Goal: Task Accomplishment & Management: Complete application form

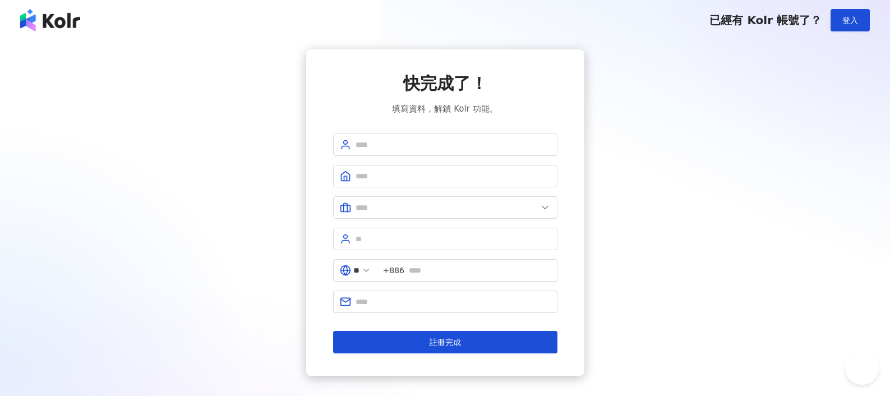
click at [871, 31] on div "已經有 Kolr 帳號了？ 登入" at bounding box center [445, 20] width 890 height 40
click at [862, 22] on button "登入" at bounding box center [850, 20] width 39 height 22
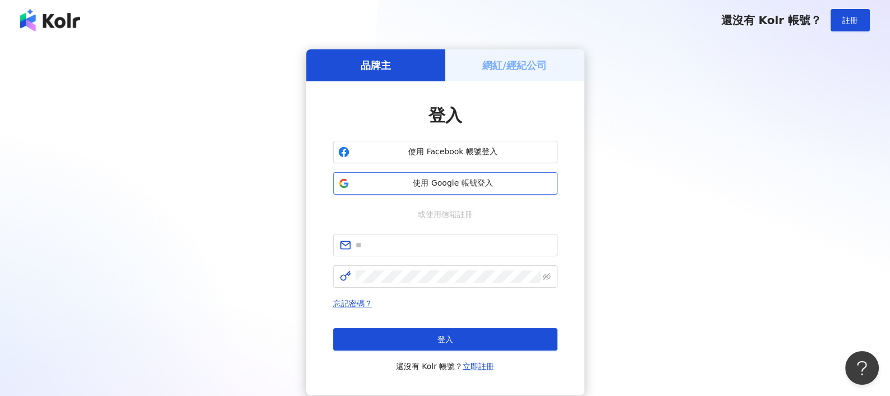
click at [467, 179] on span "使用 Google 帳號登入" at bounding box center [453, 183] width 199 height 11
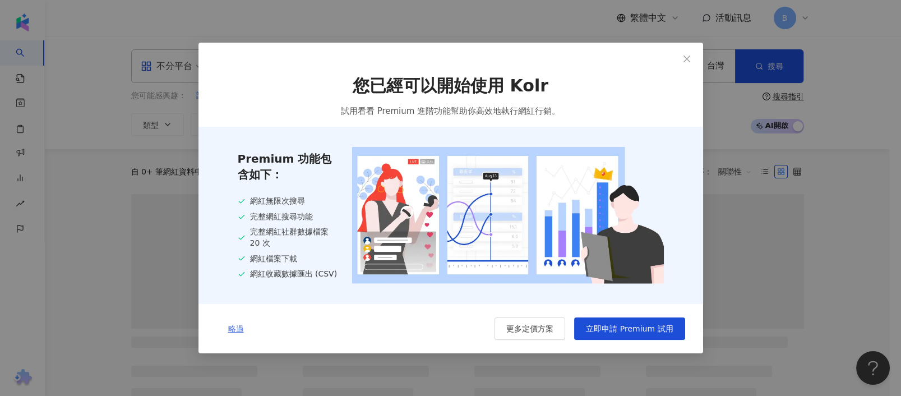
click at [236, 330] on span "略過" at bounding box center [236, 328] width 16 height 9
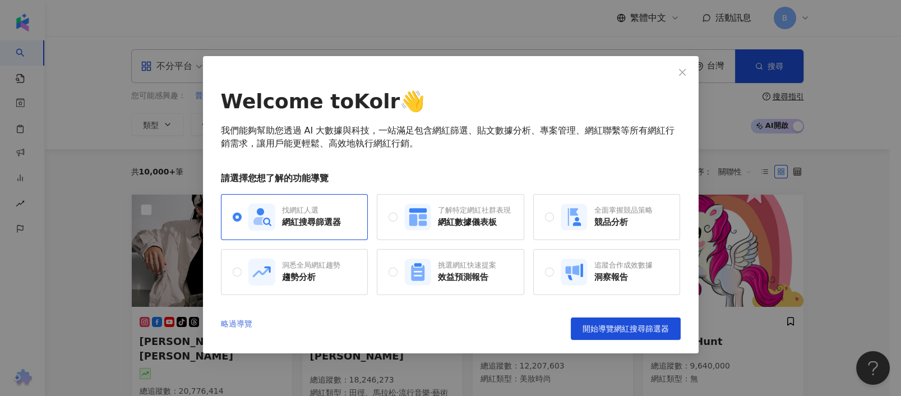
click at [246, 322] on link "略過導覽" at bounding box center [236, 328] width 31 height 22
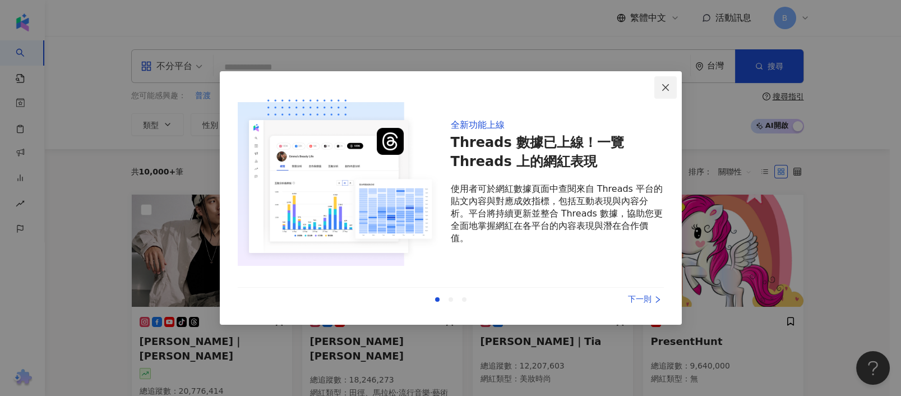
click at [665, 85] on icon "close" at bounding box center [665, 87] width 9 height 9
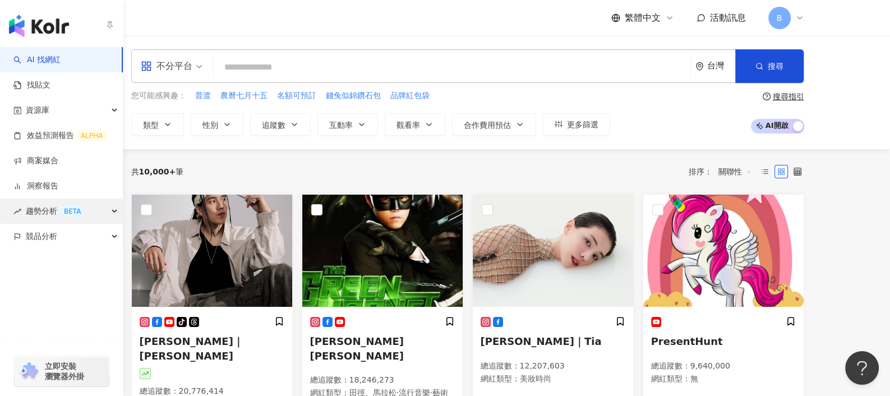
click at [113, 209] on div "趨勢分析 BETA" at bounding box center [61, 211] width 123 height 25
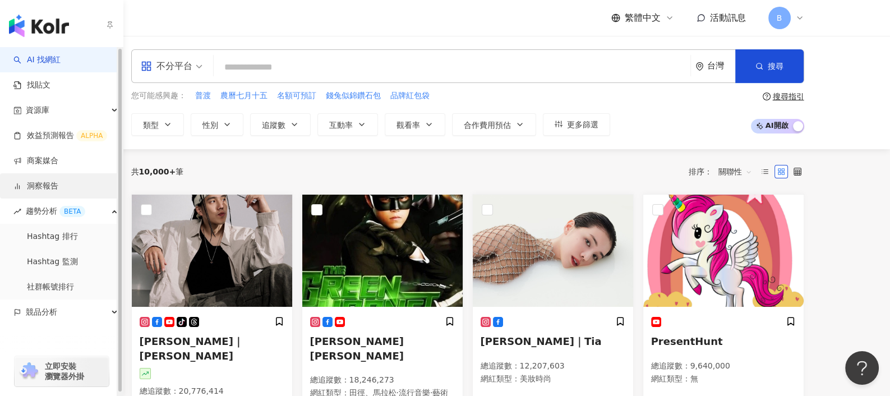
click at [58, 187] on link "洞察報告" at bounding box center [35, 186] width 45 height 11
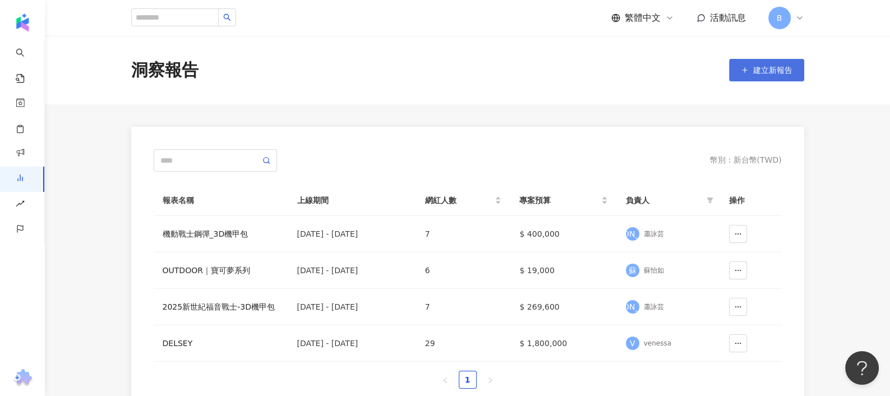
click at [764, 72] on span "建立新報告" at bounding box center [772, 70] width 39 height 9
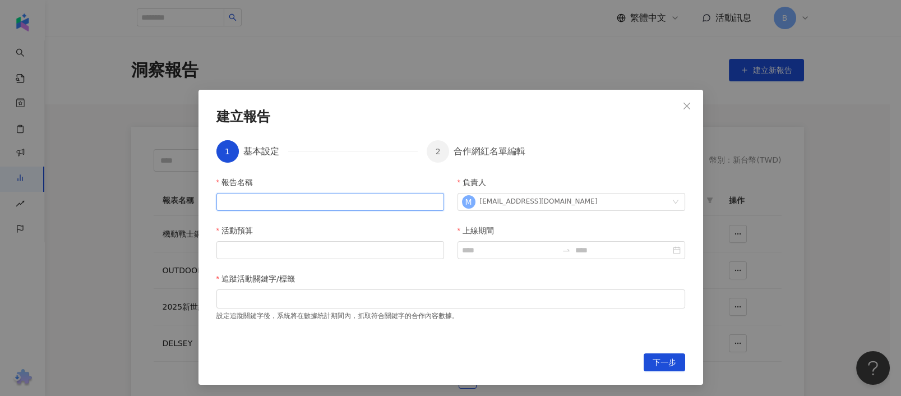
click at [287, 198] on input "報告名稱" at bounding box center [330, 202] width 228 height 18
type input "*"
drag, startPoint x: 285, startPoint y: 201, endPoint x: 309, endPoint y: 201, distance: 24.1
click at [309, 201] on input "**********" at bounding box center [330, 202] width 228 height 18
type input "**********"
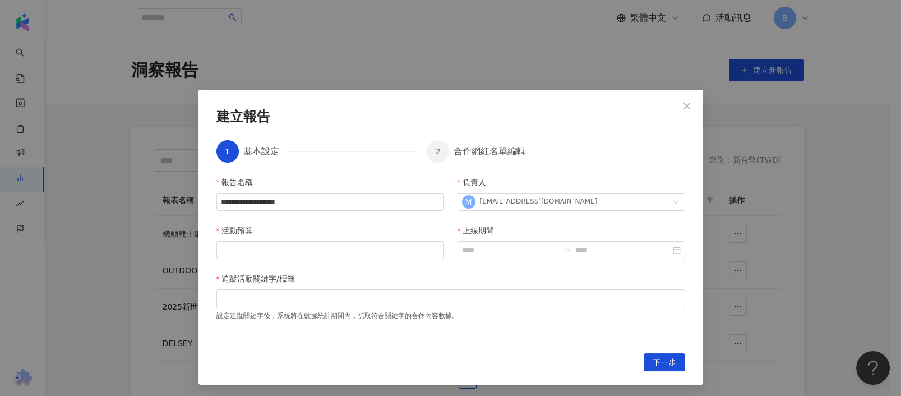
click at [511, 270] on div "**********" at bounding box center [450, 258] width 469 height 164
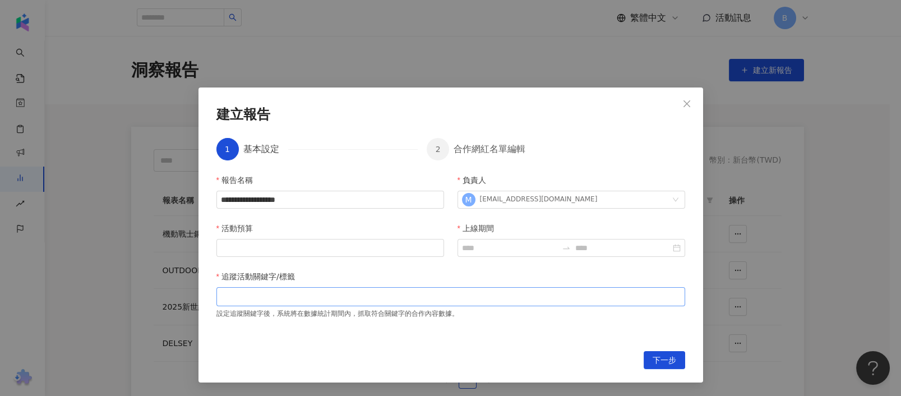
click at [277, 304] on div at bounding box center [450, 296] width 469 height 19
type input "****"
type input "*****"
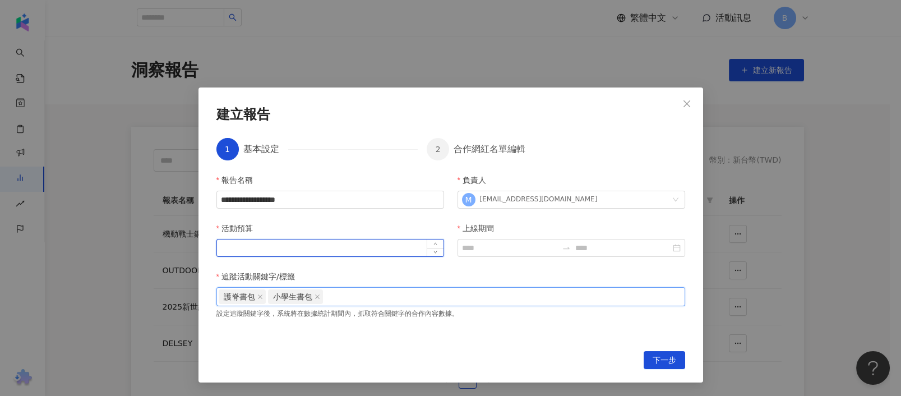
click at [281, 247] on input "活動預算" at bounding box center [330, 247] width 227 height 17
type input "*"
drag, startPoint x: 220, startPoint y: 248, endPoint x: 228, endPoint y: 249, distance: 7.9
click at [228, 249] on input "*******" at bounding box center [330, 247] width 227 height 17
type input "*******"
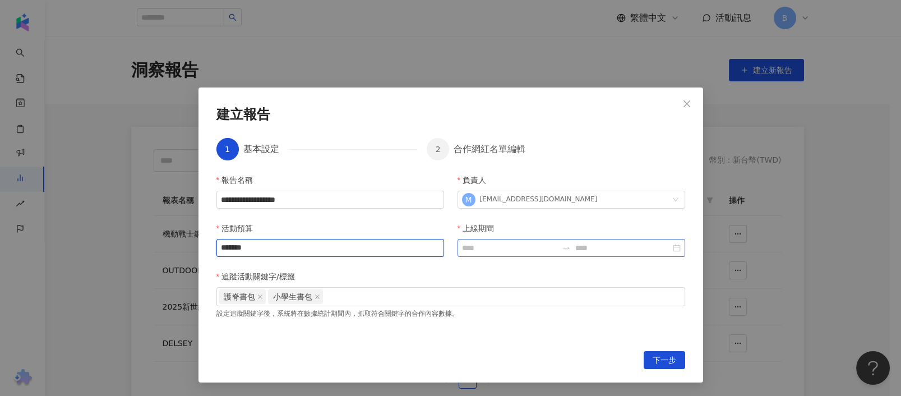
click at [485, 241] on div at bounding box center [572, 248] width 228 height 18
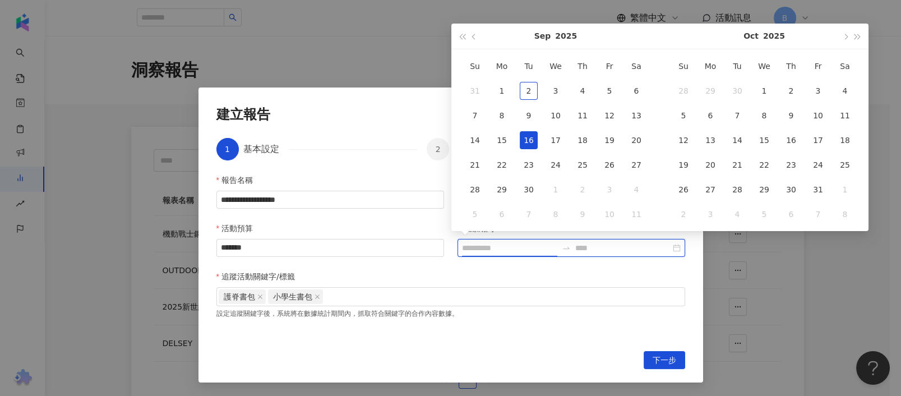
type input "**********"
click at [469, 38] on button "button" at bounding box center [474, 36] width 12 height 25
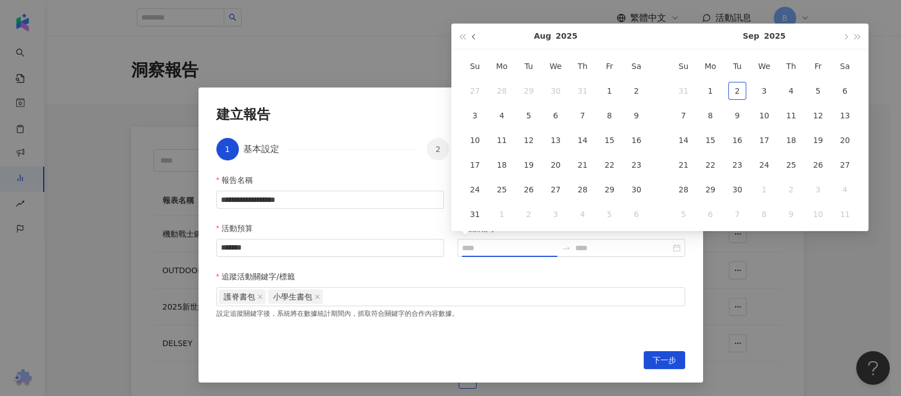
click at [471, 36] on button "button" at bounding box center [474, 36] width 12 height 25
type input "**********"
click at [717, 138] on div "16" at bounding box center [711, 140] width 18 height 18
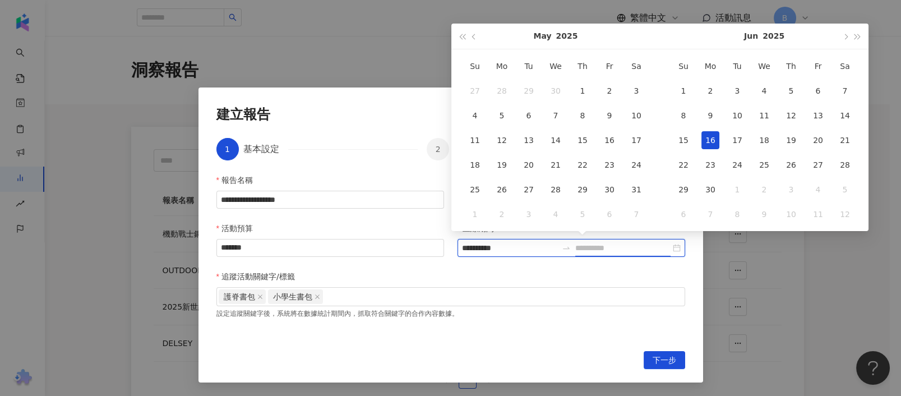
type input "**********"
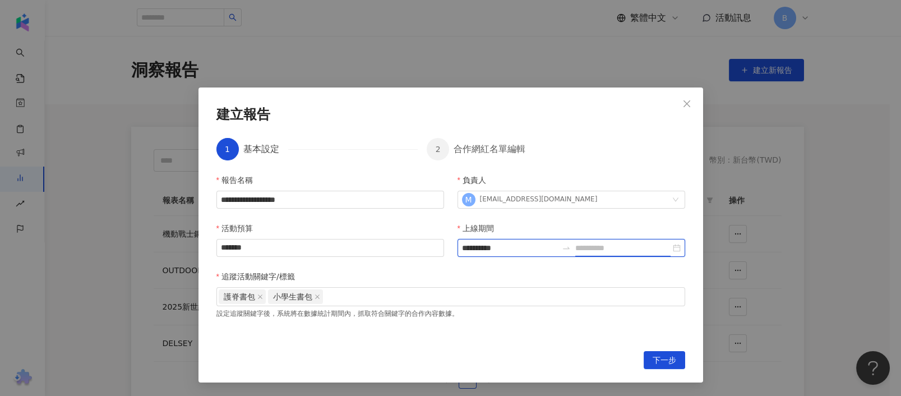
type input "**********"
click at [592, 248] on input at bounding box center [622, 248] width 95 height 12
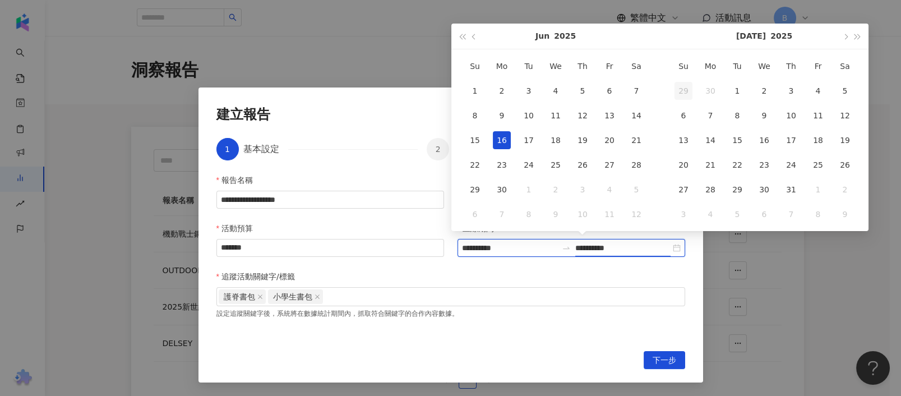
type input "**********"
click at [846, 38] on span "button" at bounding box center [845, 37] width 6 height 6
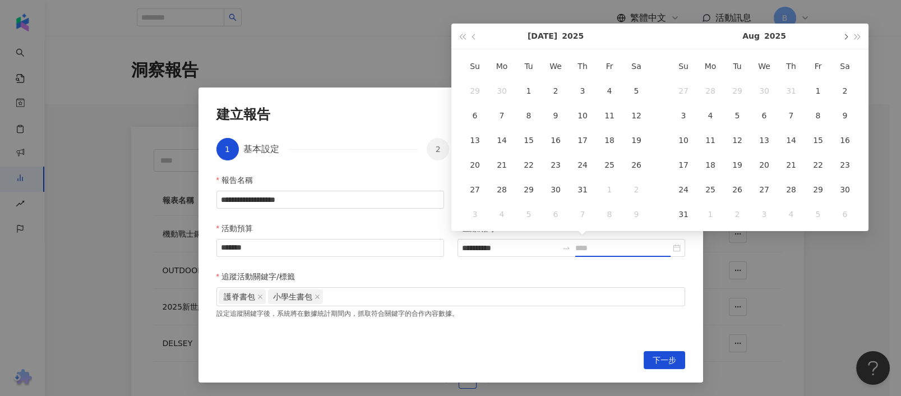
click at [846, 38] on span "button" at bounding box center [845, 37] width 6 height 6
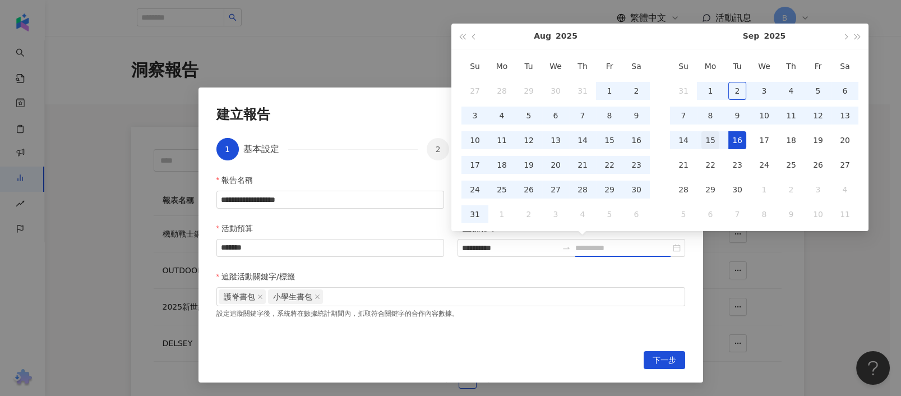
type input "**********"
click at [714, 141] on div "15" at bounding box center [711, 140] width 18 height 18
type input "**********"
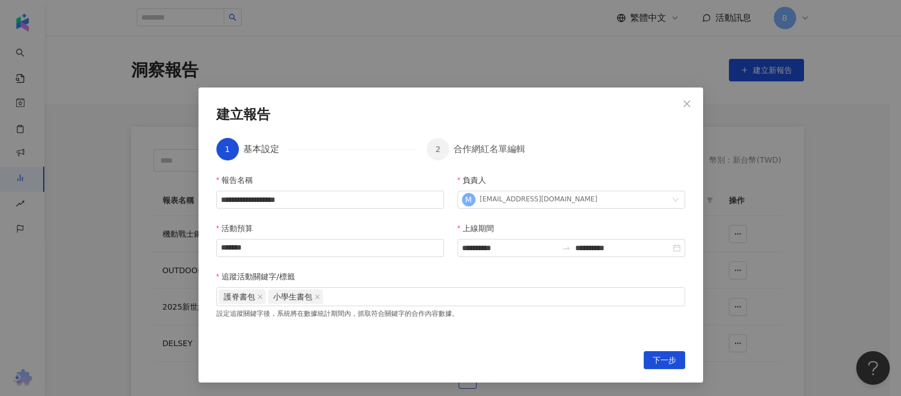
click at [585, 329] on div "**********" at bounding box center [450, 256] width 469 height 164
click at [660, 355] on span "下一步" at bounding box center [665, 361] width 24 height 18
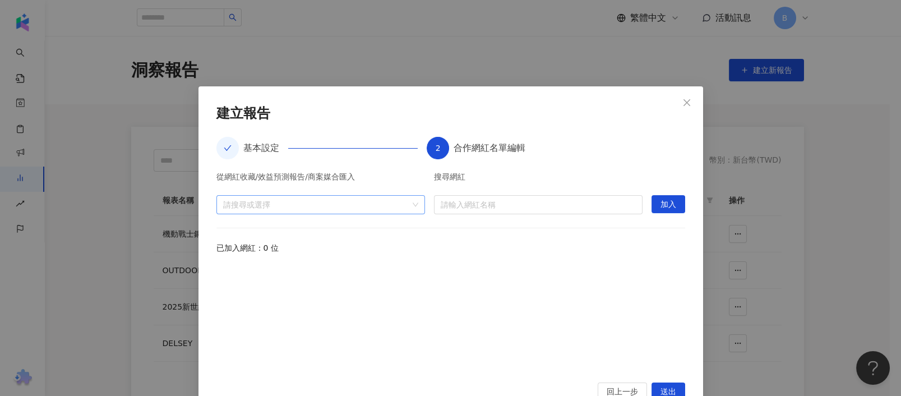
click at [318, 207] on div at bounding box center [315, 204] width 192 height 8
click at [551, 283] on div at bounding box center [450, 317] width 469 height 104
click at [282, 196] on div "請搜尋或選擇" at bounding box center [320, 204] width 209 height 19
click at [252, 252] on span "活動" at bounding box center [323, 250] width 186 height 18
click at [251, 231] on span "收藏" at bounding box center [323, 229] width 186 height 18
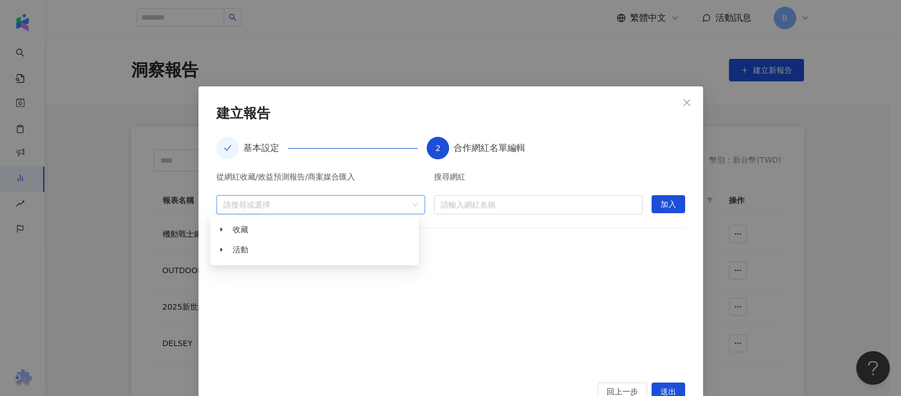
click at [496, 259] on div "從網紅收藏/效益預測報告/商案媒合匯入 請搜尋或選擇 搜尋網紅 請輸入網紅名稱 加入 已加入網紅：0 位" at bounding box center [450, 271] width 469 height 196
click at [497, 202] on input "search" at bounding box center [538, 205] width 195 height 18
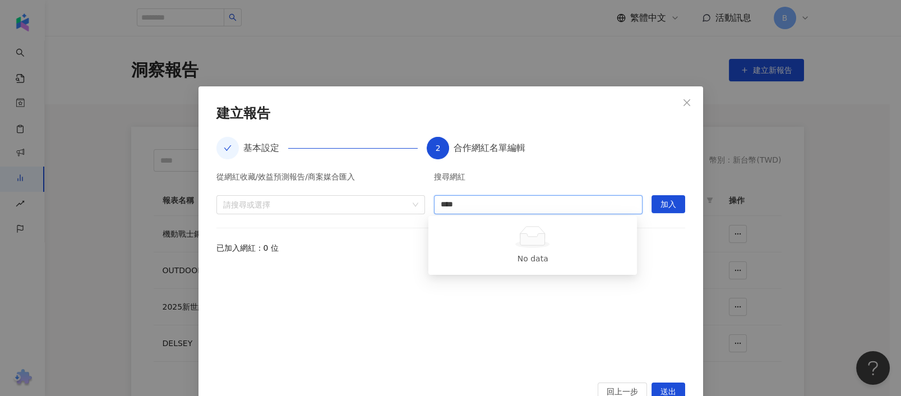
type input "*****"
click at [317, 209] on div at bounding box center [315, 204] width 192 height 8
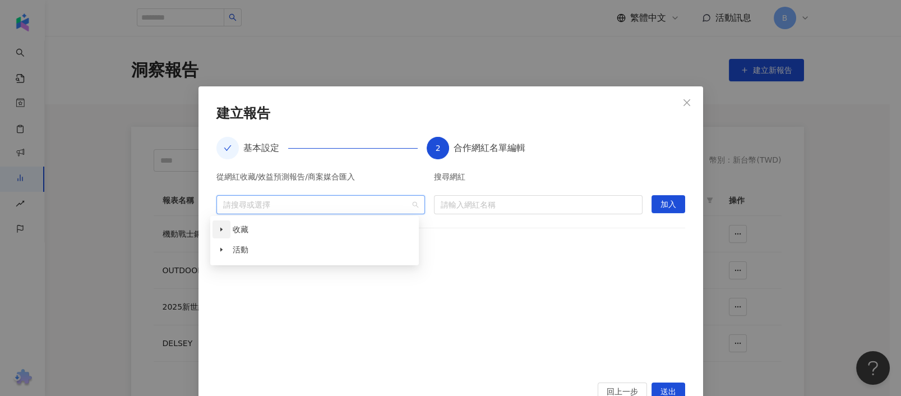
click at [222, 225] on span at bounding box center [222, 229] width 18 height 18
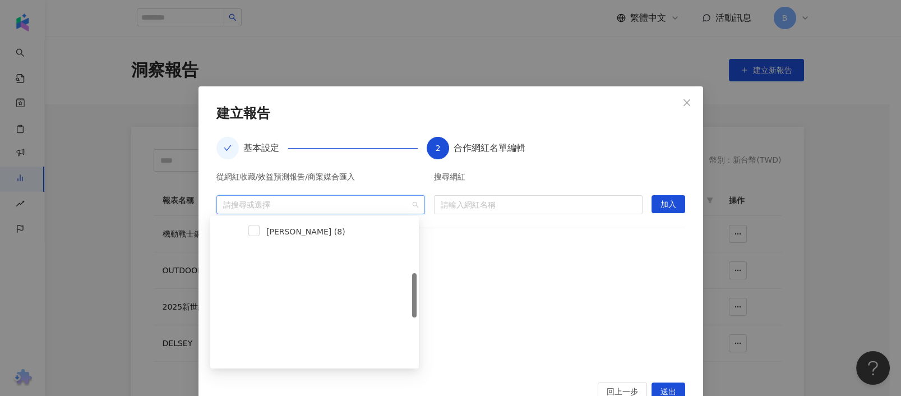
scroll to position [170, 0]
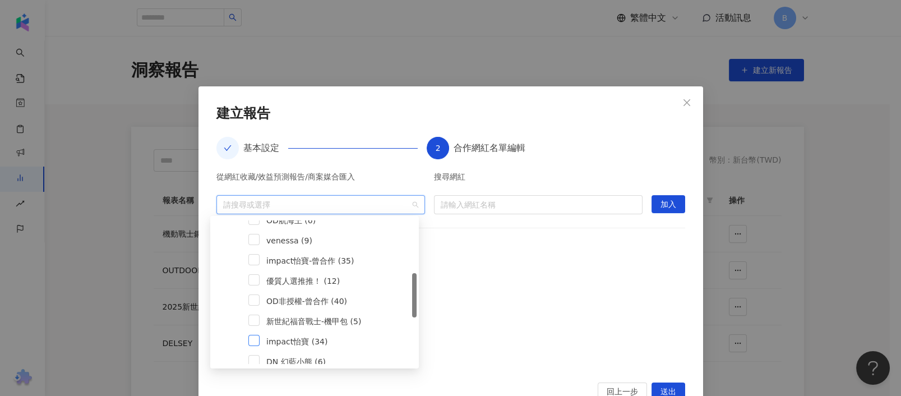
click at [256, 337] on span at bounding box center [253, 340] width 11 height 11
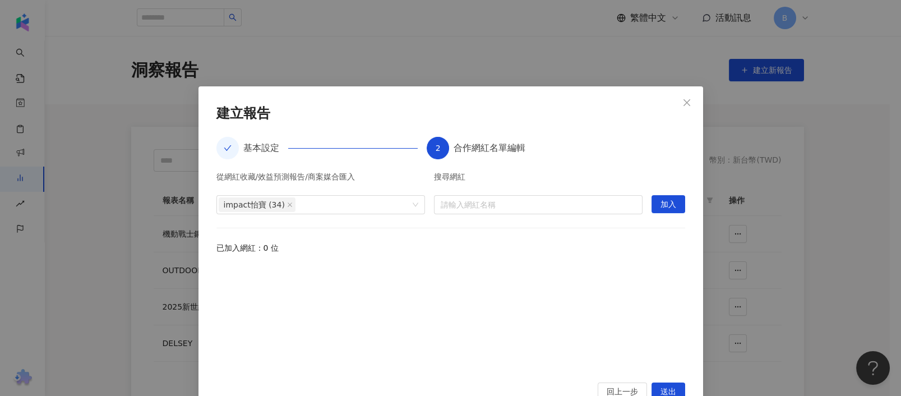
click at [460, 228] on div "從網紅收藏/效益預測報告/商案媒合匯入 impact怡寶 (34) 搜尋網紅 請輸入網紅名稱 加入 已加入網紅：0 位" at bounding box center [450, 271] width 469 height 196
click at [354, 205] on div "impact怡寶 (34)" at bounding box center [315, 204] width 192 height 17
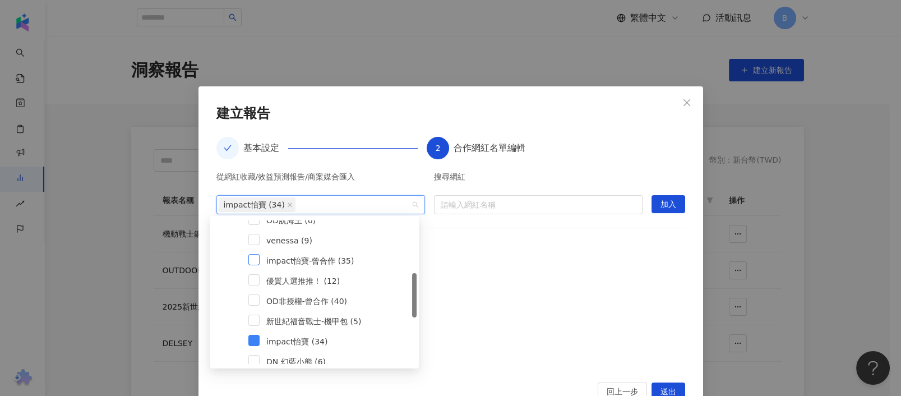
click at [255, 260] on span at bounding box center [253, 259] width 11 height 11
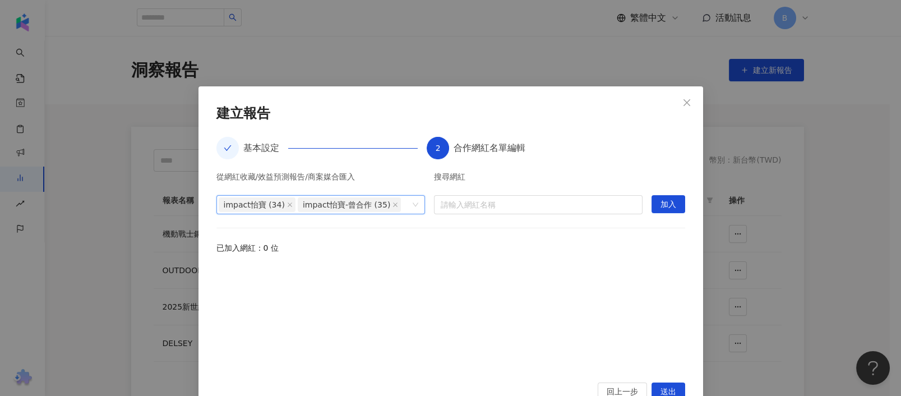
click at [515, 270] on div at bounding box center [450, 317] width 469 height 104
click at [481, 211] on input "search" at bounding box center [538, 205] width 195 height 18
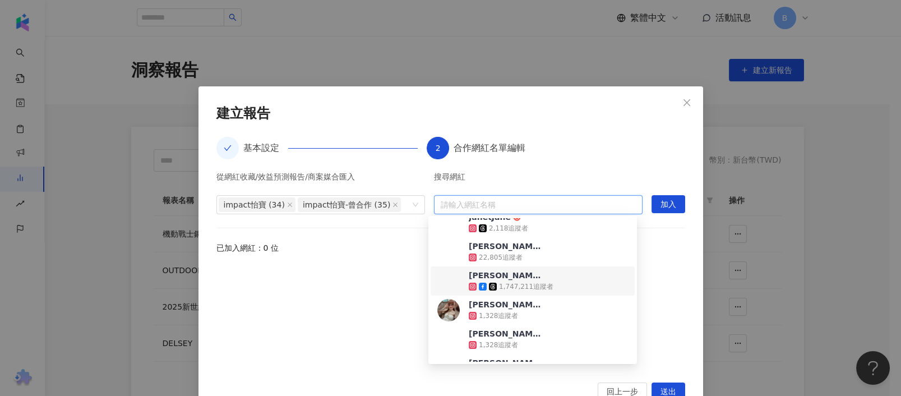
click at [537, 276] on div "[PERSON_NAME] [PERSON_NAME]" at bounding box center [505, 275] width 73 height 11
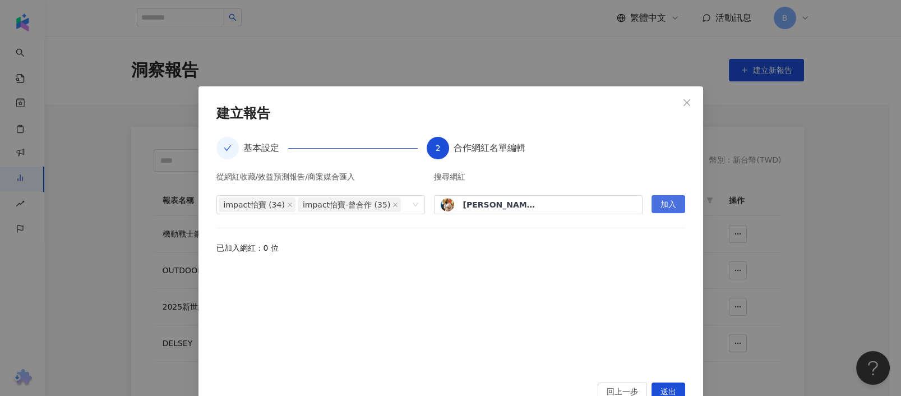
click at [670, 210] on span "加入" at bounding box center [669, 205] width 16 height 18
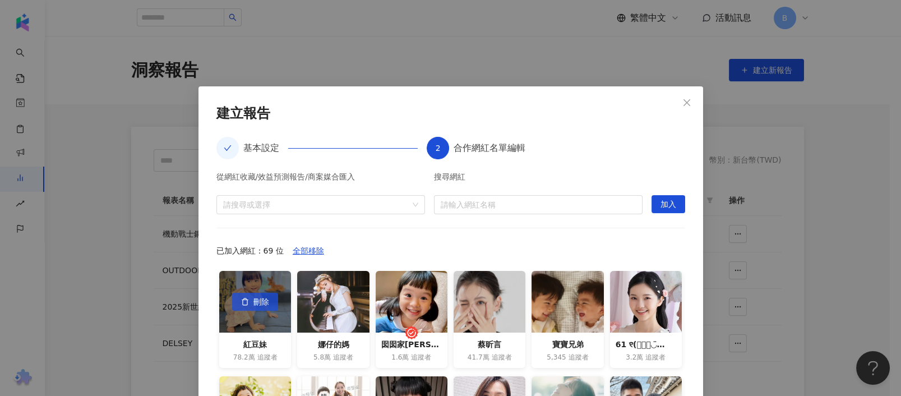
click at [253, 301] on span "刪除" at bounding box center [261, 302] width 16 height 18
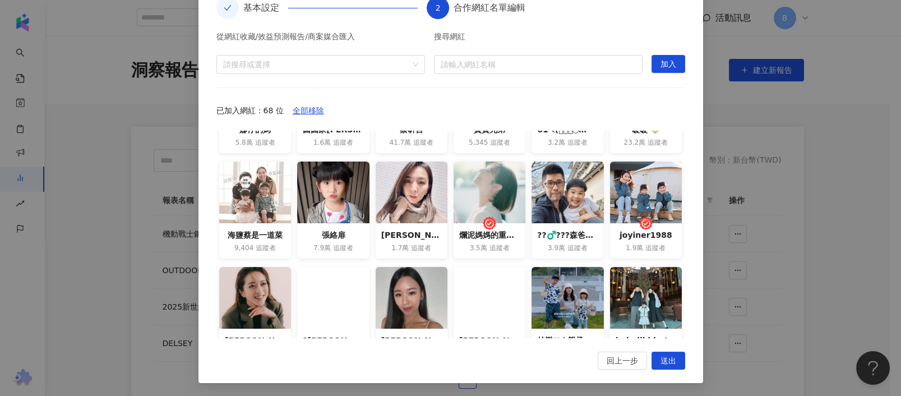
scroll to position [0, 0]
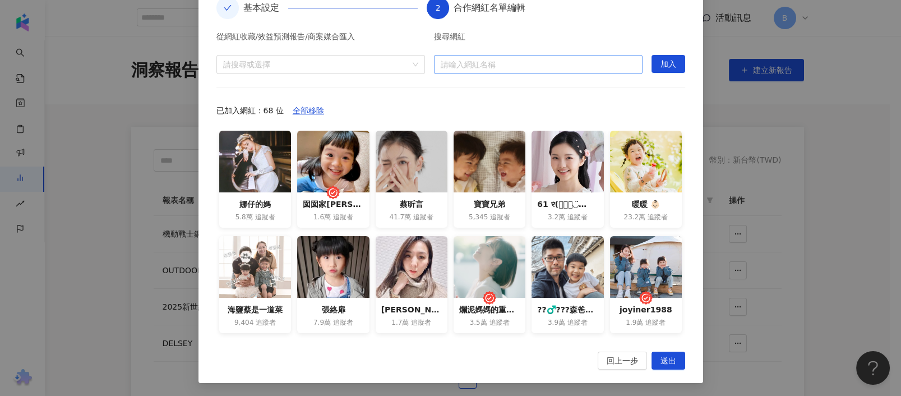
click at [476, 56] on input "search" at bounding box center [538, 65] width 195 height 18
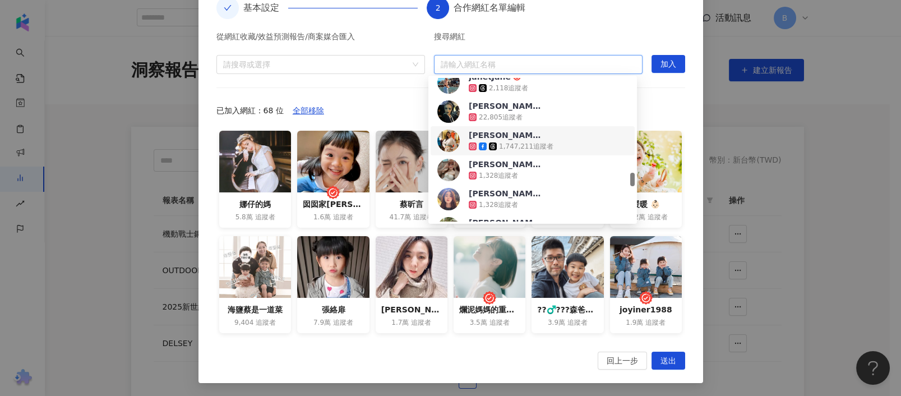
click at [508, 138] on div "[PERSON_NAME] [PERSON_NAME]" at bounding box center [505, 135] width 73 height 11
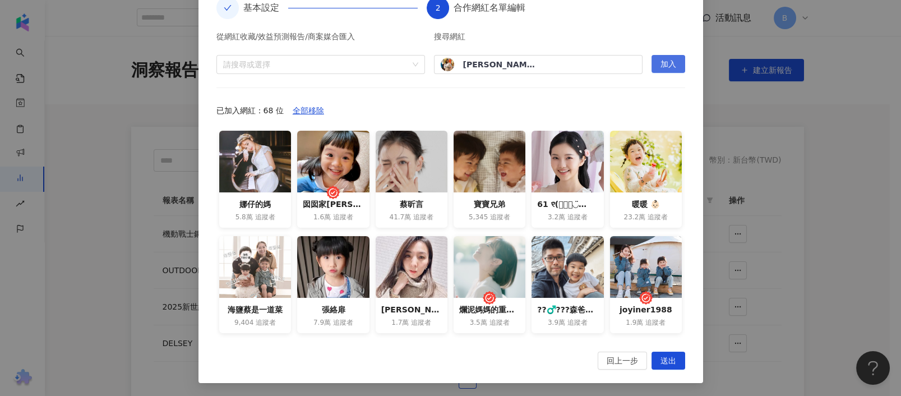
click at [664, 59] on span "加入" at bounding box center [669, 65] width 16 height 18
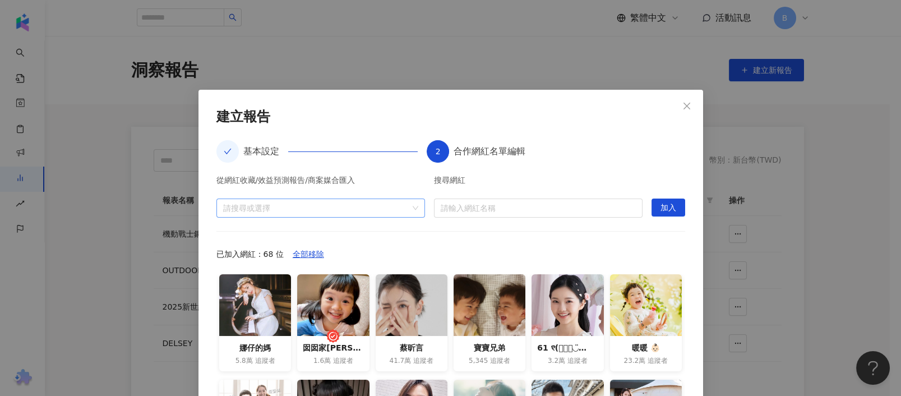
click at [373, 204] on div at bounding box center [315, 208] width 192 height 8
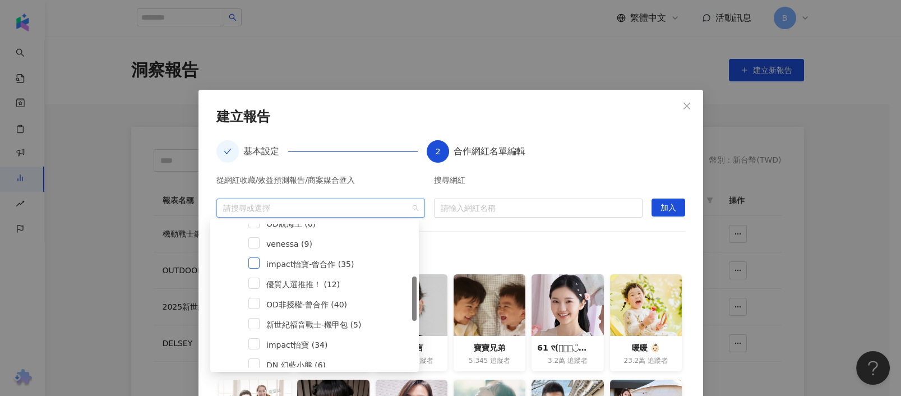
click at [259, 260] on span at bounding box center [253, 262] width 11 height 11
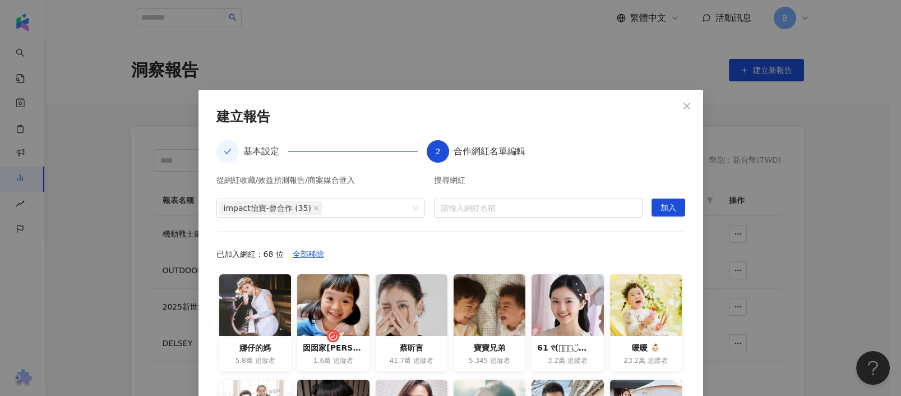
click at [471, 238] on div "從網紅收藏/效益預測報告/商案媒合匯入 impact怡寶-曾合作 (35) 搜尋網紅 請輸入網紅名稱 加入 已加入網紅：68 位 全部移除 娜仔的媽 5.8萬…" at bounding box center [450, 329] width 469 height 306
click at [496, 204] on input "search" at bounding box center [538, 208] width 195 height 18
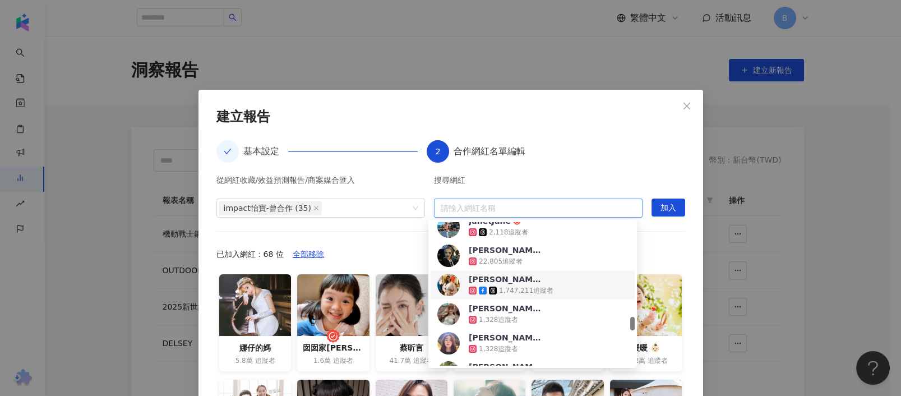
click at [499, 276] on div "[PERSON_NAME] [PERSON_NAME]" at bounding box center [505, 279] width 73 height 11
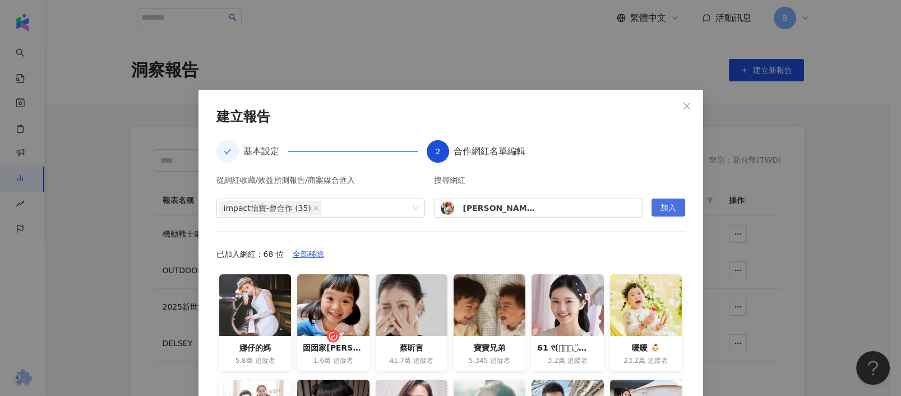
click at [662, 207] on span "加入" at bounding box center [669, 208] width 16 height 18
click at [586, 238] on div "從網紅收藏/效益預測報告/商案媒合匯入 請搜尋或選擇 搜尋網紅 請輸入網紅名稱 加入 已加入網紅：68 位 全部移除 娜仔的媽 5.8萬 追蹤者 囡囡家小日子…" at bounding box center [450, 329] width 469 height 306
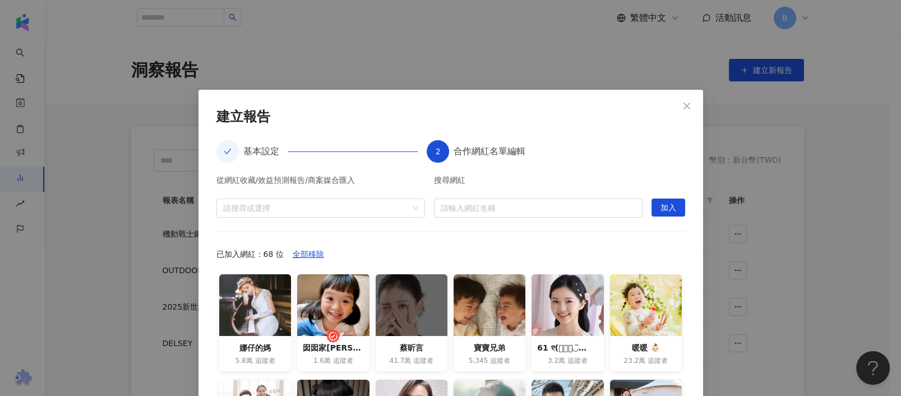
scroll to position [75, 0]
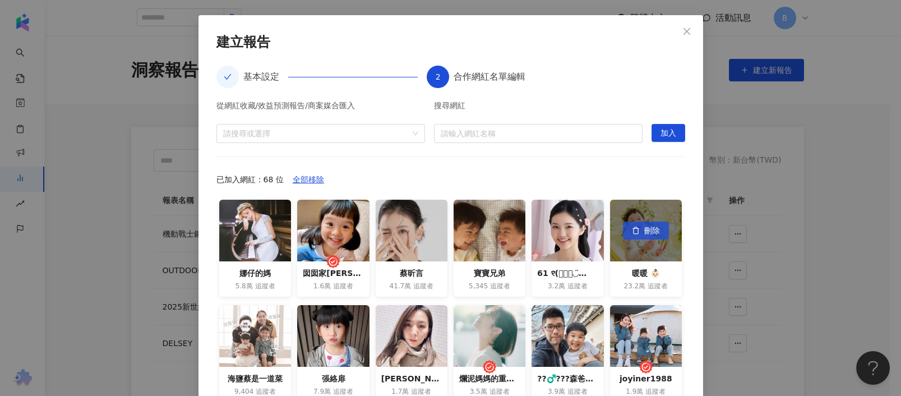
click at [644, 235] on span "刪除" at bounding box center [652, 231] width 16 height 18
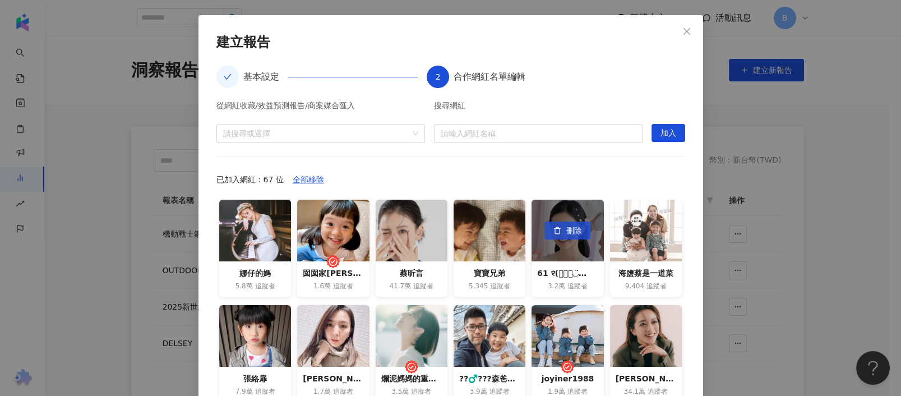
click at [566, 232] on span "刪除" at bounding box center [574, 231] width 16 height 18
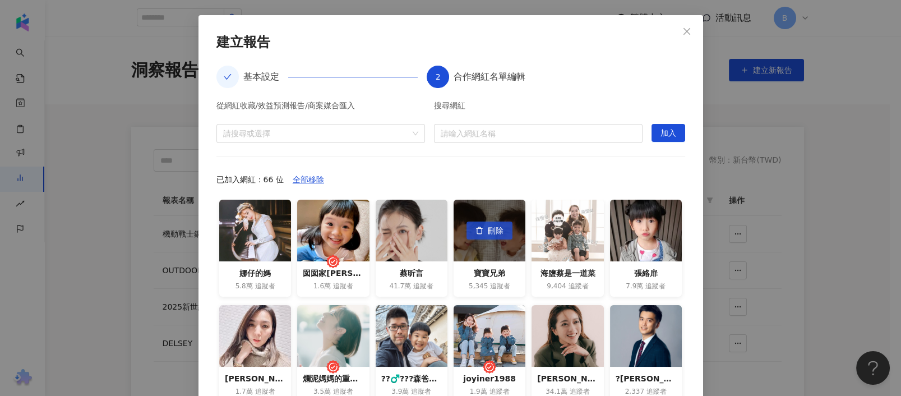
click at [488, 231] on span "刪除" at bounding box center [496, 231] width 16 height 18
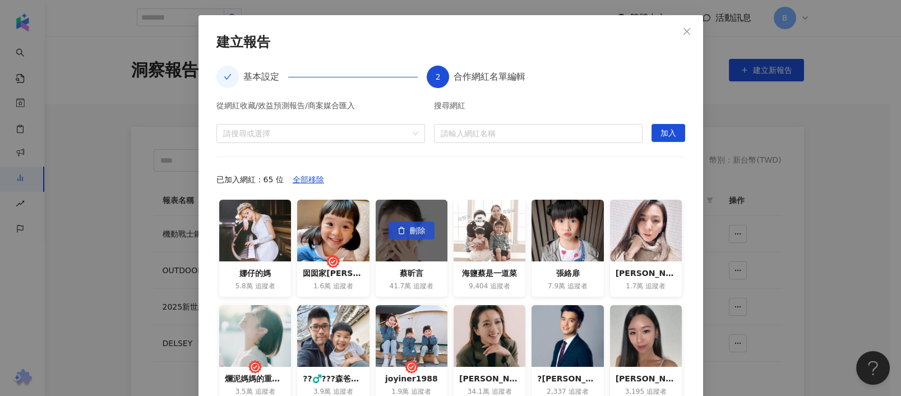
click at [412, 233] on span "刪除" at bounding box center [418, 231] width 16 height 18
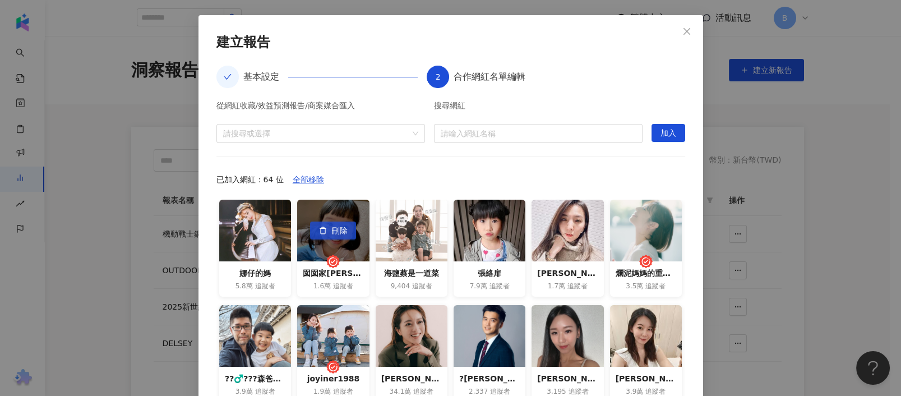
click at [334, 234] on span "刪除" at bounding box center [339, 231] width 16 height 18
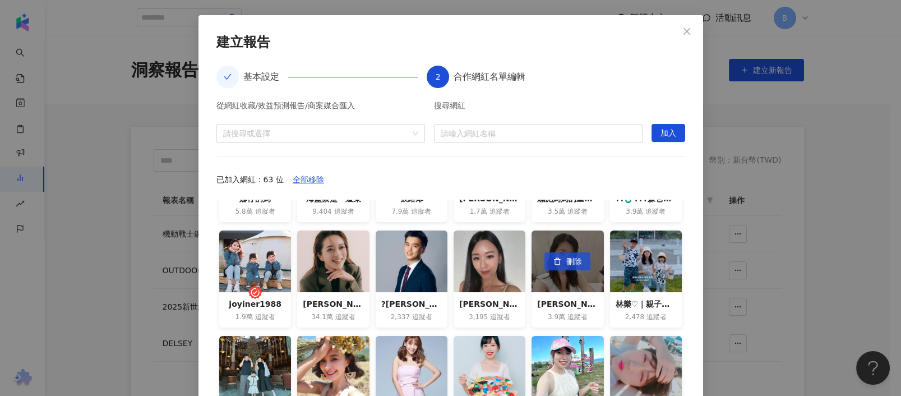
click at [566, 261] on span "刪除" at bounding box center [574, 262] width 16 height 18
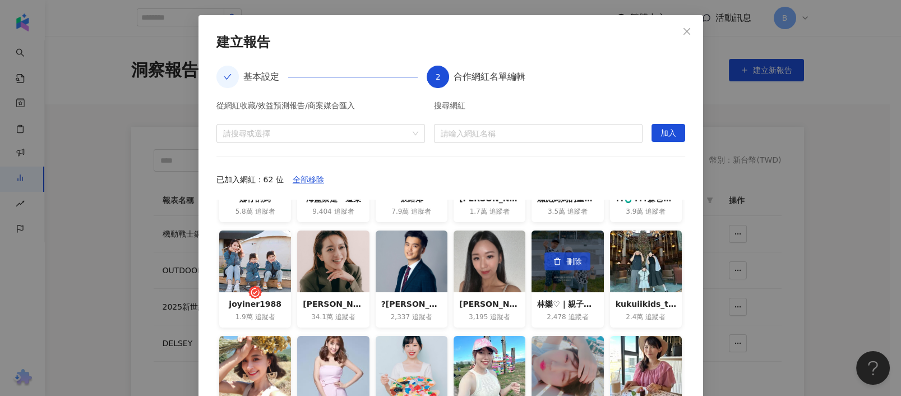
click at [566, 263] on span "刪除" at bounding box center [574, 262] width 16 height 18
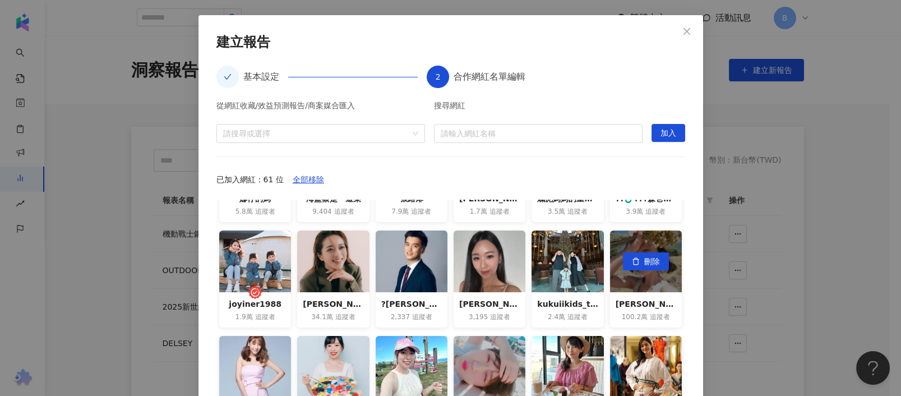
click at [623, 253] on button "刪除" at bounding box center [646, 261] width 46 height 18
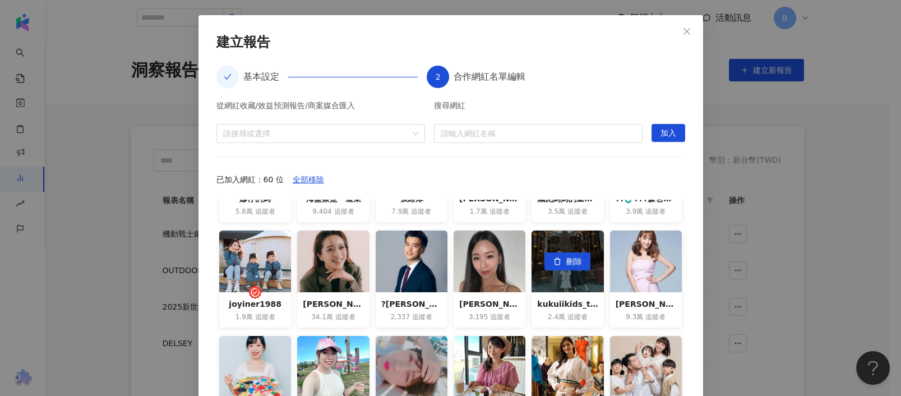
scroll to position [149, 0]
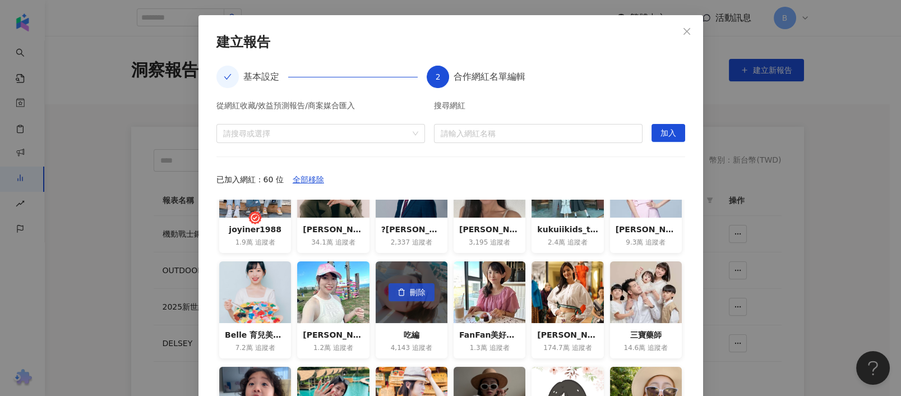
click at [410, 290] on span "刪除" at bounding box center [418, 293] width 16 height 18
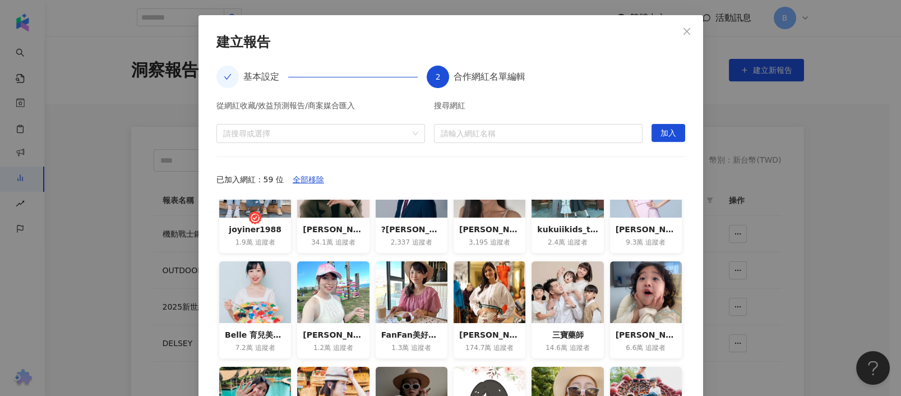
click at [262, 333] on div "Belle 育兒美學Hsuchi" at bounding box center [255, 335] width 61 height 12
drag, startPoint x: 222, startPoint y: 333, endPoint x: 261, endPoint y: 335, distance: 39.9
click at [261, 335] on div "Belle 育兒美學Hsuchi" at bounding box center [255, 335] width 61 height 12
drag, startPoint x: 220, startPoint y: 335, endPoint x: 229, endPoint y: 243, distance: 91.8
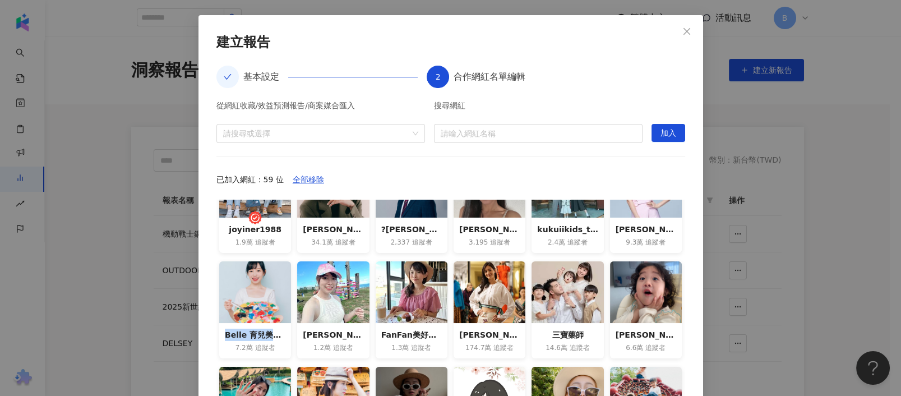
click at [261, 335] on div "Belle 育兒美學Hsuchi" at bounding box center [255, 335] width 61 height 12
copy div "Belle 育兒美"
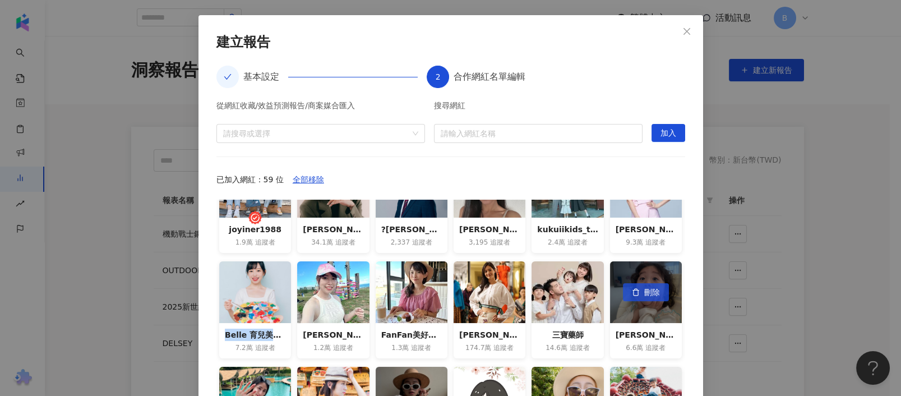
click at [644, 292] on span "刪除" at bounding box center [652, 293] width 16 height 18
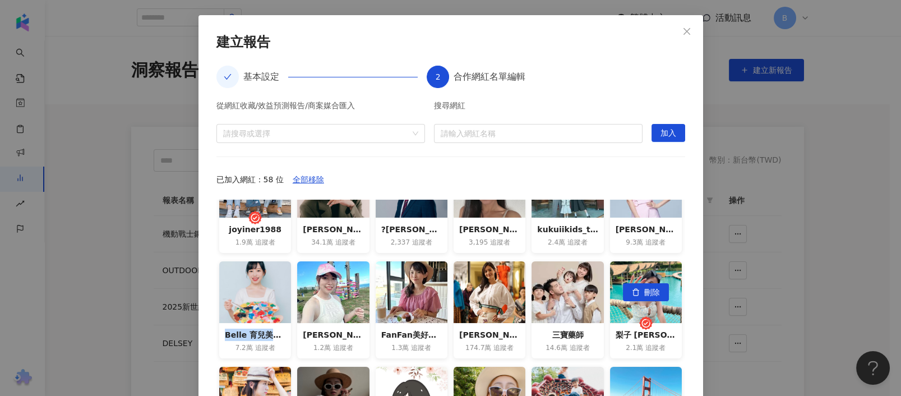
click at [644, 292] on span "刪除" at bounding box center [652, 293] width 16 height 18
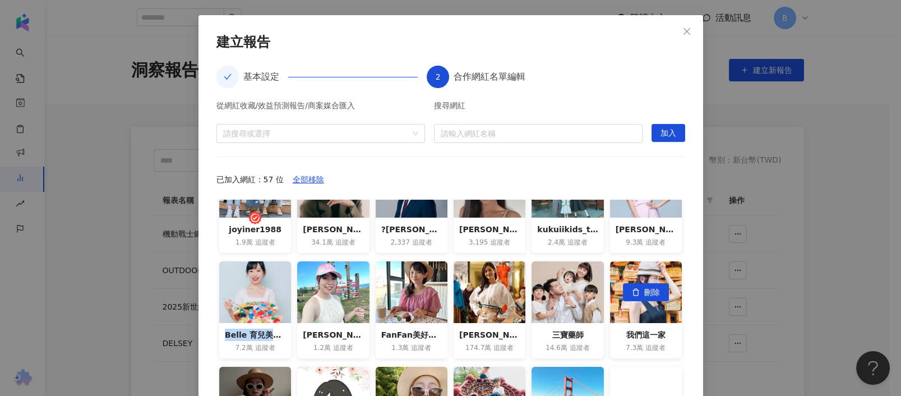
scroll to position [224, 0]
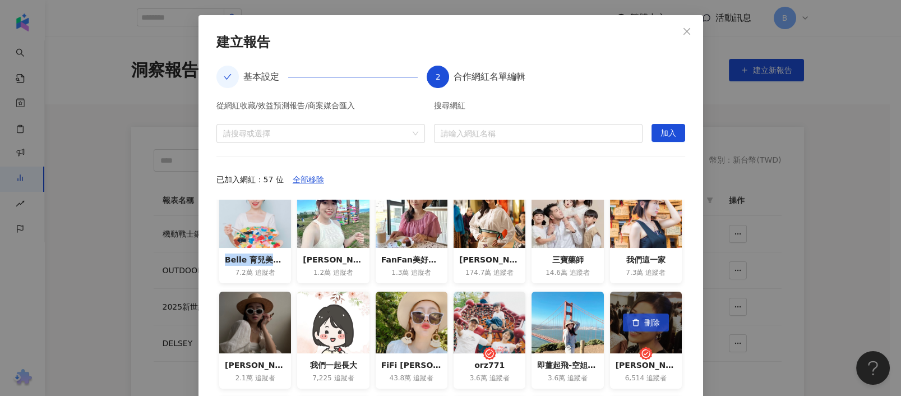
click at [644, 321] on span "刪除" at bounding box center [652, 323] width 16 height 18
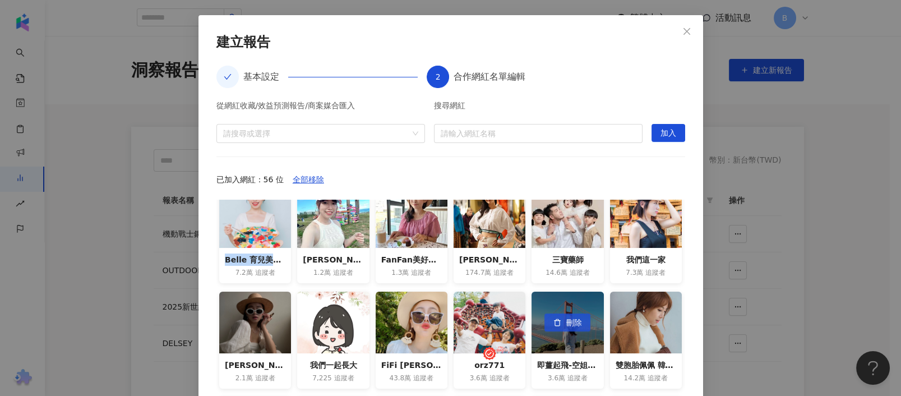
click at [566, 325] on span "刪除" at bounding box center [574, 323] width 16 height 18
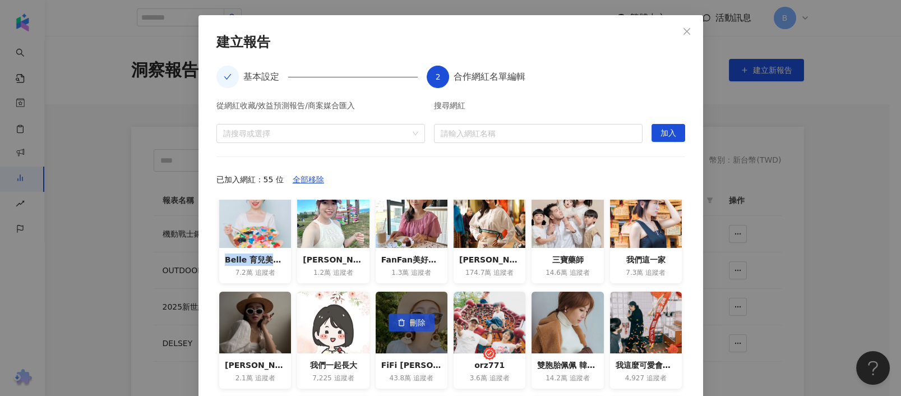
click at [411, 325] on span "刪除" at bounding box center [418, 323] width 16 height 18
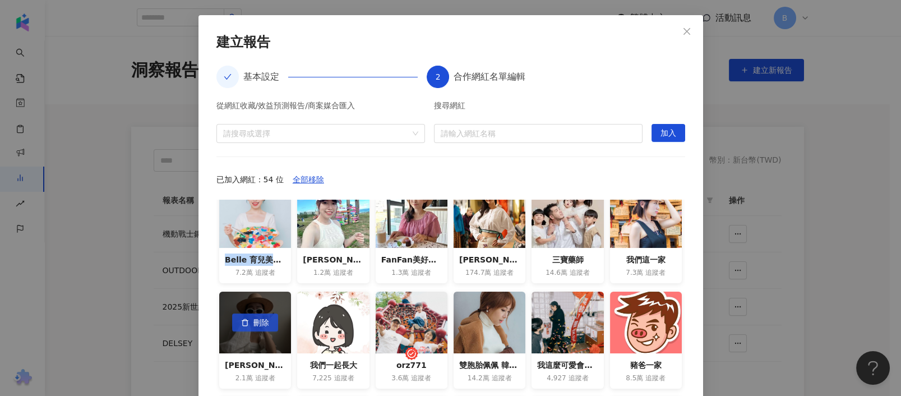
click at [241, 324] on icon "button" at bounding box center [245, 323] width 8 height 8
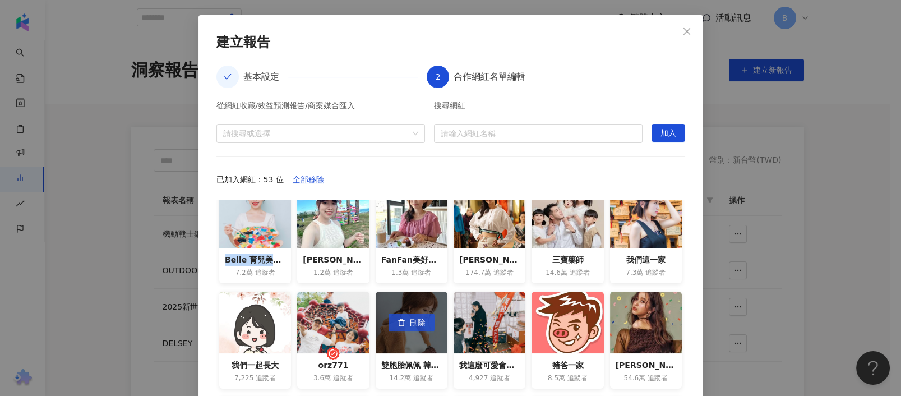
click at [410, 322] on span "刪除" at bounding box center [418, 323] width 16 height 18
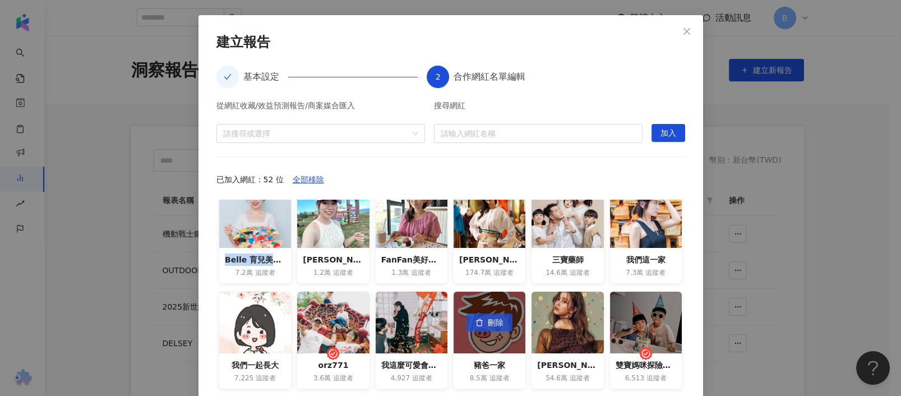
click at [488, 324] on span "刪除" at bounding box center [496, 323] width 16 height 18
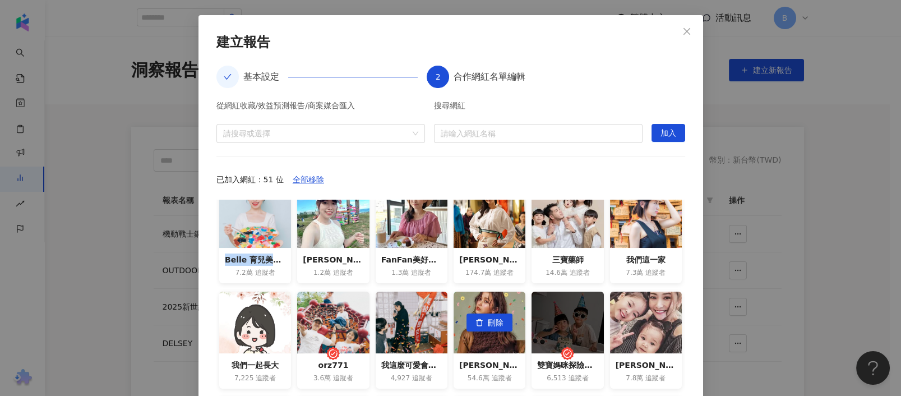
click at [488, 321] on span "刪除" at bounding box center [496, 323] width 16 height 18
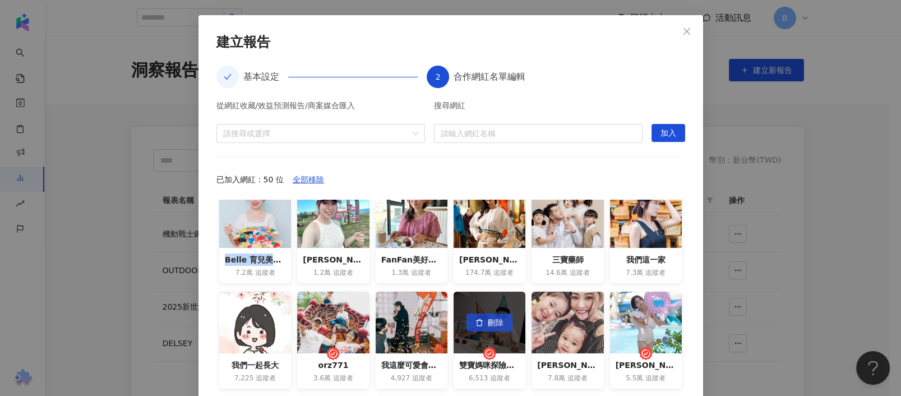
click at [490, 321] on span "刪除" at bounding box center [496, 323] width 16 height 18
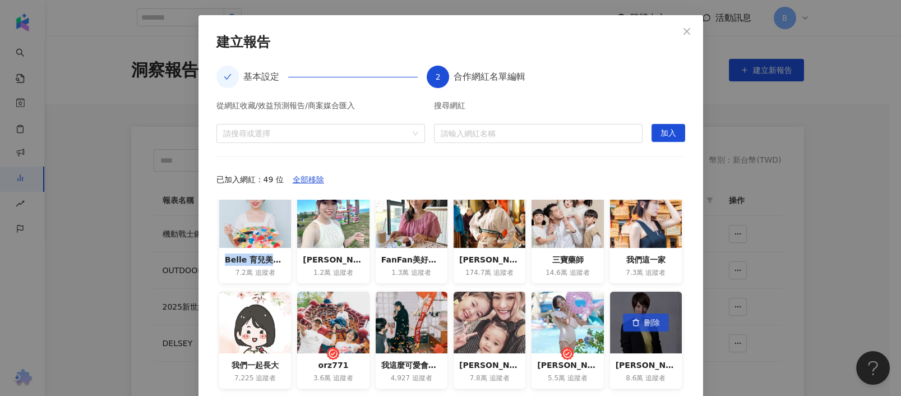
click at [644, 327] on span "刪除" at bounding box center [652, 323] width 16 height 18
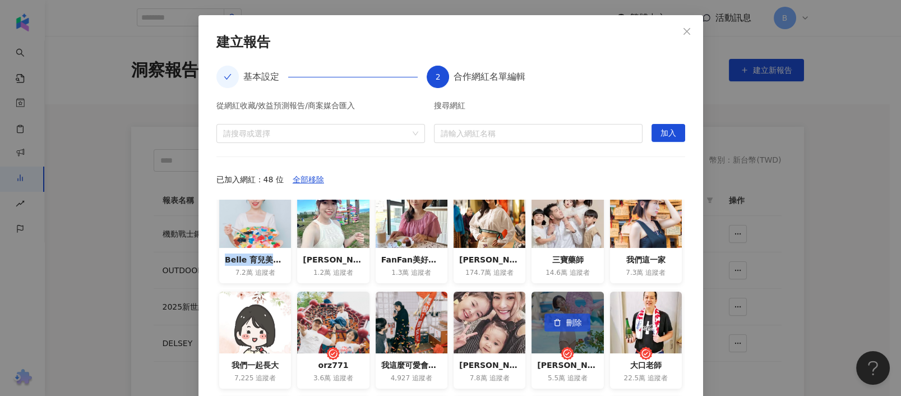
click at [550, 324] on button "刪除" at bounding box center [568, 322] width 46 height 18
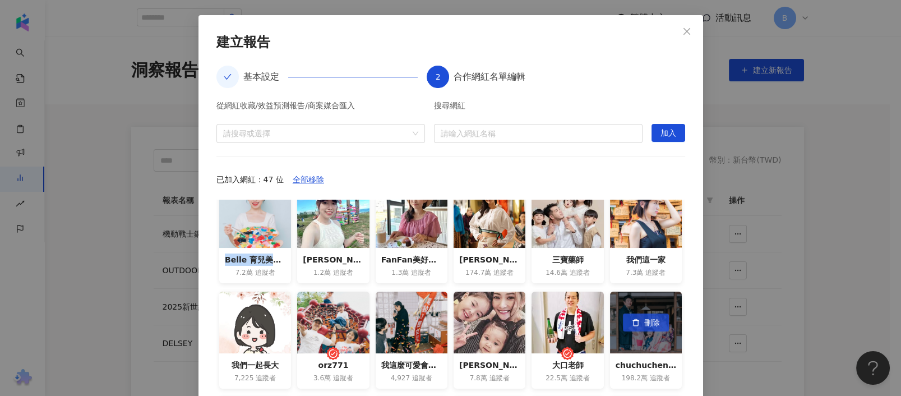
click at [644, 324] on span "刪除" at bounding box center [652, 323] width 16 height 18
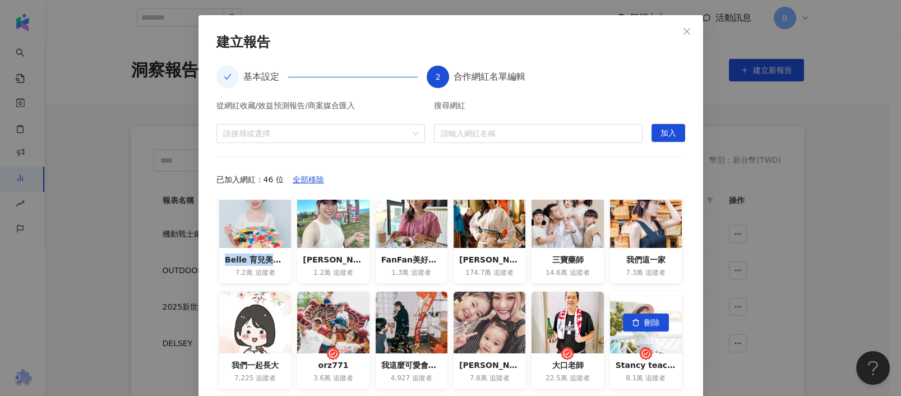
click at [644, 324] on span "刪除" at bounding box center [652, 323] width 16 height 18
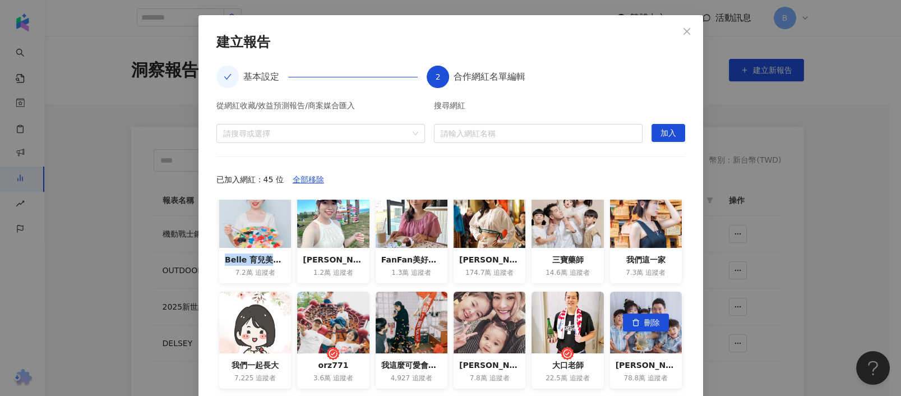
click at [644, 324] on span "刪除" at bounding box center [652, 323] width 16 height 18
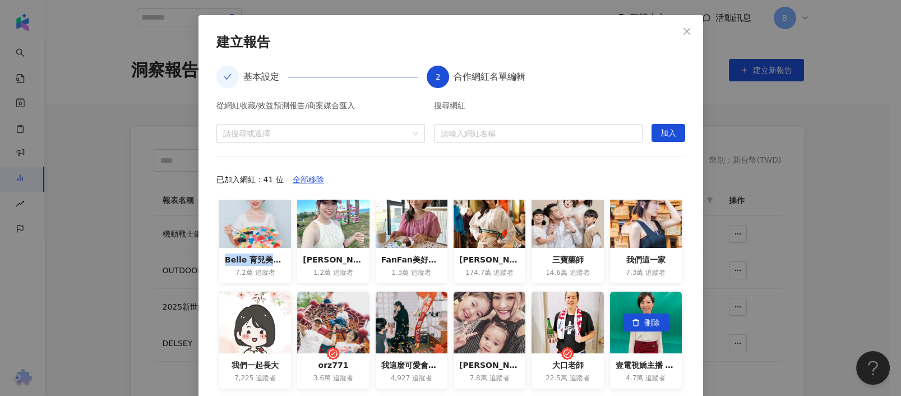
click at [644, 324] on span "刪除" at bounding box center [652, 323] width 16 height 18
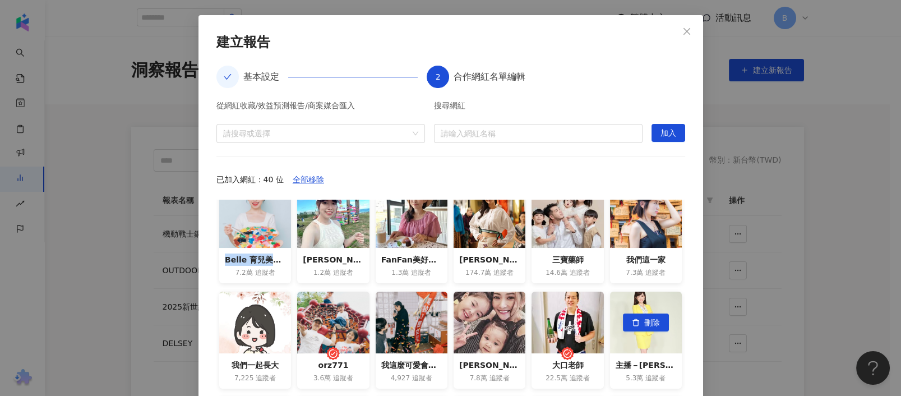
click at [644, 324] on span "刪除" at bounding box center [652, 323] width 16 height 18
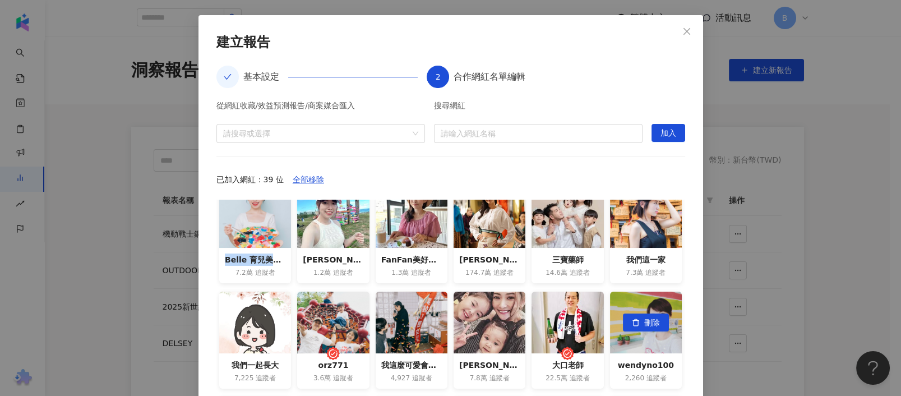
click at [644, 324] on span "刪除" at bounding box center [652, 323] width 16 height 18
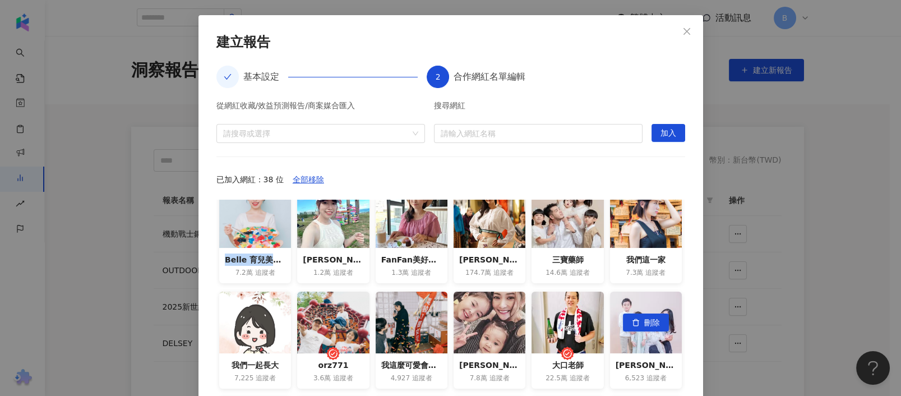
click at [644, 324] on span "刪除" at bounding box center [652, 323] width 16 height 18
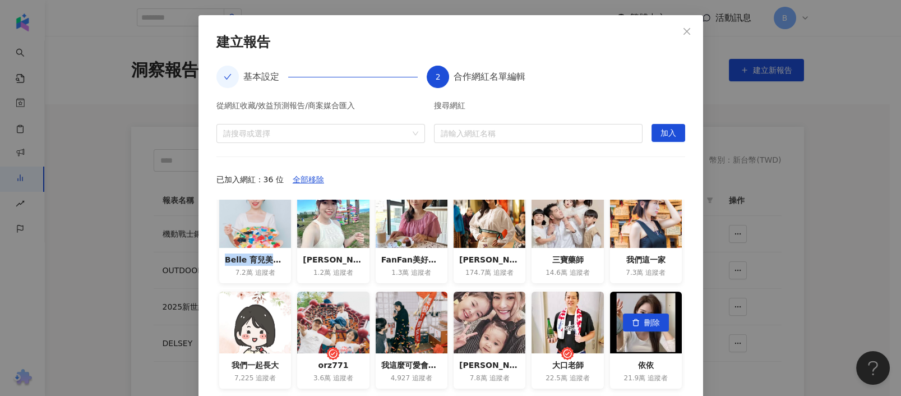
click at [644, 324] on span "刪除" at bounding box center [652, 323] width 16 height 18
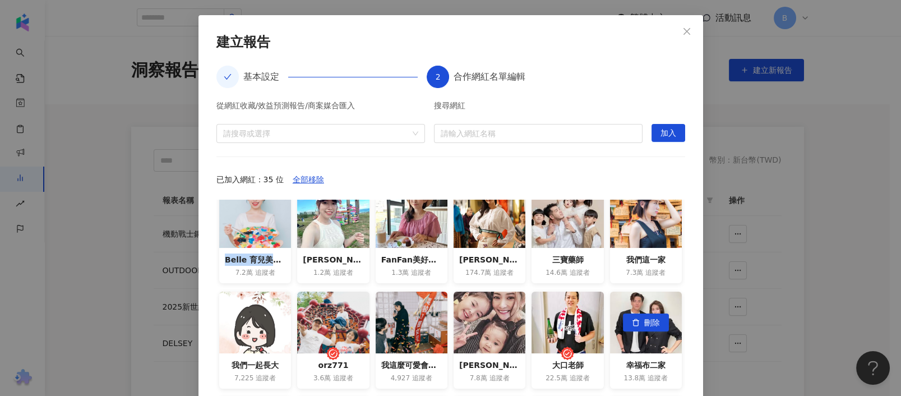
click at [644, 324] on span "刪除" at bounding box center [652, 323] width 16 height 18
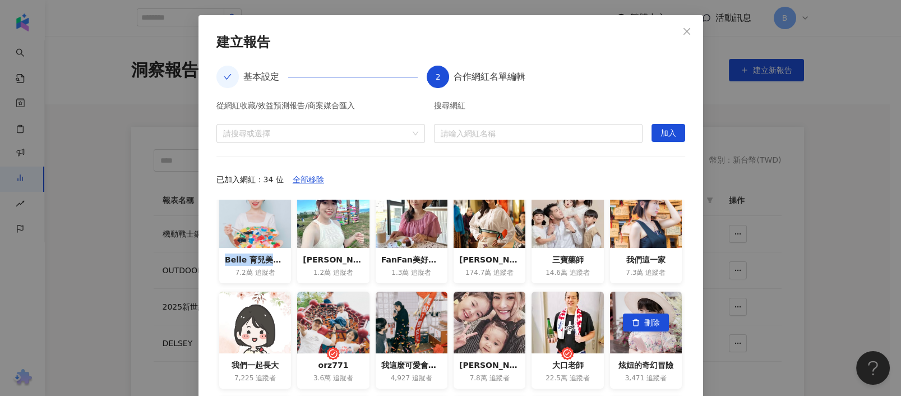
click at [644, 324] on span "刪除" at bounding box center [652, 323] width 16 height 18
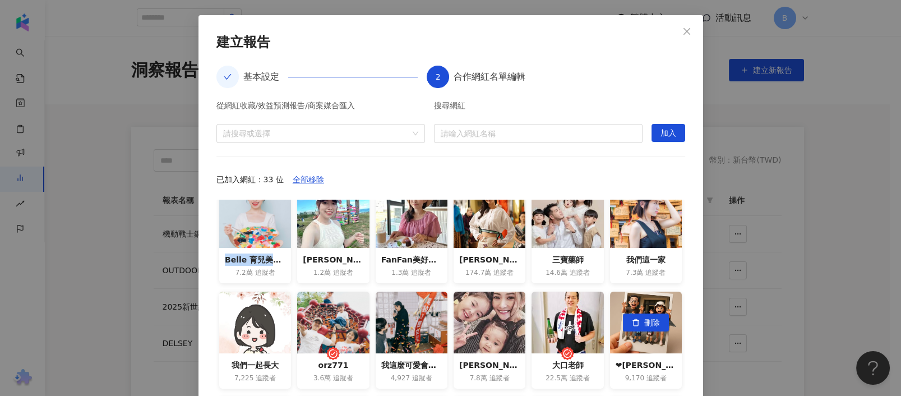
click at [644, 324] on span "刪除" at bounding box center [652, 323] width 16 height 18
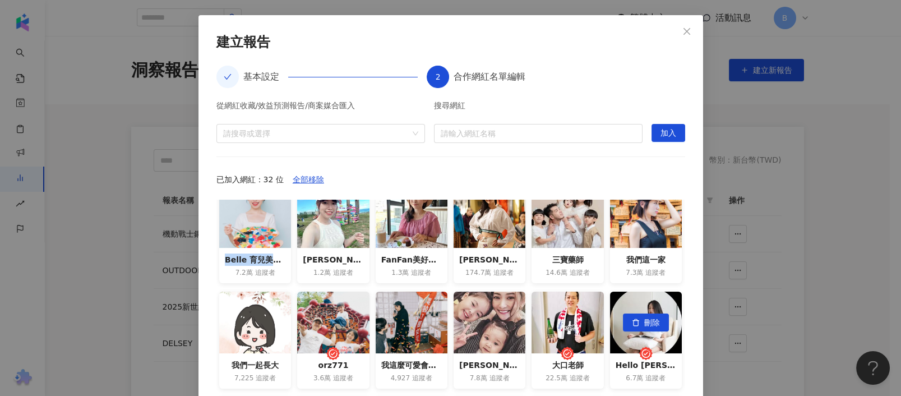
click at [644, 324] on span "刪除" at bounding box center [652, 323] width 16 height 18
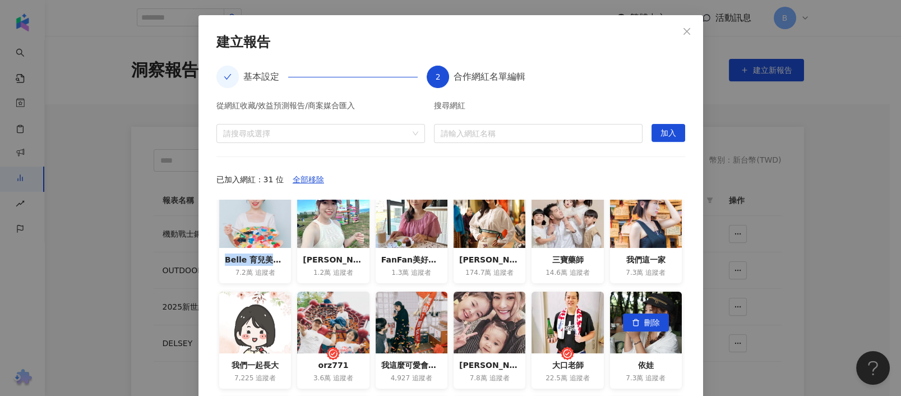
click at [644, 324] on span "刪除" at bounding box center [652, 323] width 16 height 18
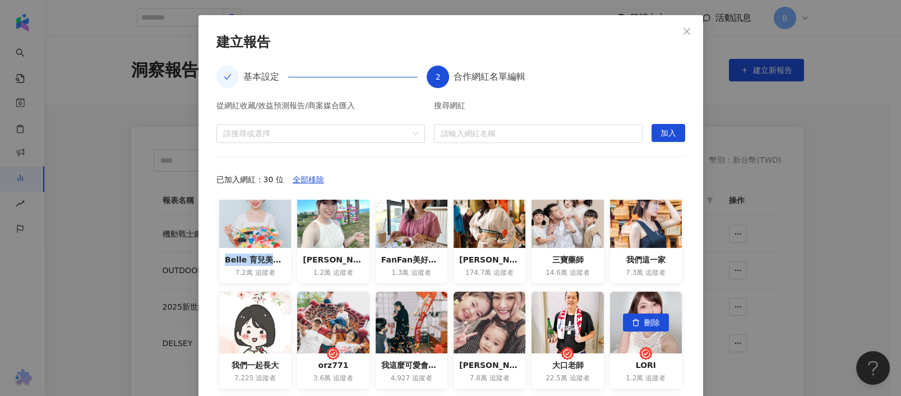
click at [644, 324] on span "刪除" at bounding box center [652, 323] width 16 height 18
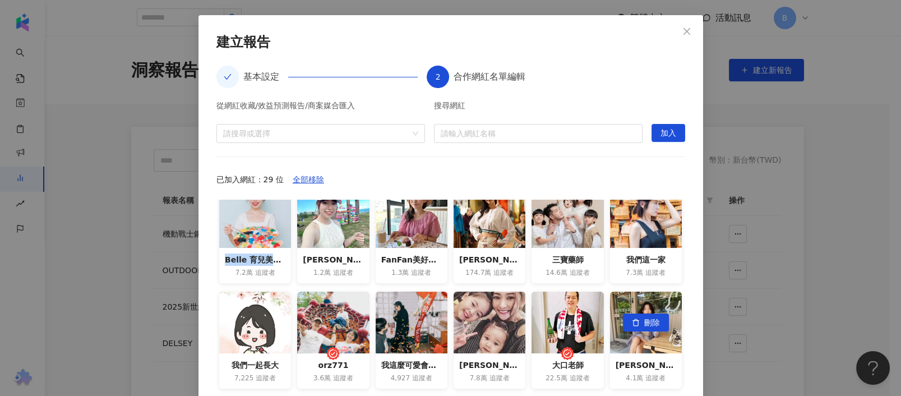
click at [644, 324] on span "刪除" at bounding box center [652, 323] width 16 height 18
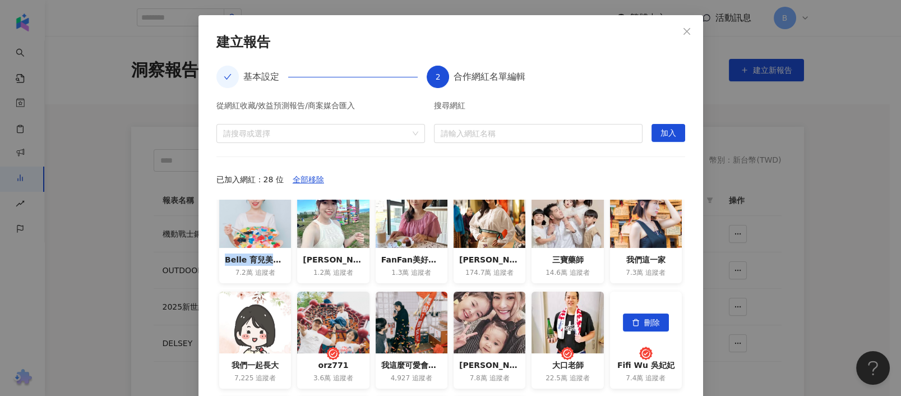
click at [644, 324] on span "刪除" at bounding box center [652, 323] width 16 height 18
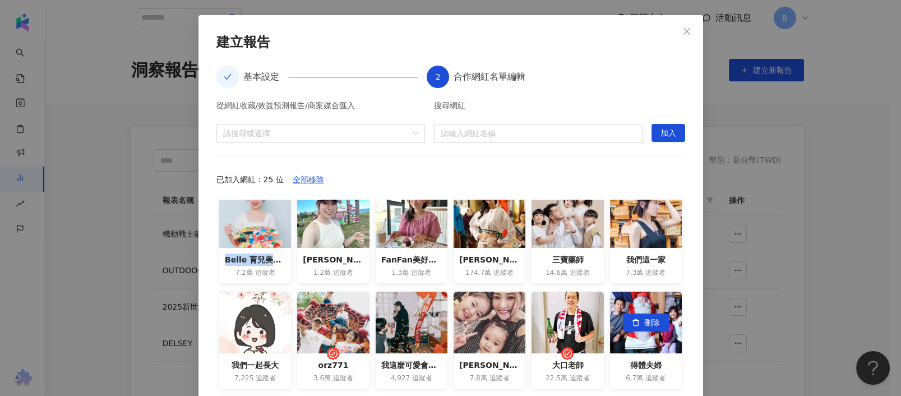
click at [644, 324] on span "刪除" at bounding box center [652, 323] width 16 height 18
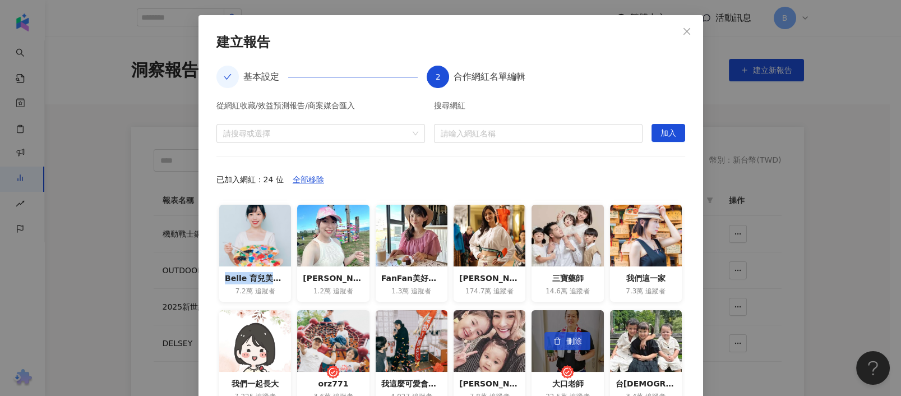
click at [566, 334] on span "刪除" at bounding box center [574, 342] width 16 height 18
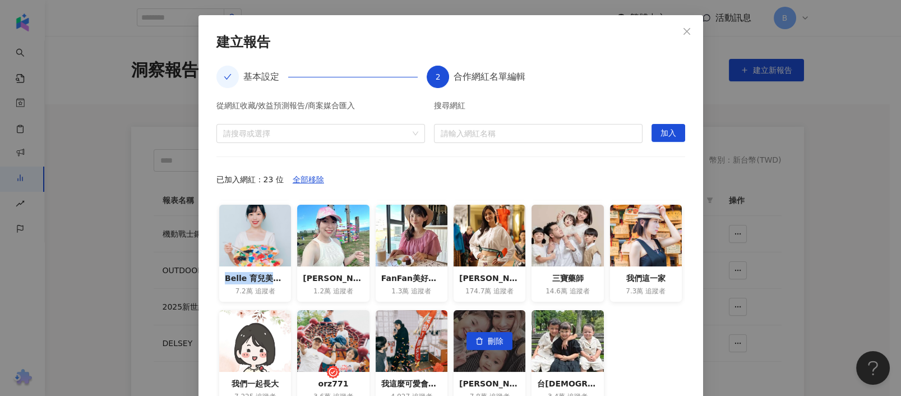
click at [488, 340] on span "刪除" at bounding box center [496, 342] width 16 height 18
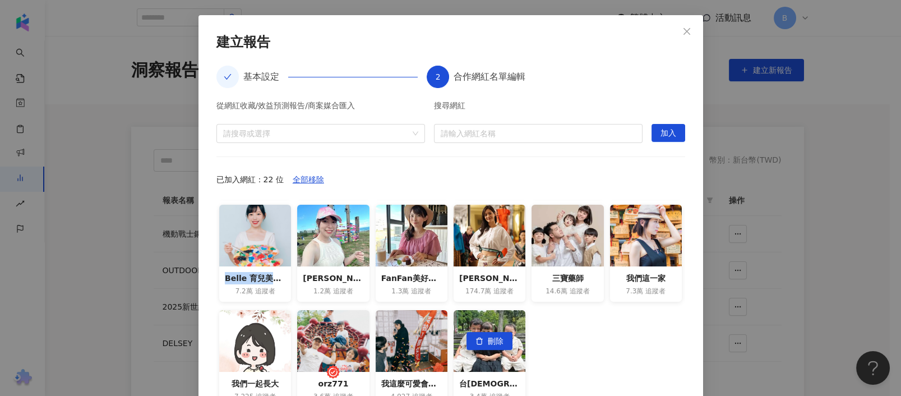
click at [488, 340] on span "刪除" at bounding box center [496, 342] width 16 height 18
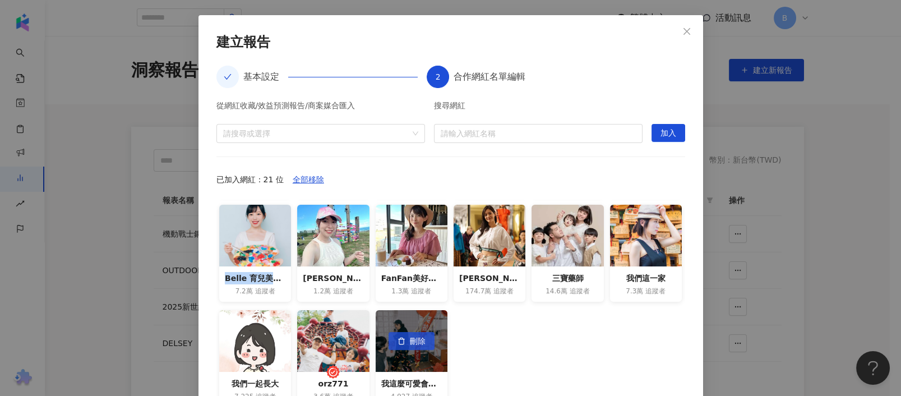
click at [389, 348] on button "刪除" at bounding box center [412, 341] width 46 height 18
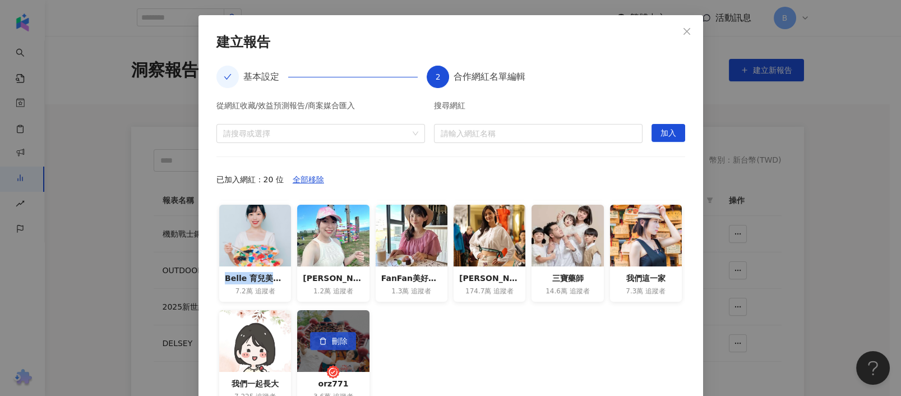
click at [332, 342] on span "刪除" at bounding box center [339, 342] width 16 height 18
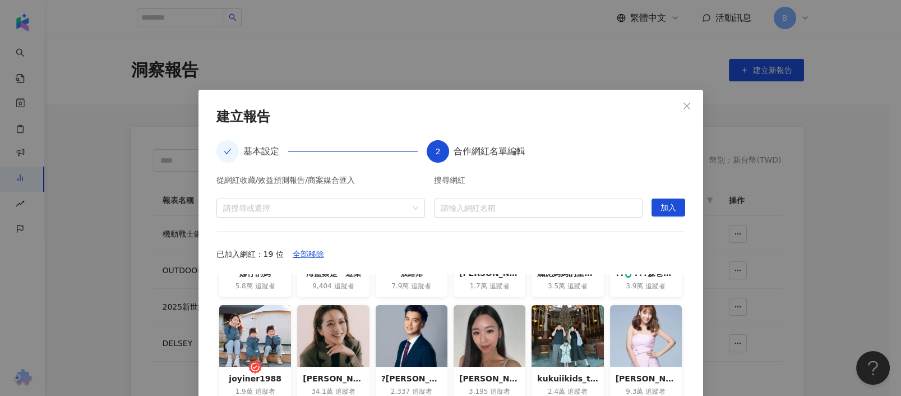
scroll to position [0, 0]
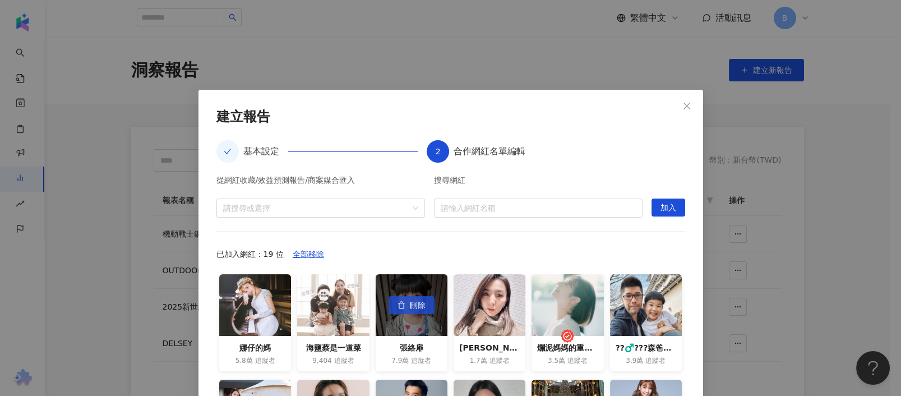
click at [416, 310] on button "刪除" at bounding box center [412, 305] width 46 height 18
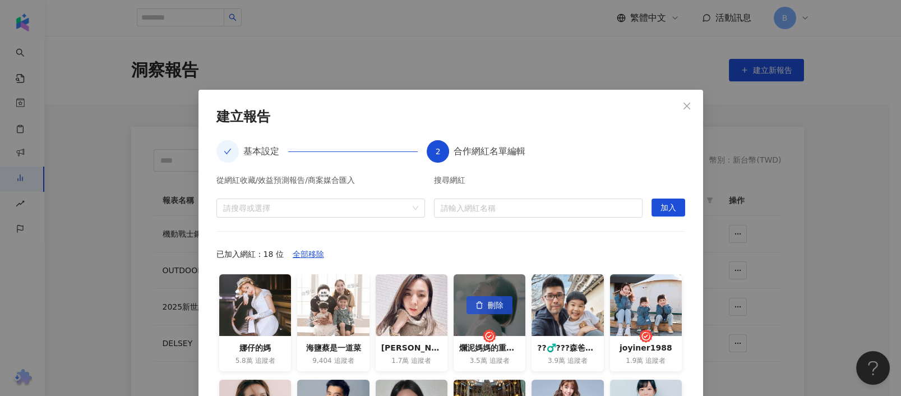
click at [488, 304] on span "刪除" at bounding box center [496, 306] width 16 height 18
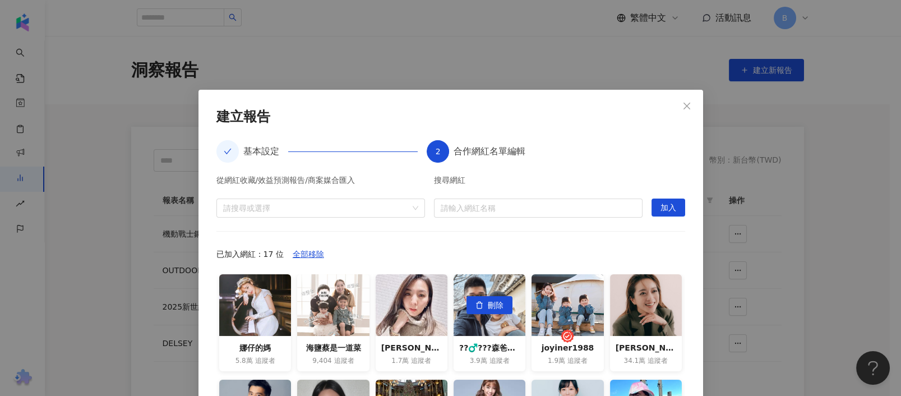
click at [488, 304] on span "刪除" at bounding box center [496, 306] width 16 height 18
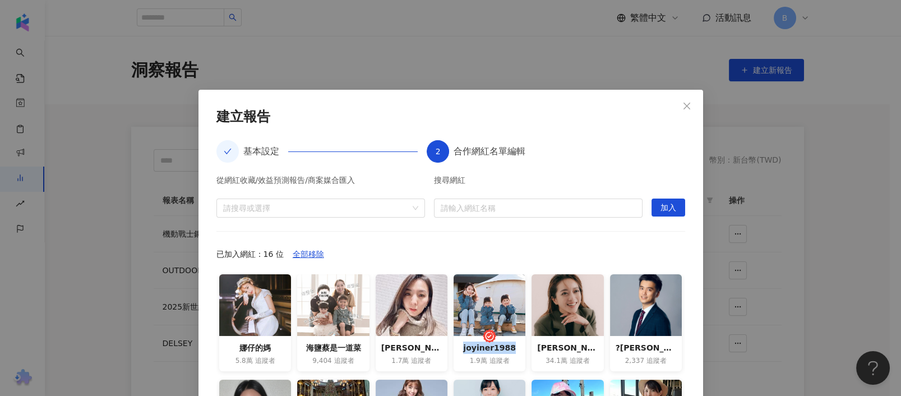
drag, startPoint x: 445, startPoint y: 348, endPoint x: 512, endPoint y: 348, distance: 66.7
click at [512, 348] on div "joyiner1988 1.9萬 追蹤者" at bounding box center [490, 353] width 72 height 35
copy div "joyiner1988"
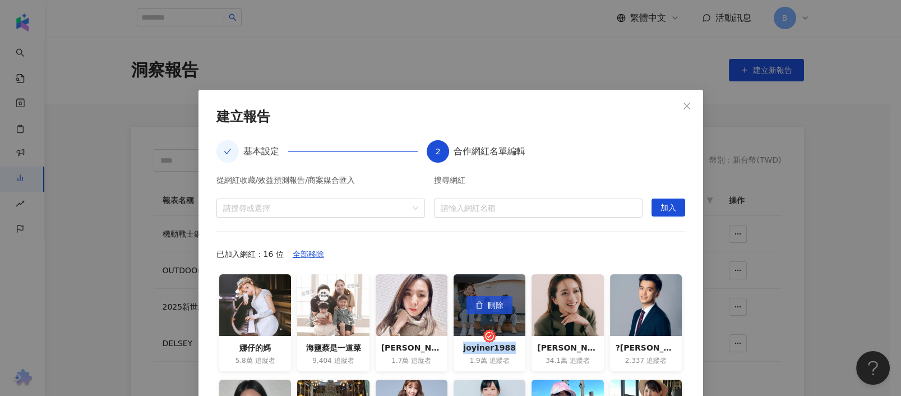
click at [494, 307] on button "刪除" at bounding box center [490, 305] width 46 height 18
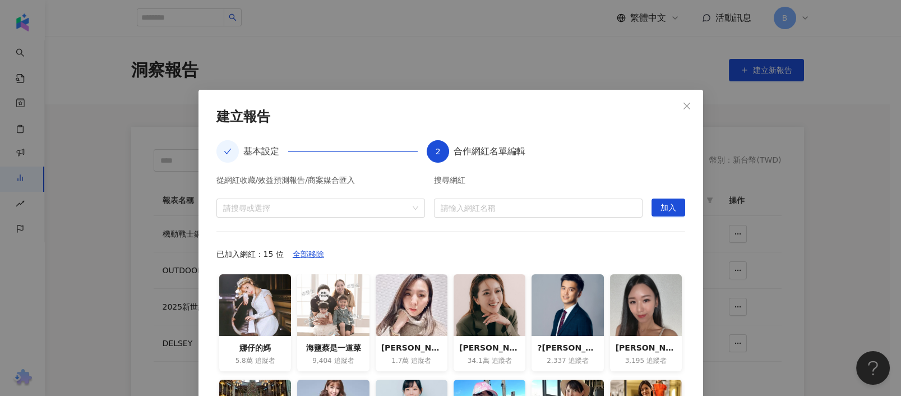
click at [567, 227] on div "從網紅收藏/效益預測報告/商案媒合匯入 請搜尋或選擇 搜尋網紅 請輸入網紅名稱 加入 已加入網紅：15 位 全部移除 娜仔的媽 5.8萬 追蹤者 海鹽[PER…" at bounding box center [450, 329] width 469 height 306
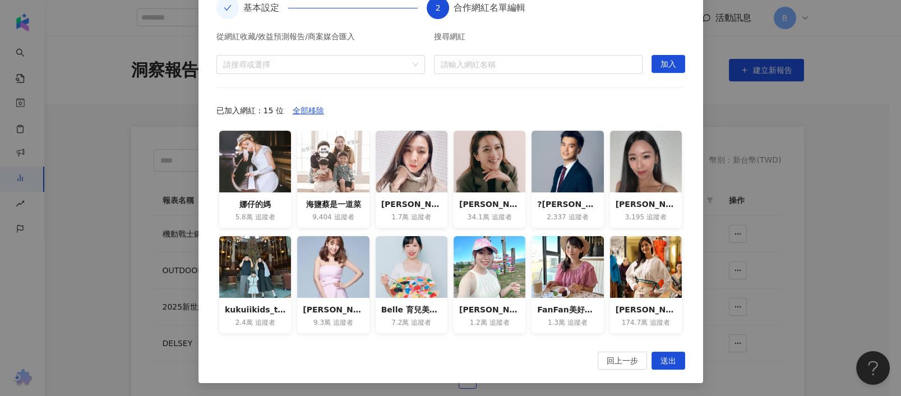
drag, startPoint x: 251, startPoint y: 266, endPoint x: 258, endPoint y: 322, distance: 56.5
click at [255, 308] on div "kukuiikids_travelmap" at bounding box center [255, 309] width 61 height 12
drag, startPoint x: 219, startPoint y: 308, endPoint x: 270, endPoint y: 308, distance: 51.6
click at [270, 308] on div "kukuiikids_travelmap" at bounding box center [255, 309] width 61 height 12
copy div "kukuiikids_tr"
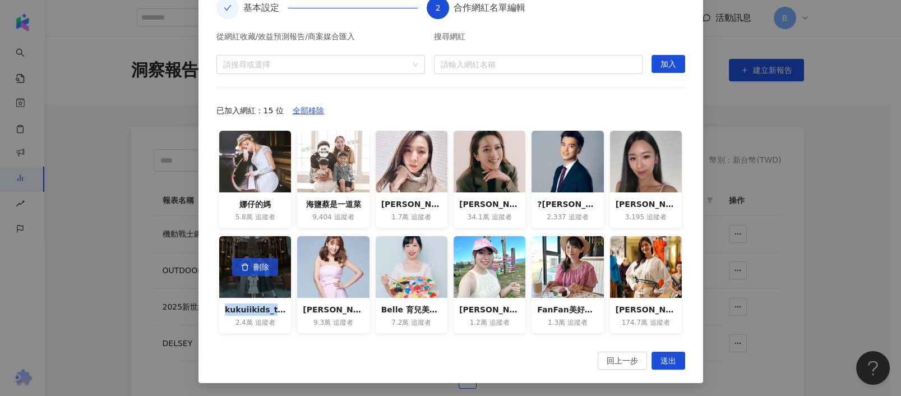
click at [255, 266] on span "刪除" at bounding box center [261, 268] width 16 height 18
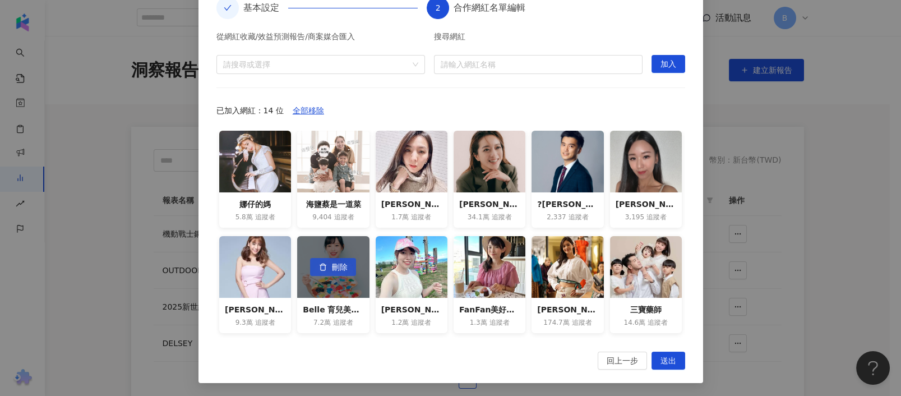
click at [321, 268] on icon "button" at bounding box center [323, 267] width 4 height 7
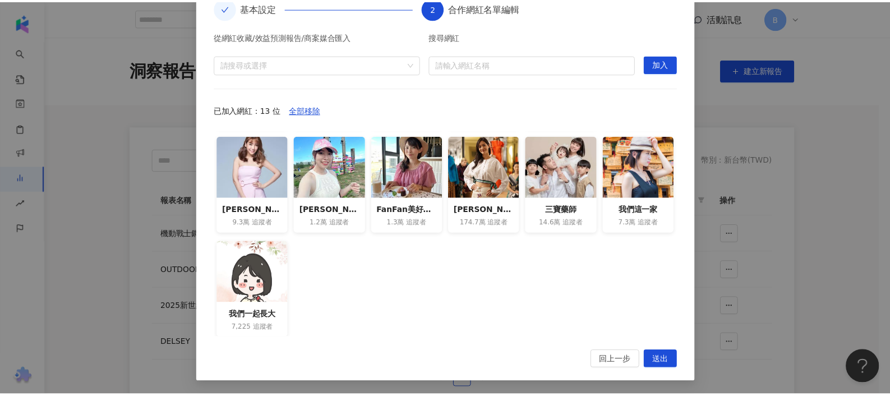
scroll to position [0, 0]
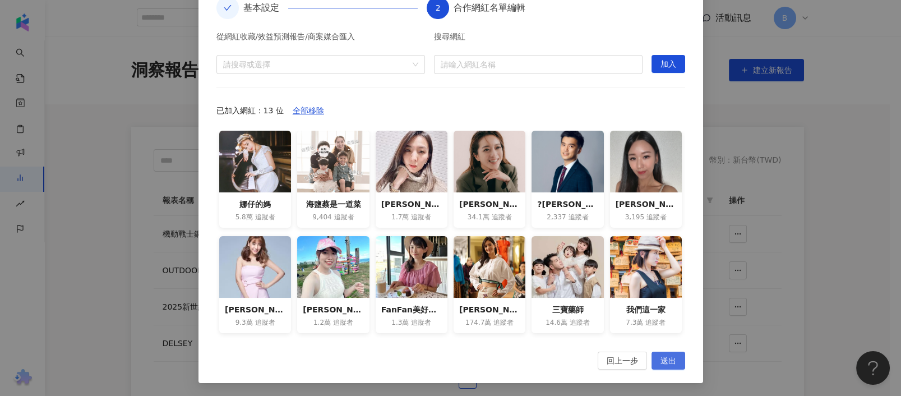
click at [661, 357] on span "送出" at bounding box center [669, 361] width 16 height 18
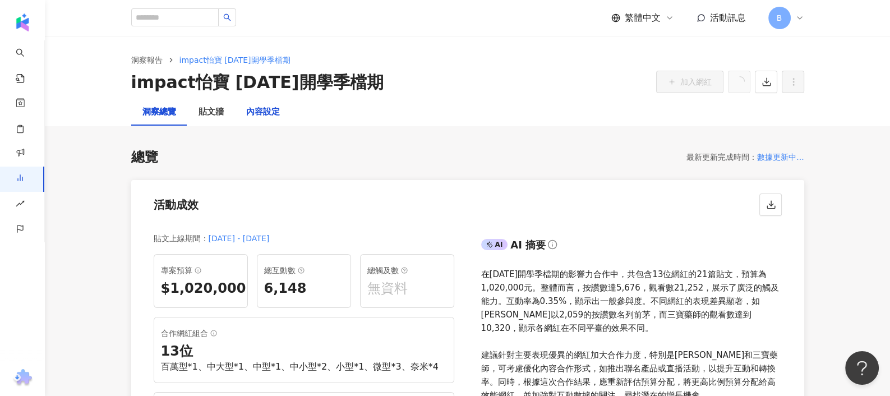
click at [261, 111] on div "內容設定" at bounding box center [263, 111] width 34 height 13
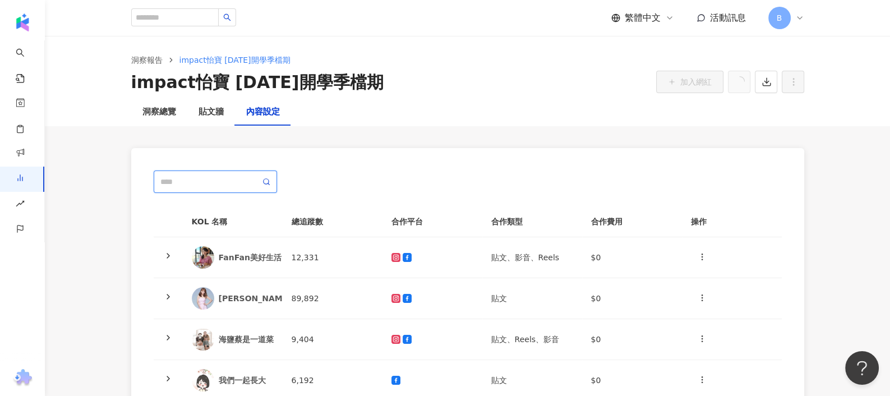
click at [182, 182] on input "text" at bounding box center [210, 182] width 100 height 12
click at [167, 253] on polyline at bounding box center [168, 255] width 2 height 4
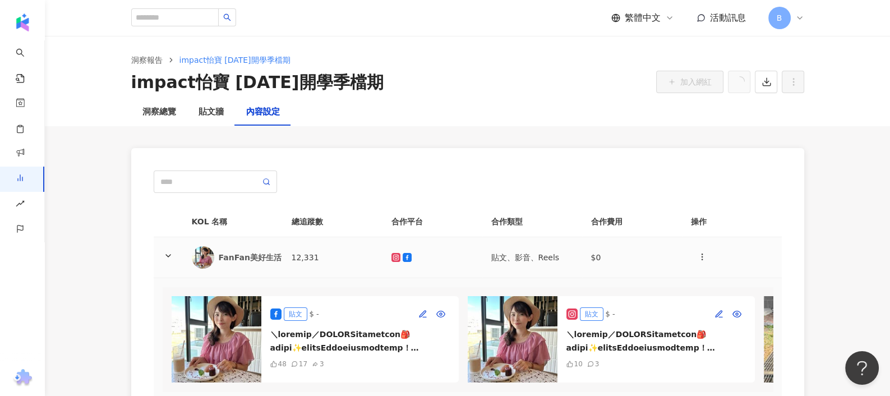
scroll to position [149, 0]
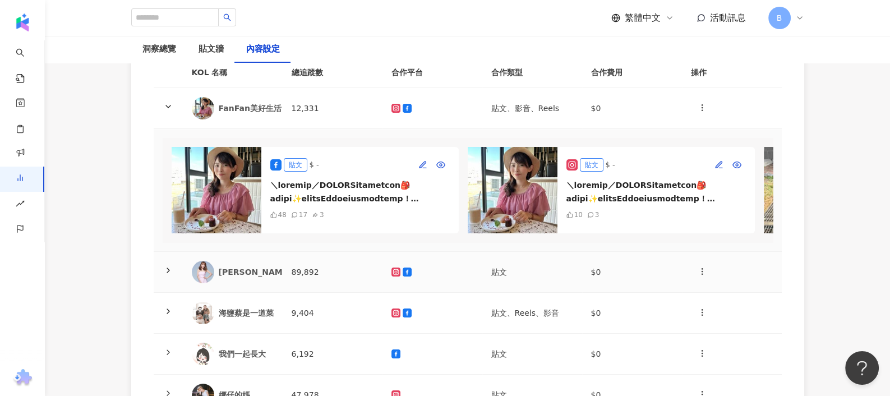
click at [170, 275] on icon at bounding box center [168, 270] width 9 height 9
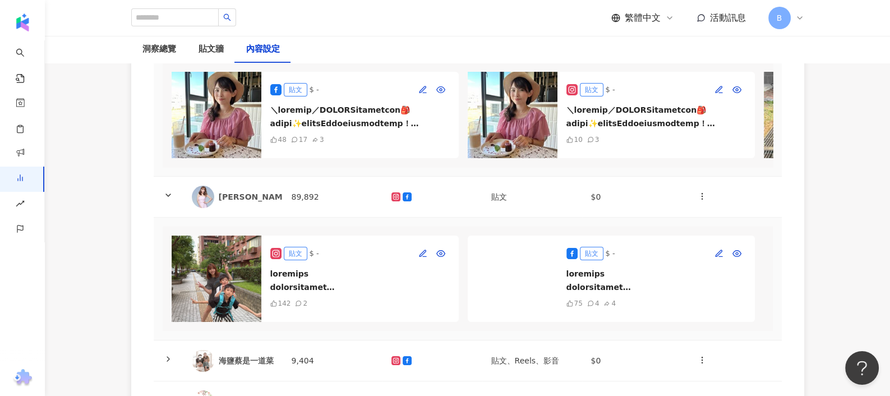
scroll to position [0, 0]
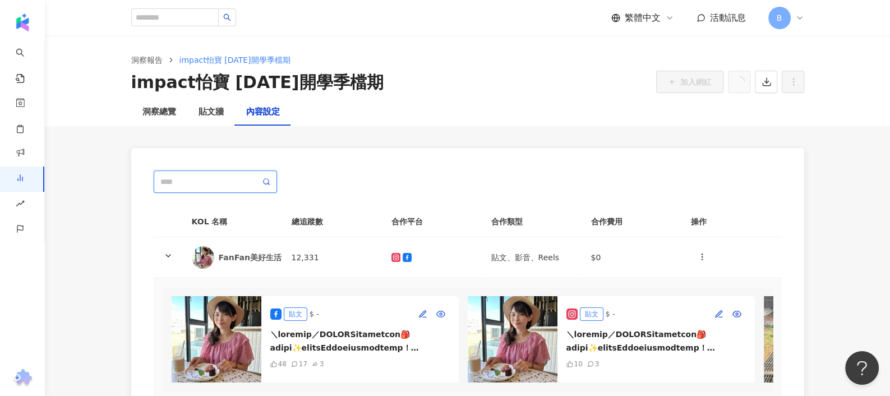
click at [205, 177] on input "text" at bounding box center [210, 182] width 100 height 12
type input "*"
paste input "**********"
type input "**********"
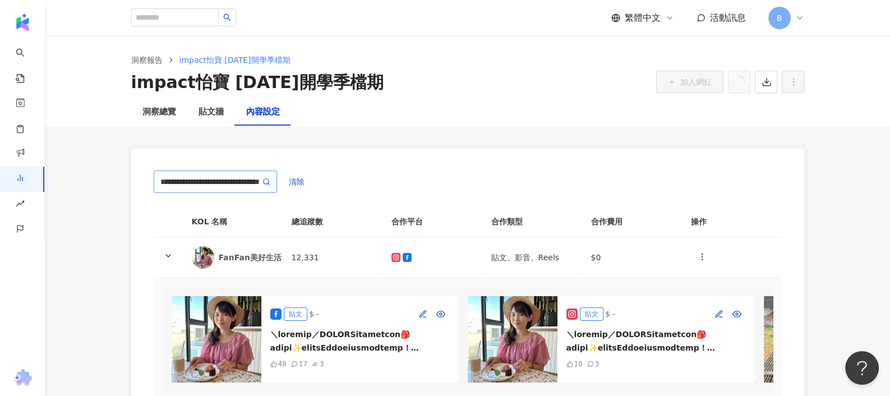
scroll to position [0, 0]
click at [265, 182] on icon at bounding box center [266, 182] width 8 height 8
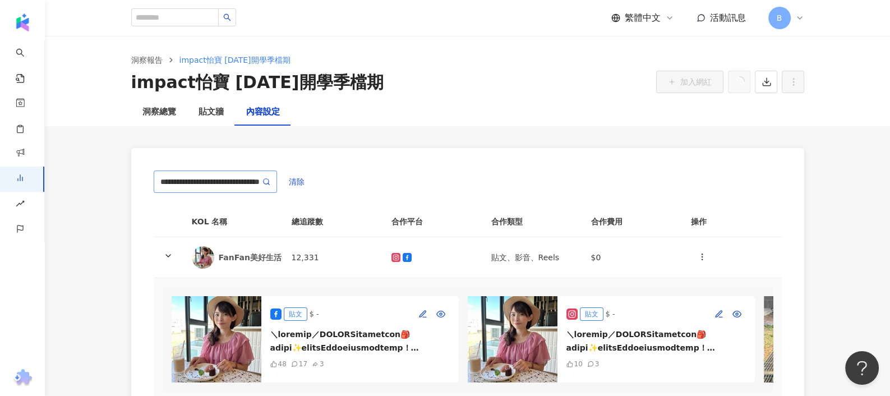
click at [265, 182] on icon at bounding box center [266, 182] width 8 height 8
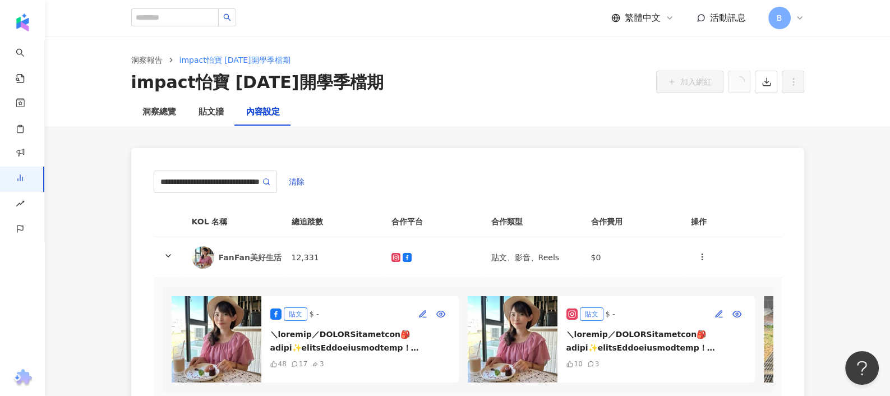
click at [159, 113] on div "洞察總覽" at bounding box center [159, 111] width 34 height 13
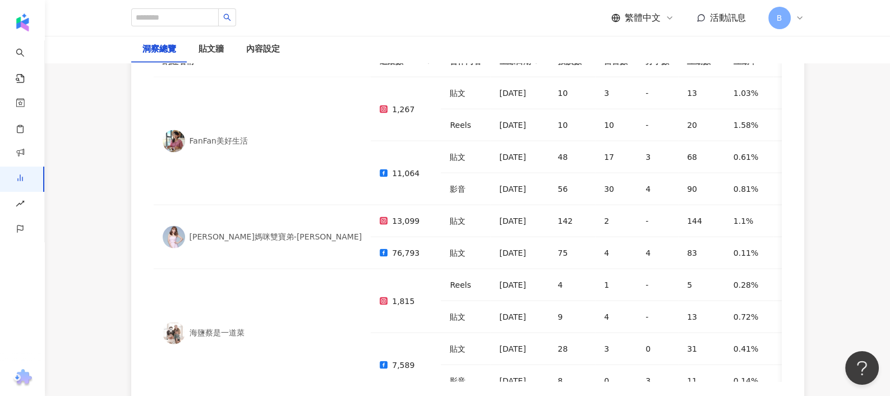
scroll to position [2617, 0]
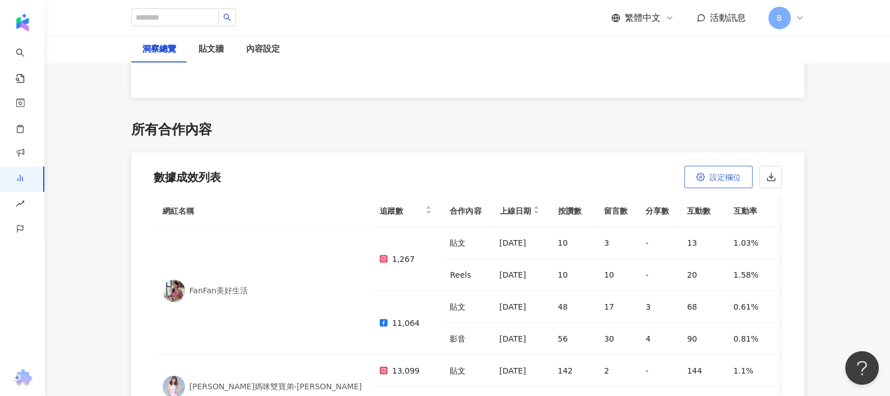
click at [736, 173] on span "設定欄位" at bounding box center [724, 177] width 31 height 9
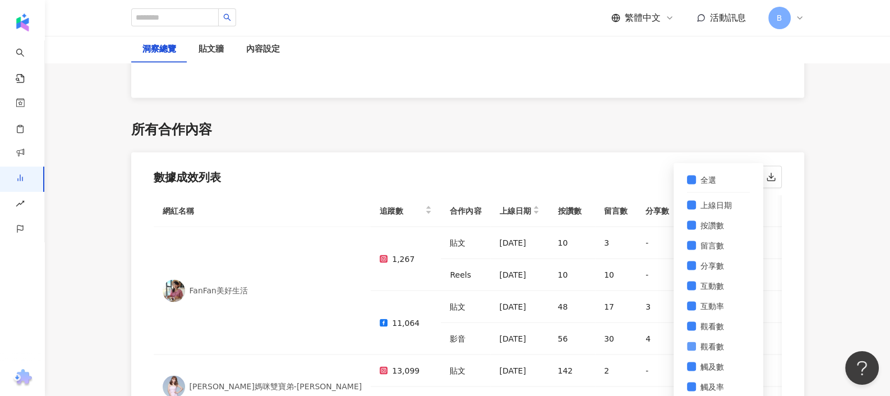
scroll to position [80, 0]
click at [495, 153] on div "數據成效列表 設定欄位 全選 上線日期 按讚數 留言數 分享數 互動數 互動率 觀看數 觀看數 觸及數 觸及率 連結點擊數 連結點擊率 正面留言數 負面留言數" at bounding box center [467, 174] width 673 height 43
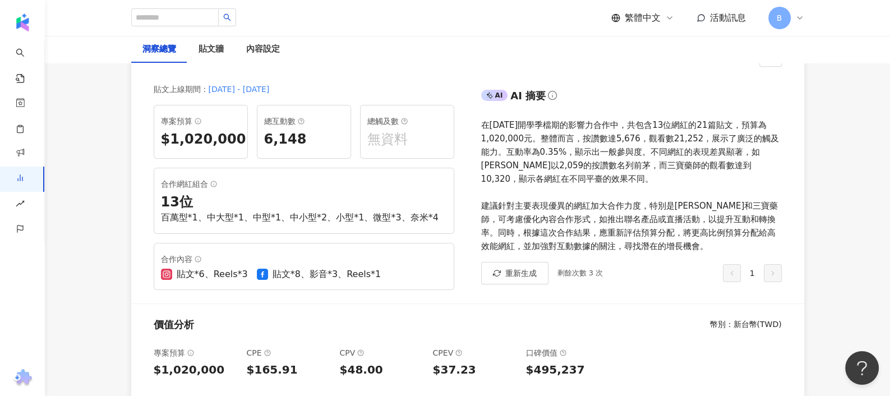
scroll to position [0, 0]
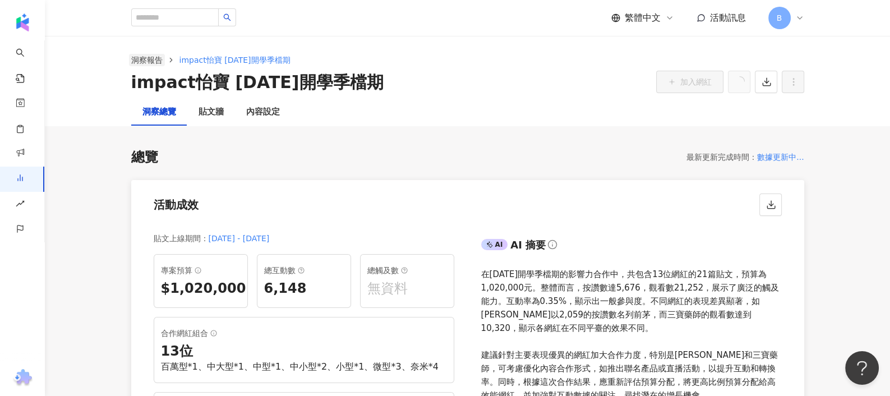
click at [150, 62] on link "洞察報告" at bounding box center [147, 60] width 36 height 12
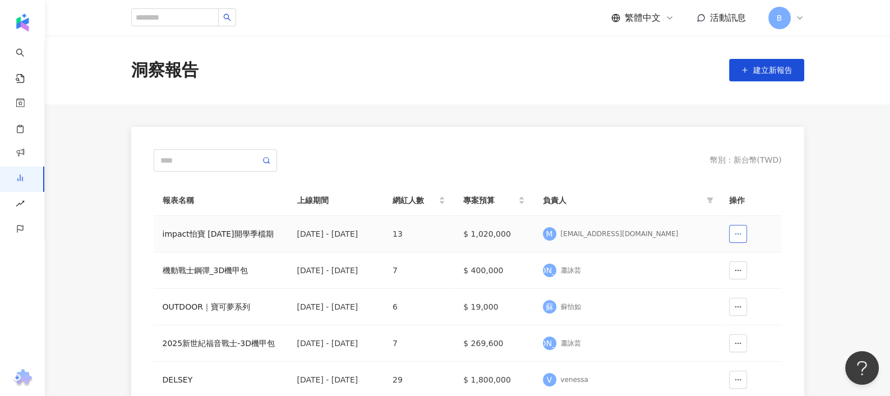
click at [735, 237] on span "button" at bounding box center [738, 233] width 8 height 9
click at [375, 234] on div "[DATE] - [DATE]" at bounding box center [336, 234] width 78 height 12
click at [296, 234] on td "[DATE] - [DATE]" at bounding box center [336, 234] width 96 height 36
click at [220, 237] on div "impact怡寶 [DATE]開學季檔期" at bounding box center [221, 234] width 117 height 12
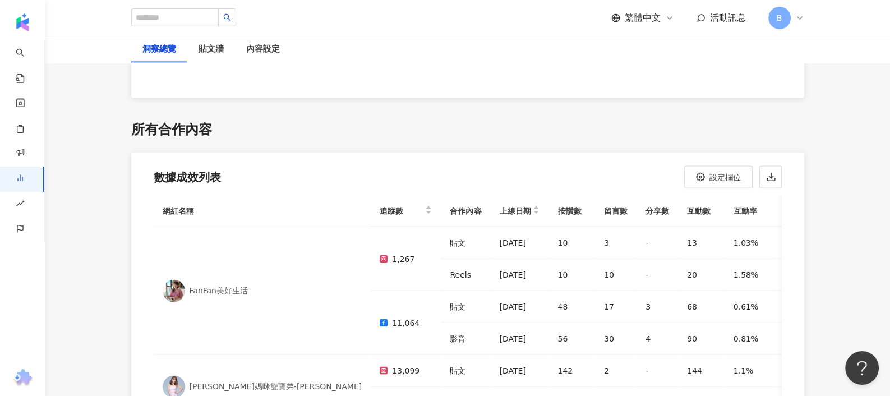
scroll to position [2542, 0]
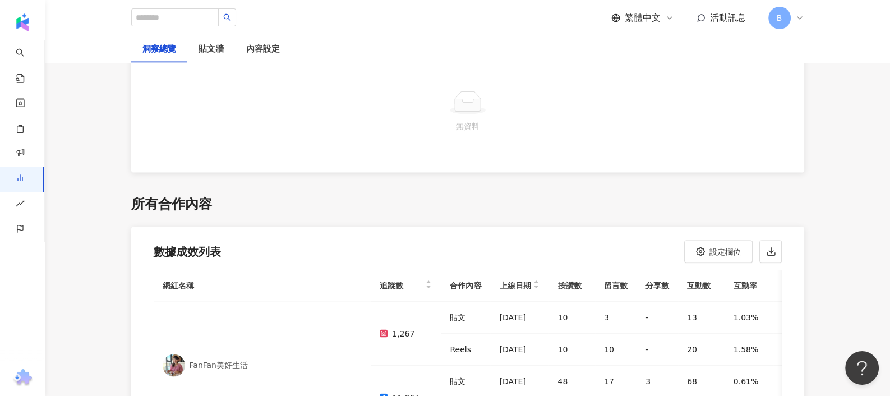
click at [218, 195] on div "所有合作內容" at bounding box center [467, 204] width 673 height 19
click at [182, 195] on div "所有合作內容" at bounding box center [171, 204] width 81 height 19
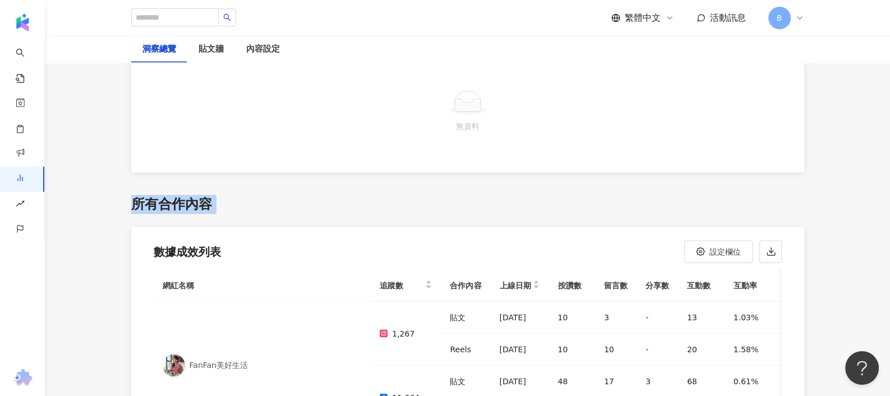
scroll to position [2392, 0]
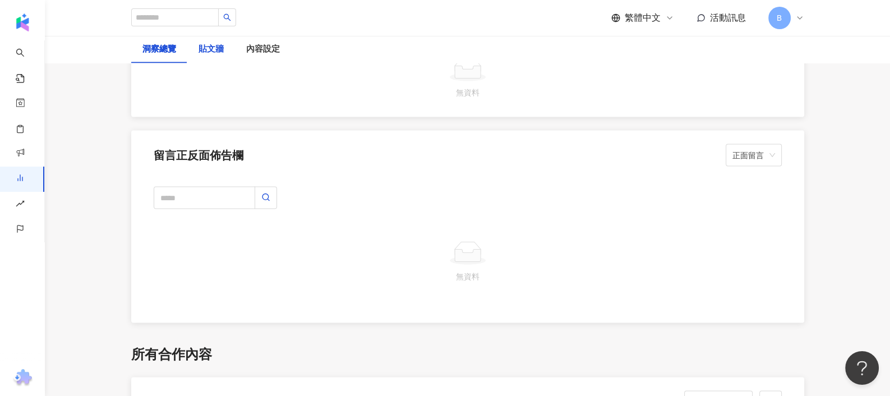
click at [216, 55] on div "貼文牆" at bounding box center [211, 49] width 25 height 13
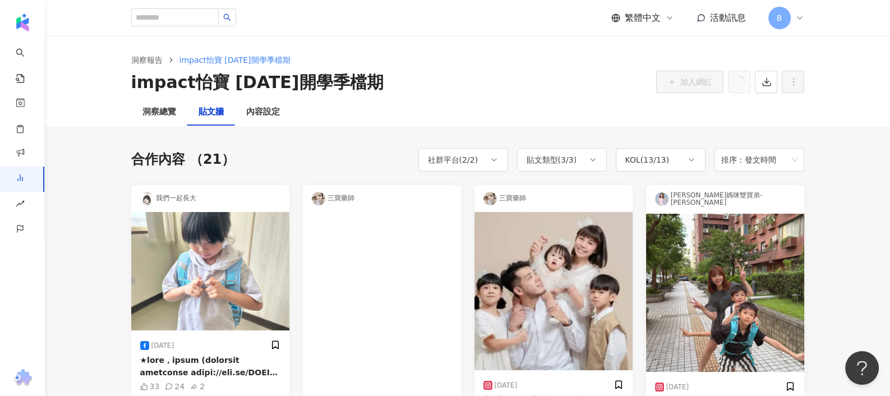
scroll to position [75, 0]
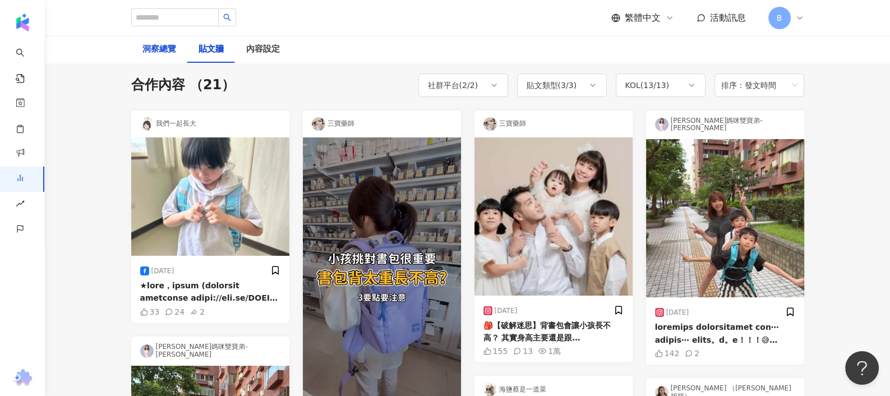
click at [163, 54] on div "洞察總覽" at bounding box center [159, 49] width 34 height 13
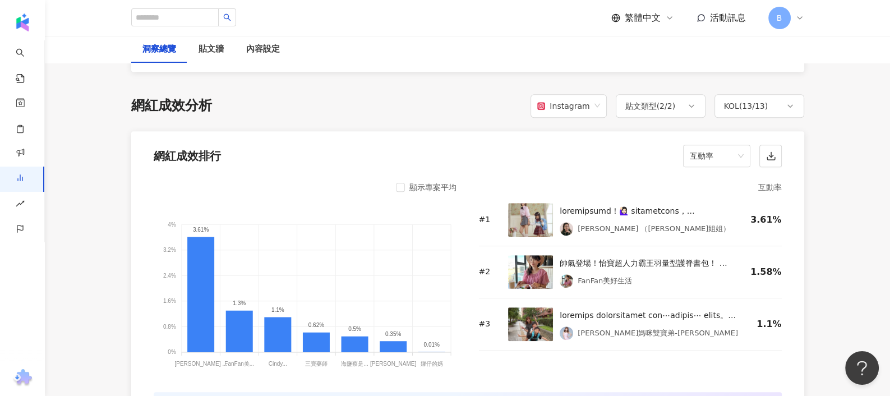
scroll to position [897, 0]
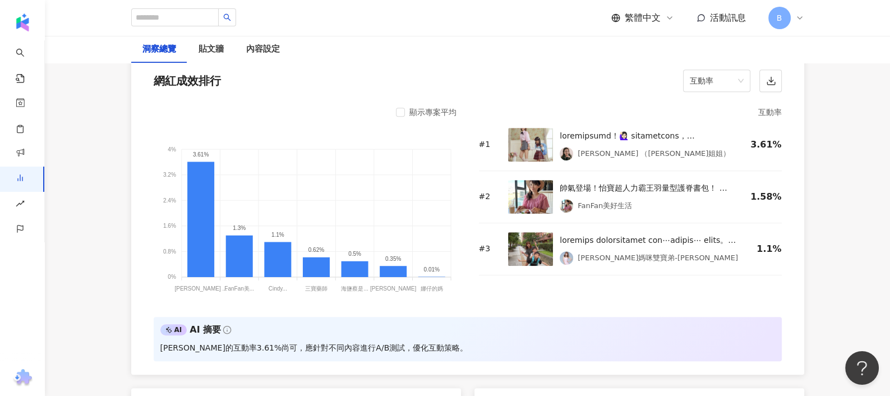
click at [409, 112] on div "顯示專案平均" at bounding box center [432, 111] width 47 height 13
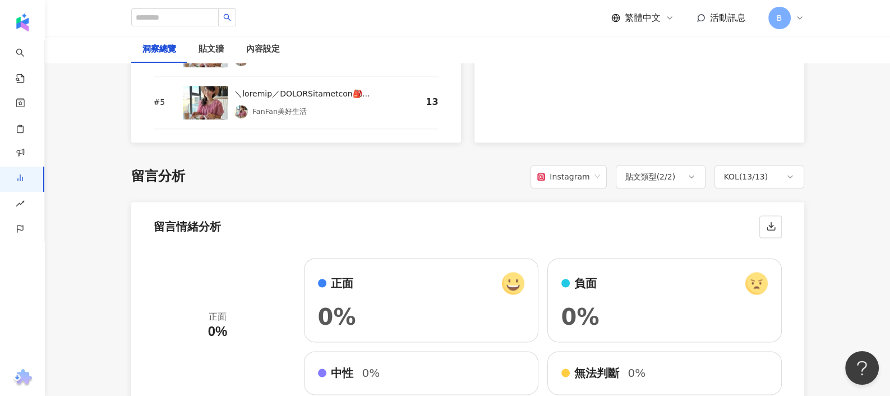
scroll to position [1869, 0]
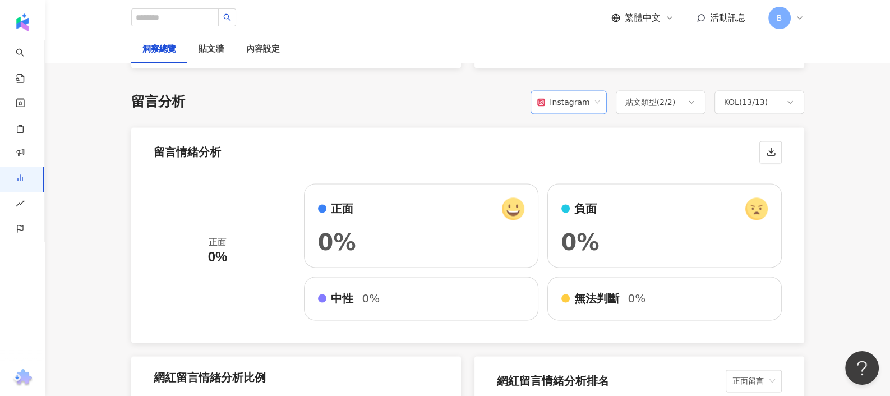
click at [593, 91] on span "Instagram" at bounding box center [568, 101] width 62 height 21
click at [586, 124] on div "Facebook" at bounding box center [570, 130] width 54 height 12
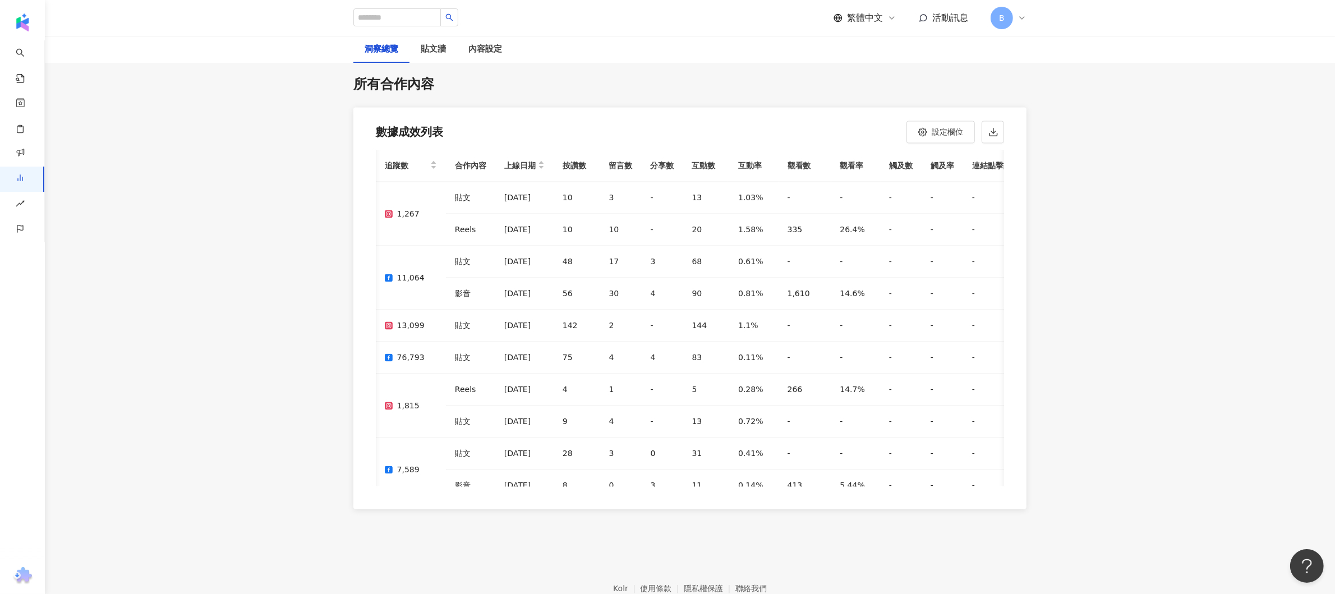
scroll to position [0, 206]
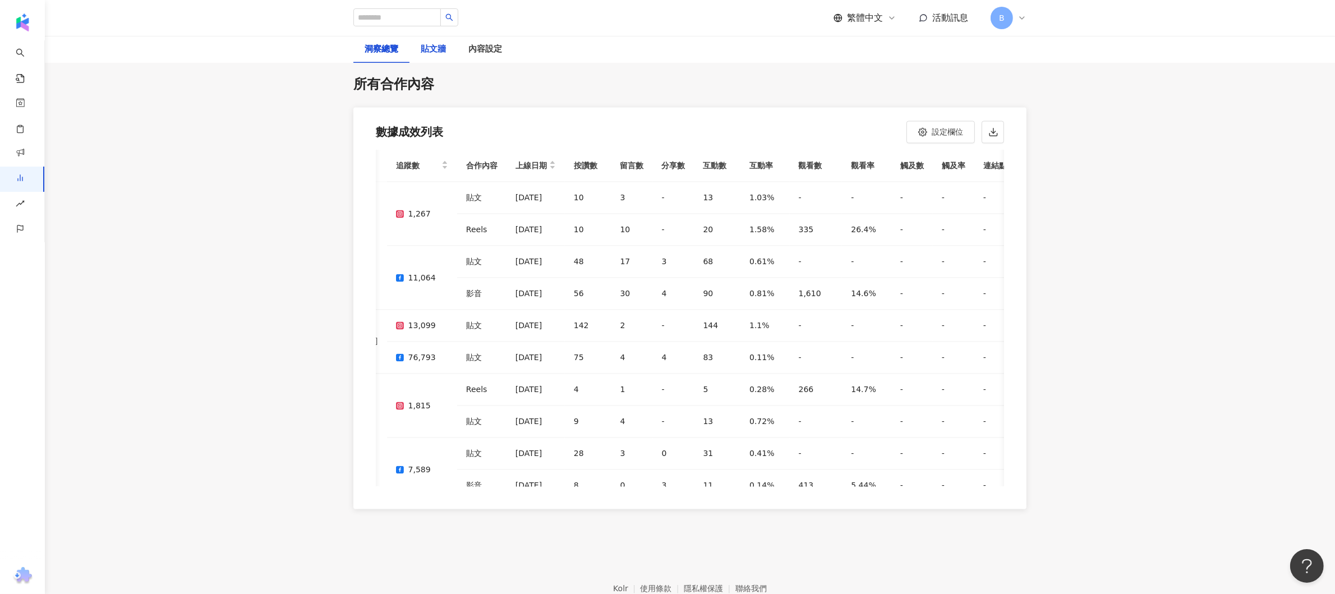
click at [438, 51] on div "貼文牆" at bounding box center [433, 49] width 25 height 13
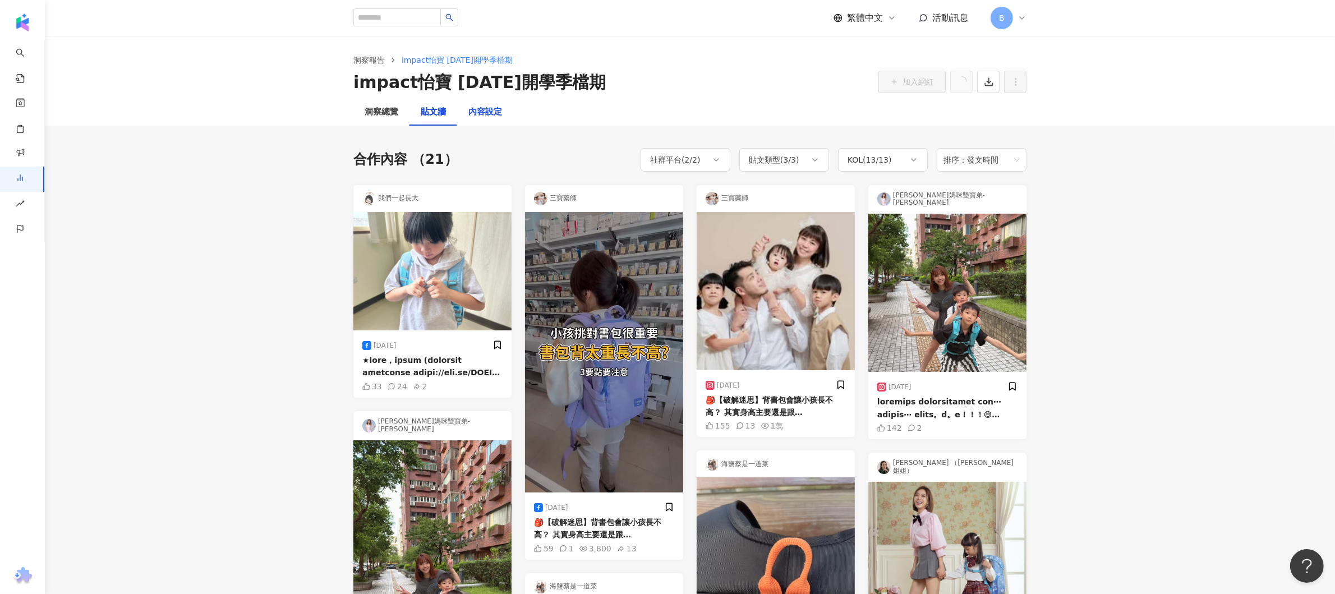
click at [485, 113] on div "內容設定" at bounding box center [485, 111] width 34 height 13
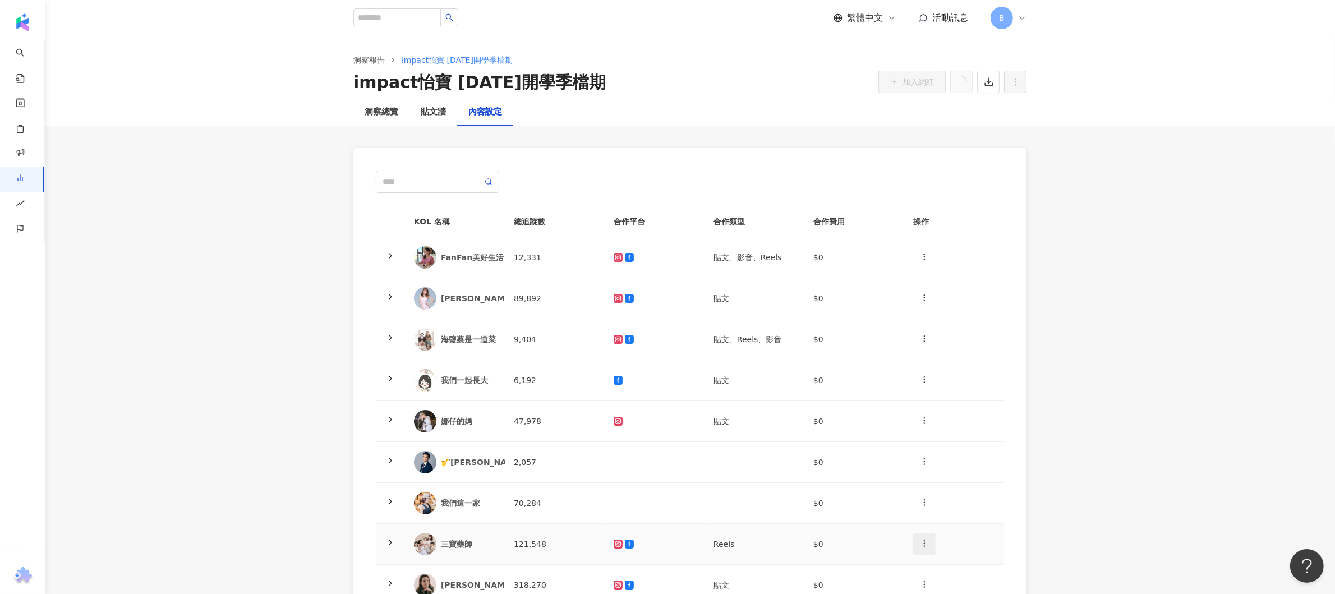
scroll to position [112, 0]
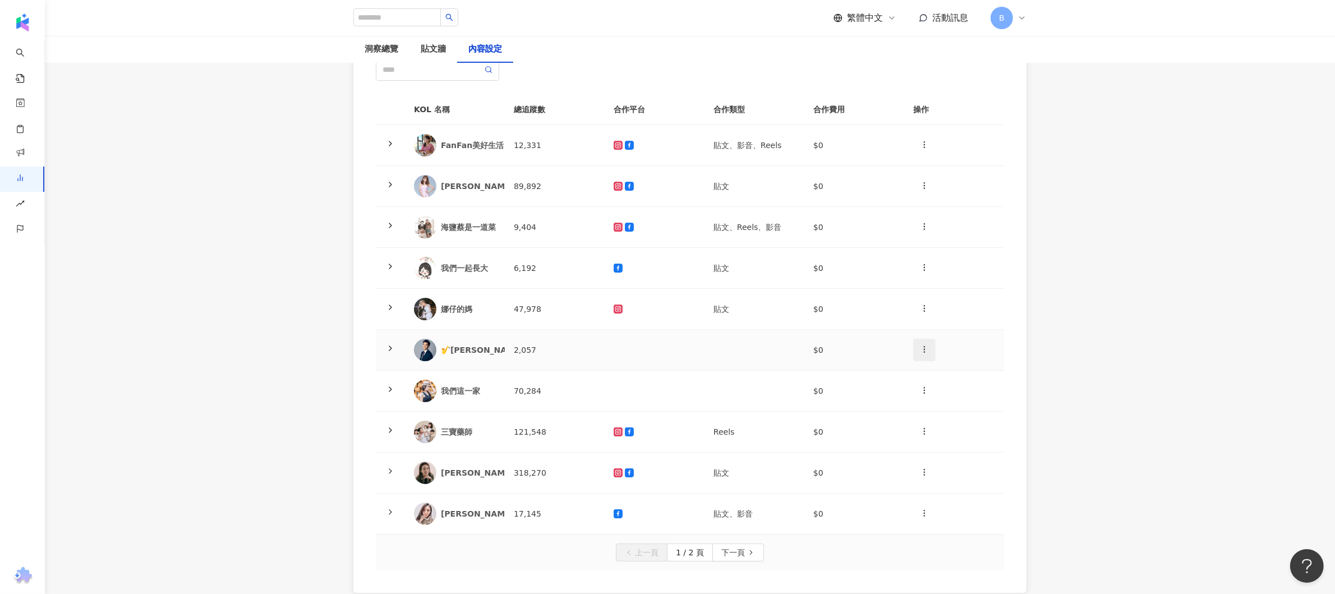
click at [889, 348] on icon "button" at bounding box center [924, 349] width 9 height 9
click at [889, 385] on li "新增內容" at bounding box center [943, 376] width 57 height 22
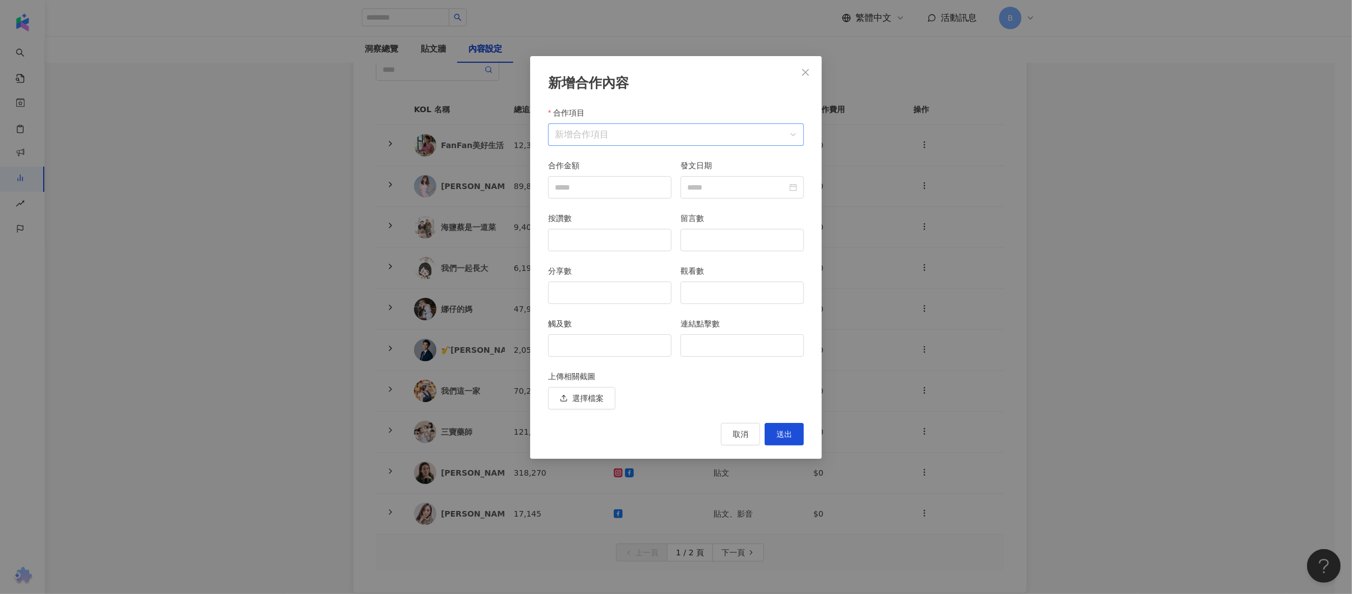
click at [628, 133] on input "合作項目" at bounding box center [676, 134] width 242 height 21
click at [646, 205] on span "素材授權" at bounding box center [652, 207] width 31 height 9
click at [645, 196] on input "合作金額" at bounding box center [609, 187] width 122 height 21
type input "*"
click at [691, 195] on div at bounding box center [741, 187] width 123 height 22
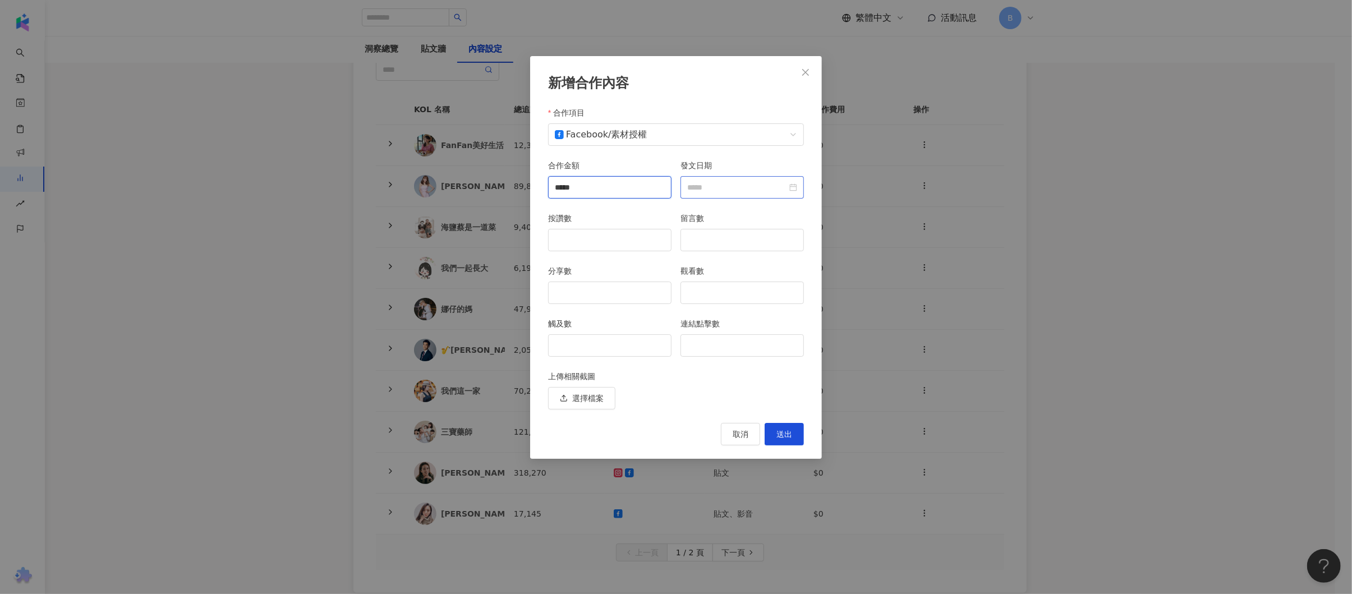
type input "*****"
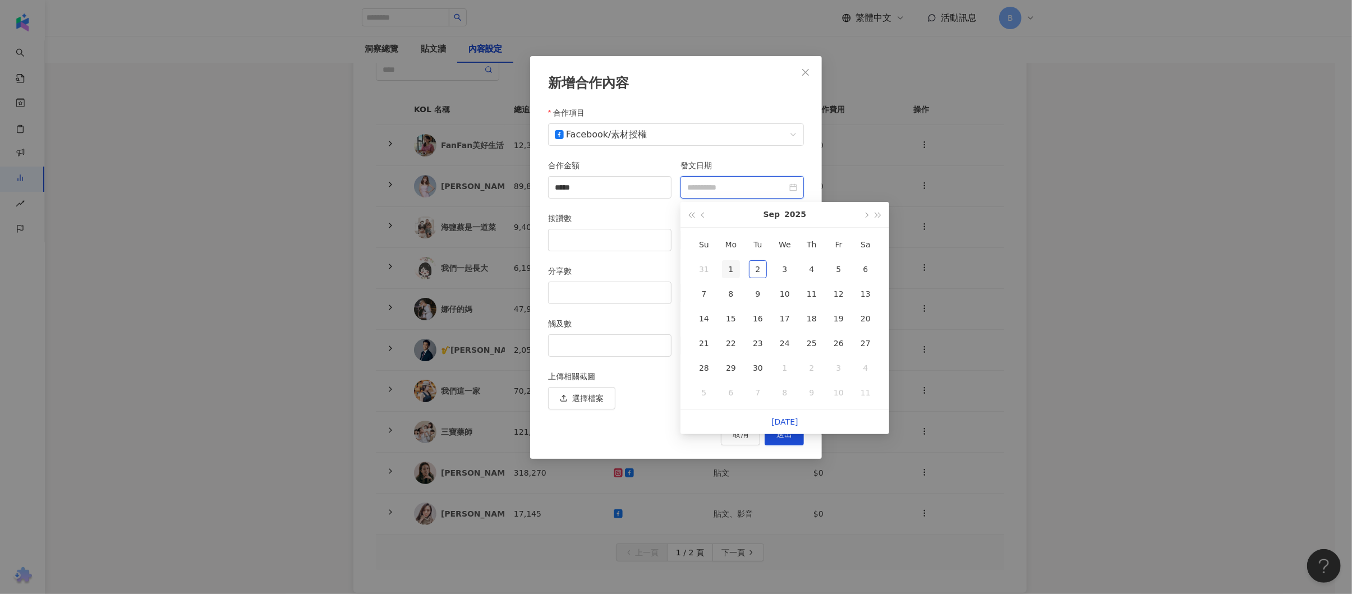
type input "**********"
click at [737, 271] on div "1" at bounding box center [731, 269] width 18 height 18
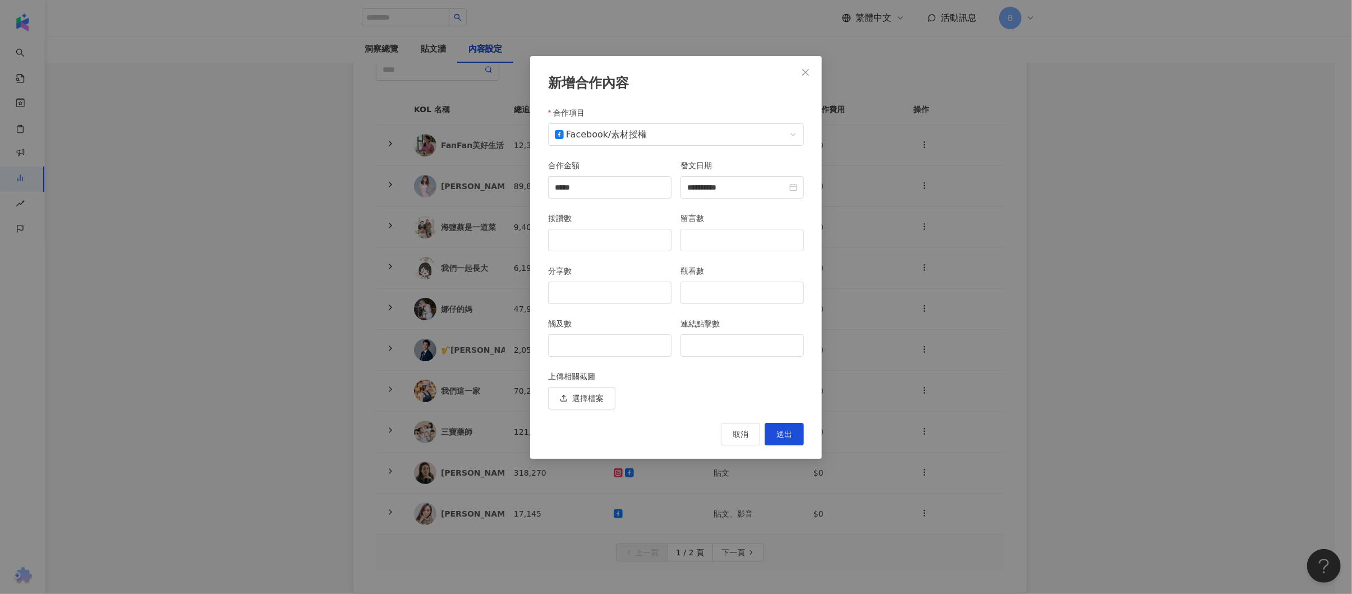
click at [745, 169] on div "發文日期" at bounding box center [741, 167] width 123 height 17
click at [776, 395] on button "送出" at bounding box center [783, 434] width 39 height 22
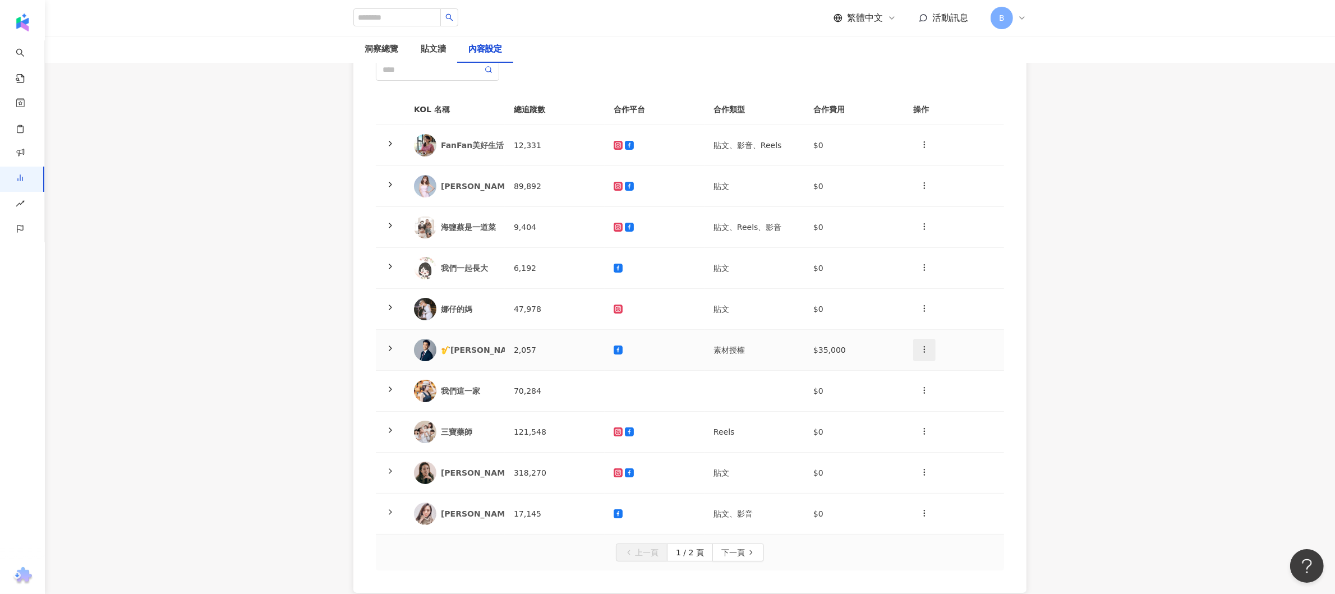
click at [889, 349] on circle "button" at bounding box center [924, 349] width 1 height 1
click at [889, 367] on li "新增內容" at bounding box center [943, 376] width 57 height 22
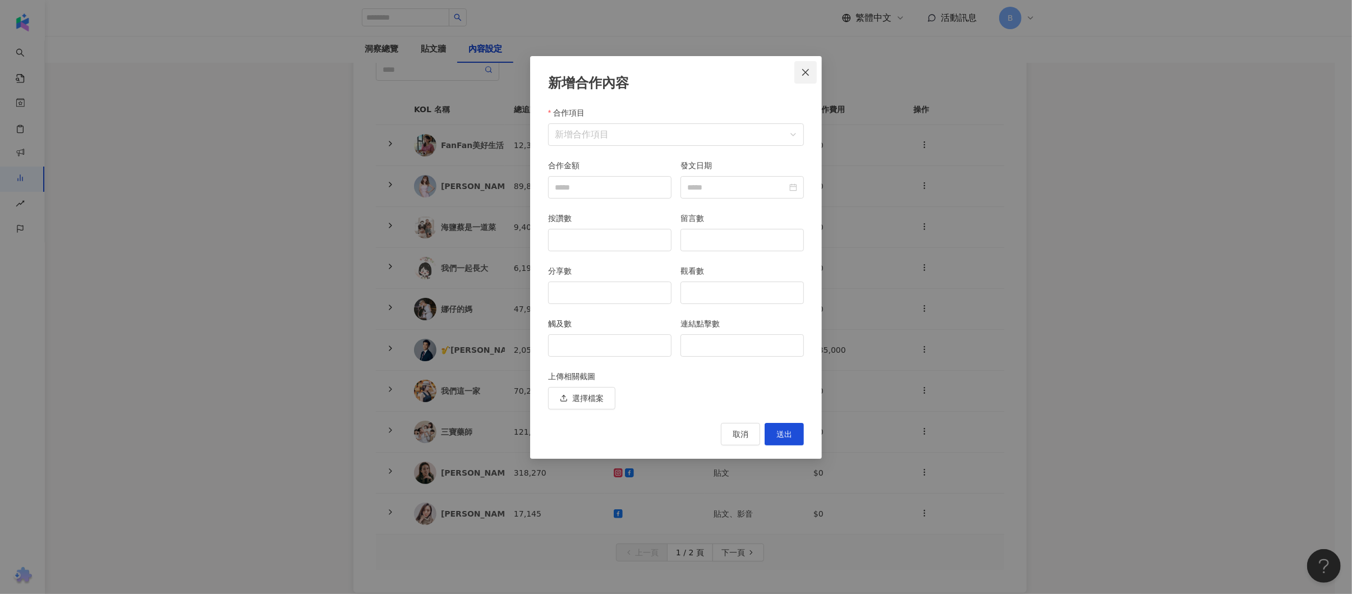
click at [805, 71] on icon "close" at bounding box center [805, 71] width 7 height 7
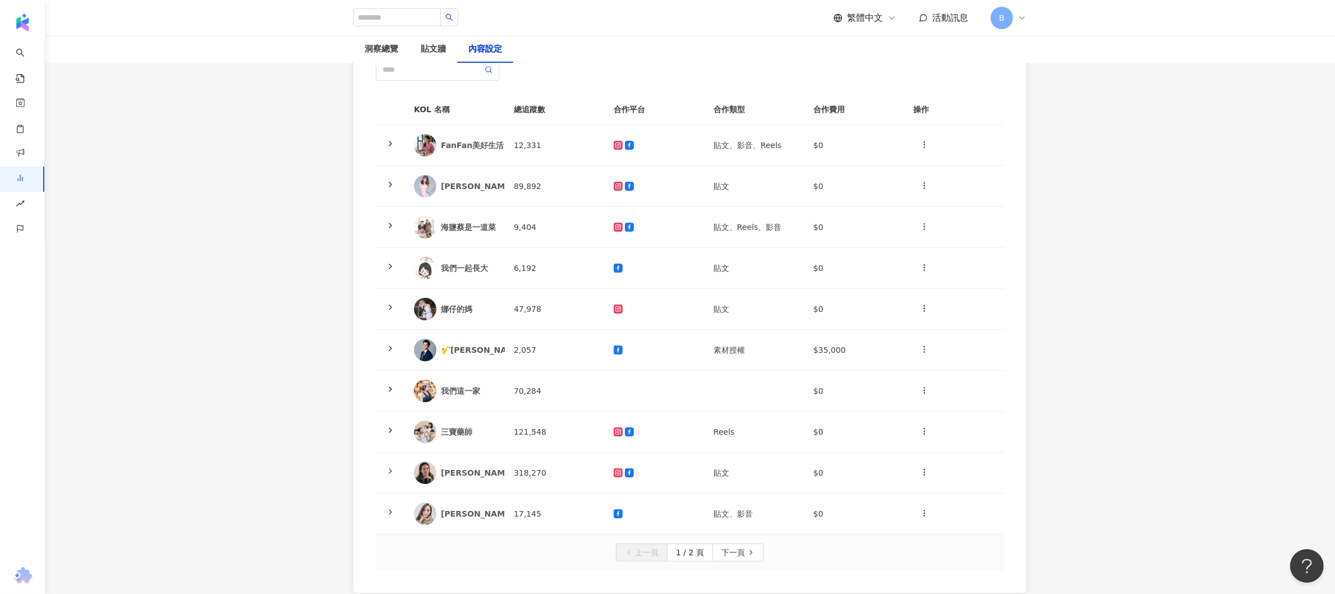
click at [889, 269] on main "洞察報告 impact怡寶 [DATE]開學季檔期 impact怡寶 [DATE]開學季檔期 加入網紅 洞察總覽 貼文牆 內容設定 KOL 名稱 總追蹤數 合…" at bounding box center [690, 269] width 1290 height 691
click at [889, 347] on circle "button" at bounding box center [924, 347] width 1 height 1
click at [838, 343] on td "$35,000" at bounding box center [854, 350] width 100 height 41
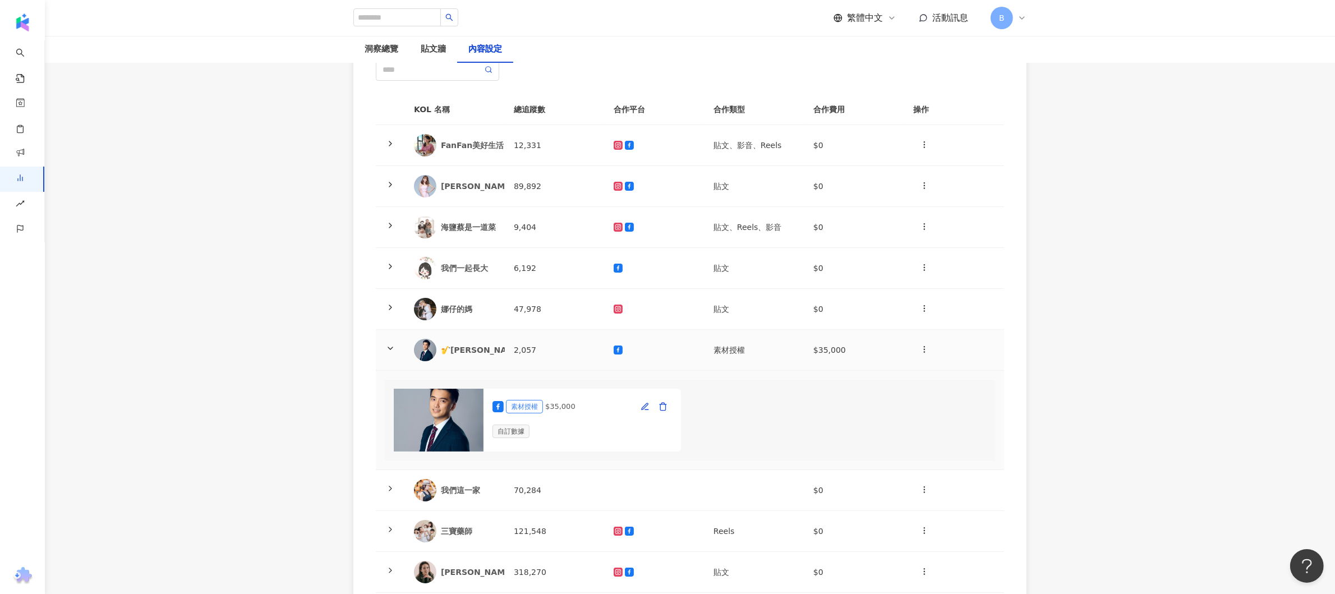
click at [825, 348] on td "$35,000" at bounding box center [854, 350] width 100 height 41
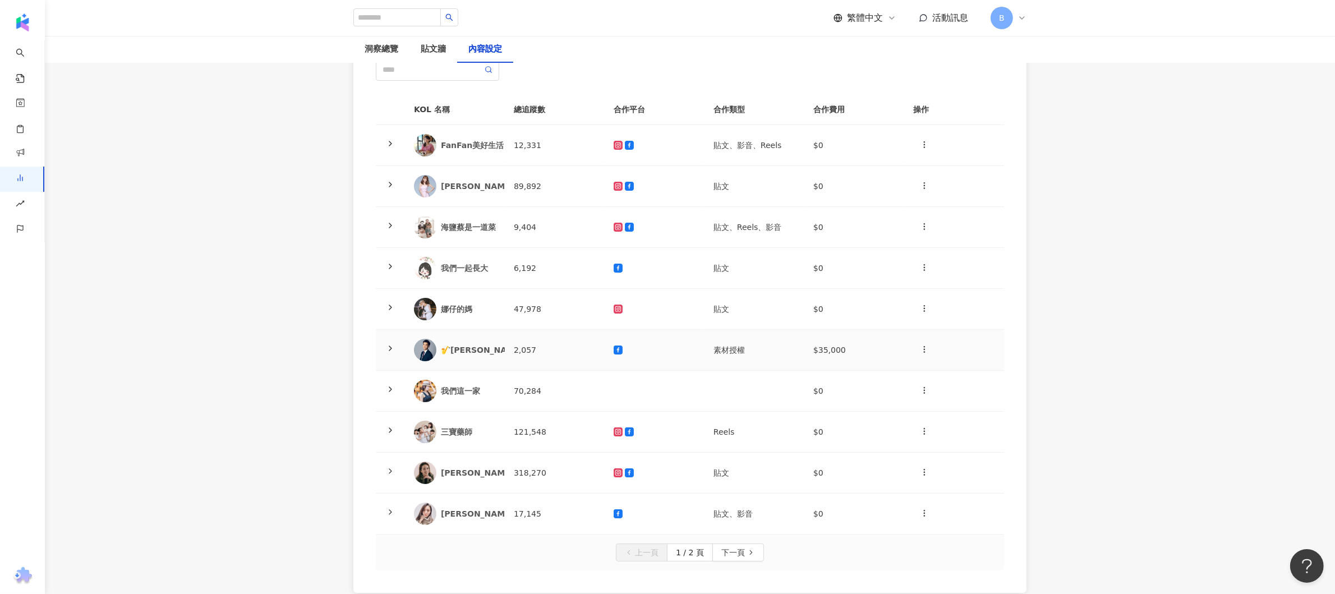
click at [825, 348] on td "$35,000" at bounding box center [854, 350] width 100 height 41
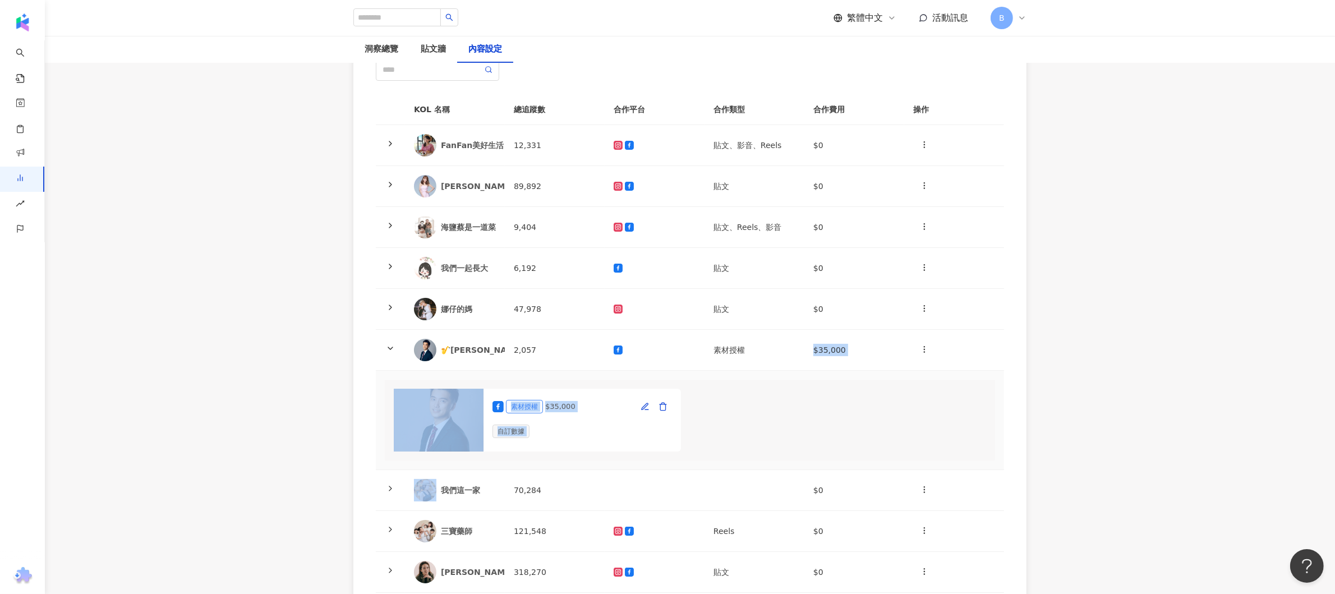
click at [566, 395] on div "$35,000" at bounding box center [560, 406] width 30 height 11
click at [648, 395] on icon "button" at bounding box center [644, 406] width 9 height 9
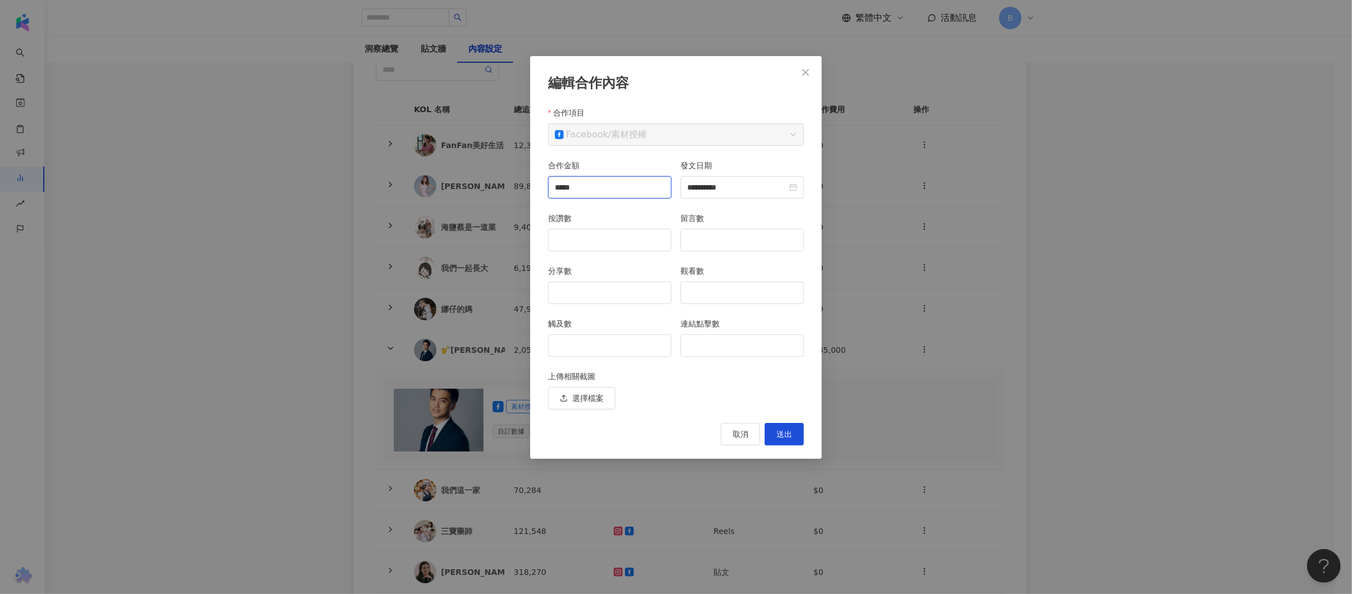
drag, startPoint x: 555, startPoint y: 186, endPoint x: 565, endPoint y: 190, distance: 11.4
click at [565, 190] on input "*****" at bounding box center [609, 187] width 122 height 21
type input "*****"
click at [790, 395] on span "送出" at bounding box center [784, 434] width 16 height 9
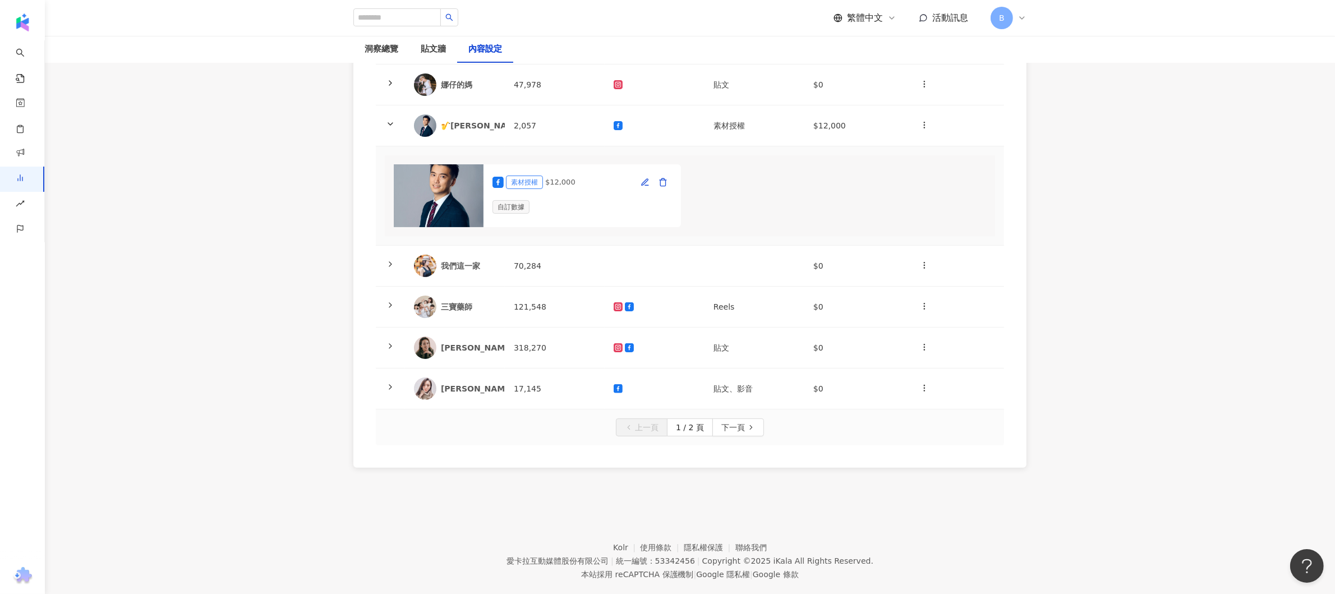
scroll to position [224, 0]
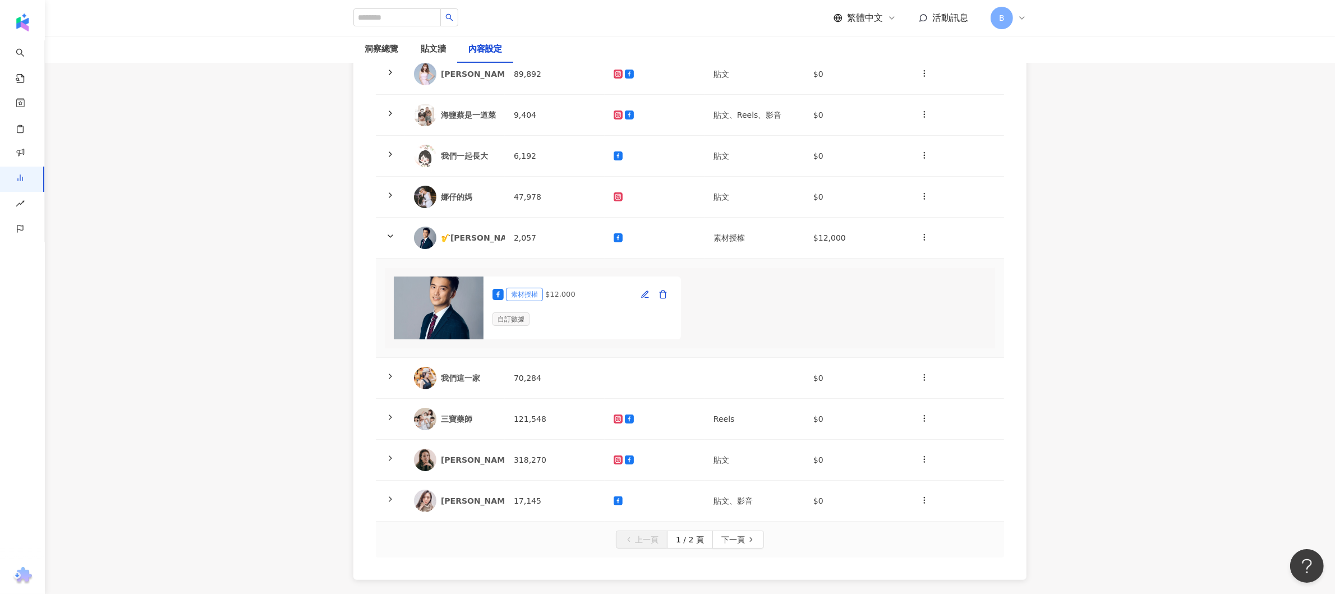
click at [889, 303] on main "洞察報告 impact怡寶 [DATE]開學季檔期 impact怡寶 [DATE]開學季檔期 加入網紅 洞察總覽 貼文牆 內容設定 KOL 名稱 總追蹤數 合…" at bounding box center [690, 207] width 1290 height 791
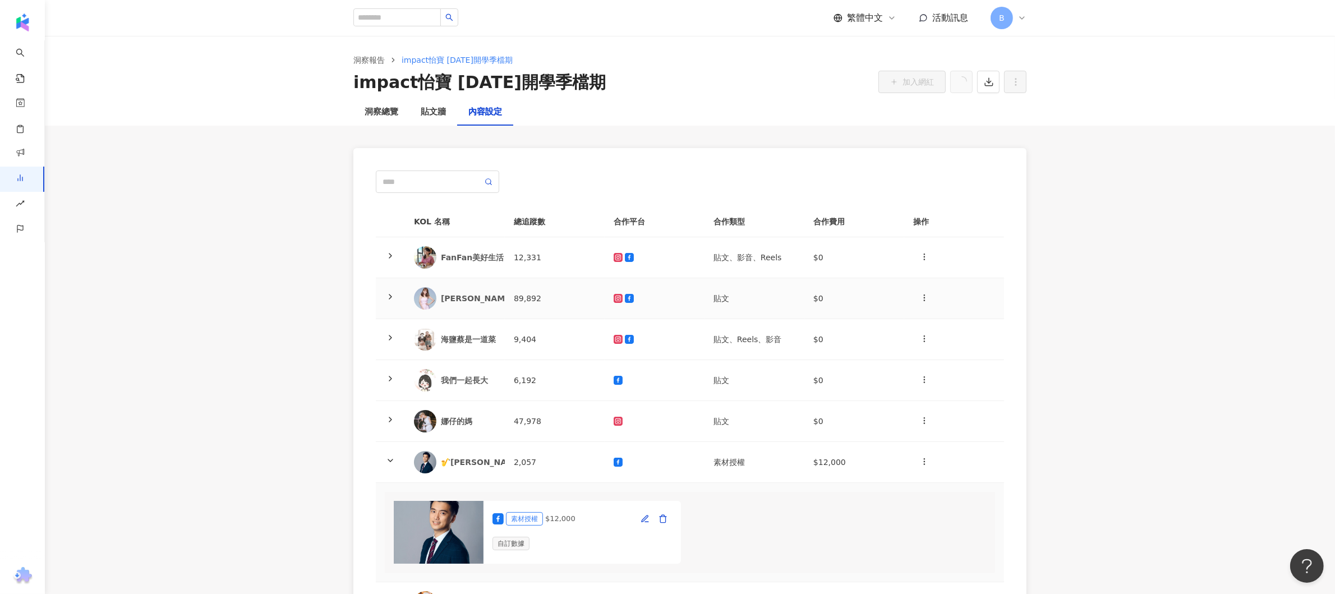
click at [823, 299] on td "$0" at bounding box center [854, 298] width 100 height 41
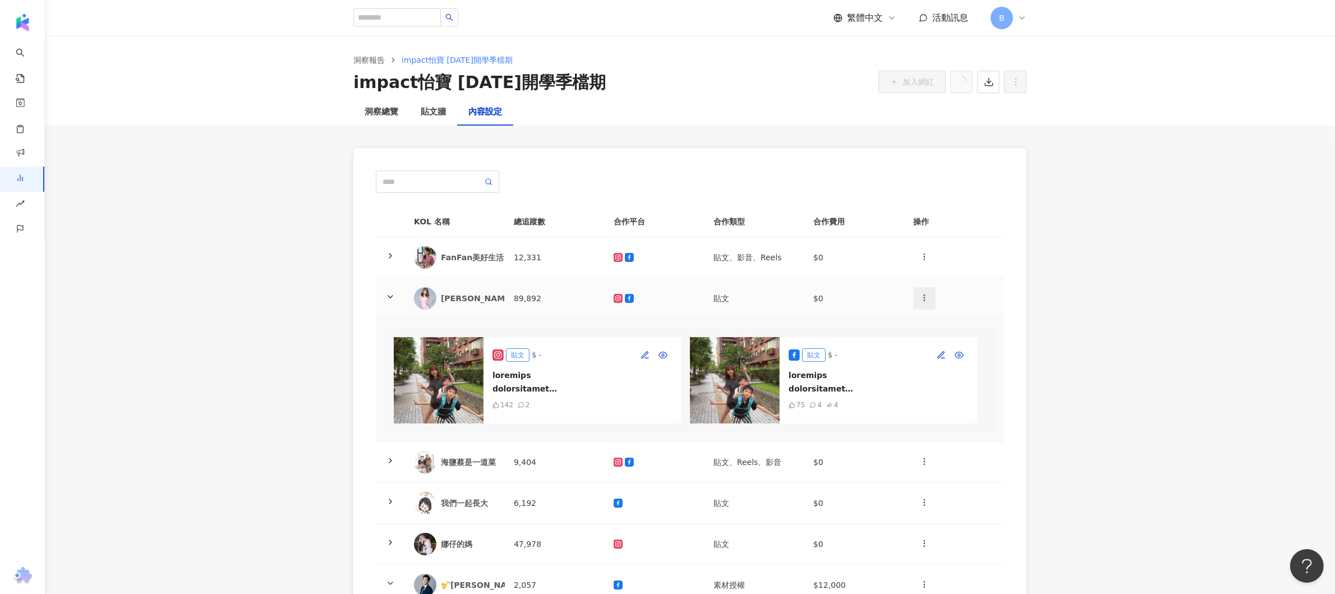
click at [889, 295] on icon "button" at bounding box center [924, 297] width 9 height 9
click at [889, 324] on div "新增內容" at bounding box center [944, 325] width 44 height 12
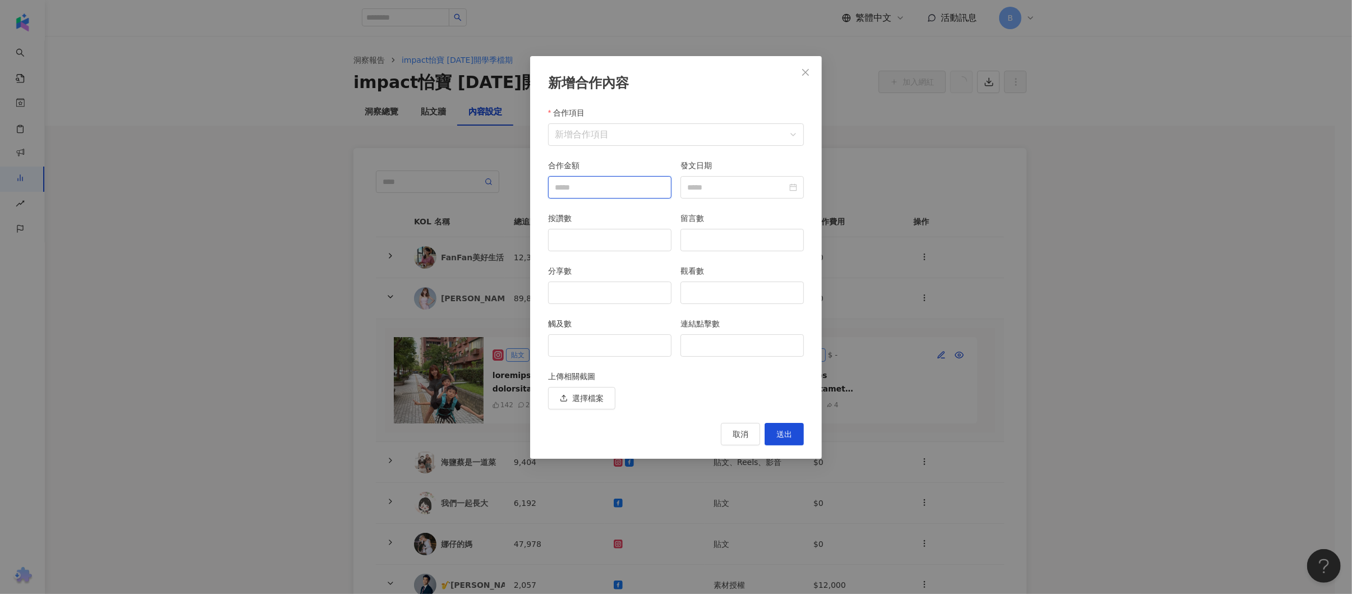
click at [597, 187] on input "合作金額" at bounding box center [609, 187] width 122 height 21
click at [604, 131] on input "合作項目" at bounding box center [676, 134] width 242 height 21
click at [666, 206] on div "素材授權" at bounding box center [667, 207] width 61 height 12
click at [593, 183] on input "合作金額" at bounding box center [609, 187] width 122 height 21
type input "*"
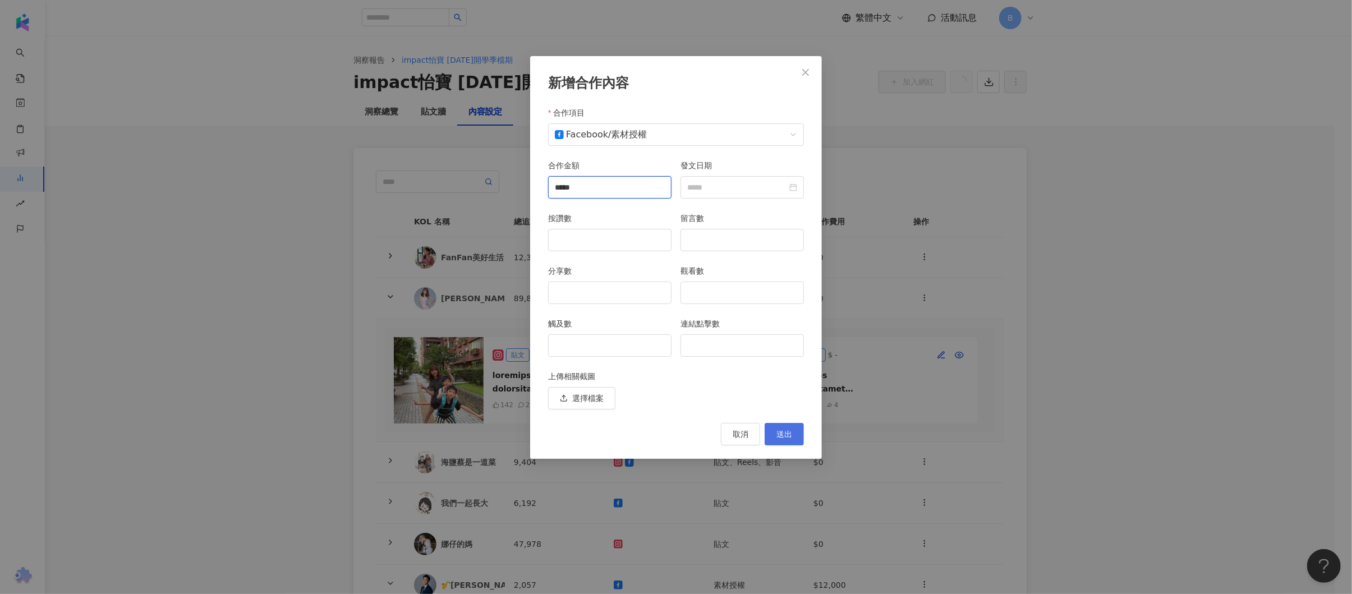
type input "*****"
click at [788, 395] on span "送出" at bounding box center [784, 434] width 16 height 9
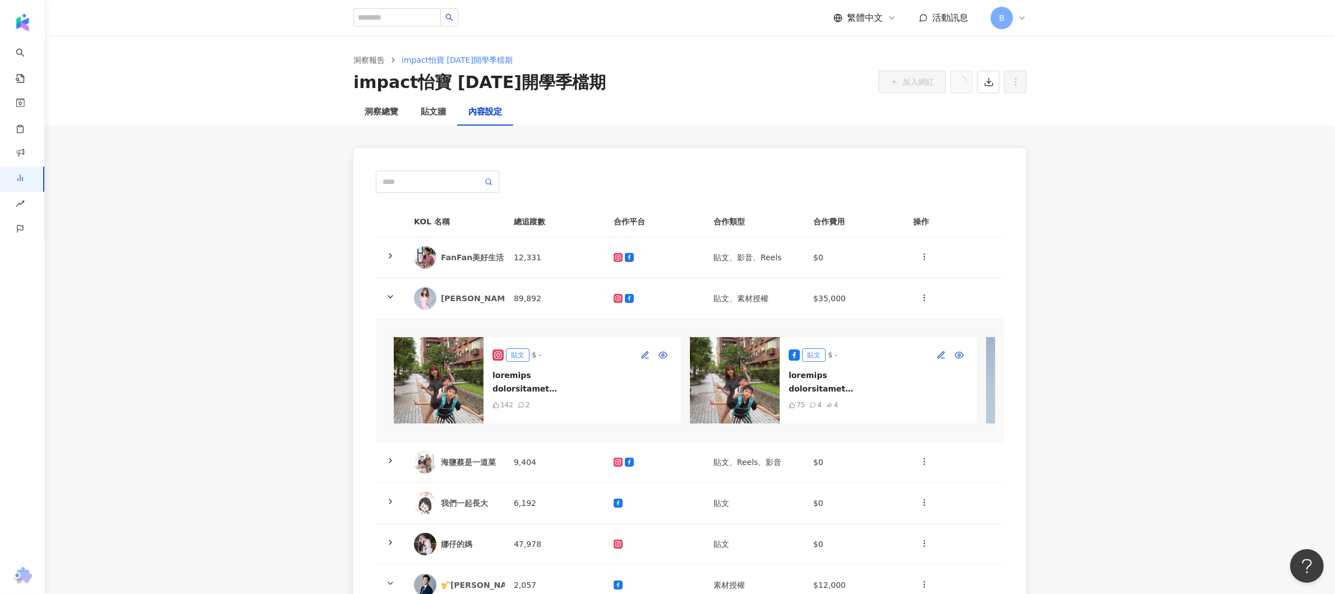
click at [889, 395] on main "洞察報告 impact怡寶 [DATE]開學季檔期 impact怡寶 [DATE]開學季檔期 加入網紅 洞察總覽 貼文牆 內容設定 KOL 名稱 總追蹤數 合…" at bounding box center [690, 493] width 1290 height 914
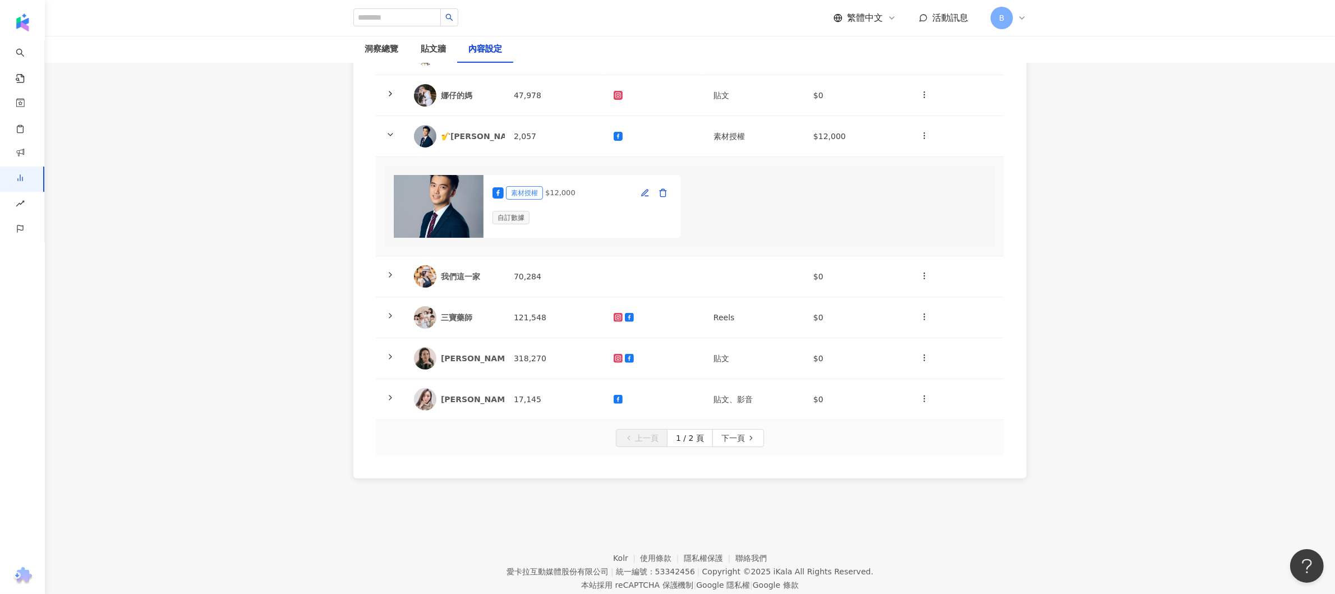
click at [889, 395] on main "洞察報告 impact怡寶 [DATE]開學季檔期 impact怡寶 [DATE]開學季檔期 加入網紅 洞察總覽 貼文牆 內容設定 KOL 名稱 總追蹤數 合…" at bounding box center [690, 44] width 1290 height 914
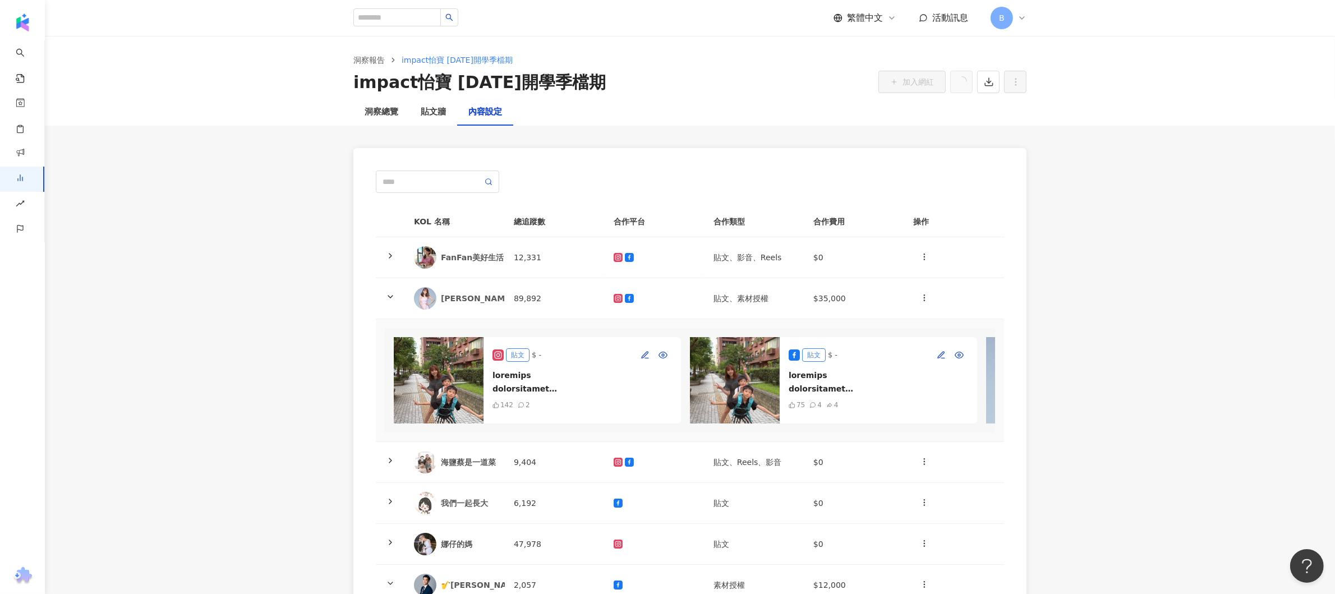
click at [889, 356] on main "洞察報告 impact怡寶 [DATE]開學季檔期 impact怡寶 [DATE]開學季檔期 加入網紅 洞察總覽 貼文牆 內容設定 KOL 名稱 總追蹤數 合…" at bounding box center [690, 493] width 1290 height 914
click at [439, 116] on div "貼文牆" at bounding box center [433, 111] width 25 height 13
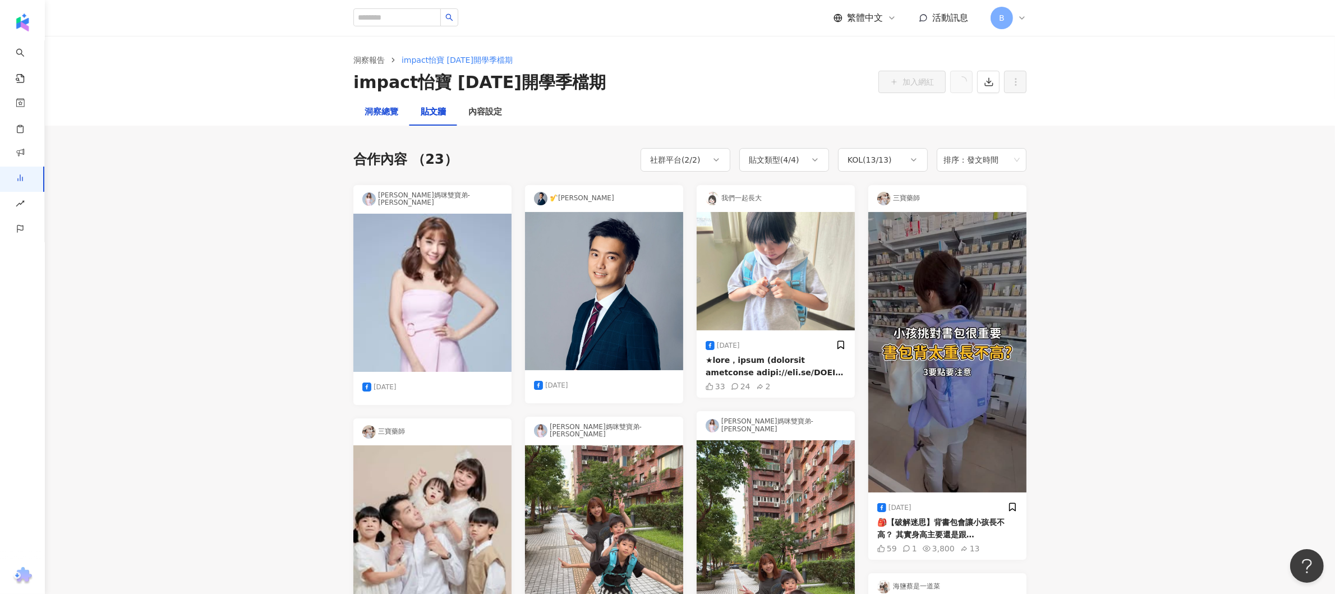
click at [390, 113] on div "洞察總覽" at bounding box center [382, 111] width 34 height 13
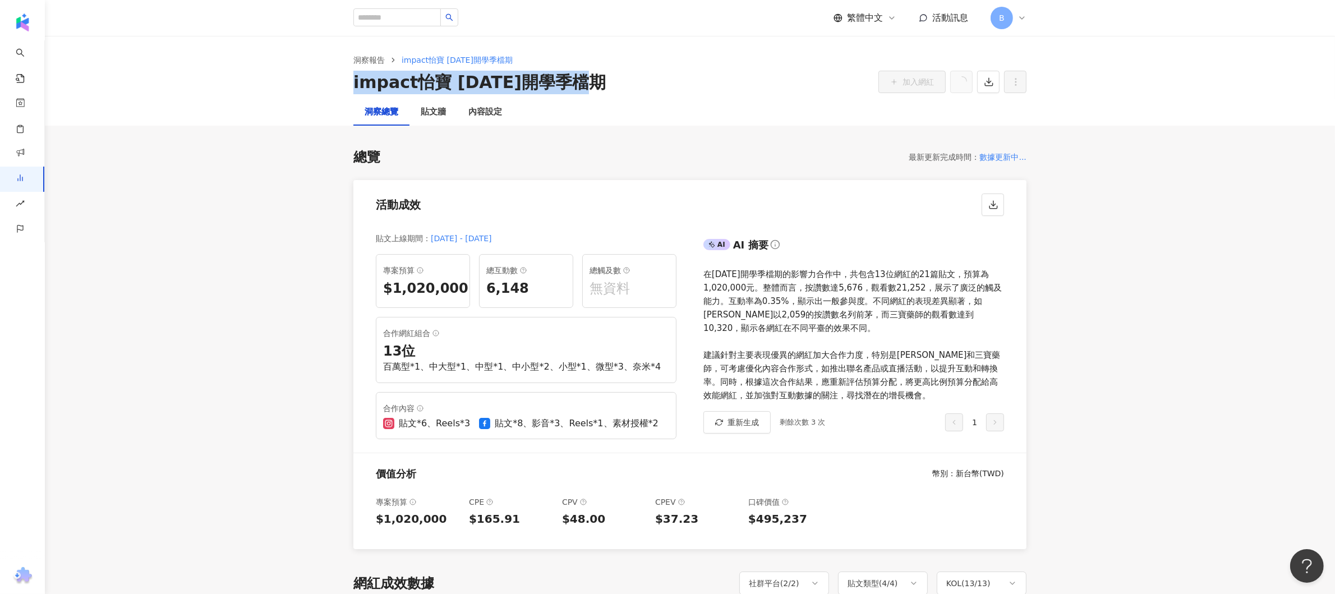
drag, startPoint x: 587, startPoint y: 88, endPoint x: 344, endPoint y: 83, distance: 243.4
click at [344, 83] on div "洞察報告 impact怡寶 [DATE]開學季檔期 impact怡寶 [DATE]開學季檔期 加入網紅" at bounding box center [690, 74] width 718 height 40
copy div "impact怡寶 [DATE]開學季檔期"
click at [368, 55] on link "洞察報告" at bounding box center [369, 60] width 36 height 12
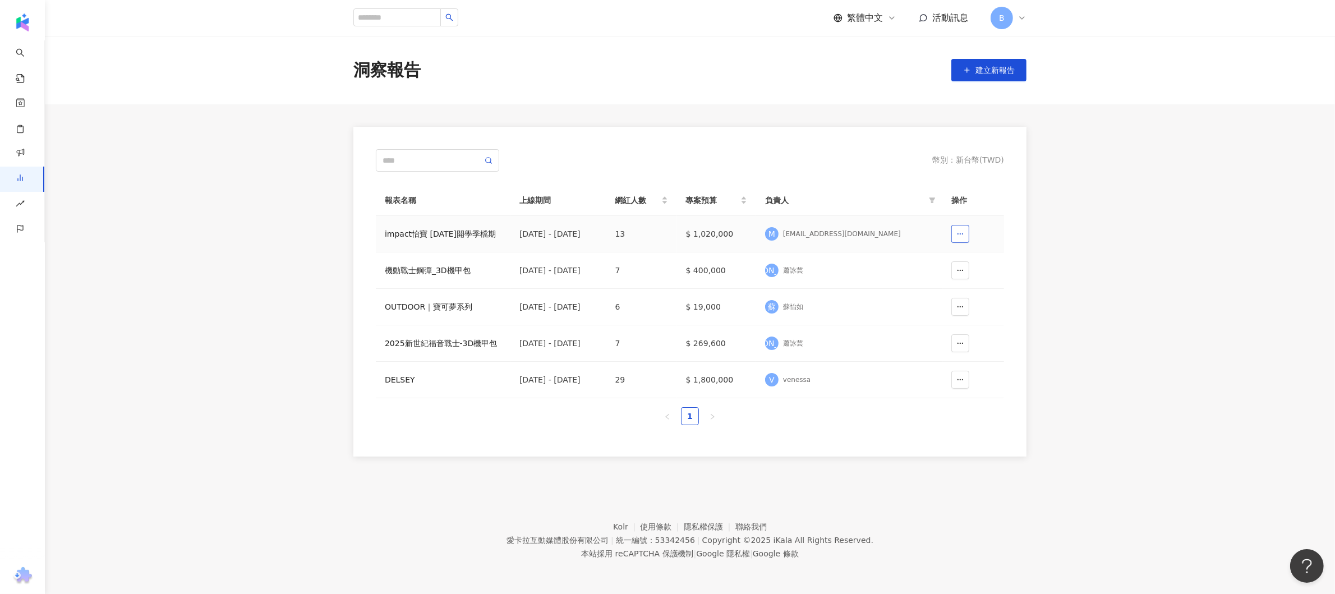
click at [889, 237] on icon "button" at bounding box center [960, 234] width 8 height 8
click at [889, 262] on span "刪除" at bounding box center [943, 262] width 16 height 18
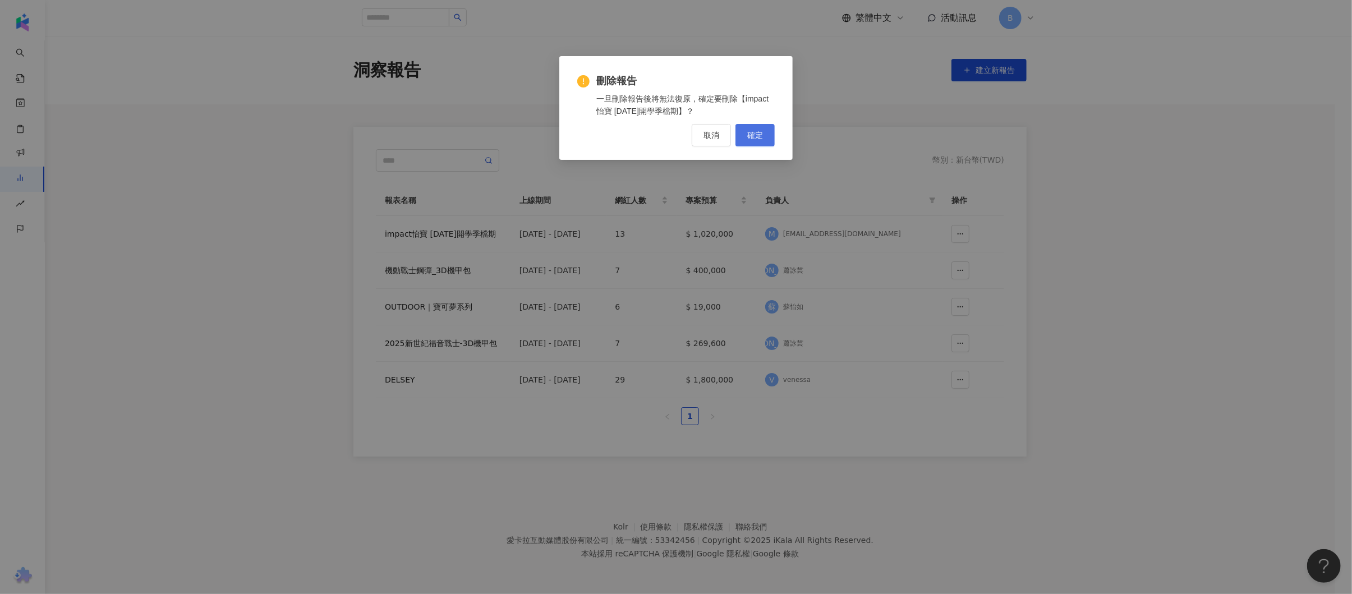
click at [760, 138] on span "確定" at bounding box center [755, 135] width 16 height 9
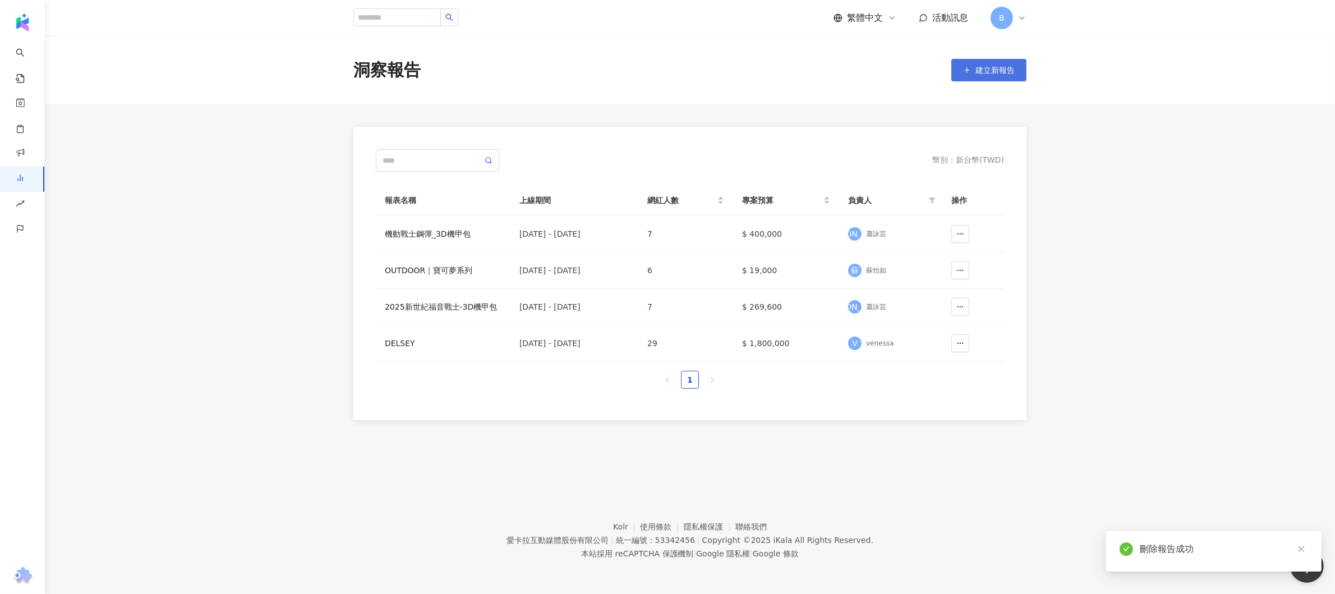
click at [889, 70] on span "建立新報告" at bounding box center [994, 70] width 39 height 9
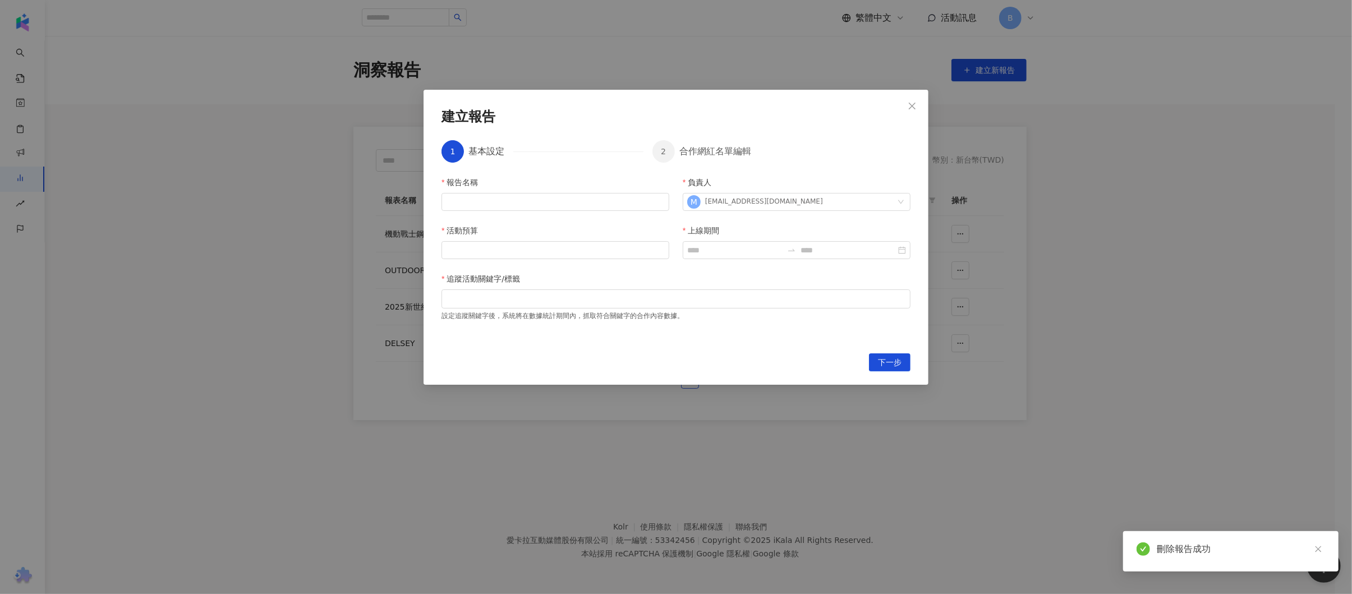
click at [543, 212] on div "報告名稱 負責人 [PERSON_NAME] [PERSON_NAME][EMAIL_ADDRESS][DOMAIN_NAME] 活動預算 上線期間 追蹤活動…" at bounding box center [675, 258] width 469 height 164
click at [544, 208] on input "報告名稱" at bounding box center [555, 202] width 228 height 18
paste input "**********"
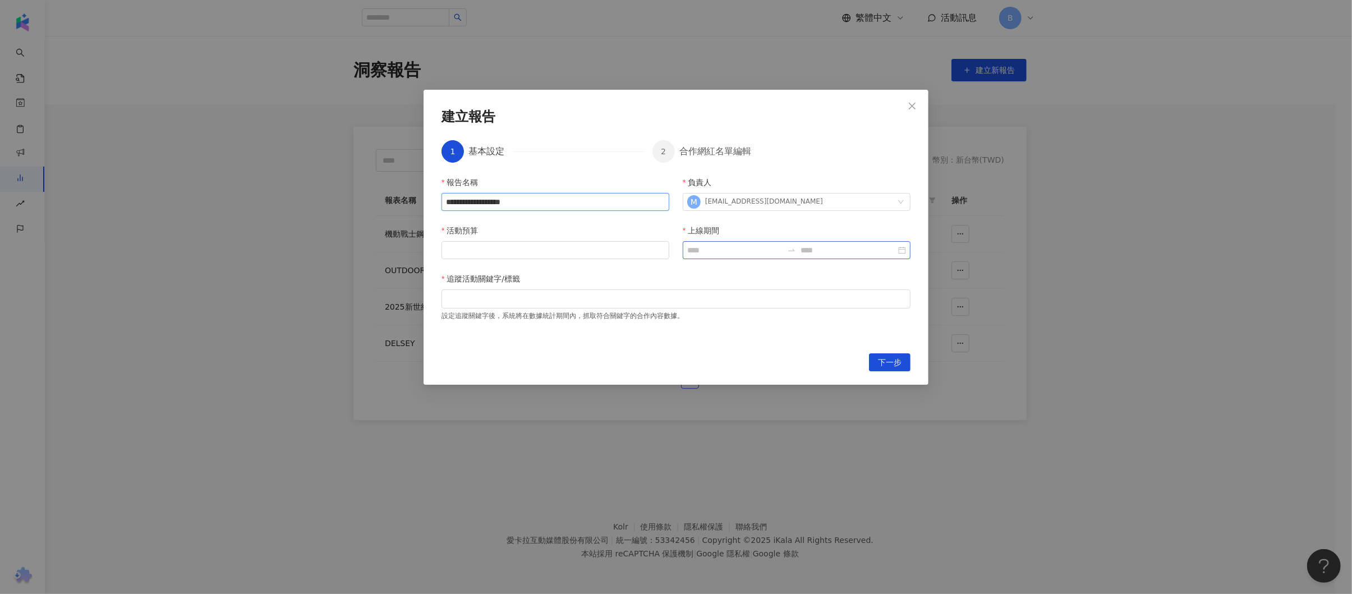
type input "**********"
click at [718, 246] on input "上線期間" at bounding box center [734, 250] width 95 height 12
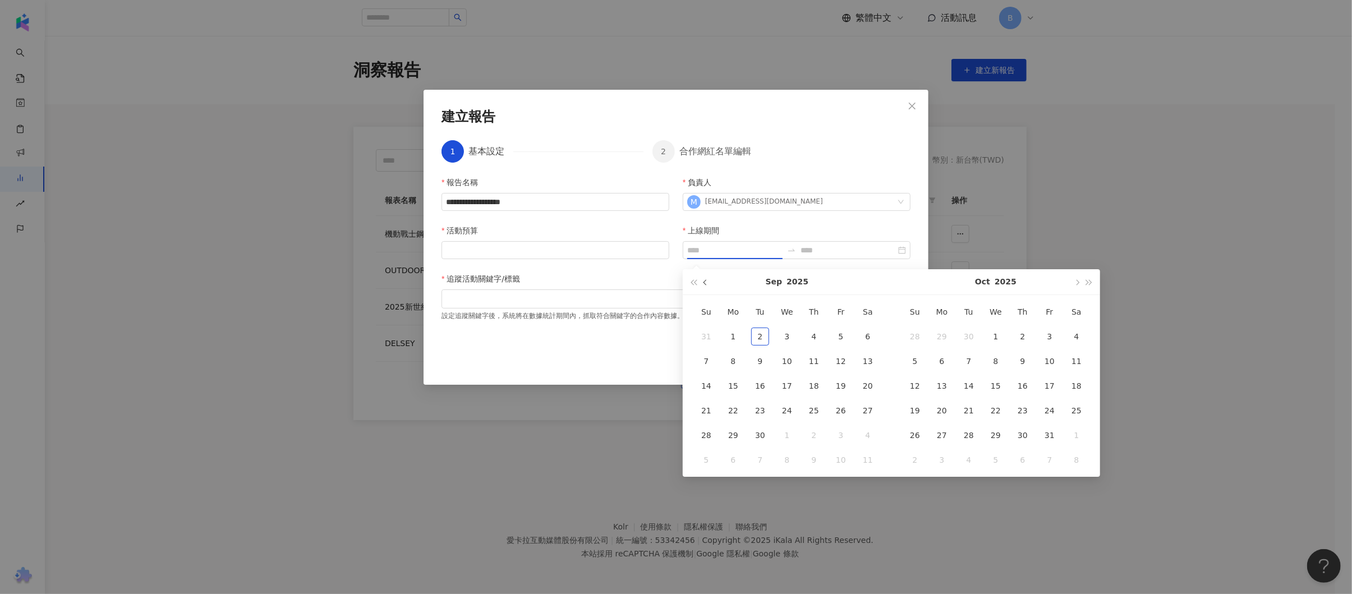
click at [707, 284] on span "button" at bounding box center [706, 282] width 6 height 6
type input "**********"
click at [810, 382] on div "17" at bounding box center [814, 386] width 18 height 18
type input "**********"
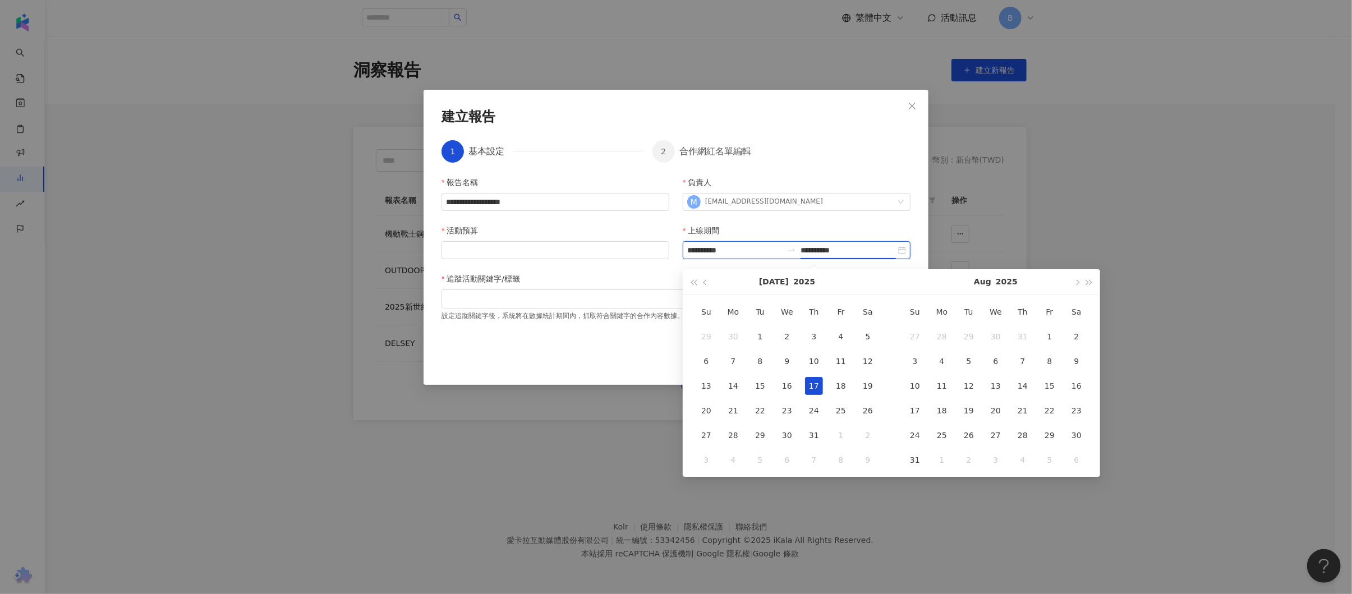
type input "**********"
click at [703, 276] on button "button" at bounding box center [705, 281] width 12 height 25
type input "**********"
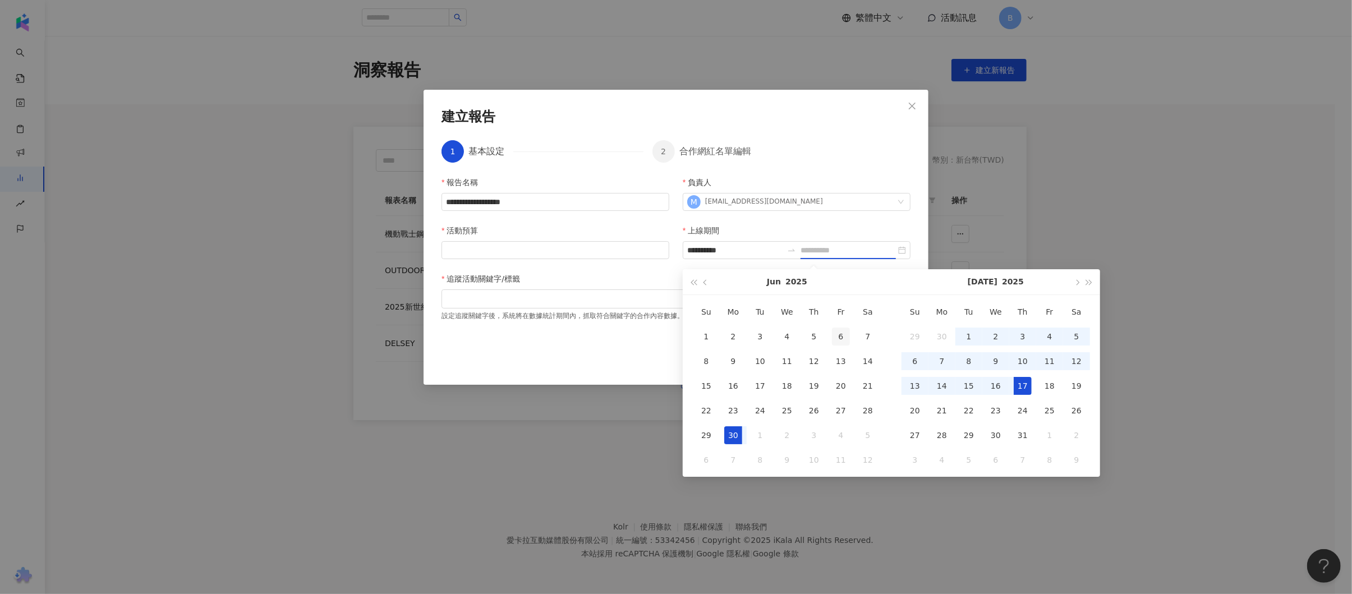
type input "**********"
click at [760, 384] on div "17" at bounding box center [760, 386] width 18 height 18
type input "**********"
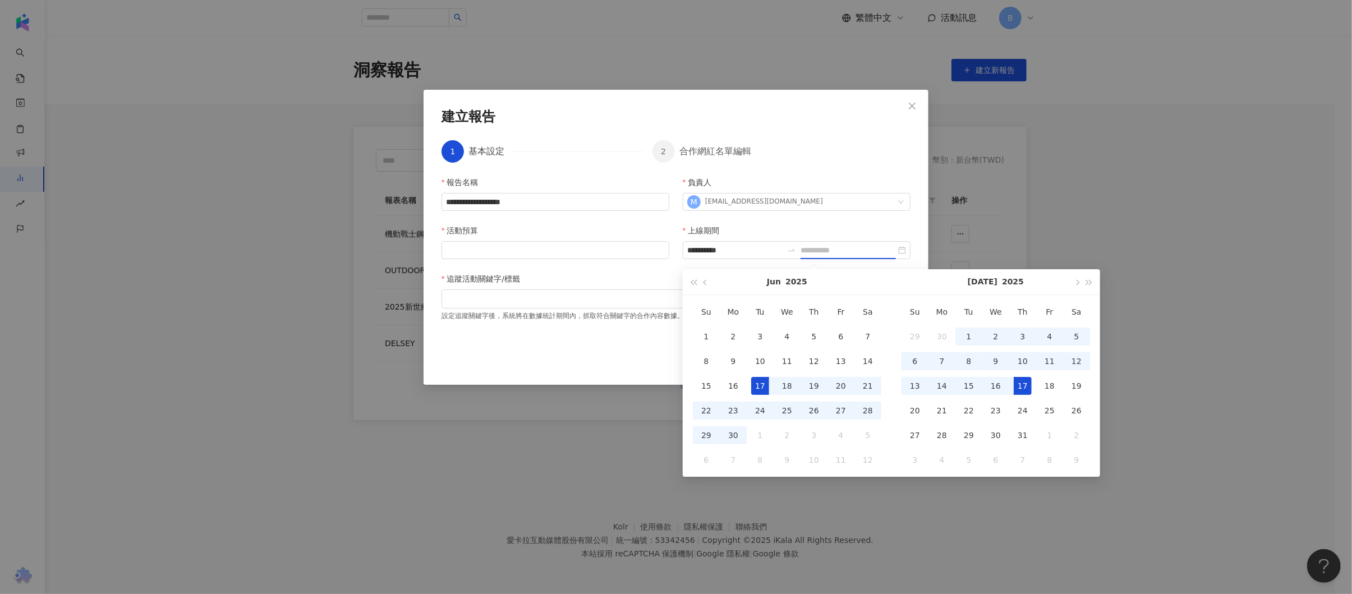
type input "**********"
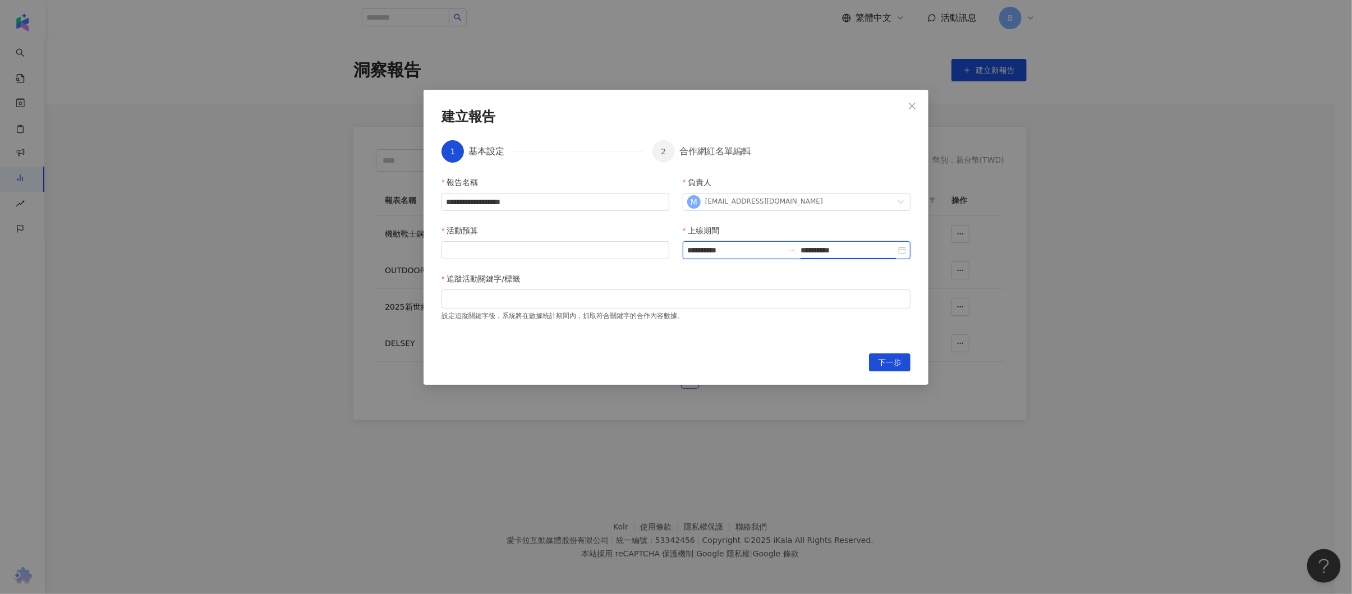
click at [827, 250] on input "**********" at bounding box center [847, 250] width 95 height 12
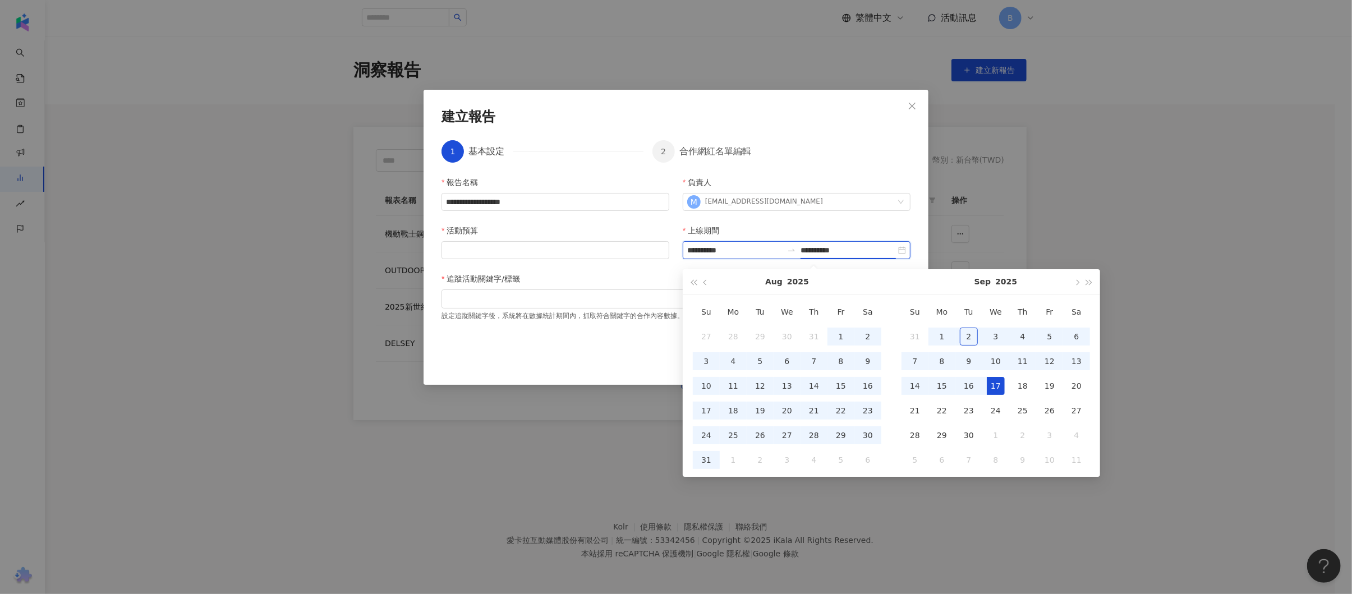
drag, startPoint x: 851, startPoint y: 250, endPoint x: 837, endPoint y: 247, distance: 14.3
click at [837, 247] on input "**********" at bounding box center [847, 250] width 95 height 12
type input "**********"
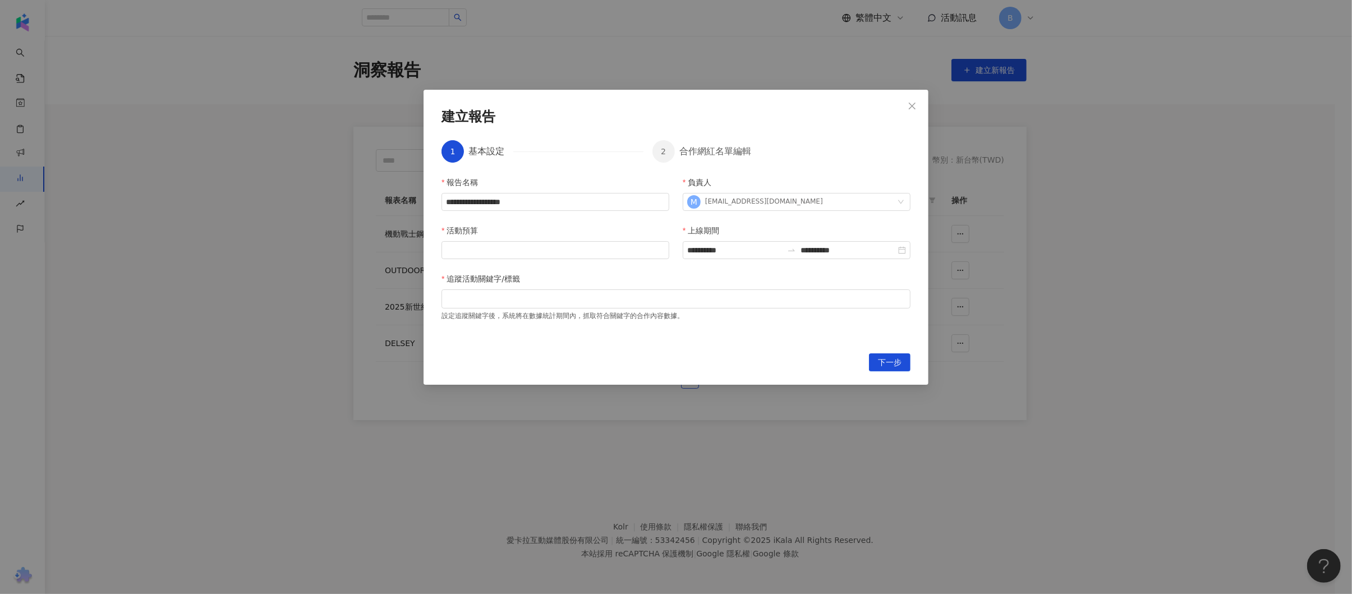
click at [879, 224] on div "上線期間" at bounding box center [796, 232] width 228 height 17
click at [523, 250] on input "活動預算" at bounding box center [555, 250] width 227 height 17
click at [525, 298] on div at bounding box center [676, 298] width 464 height 8
type input "*******"
type input "*"
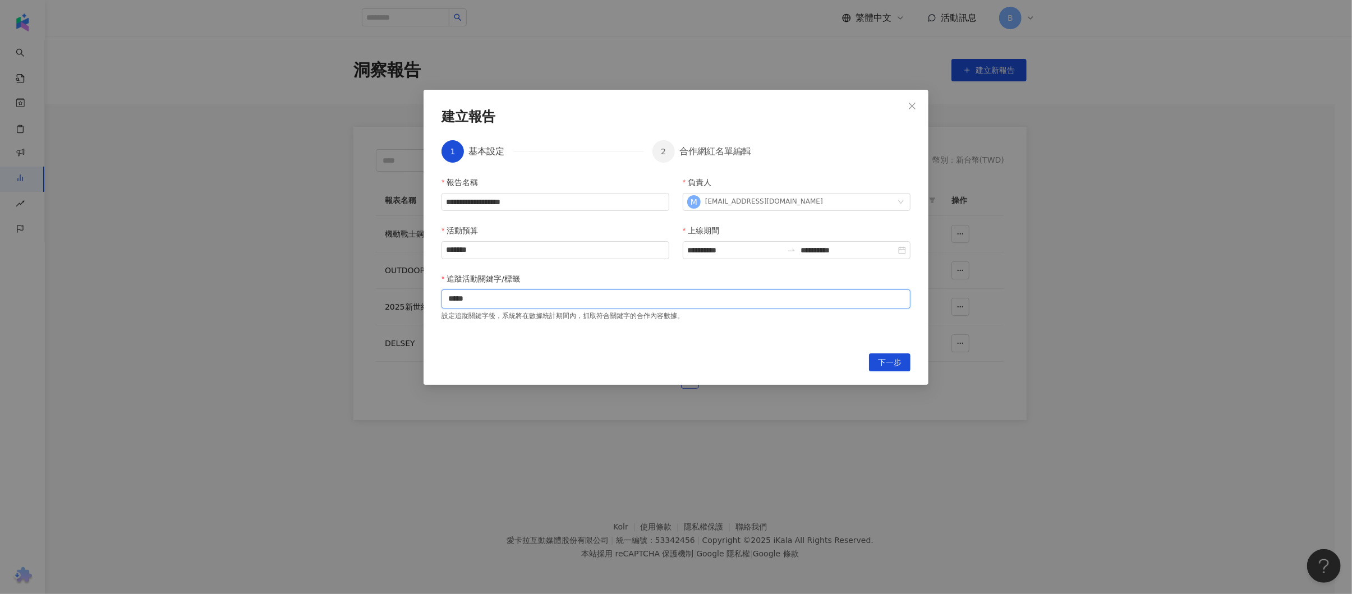
type input "****"
type input "*****"
click at [889, 367] on span "下一步" at bounding box center [890, 363] width 24 height 18
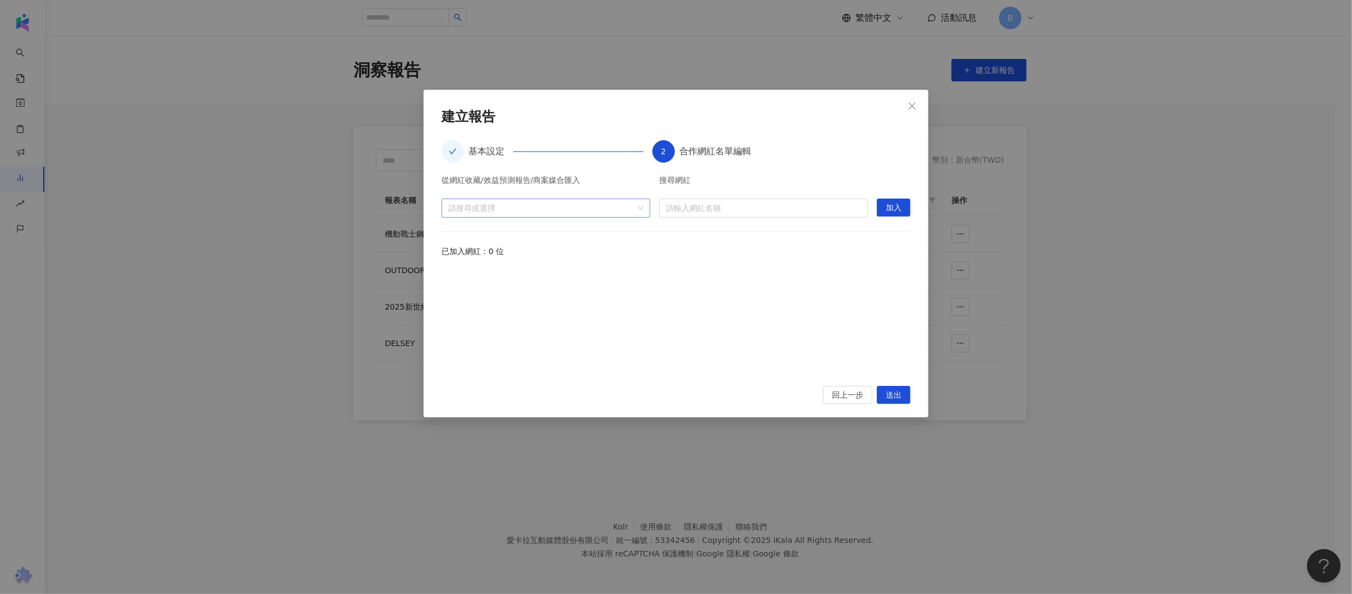
click at [510, 204] on div at bounding box center [540, 208] width 192 height 8
click at [455, 231] on icon "caret-down" at bounding box center [453, 233] width 6 height 6
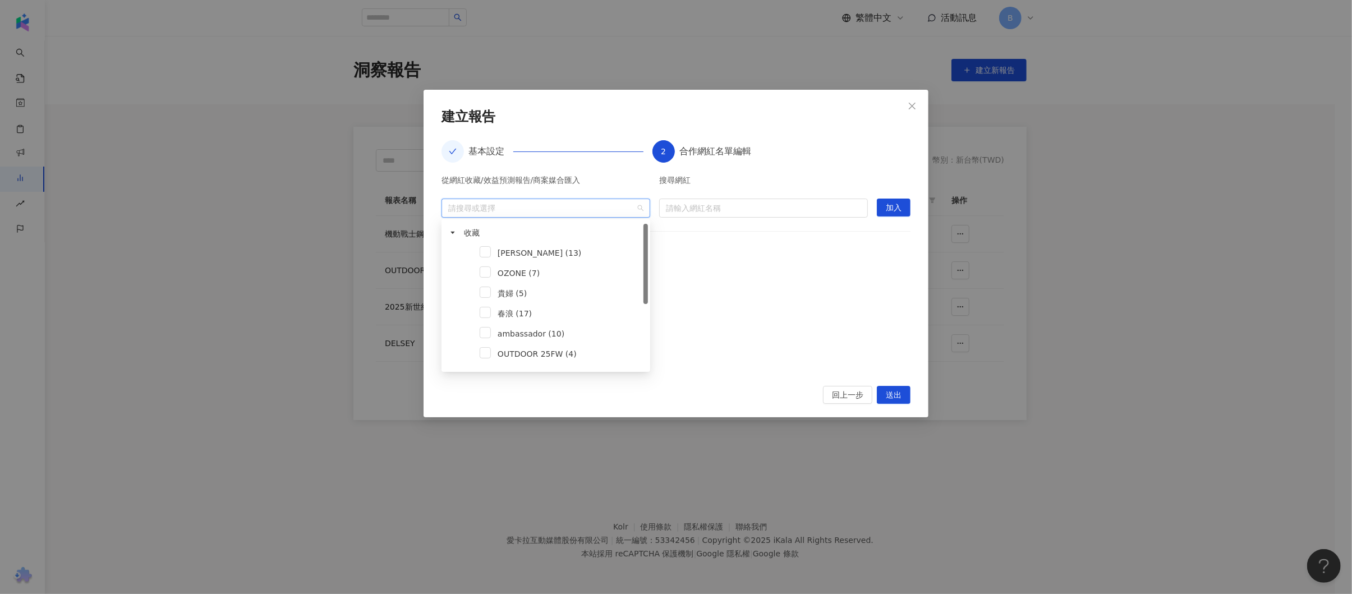
scroll to position [112, 0]
click at [482, 318] on span at bounding box center [484, 321] width 11 height 11
click at [485, 286] on span at bounding box center [484, 289] width 11 height 11
click at [654, 186] on div "從網紅收藏/效益預測報告/商案媒合匯入 impact怡寶-曾合作 (35) impact怡寶 (34) 搜尋網紅 請輸入網紅名稱 加入" at bounding box center [675, 196] width 469 height 41
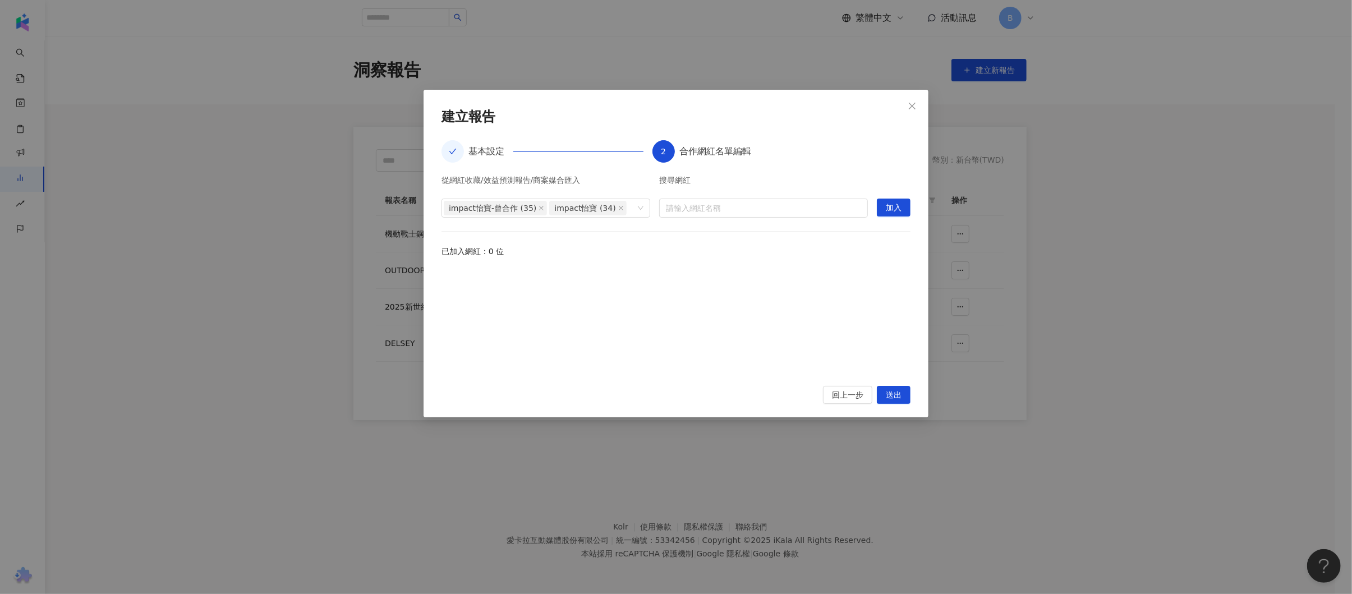
click at [889, 212] on div "**********" at bounding box center [675, 254] width 505 height 328
click at [889, 210] on span "加入" at bounding box center [893, 208] width 16 height 18
click at [742, 207] on input "search" at bounding box center [763, 208] width 195 height 18
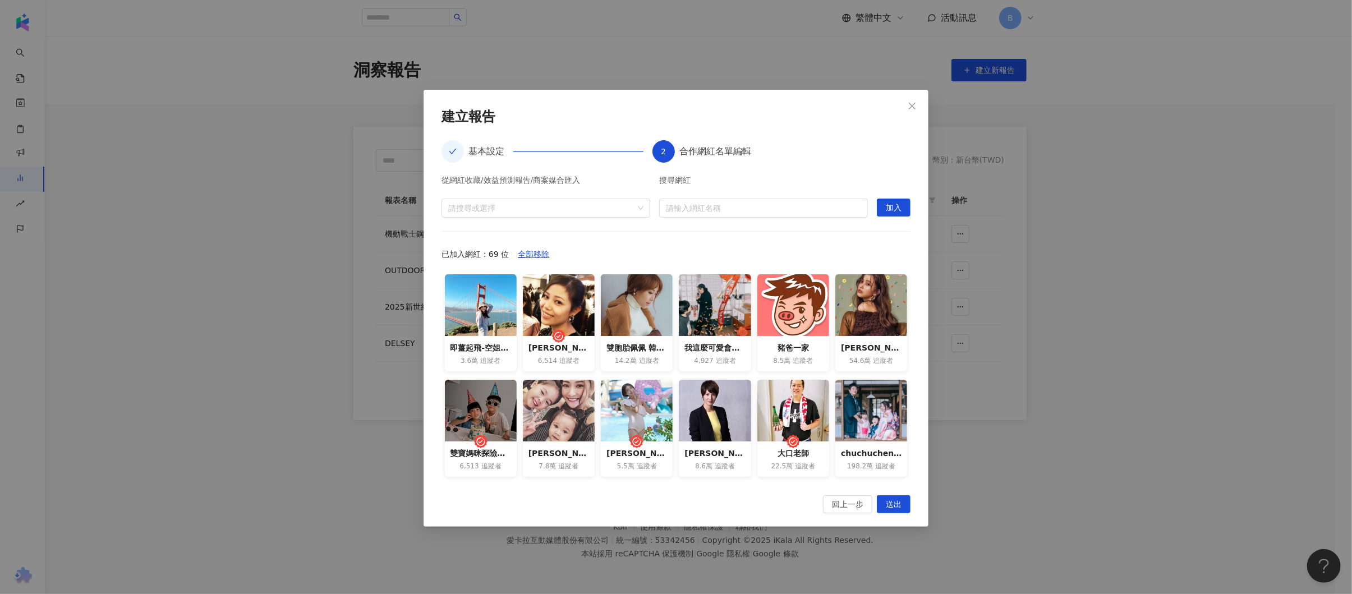
click at [613, 169] on div "**********" at bounding box center [675, 322] width 469 height 319
click at [480, 306] on span "刪除" at bounding box center [487, 306] width 16 height 18
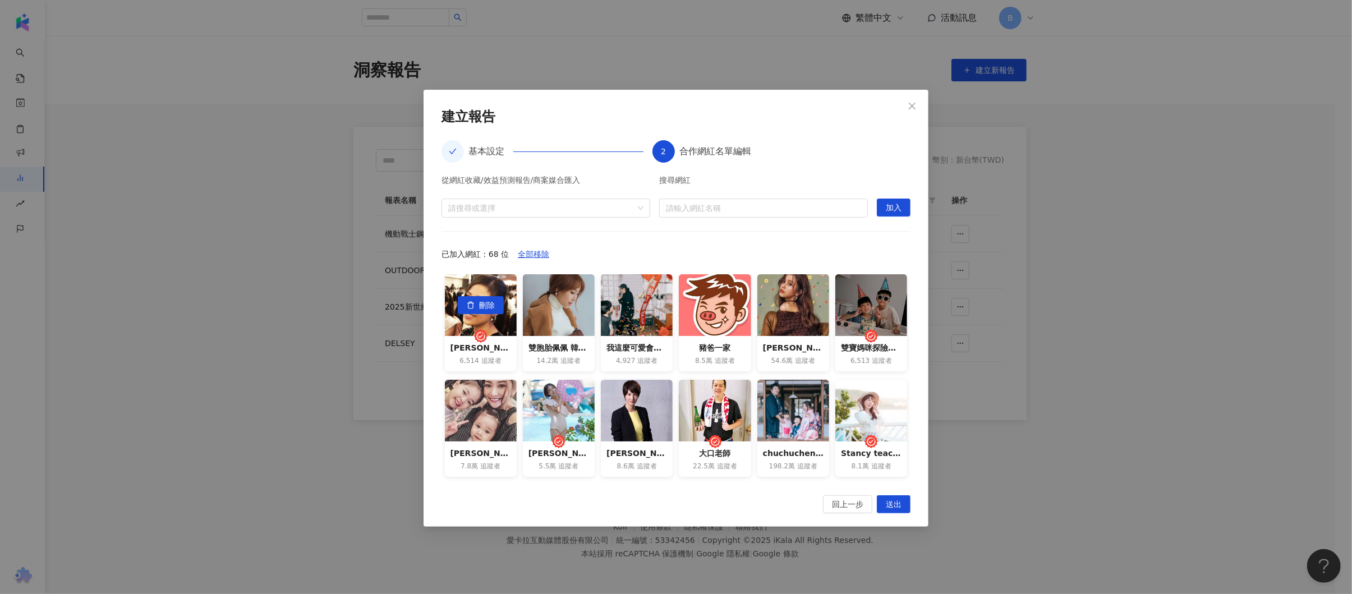
click at [480, 306] on span "刪除" at bounding box center [487, 306] width 16 height 18
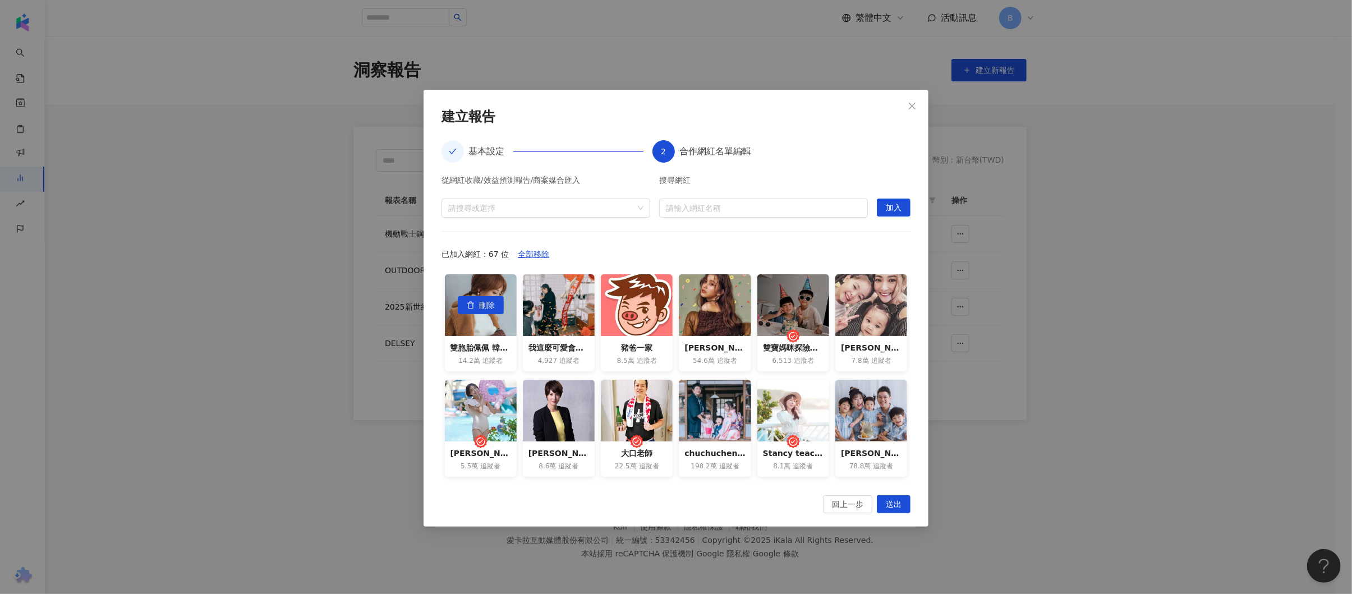
click at [480, 306] on span "刪除" at bounding box center [487, 306] width 16 height 18
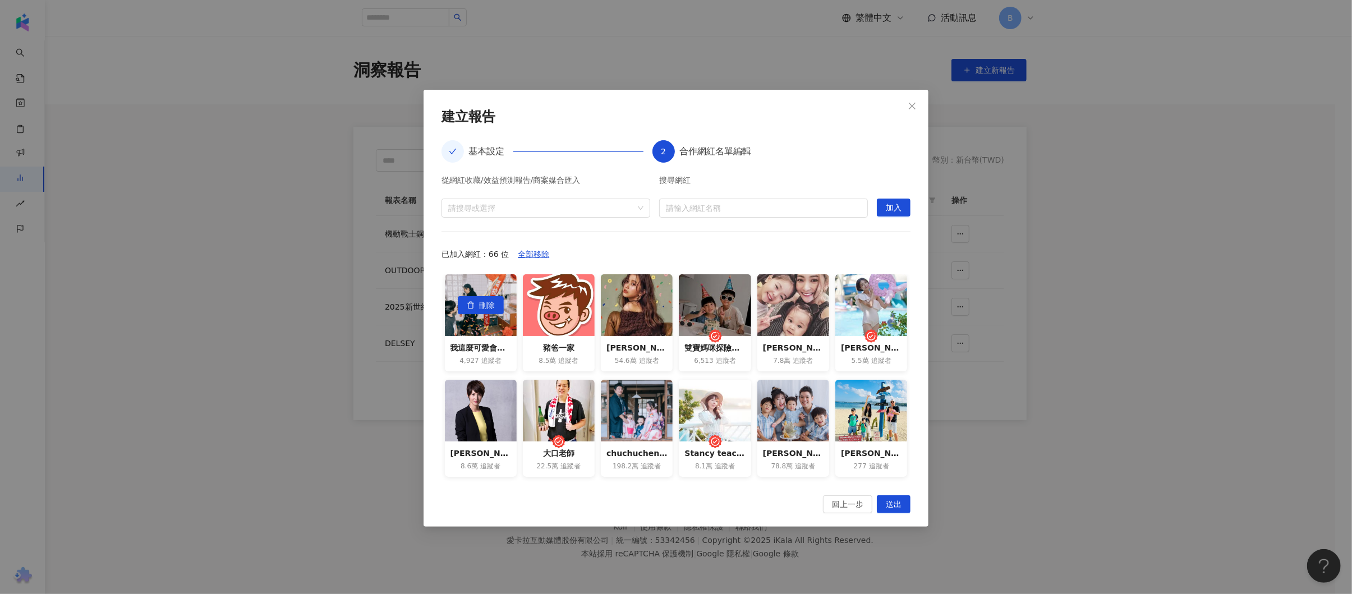
click at [480, 306] on span "刪除" at bounding box center [487, 306] width 16 height 18
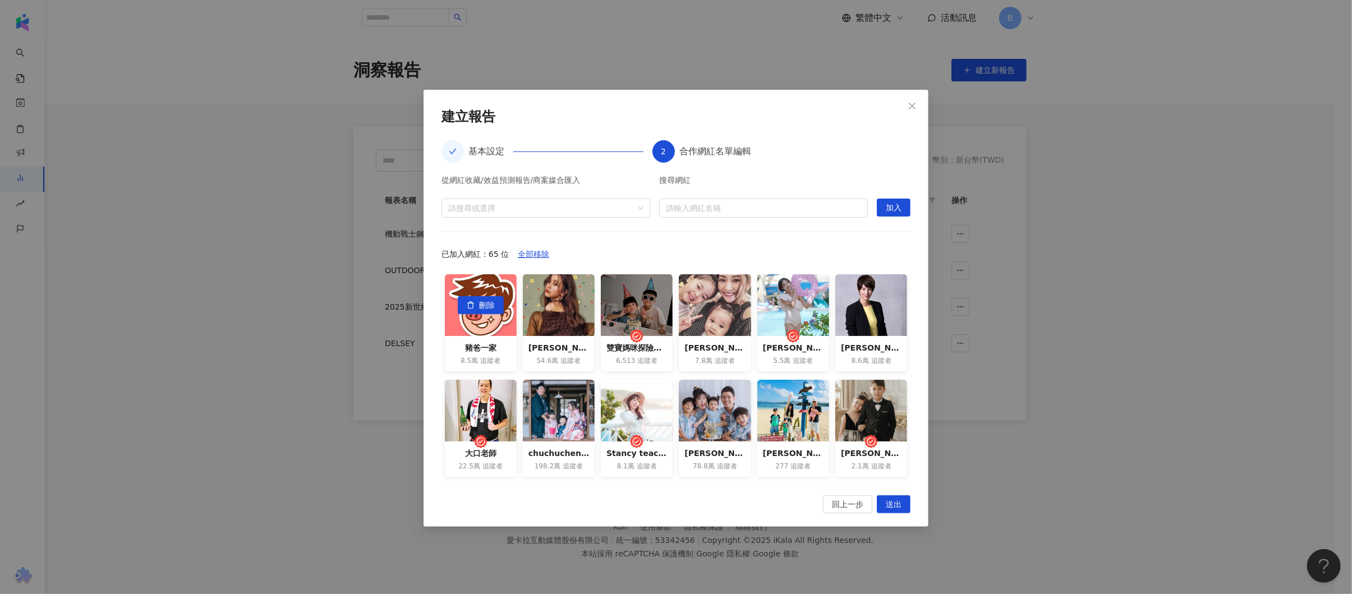
click at [480, 306] on span "刪除" at bounding box center [487, 306] width 16 height 18
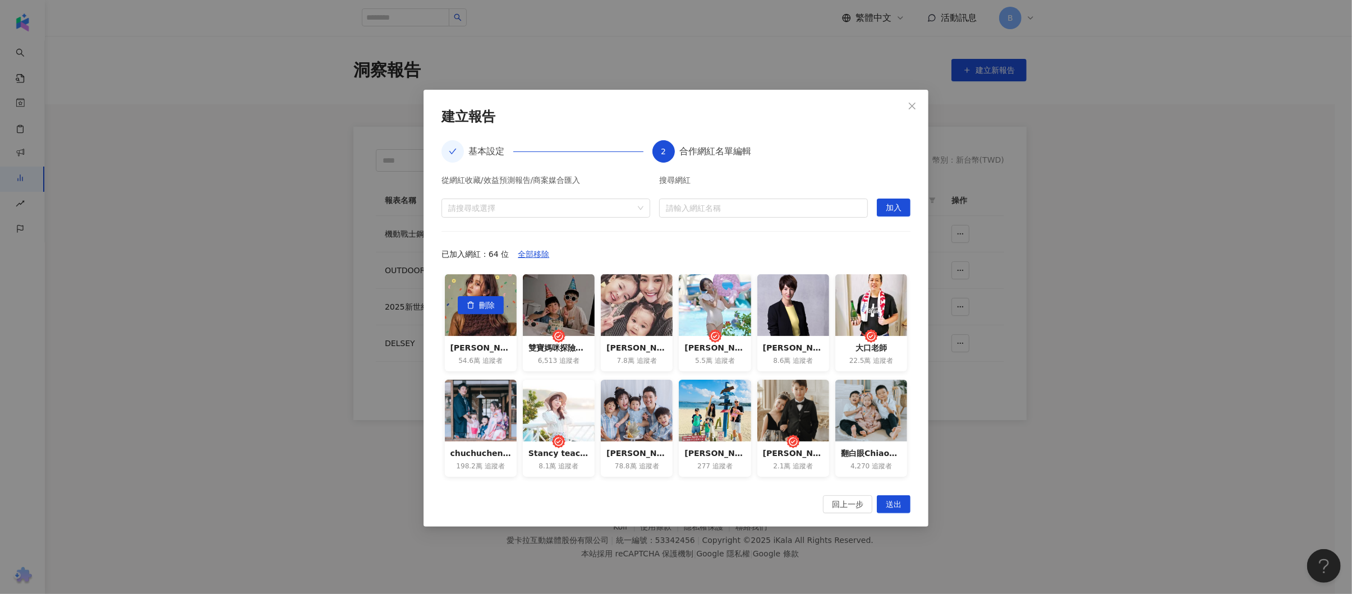
click at [480, 306] on span "刪除" at bounding box center [487, 306] width 16 height 18
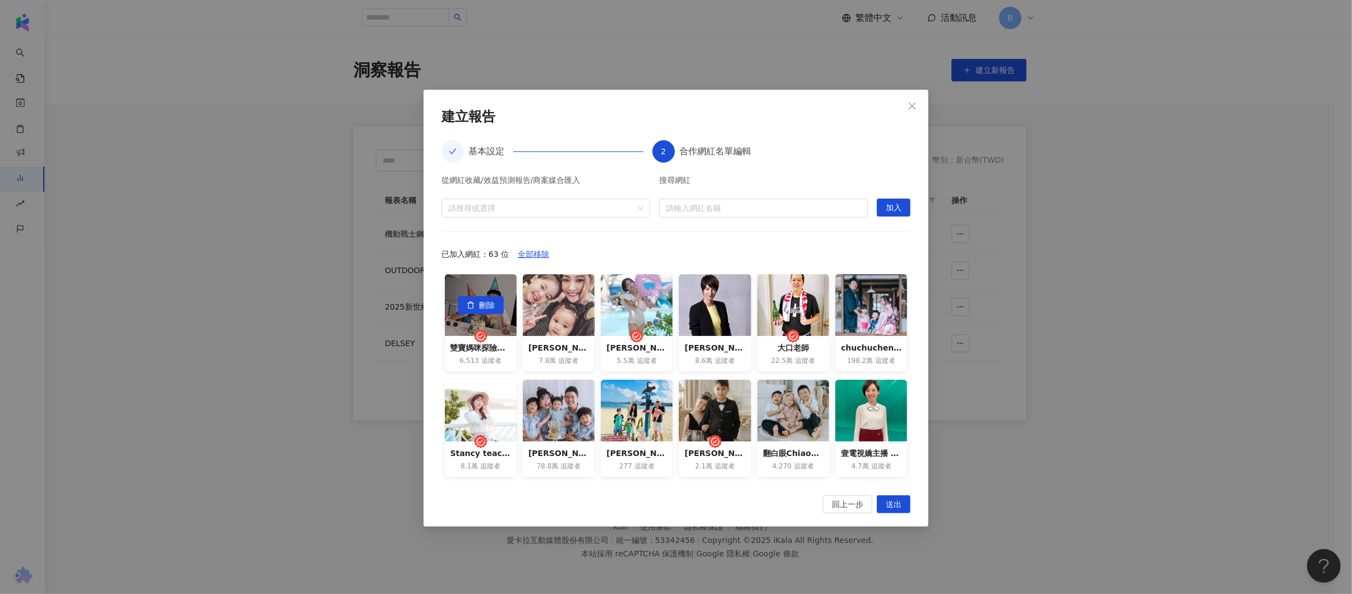
click at [480, 306] on span "刪除" at bounding box center [487, 306] width 16 height 18
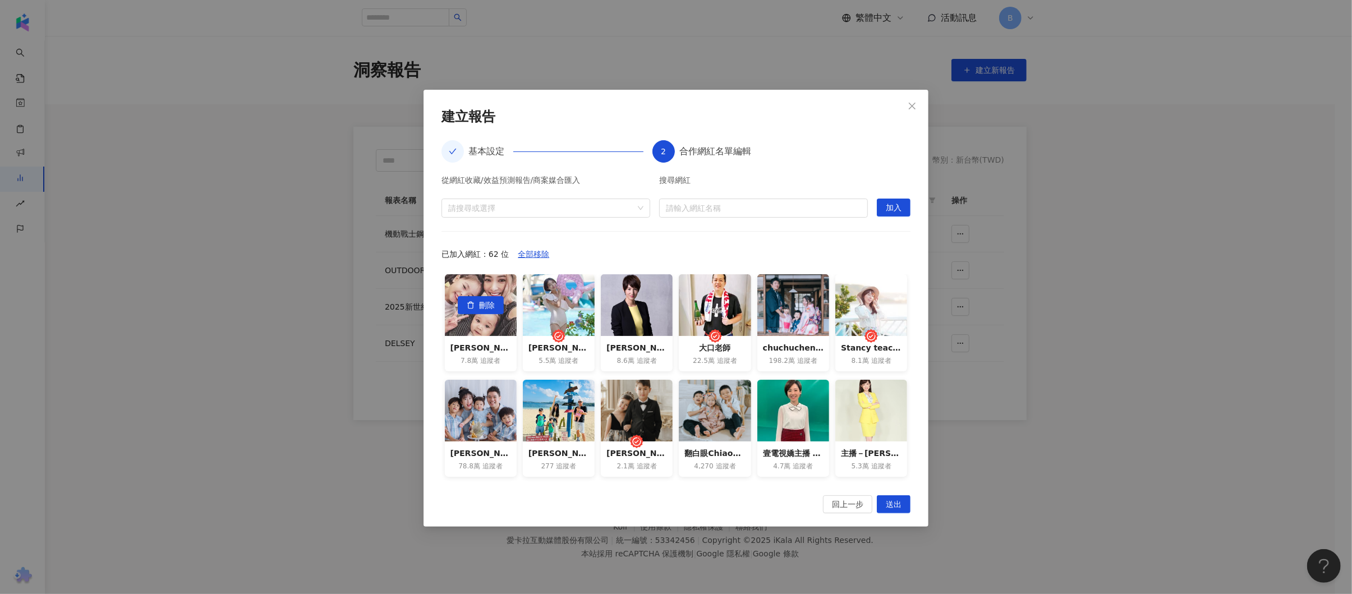
click at [480, 306] on span "刪除" at bounding box center [487, 306] width 16 height 18
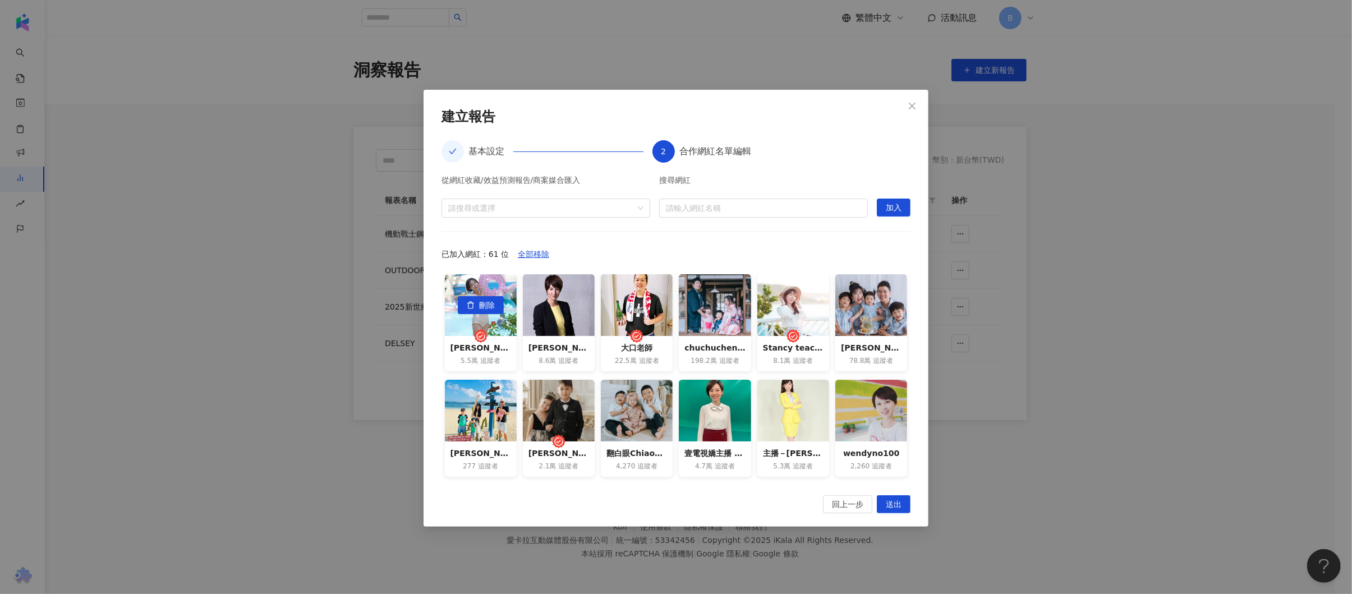
click at [480, 306] on span "刪除" at bounding box center [487, 306] width 16 height 18
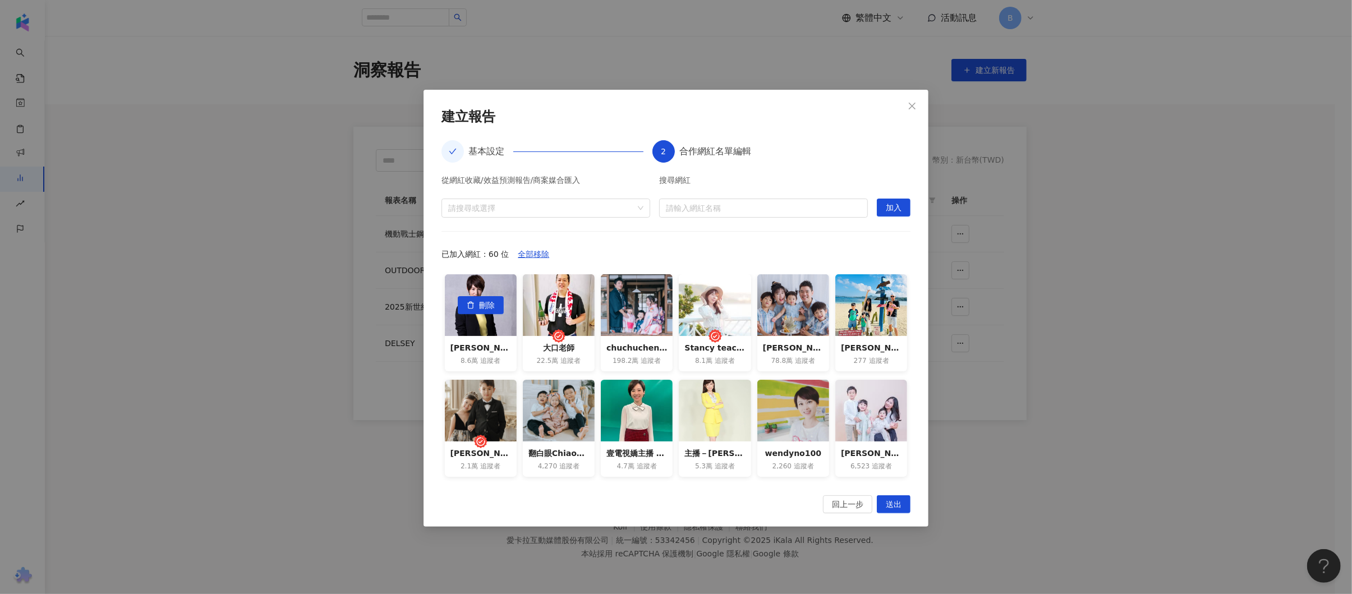
click at [480, 306] on span "刪除" at bounding box center [487, 306] width 16 height 18
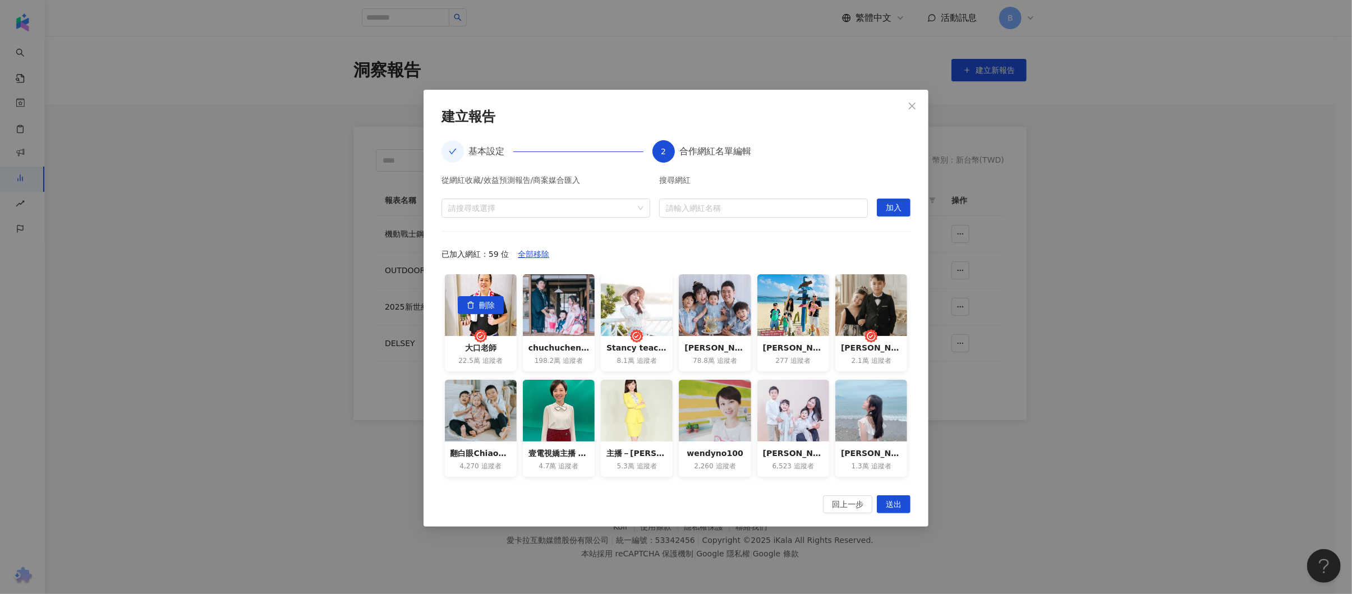
click at [480, 306] on span "刪除" at bounding box center [487, 306] width 16 height 18
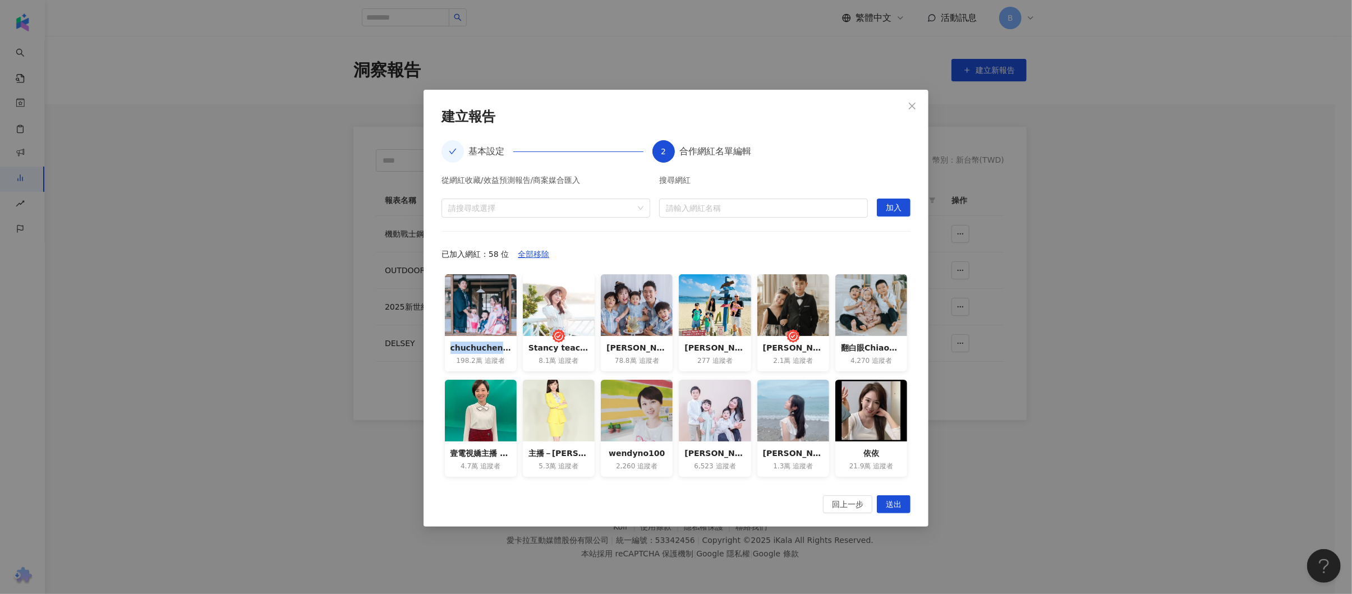
drag, startPoint x: 450, startPoint y: 349, endPoint x: 497, endPoint y: 348, distance: 46.5
click at [497, 348] on div "chuchuchen0522" at bounding box center [480, 348] width 61 height 12
copy div "chuchuchen"
click at [486, 305] on span "刪除" at bounding box center [487, 306] width 16 height 18
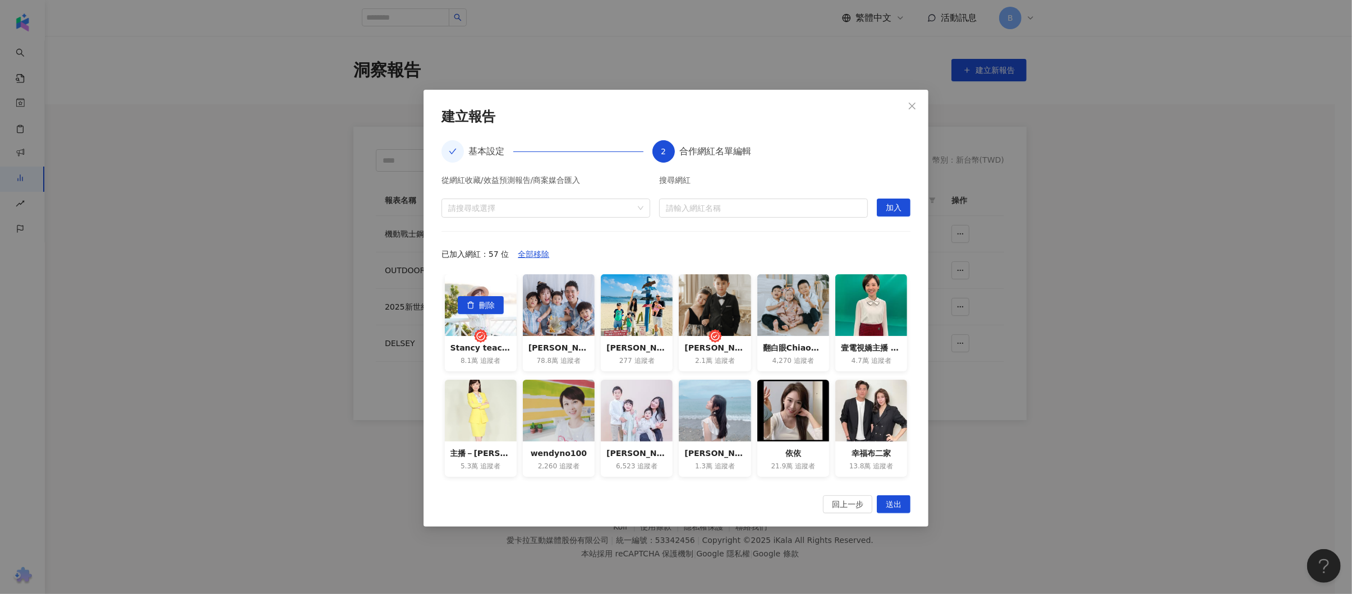
click at [486, 305] on span "刪除" at bounding box center [487, 306] width 16 height 18
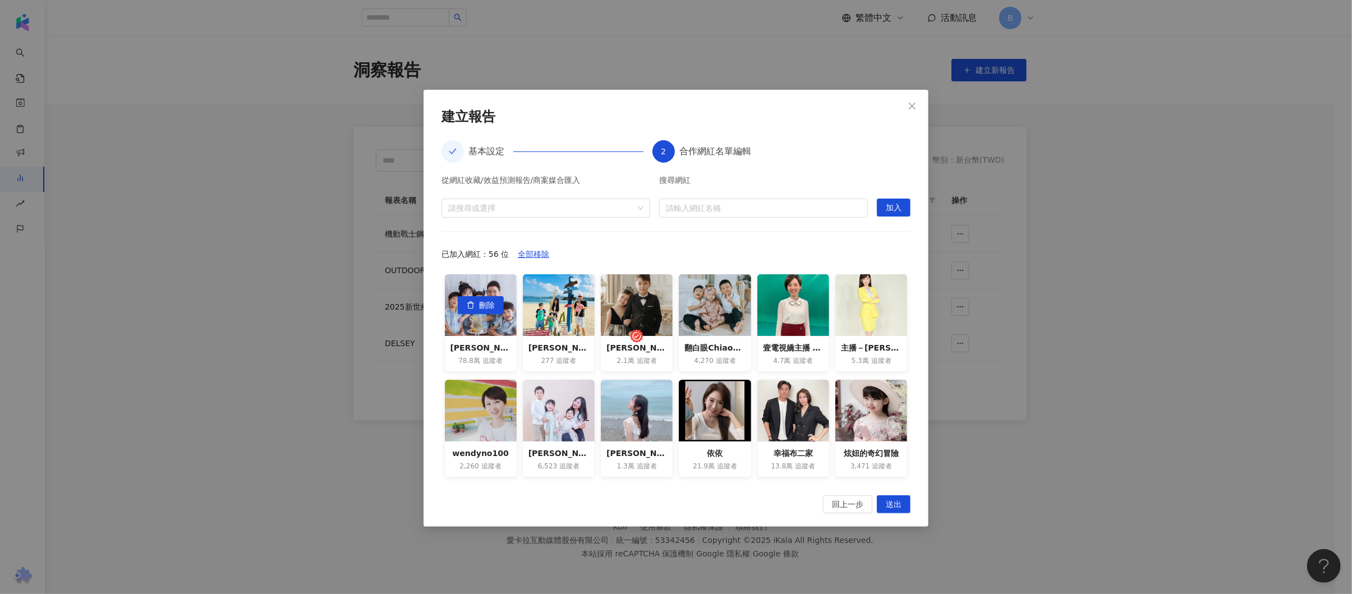
click at [486, 305] on span "刪除" at bounding box center [487, 306] width 16 height 18
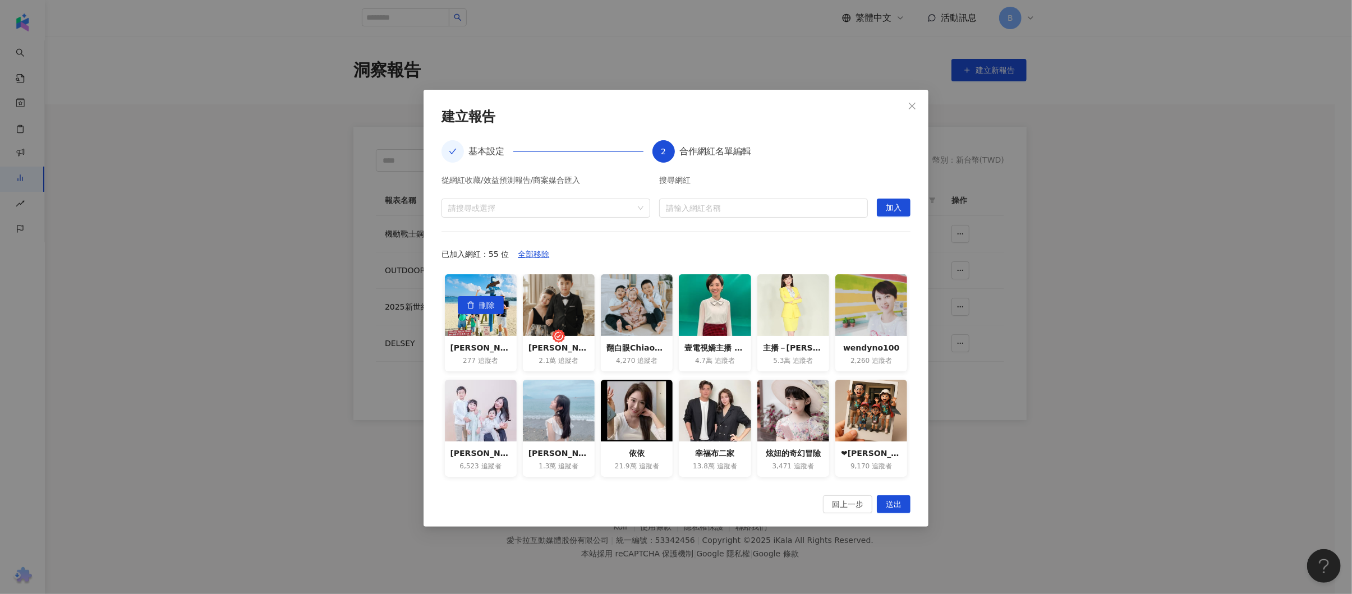
click at [486, 305] on span "刪除" at bounding box center [487, 306] width 16 height 18
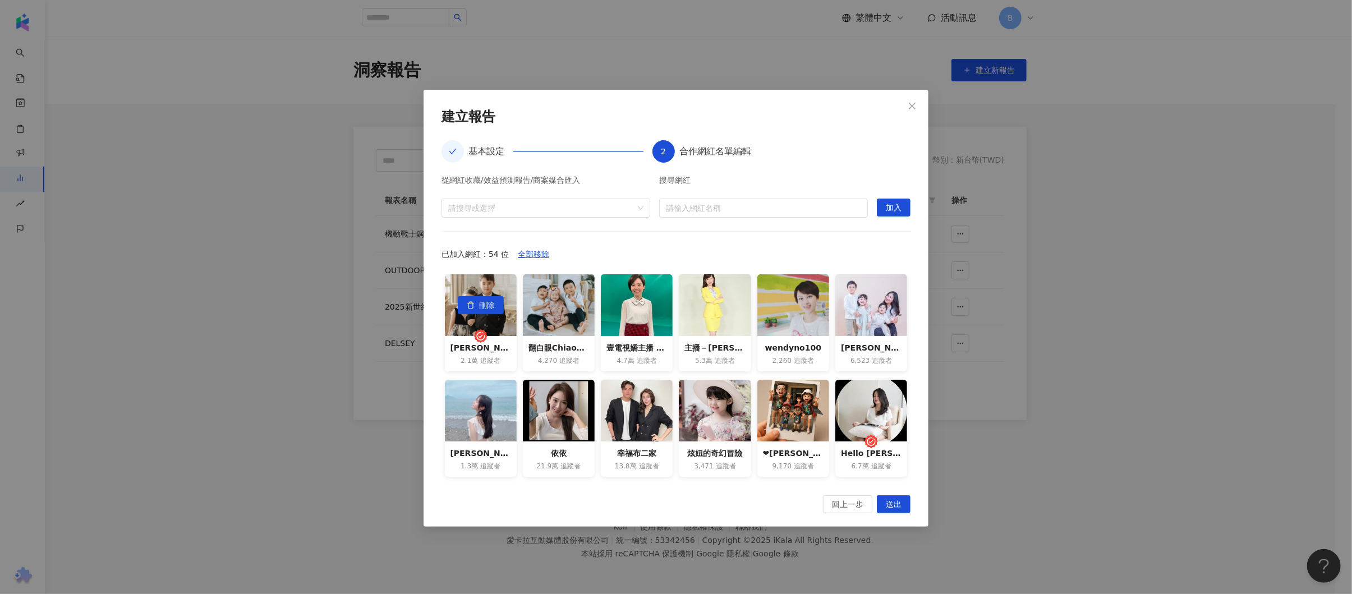
click at [486, 305] on span "刪除" at bounding box center [487, 306] width 16 height 18
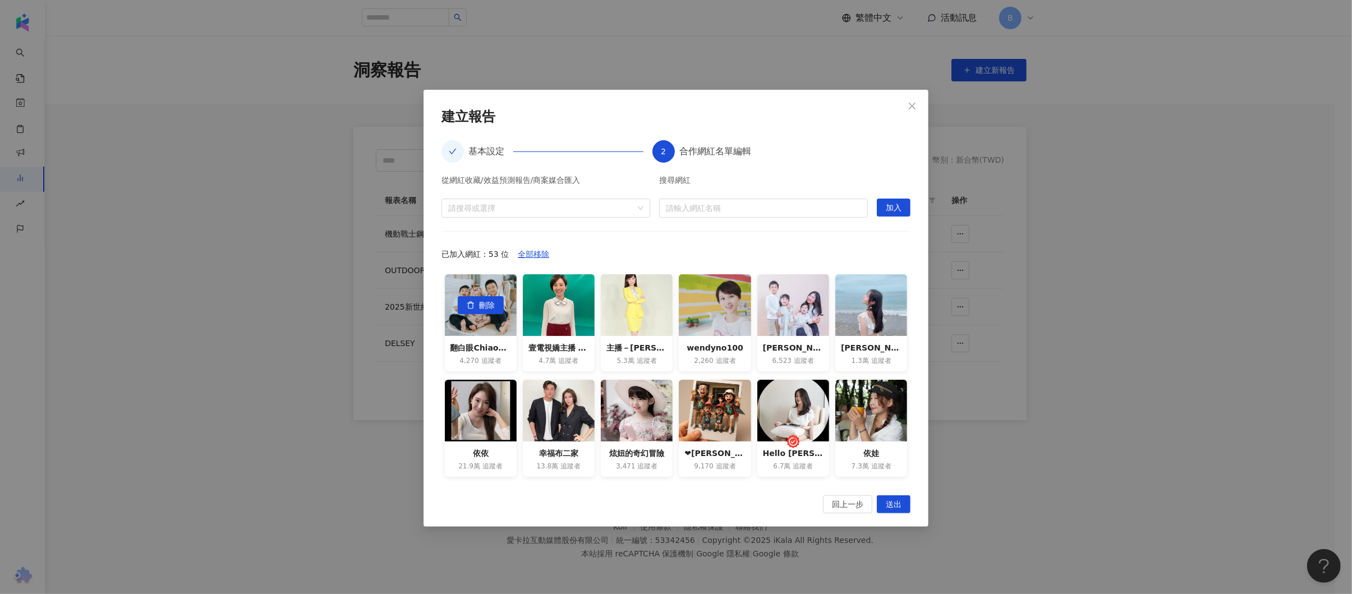
click at [486, 305] on span "刪除" at bounding box center [487, 306] width 16 height 18
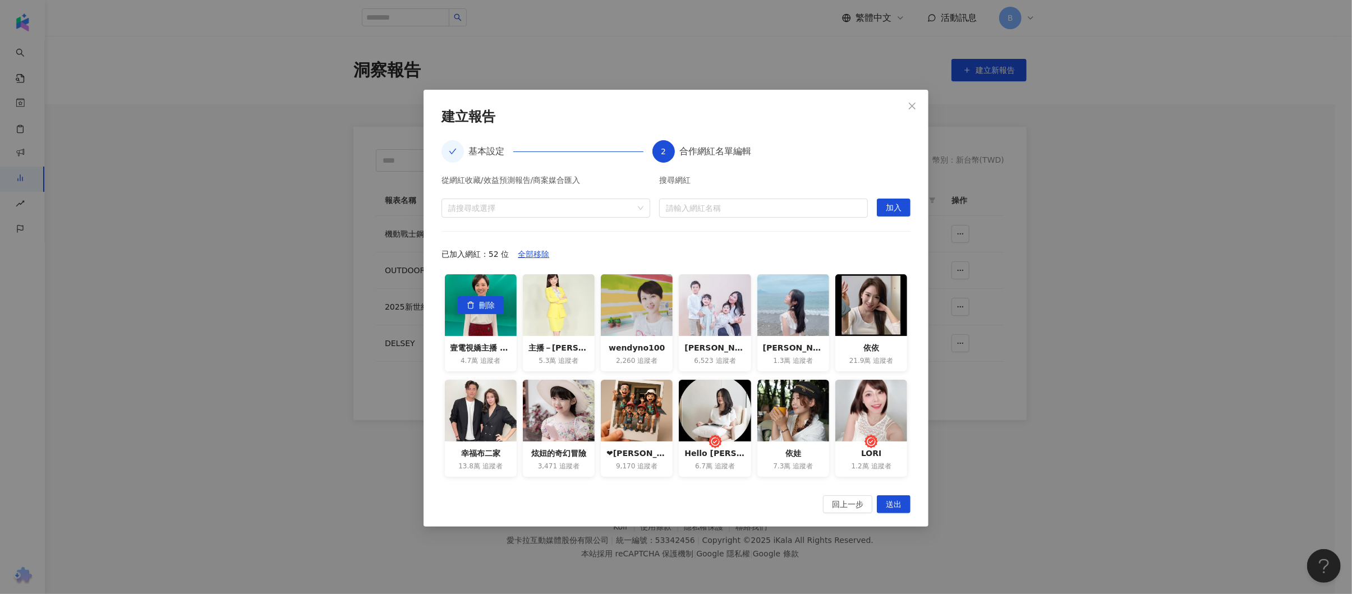
click at [486, 305] on span "刪除" at bounding box center [487, 306] width 16 height 18
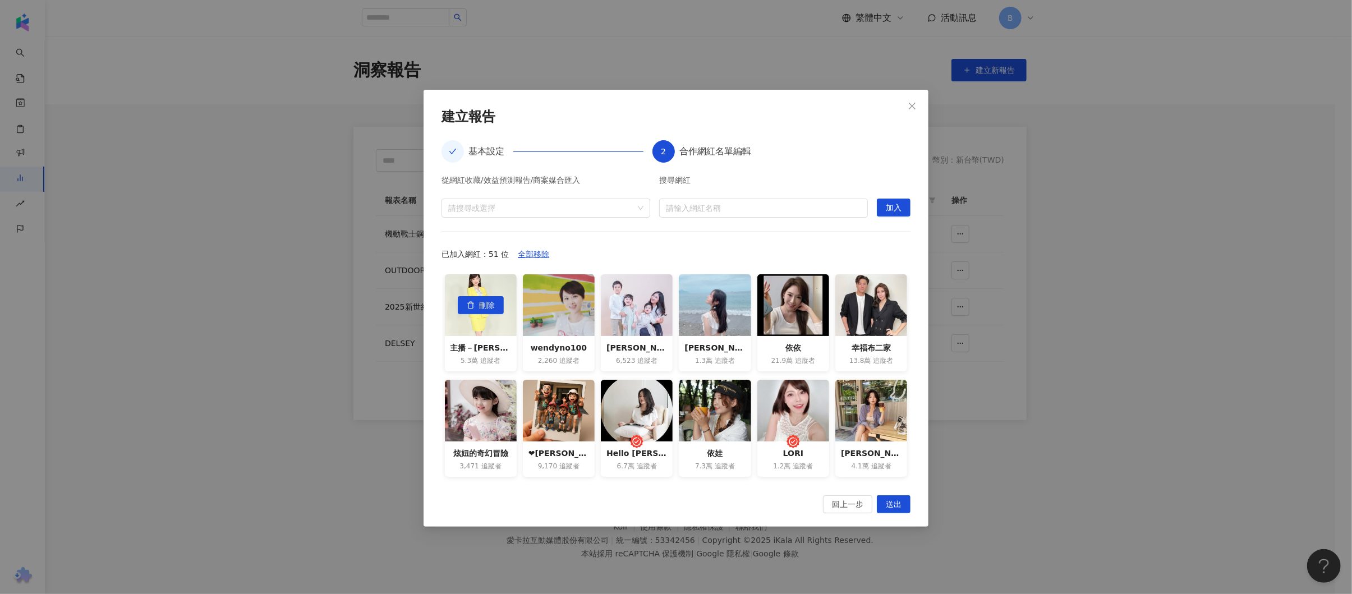
click at [486, 305] on span "刪除" at bounding box center [487, 306] width 16 height 18
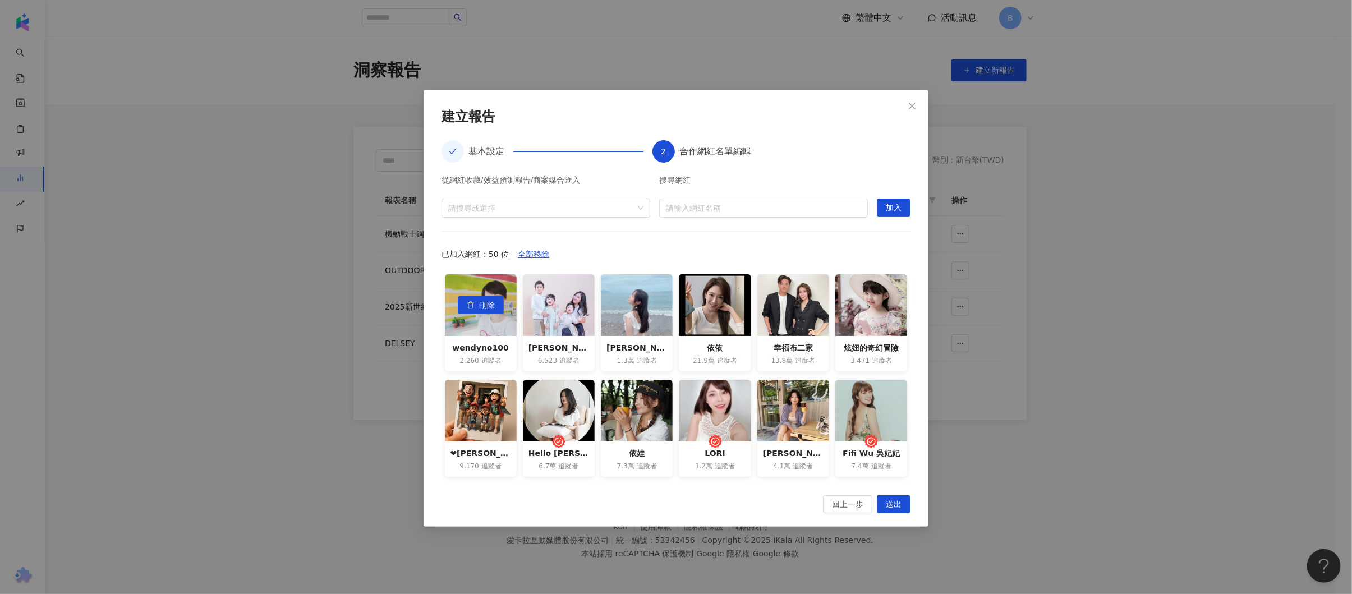
click at [486, 305] on span "刪除" at bounding box center [487, 306] width 16 height 18
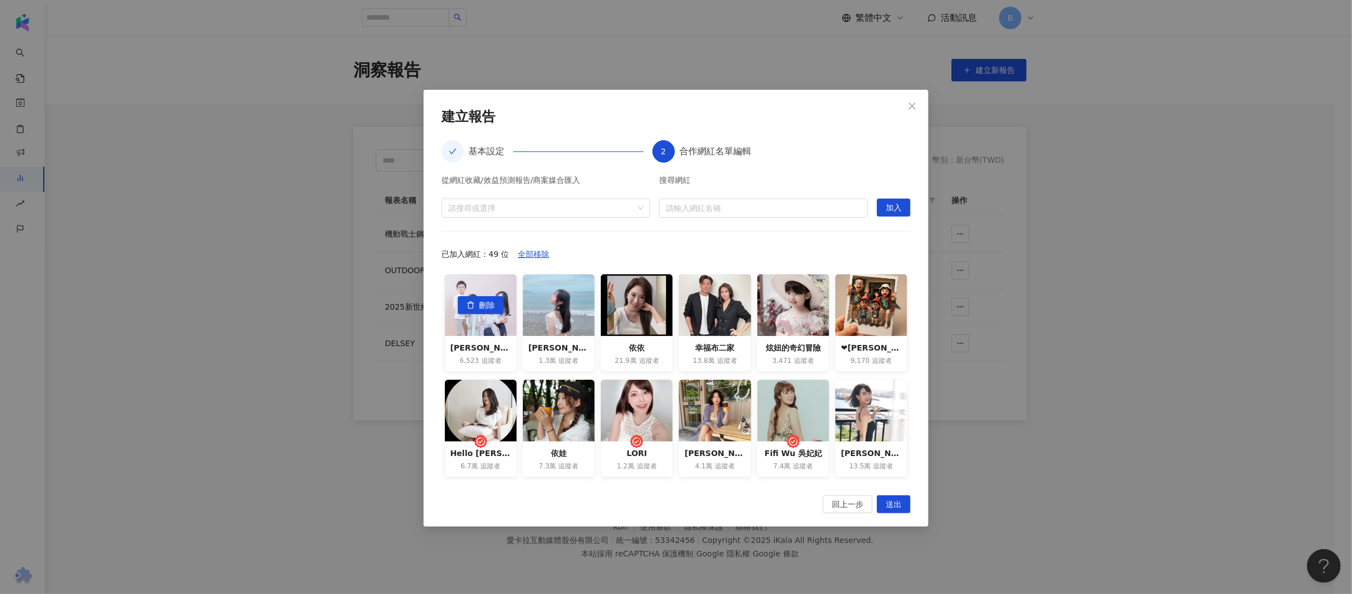
click at [486, 305] on span "刪除" at bounding box center [487, 306] width 16 height 18
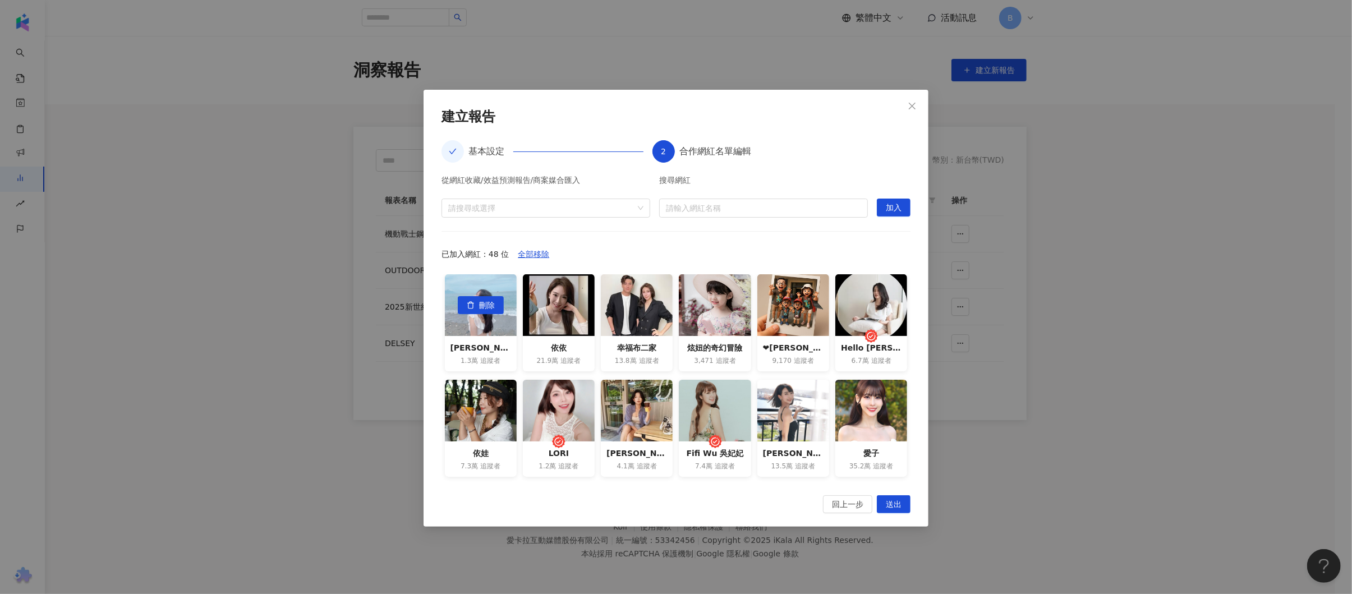
click at [486, 305] on span "刪除" at bounding box center [487, 306] width 16 height 18
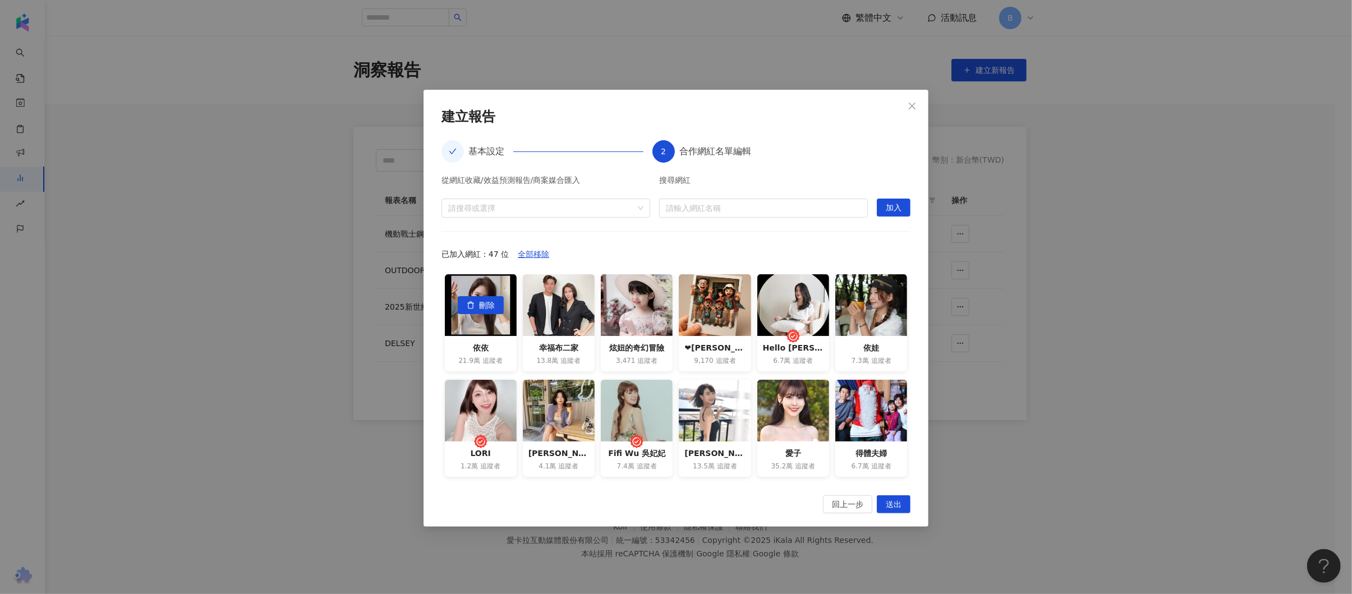
click at [486, 305] on span "刪除" at bounding box center [487, 306] width 16 height 18
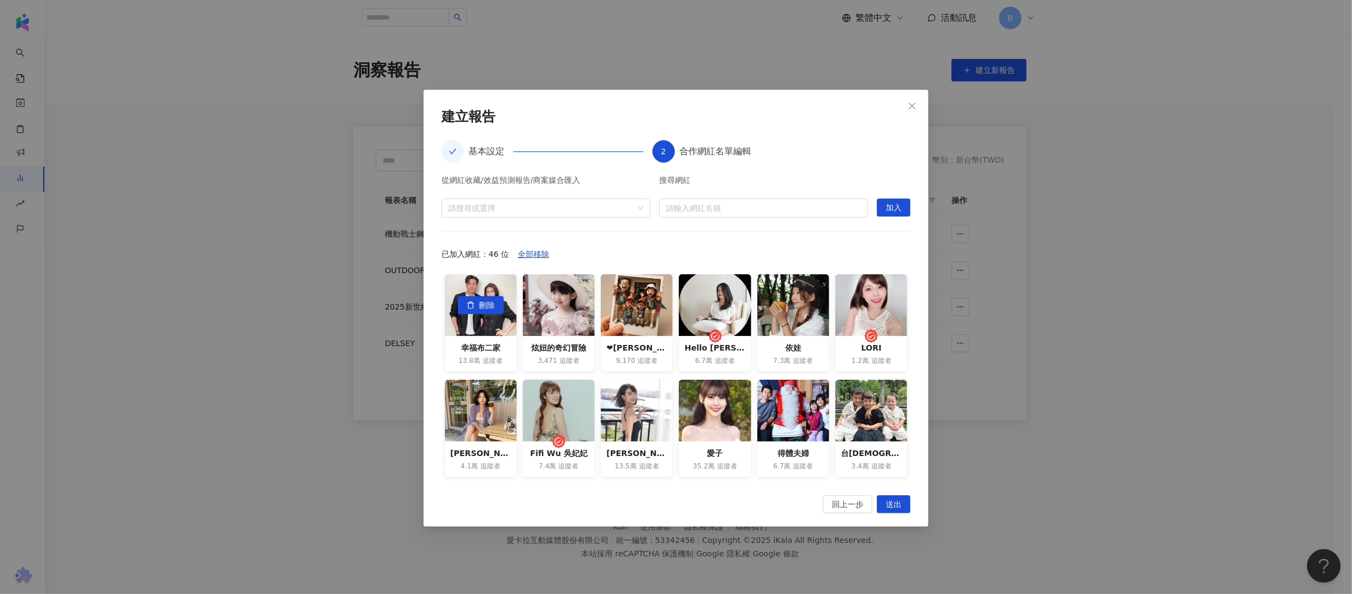
click at [486, 305] on span "刪除" at bounding box center [487, 306] width 16 height 18
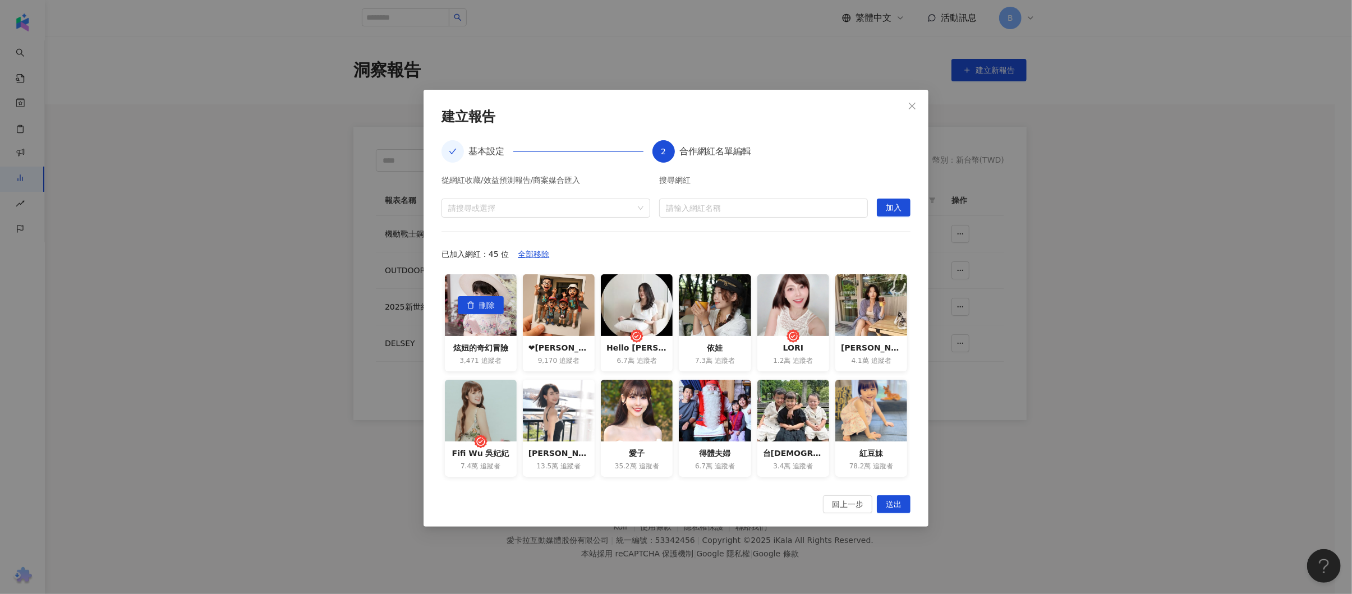
click at [486, 305] on span "刪除" at bounding box center [487, 306] width 16 height 18
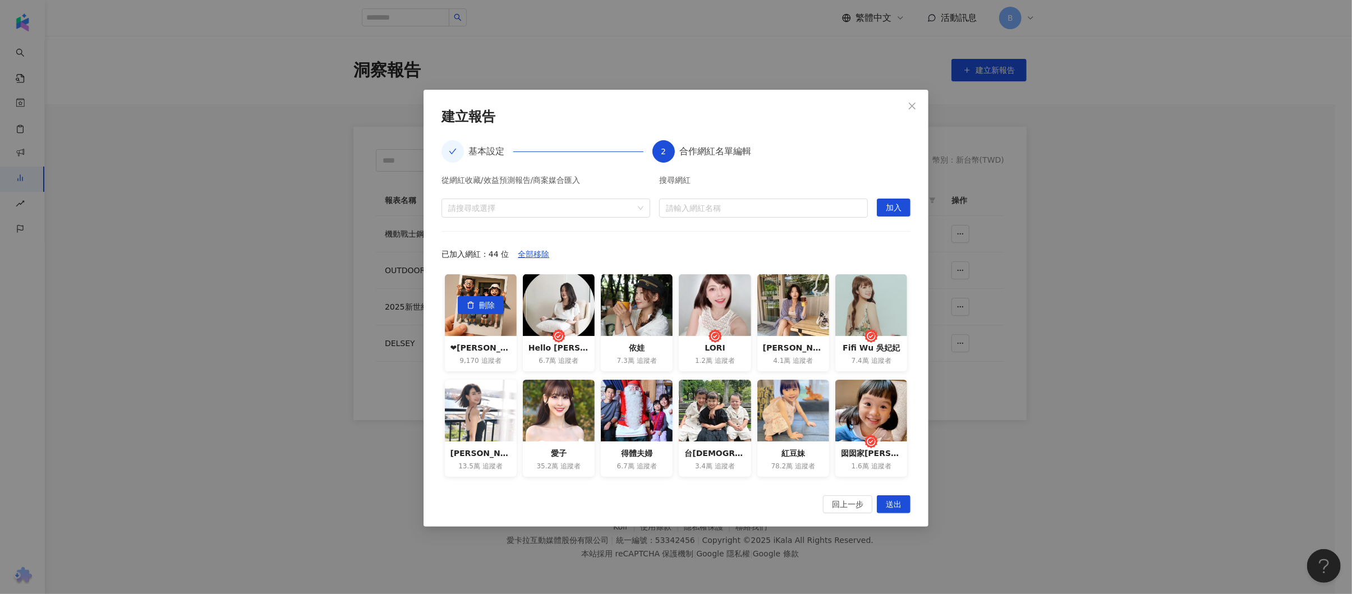
click at [486, 305] on span "刪除" at bounding box center [487, 306] width 16 height 18
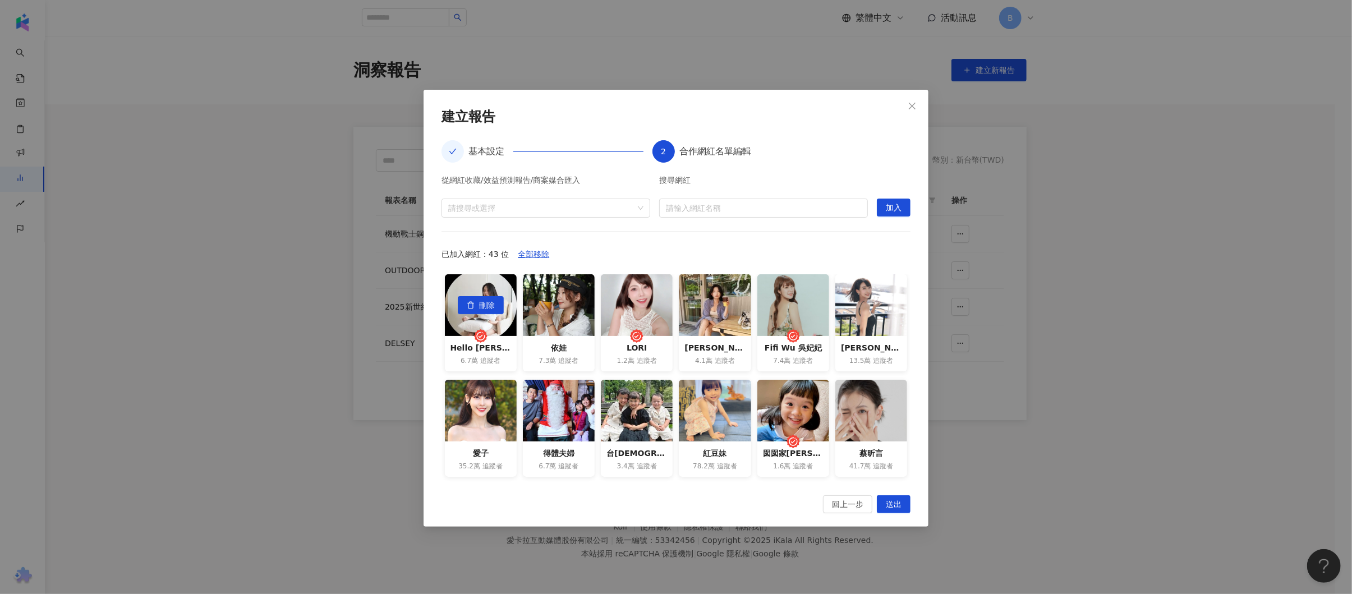
click at [486, 305] on span "刪除" at bounding box center [487, 306] width 16 height 18
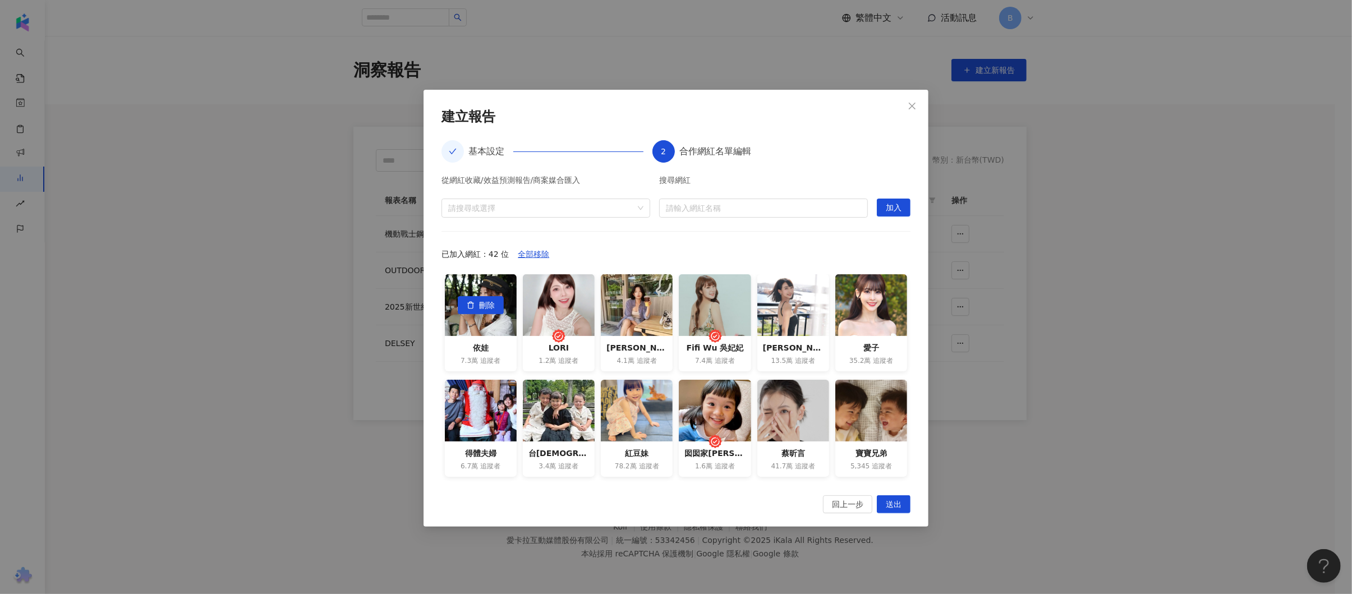
click at [486, 305] on span "刪除" at bounding box center [487, 306] width 16 height 18
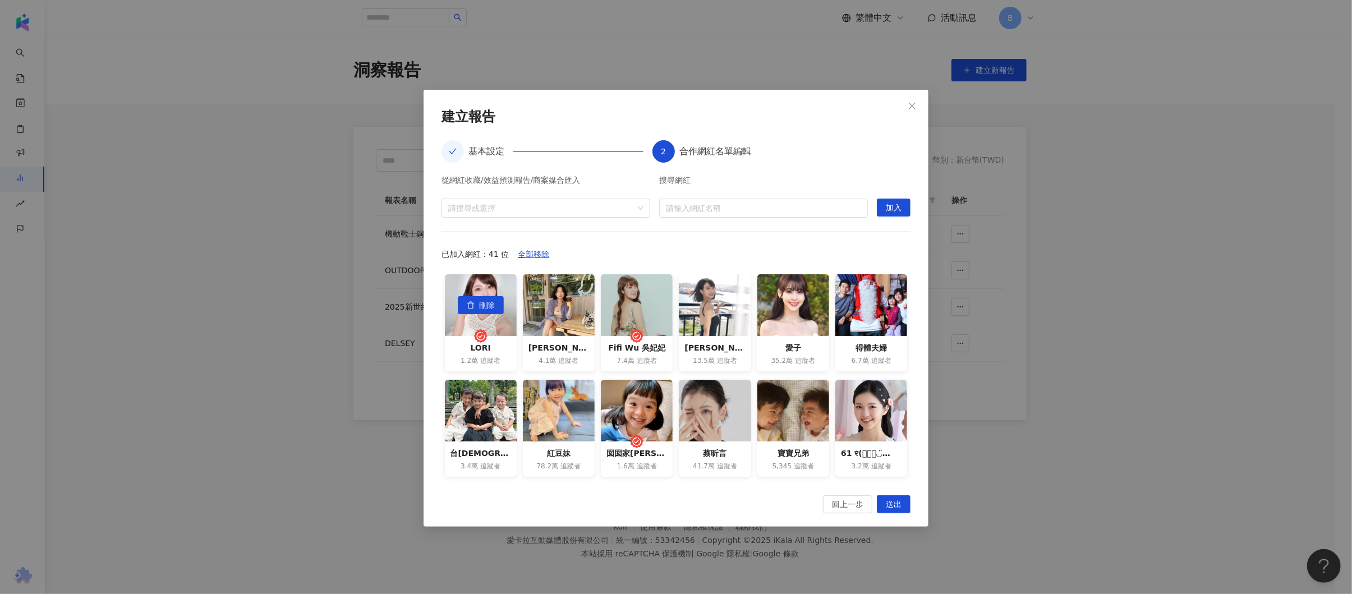
click at [486, 305] on span "刪除" at bounding box center [487, 306] width 16 height 18
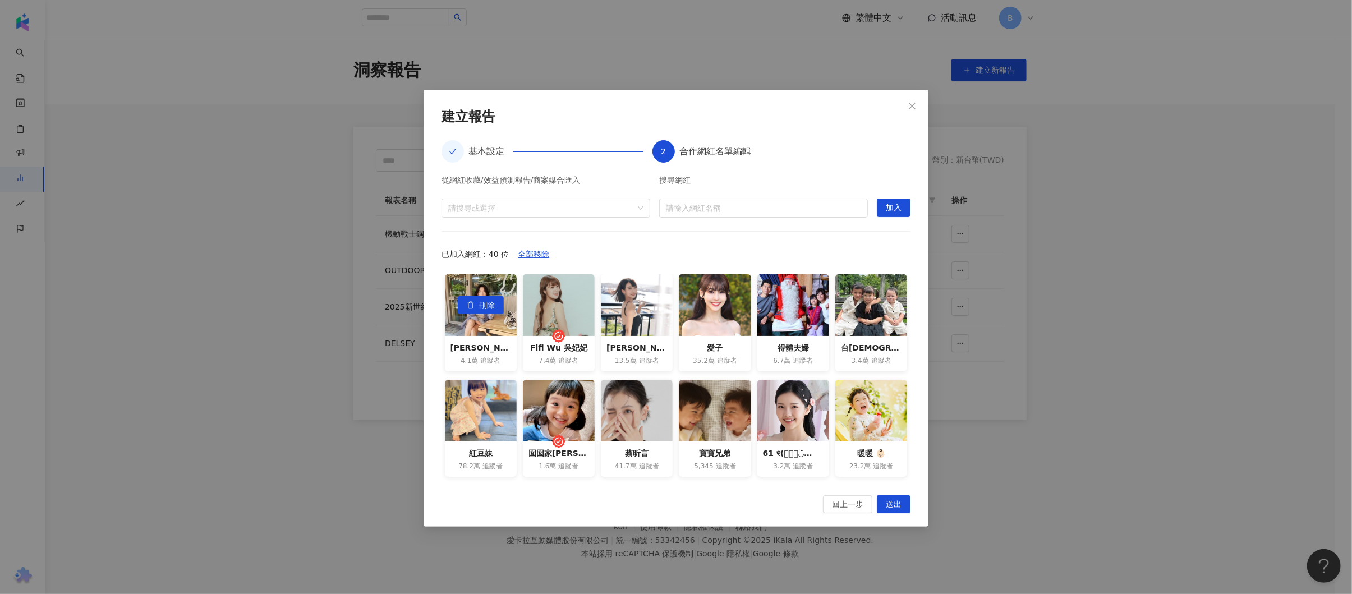
click at [486, 305] on span "刪除" at bounding box center [487, 306] width 16 height 18
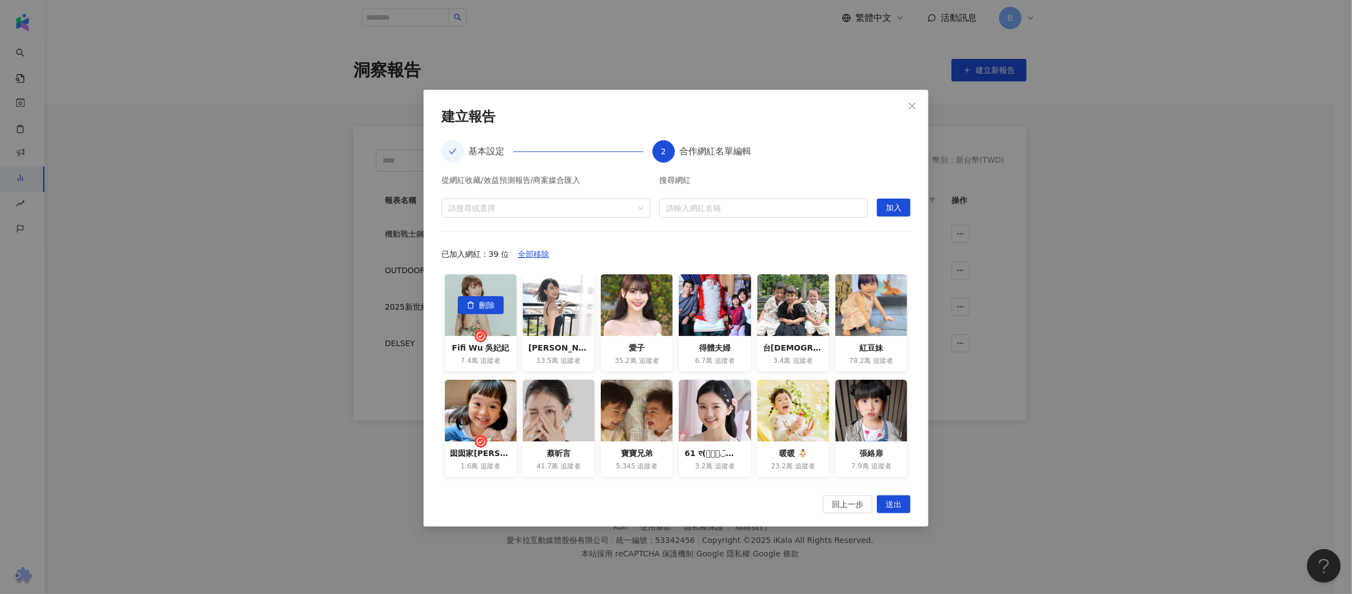
click at [486, 305] on span "刪除" at bounding box center [487, 306] width 16 height 18
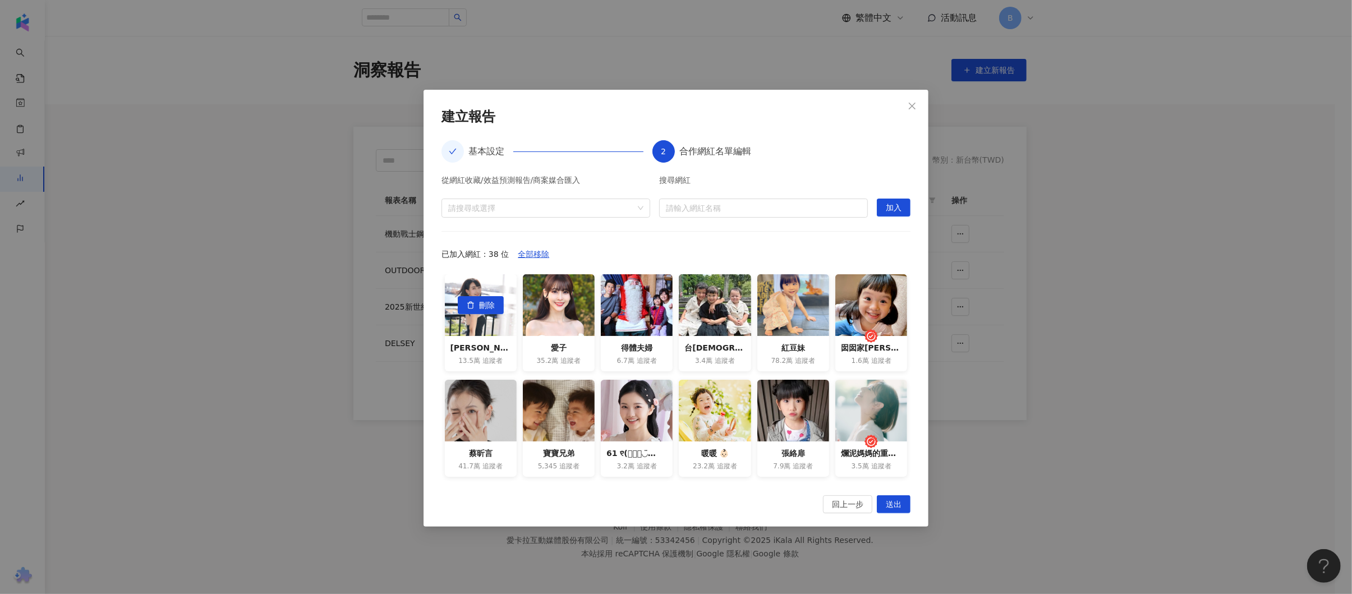
click at [486, 305] on span "刪除" at bounding box center [487, 306] width 16 height 18
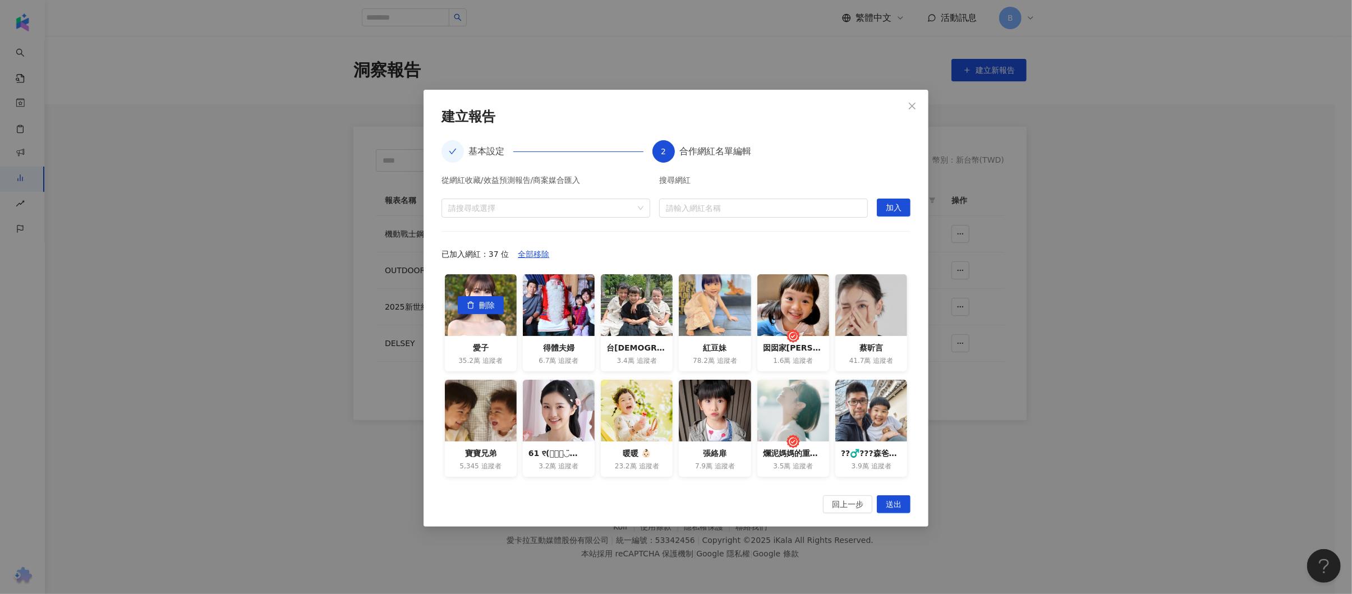
click at [486, 305] on span "刪除" at bounding box center [487, 306] width 16 height 18
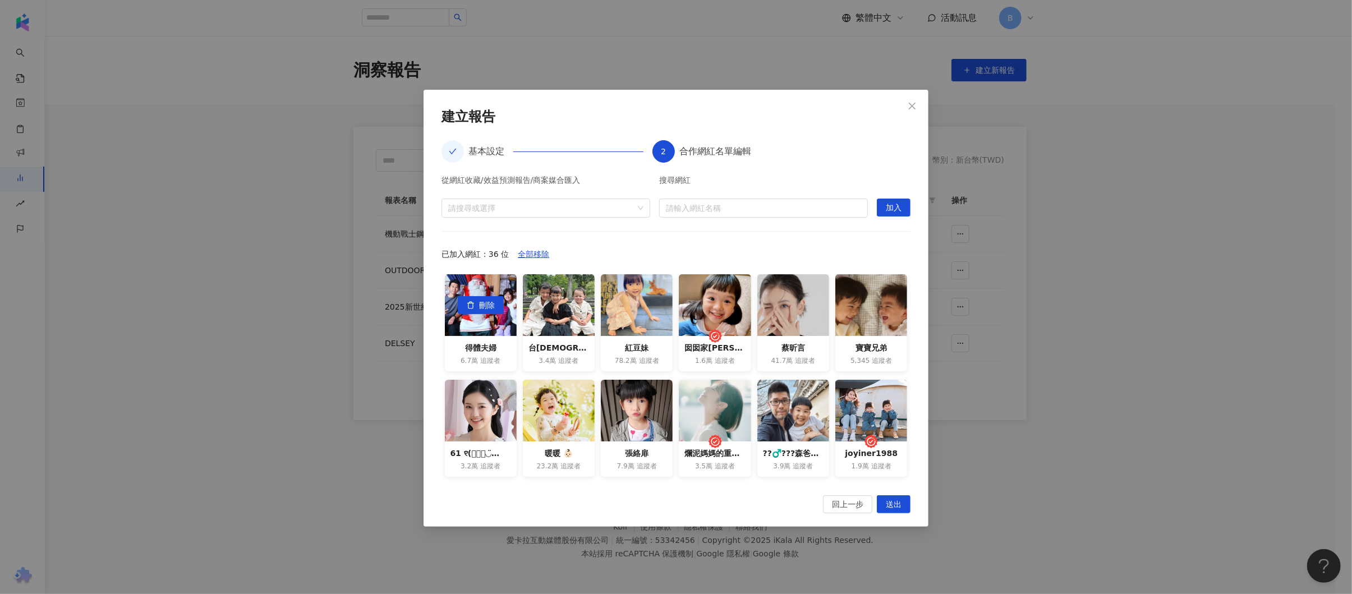
click at [486, 305] on span "刪除" at bounding box center [487, 306] width 16 height 18
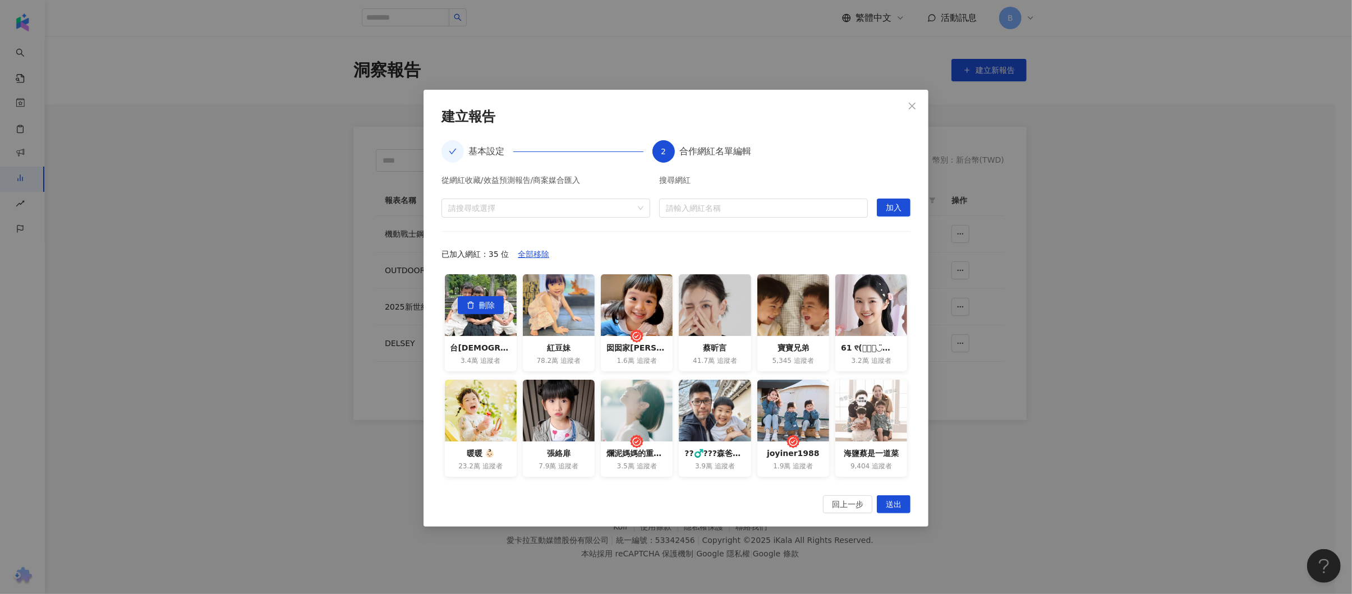
click at [486, 305] on span "刪除" at bounding box center [487, 306] width 16 height 18
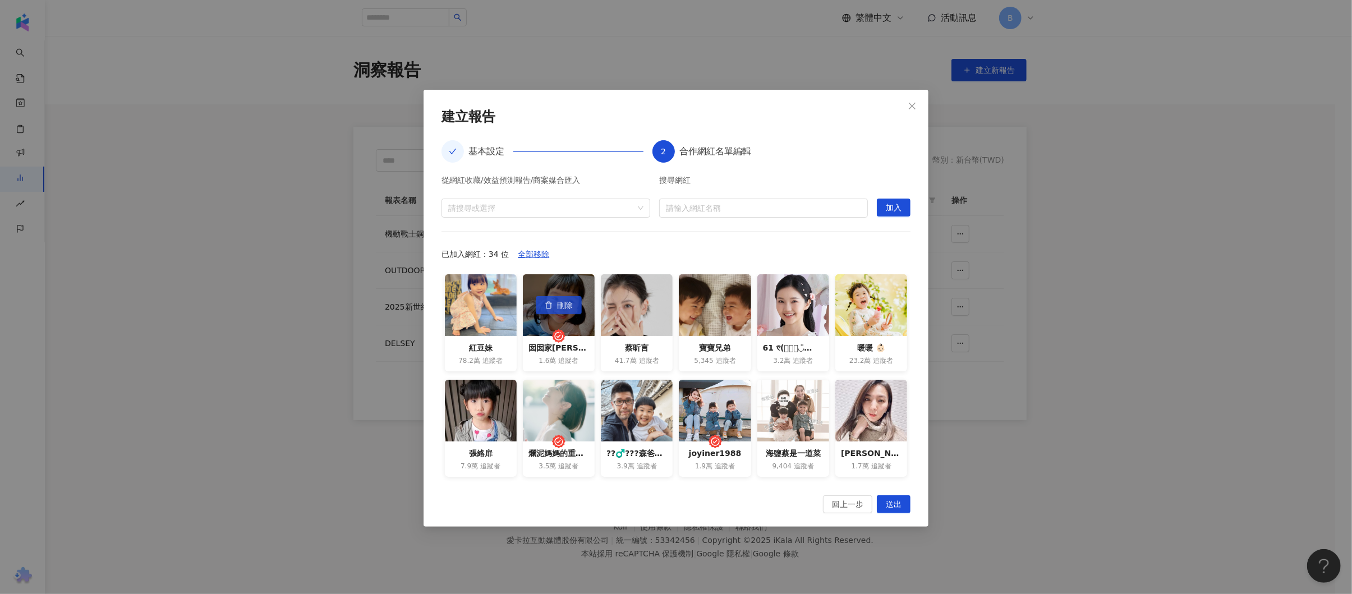
click at [557, 309] on span "刪除" at bounding box center [565, 306] width 16 height 18
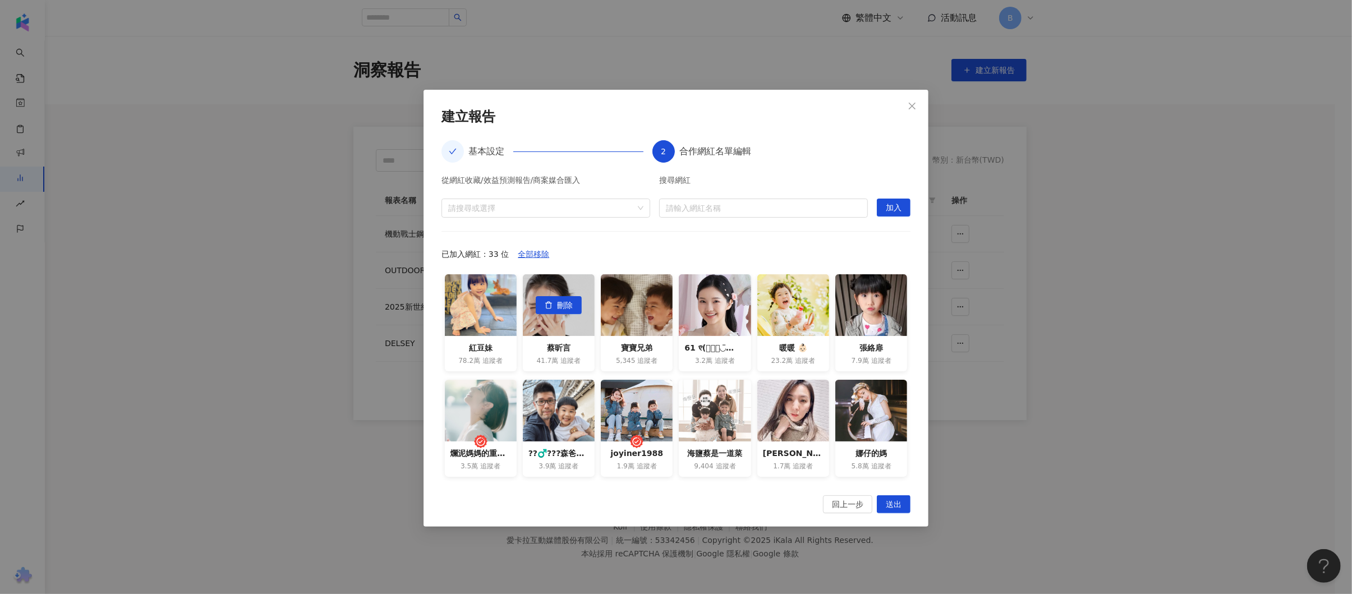
click at [557, 309] on span "刪除" at bounding box center [565, 306] width 16 height 18
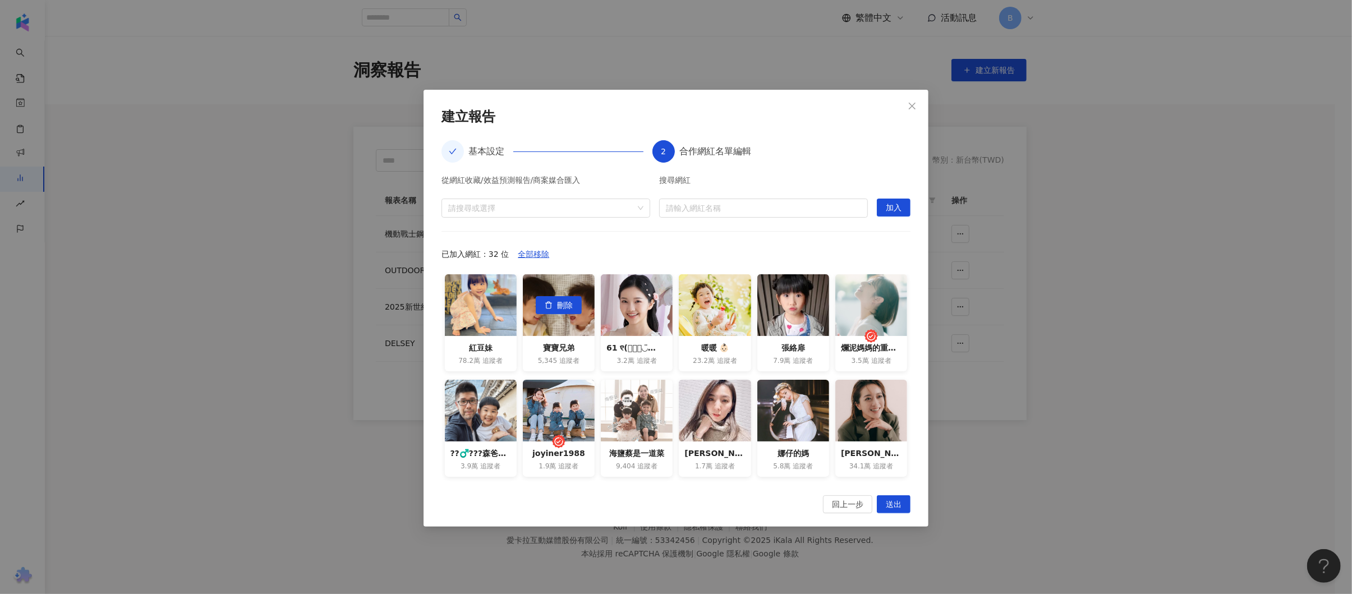
click at [557, 309] on span "刪除" at bounding box center [565, 306] width 16 height 18
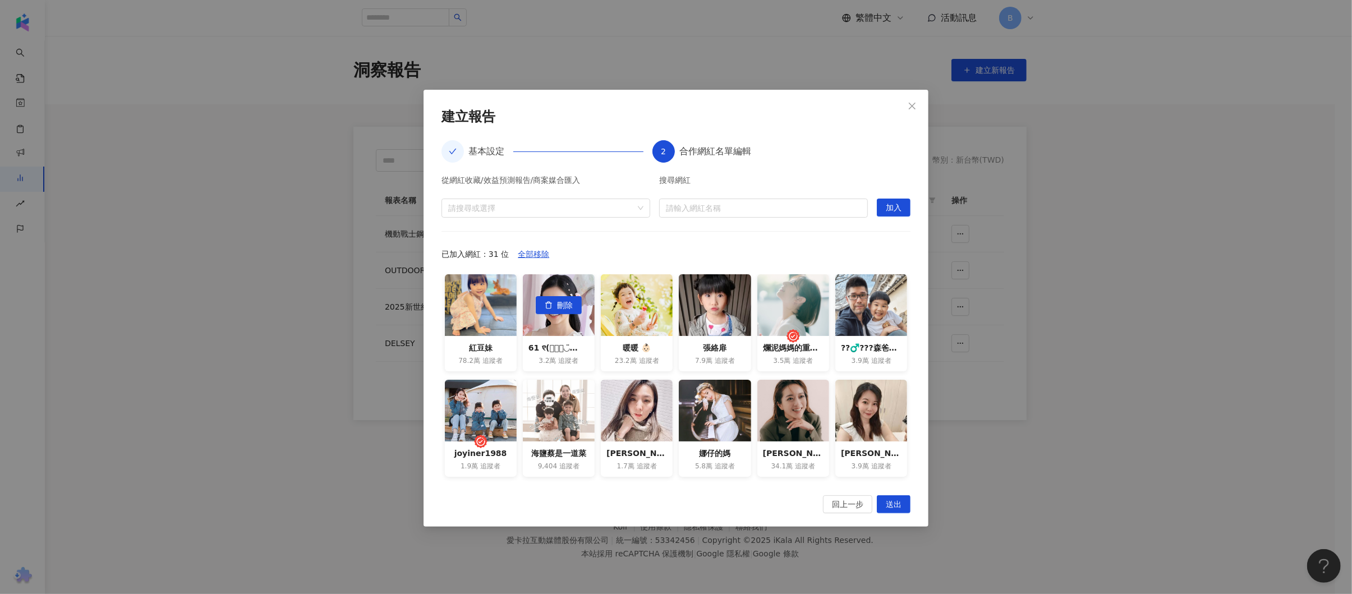
click at [557, 309] on span "刪除" at bounding box center [565, 306] width 16 height 18
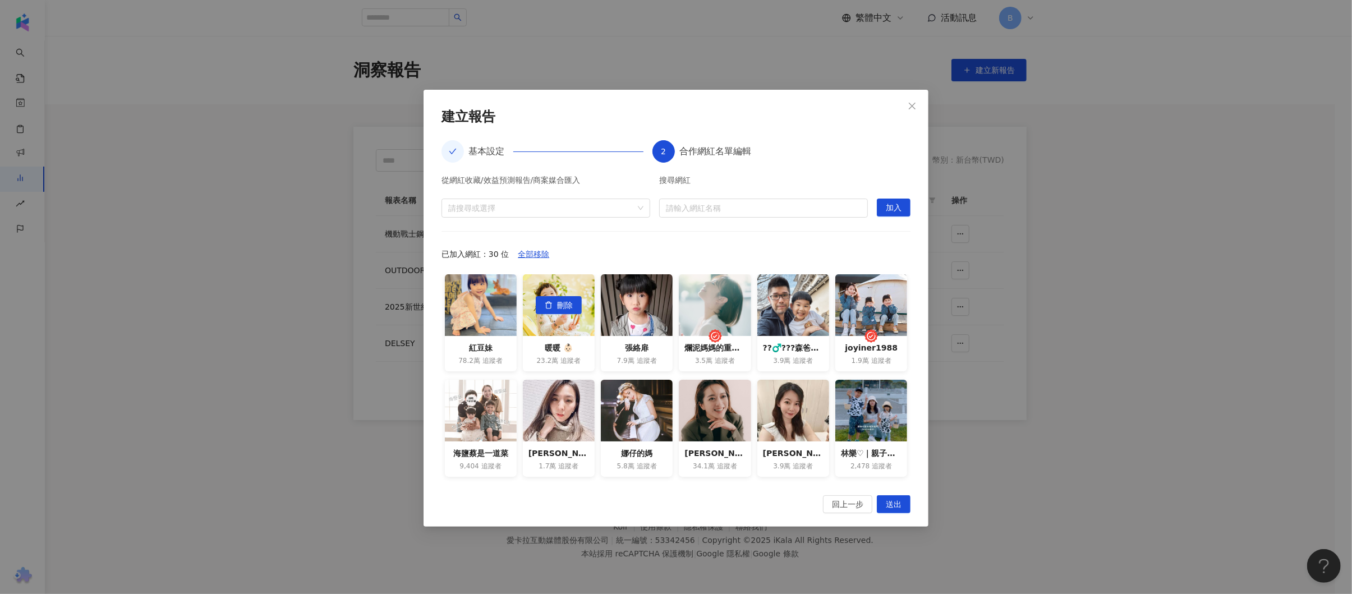
click at [557, 309] on span "刪除" at bounding box center [565, 306] width 16 height 18
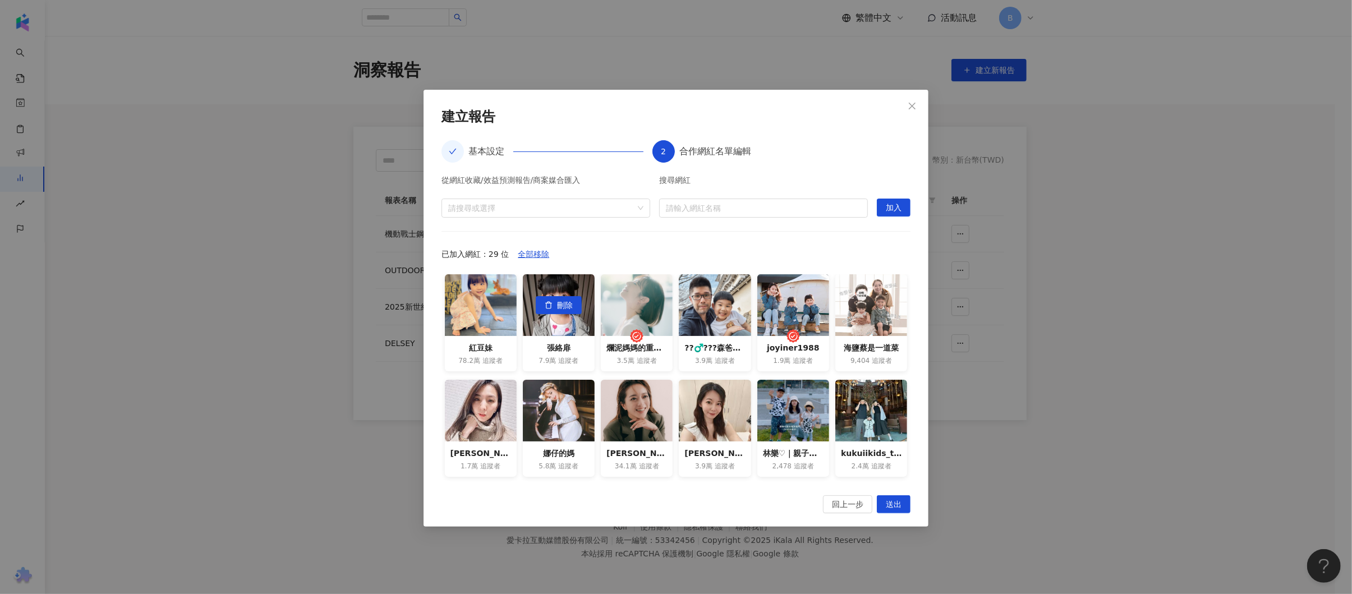
click at [557, 309] on span "刪除" at bounding box center [565, 306] width 16 height 18
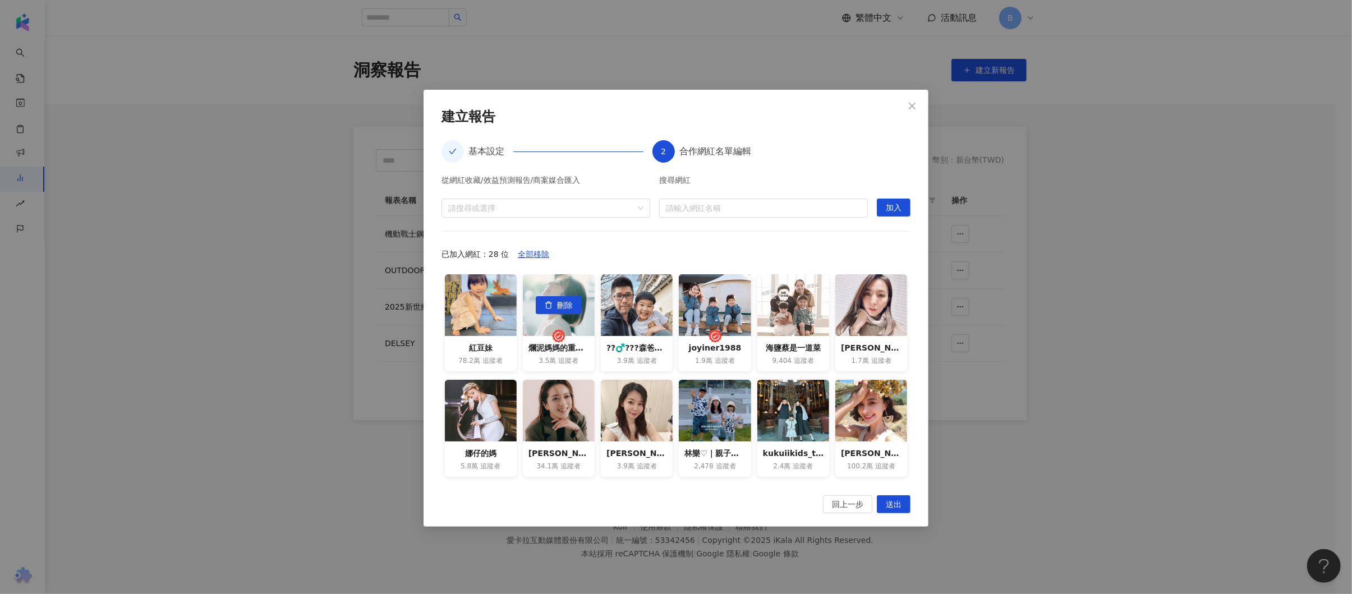
click at [557, 309] on span "刪除" at bounding box center [565, 306] width 16 height 18
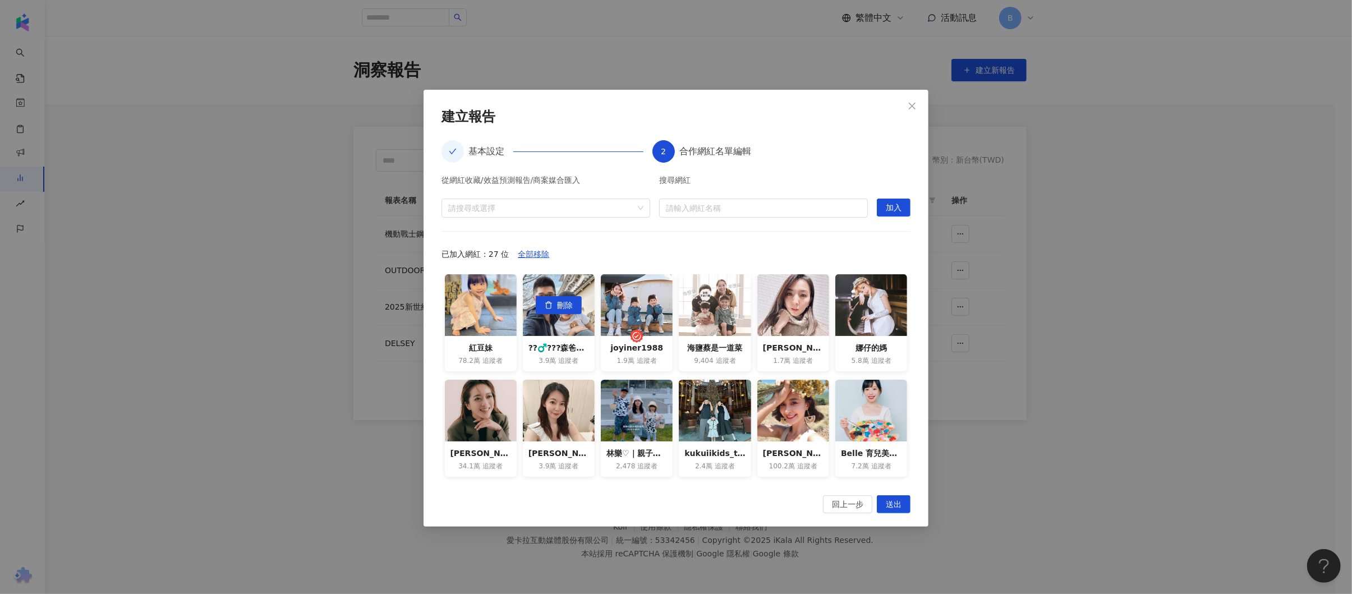
click at [557, 309] on span "刪除" at bounding box center [565, 306] width 16 height 18
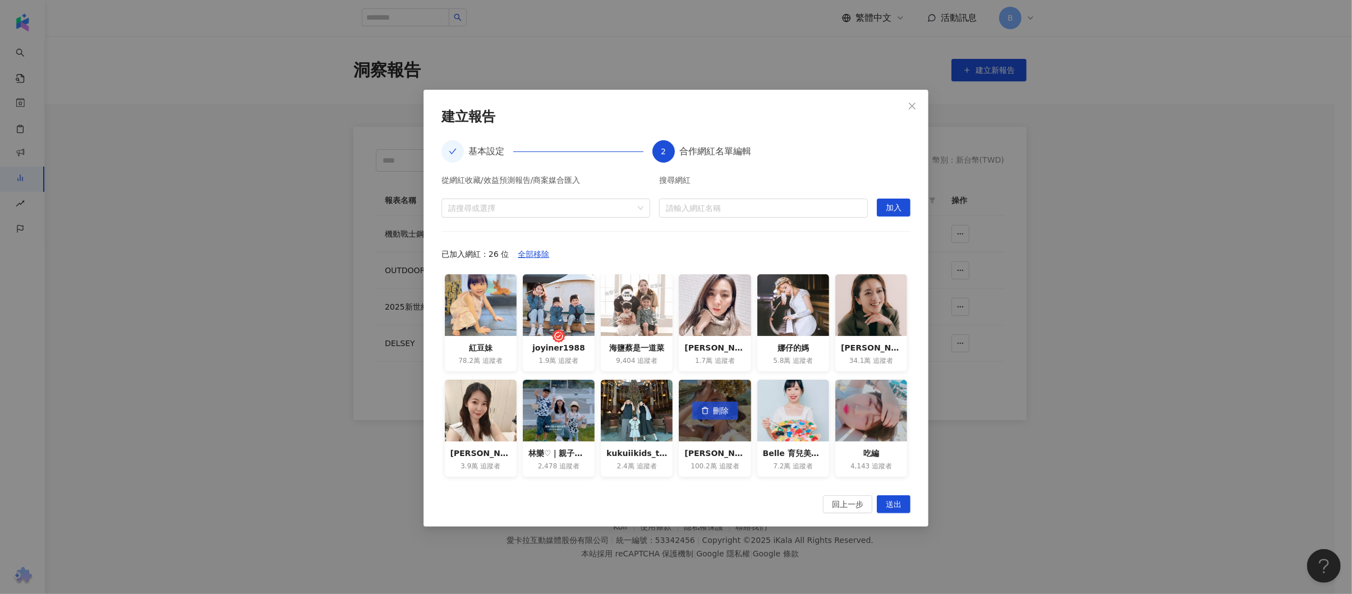
click at [702, 395] on button "刪除" at bounding box center [715, 411] width 46 height 18
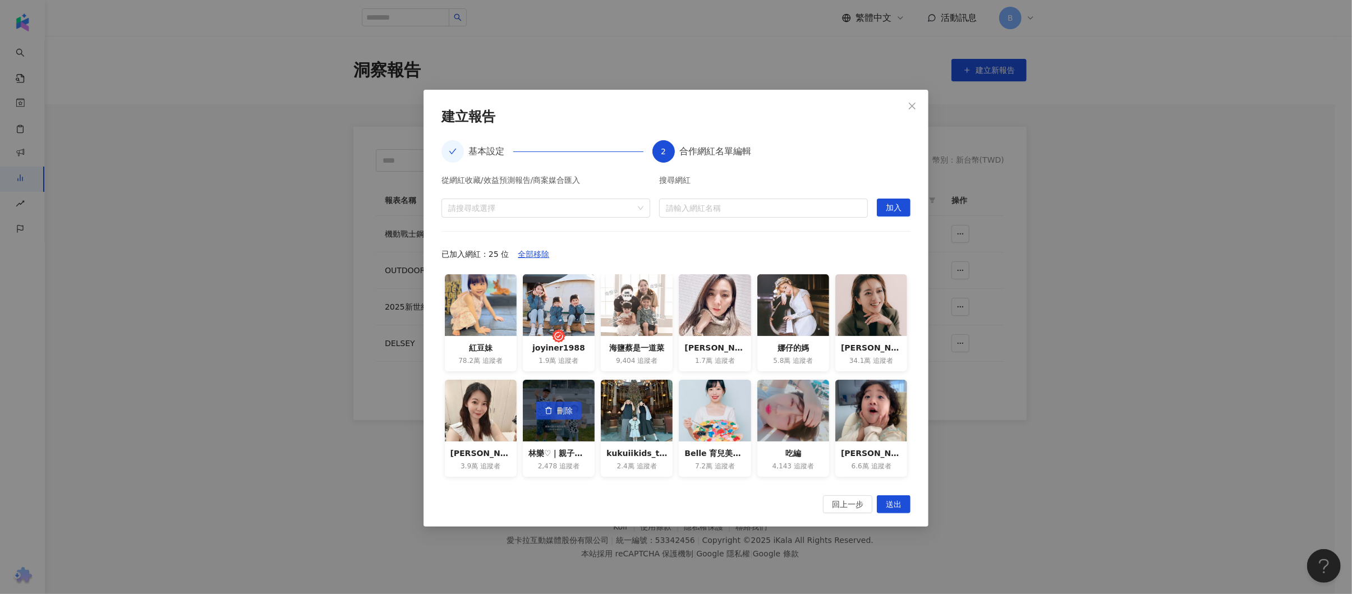
click at [549, 395] on button "刪除" at bounding box center [559, 411] width 46 height 18
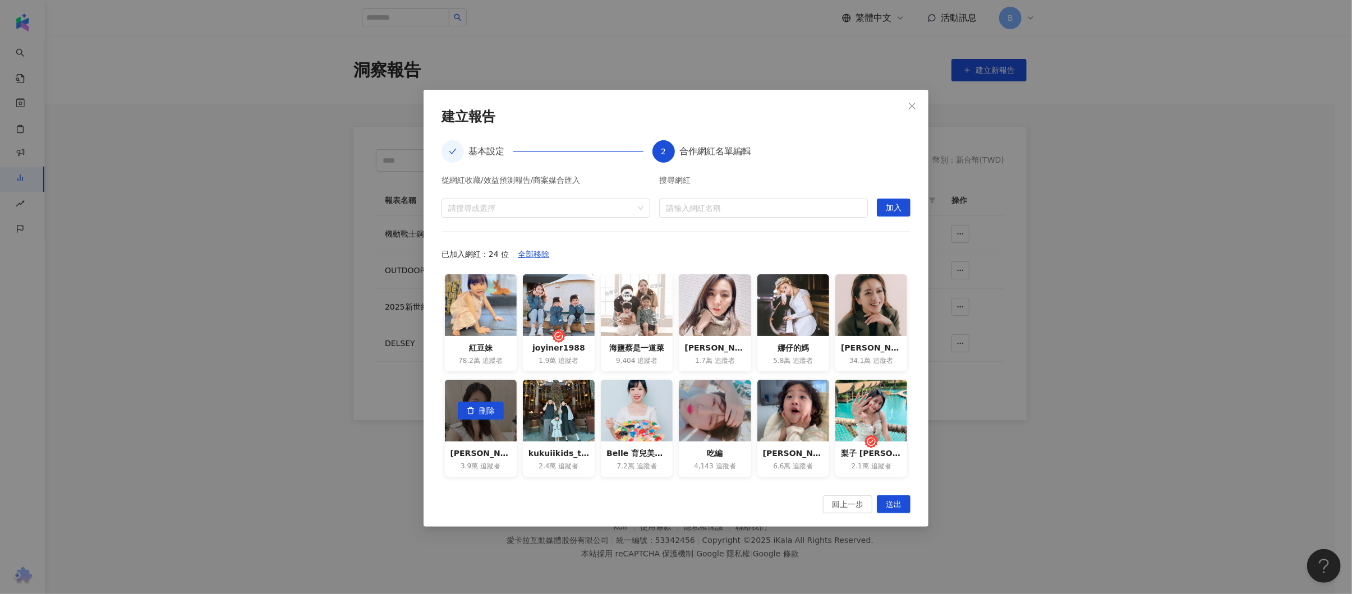
click at [491, 395] on span "刪除" at bounding box center [487, 411] width 16 height 18
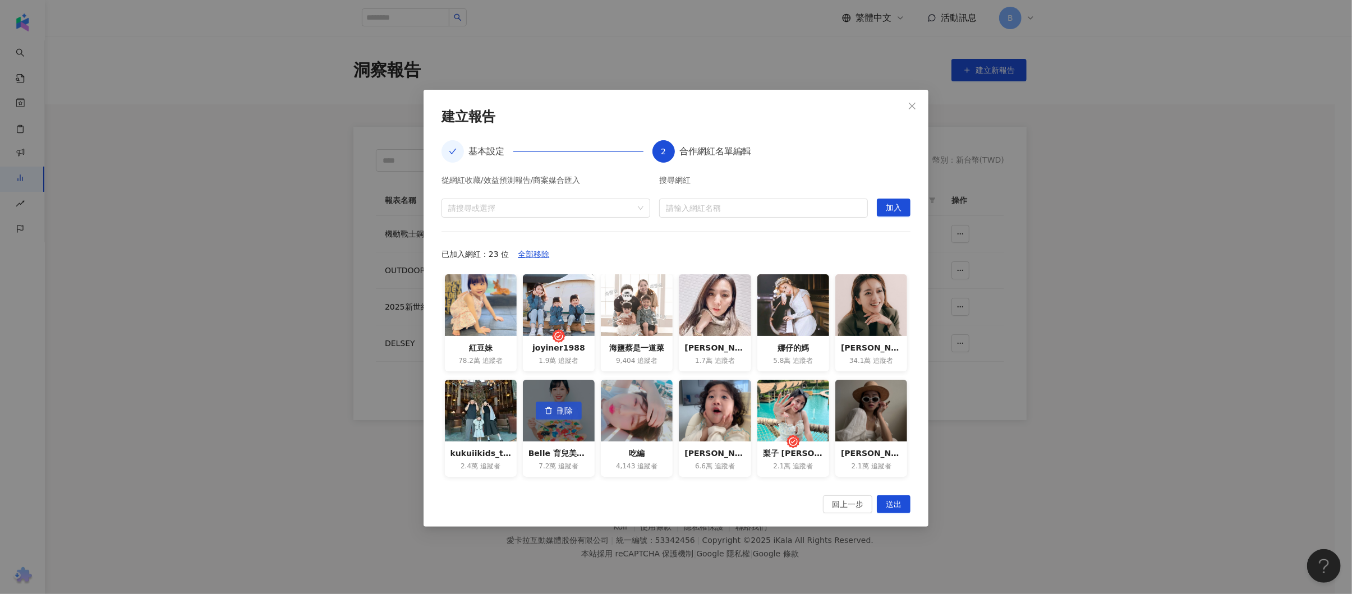
click at [559, 395] on span "刪除" at bounding box center [565, 411] width 16 height 18
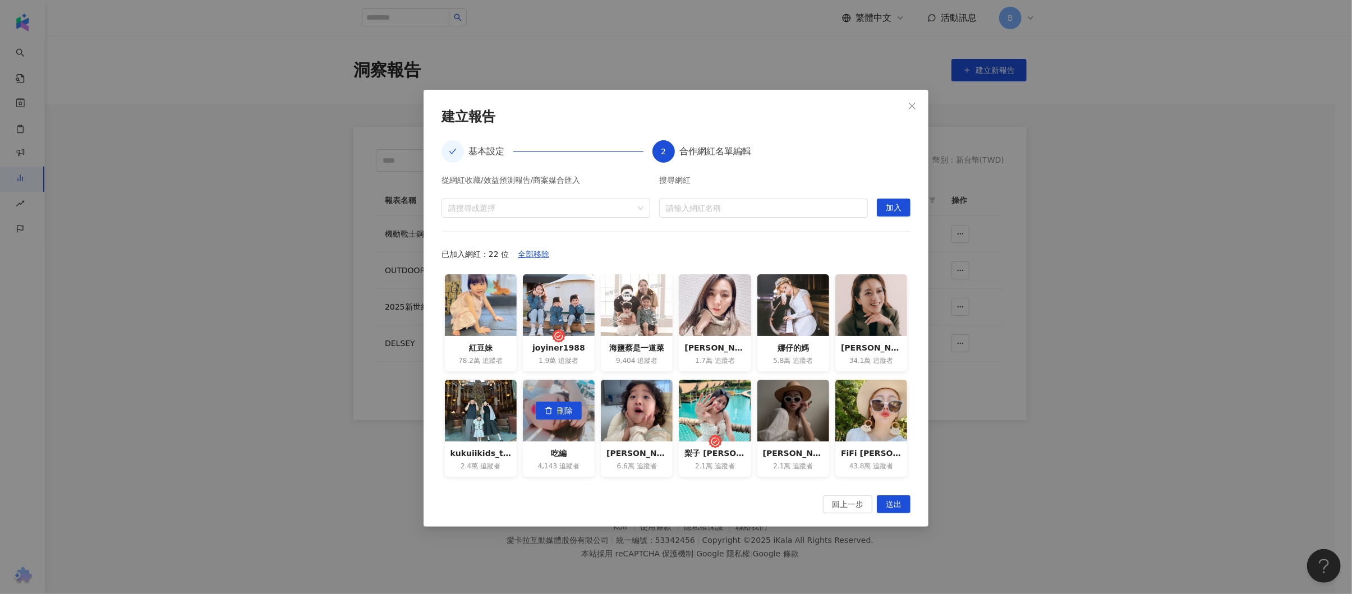
click at [559, 395] on span "刪除" at bounding box center [565, 411] width 16 height 18
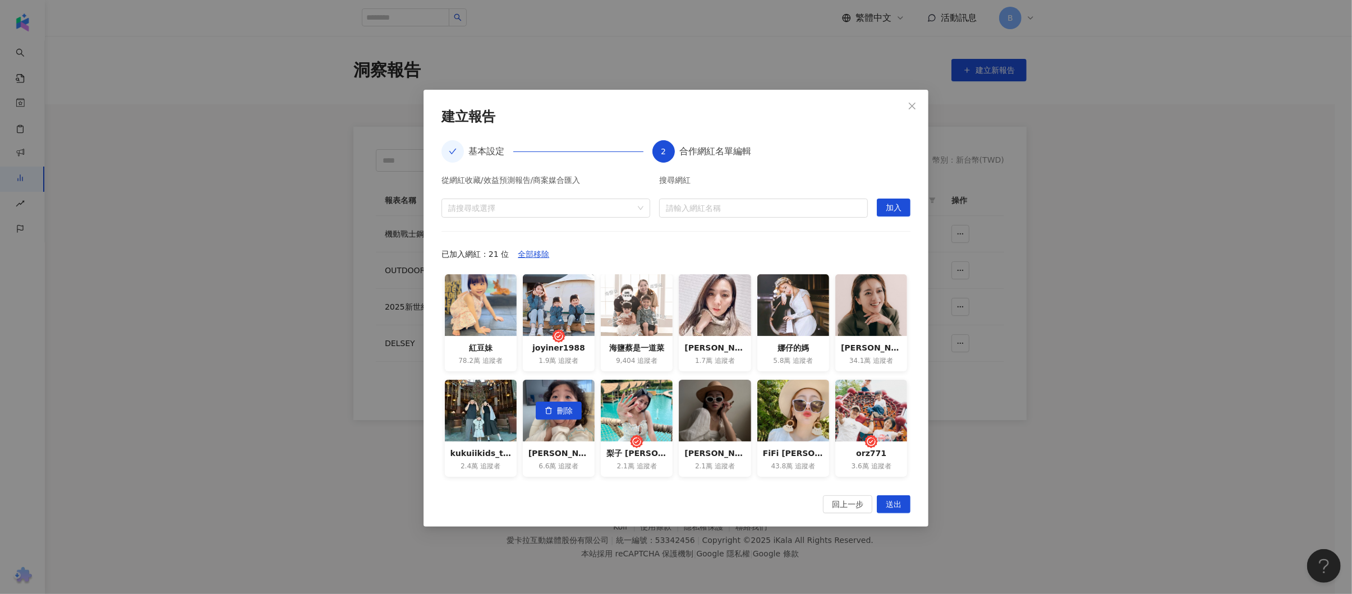
click at [559, 395] on span "刪除" at bounding box center [565, 411] width 16 height 18
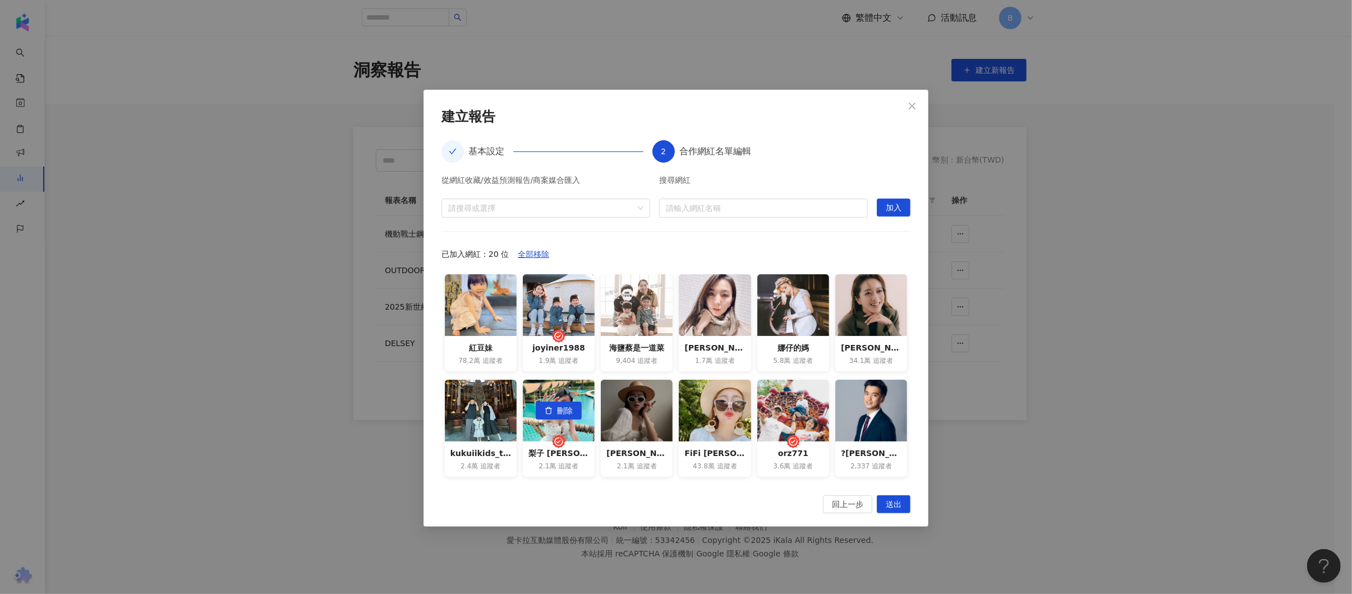
click at [559, 395] on span "刪除" at bounding box center [565, 411] width 16 height 18
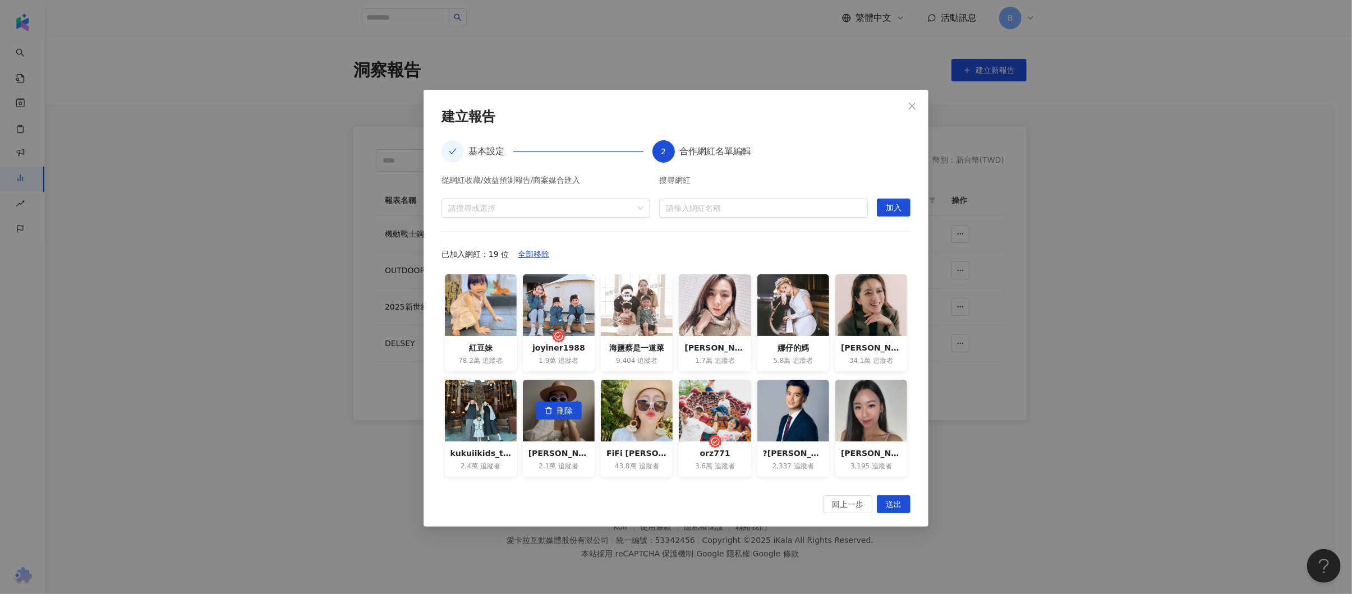
click at [559, 395] on span "刪除" at bounding box center [565, 411] width 16 height 18
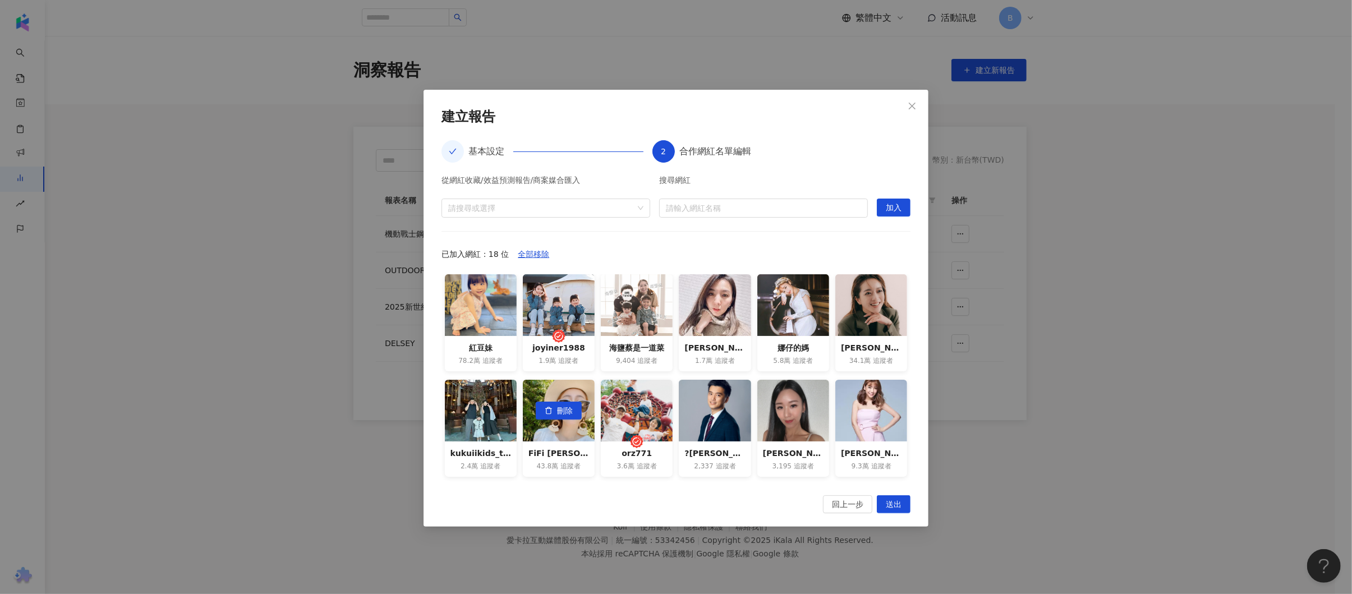
click at [559, 395] on span "刪除" at bounding box center [565, 411] width 16 height 18
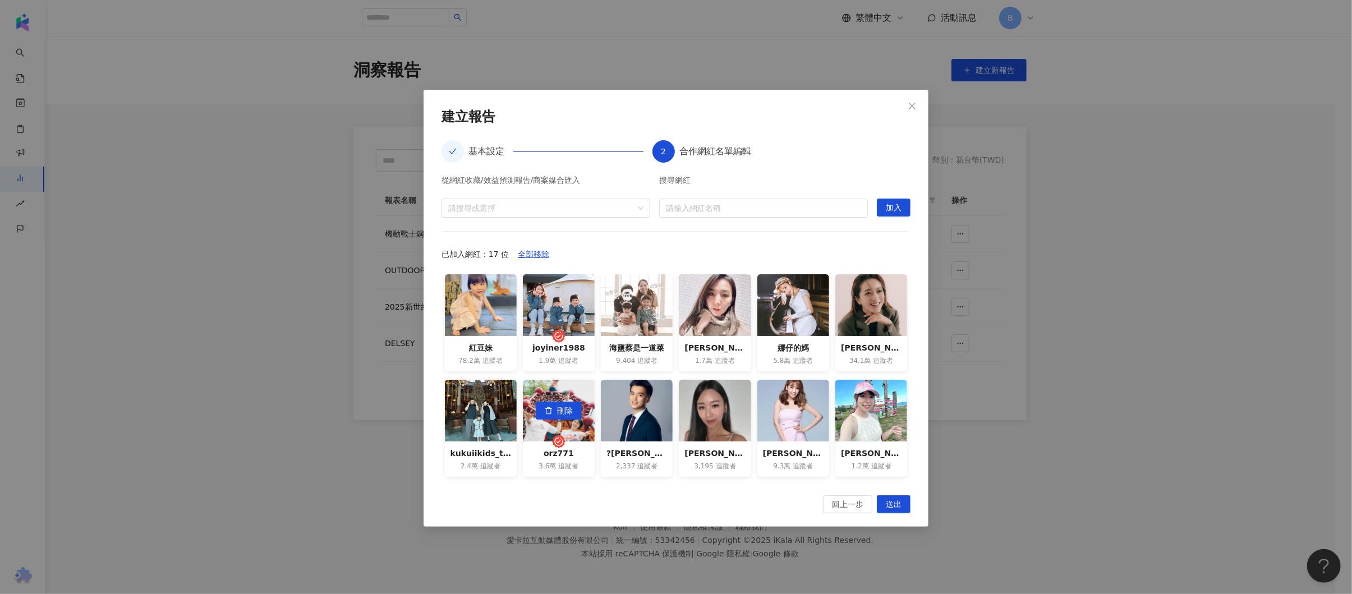
click at [559, 395] on span "刪除" at bounding box center [565, 411] width 16 height 18
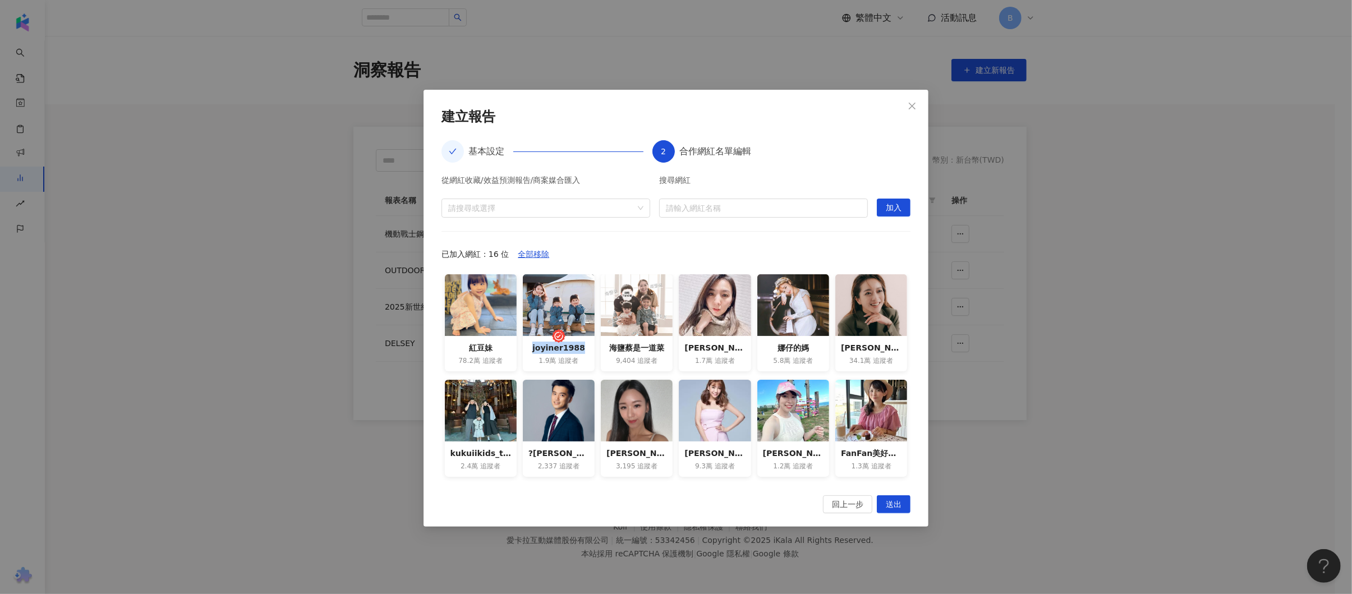
drag, startPoint x: 531, startPoint y: 348, endPoint x: 580, endPoint y: 349, distance: 49.4
click at [580, 349] on div "joyiner1988" at bounding box center [558, 348] width 61 height 12
click at [560, 306] on span "刪除" at bounding box center [565, 306] width 16 height 18
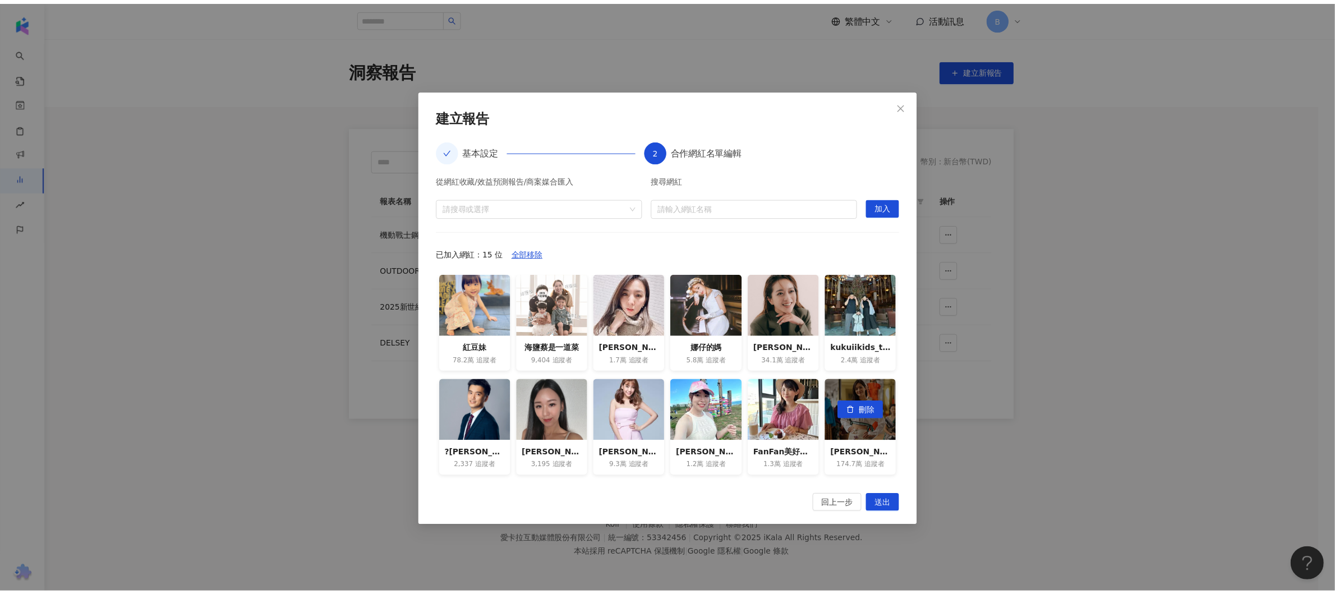
scroll to position [100, 0]
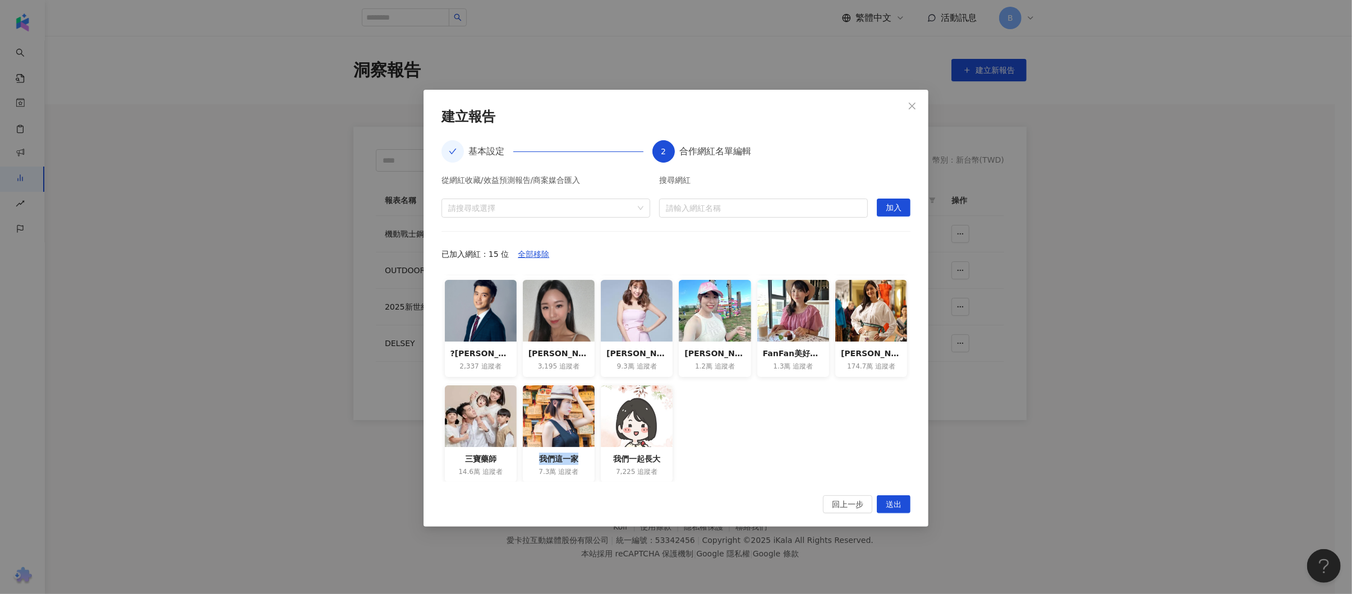
drag, startPoint x: 529, startPoint y: 455, endPoint x: 575, endPoint y: 456, distance: 45.4
click at [575, 395] on div "我們這一家" at bounding box center [558, 459] width 61 height 12
copy div "我們這一家"
click at [563, 395] on span "刪除" at bounding box center [565, 417] width 16 height 18
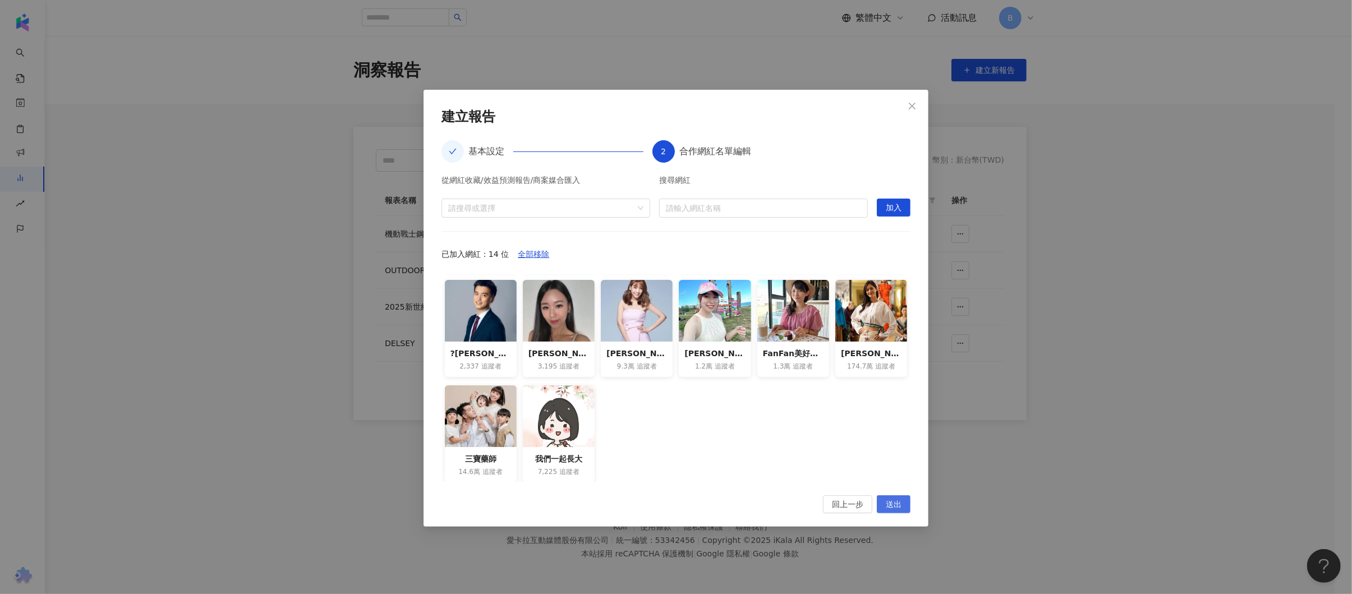
click at [889, 395] on span "送出" at bounding box center [893, 505] width 16 height 18
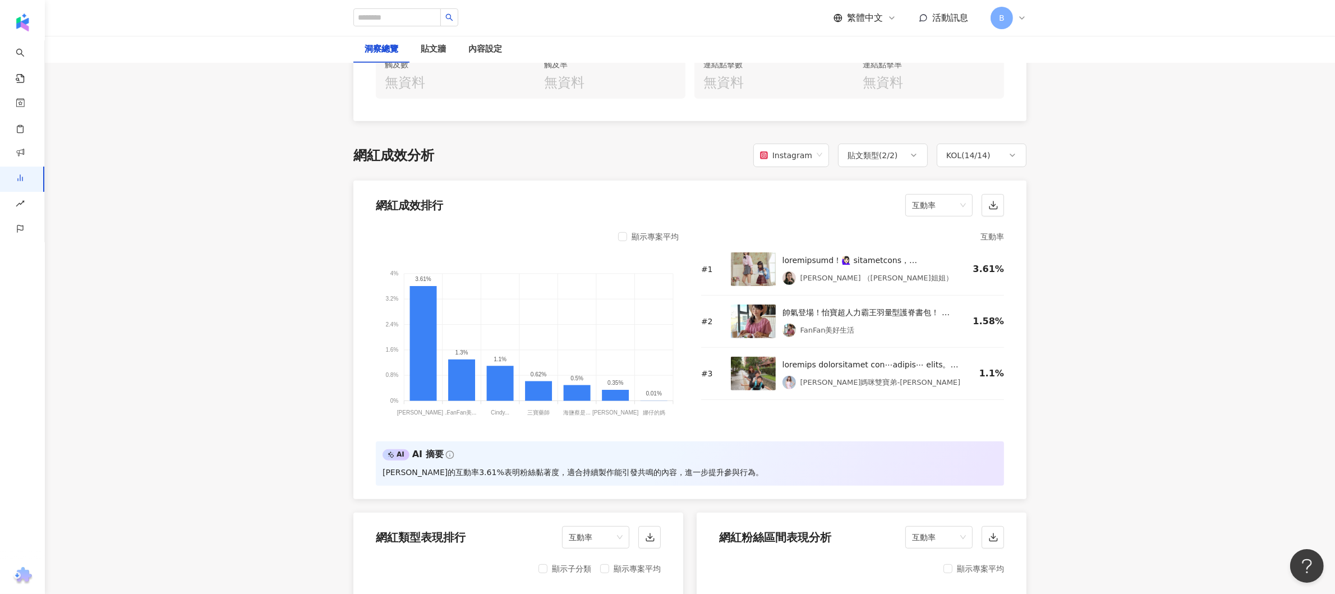
scroll to position [1009, 0]
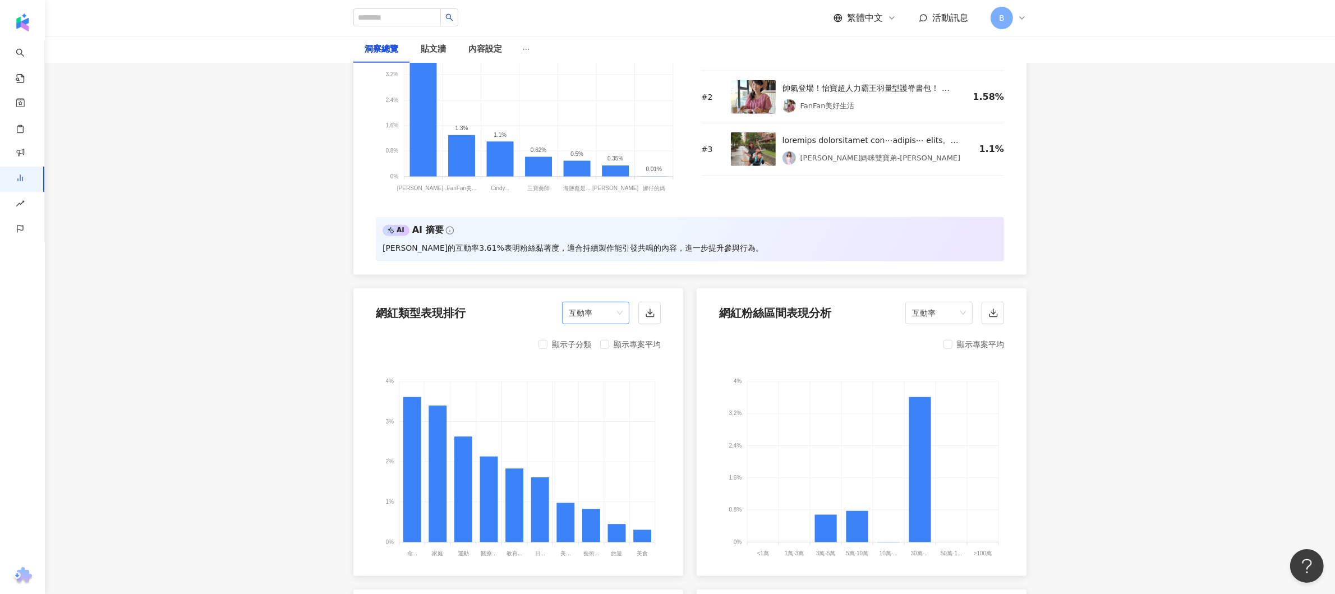
click at [621, 315] on span "互動率" at bounding box center [596, 312] width 54 height 21
click at [593, 372] on div "互動數" at bounding box center [595, 376] width 49 height 12
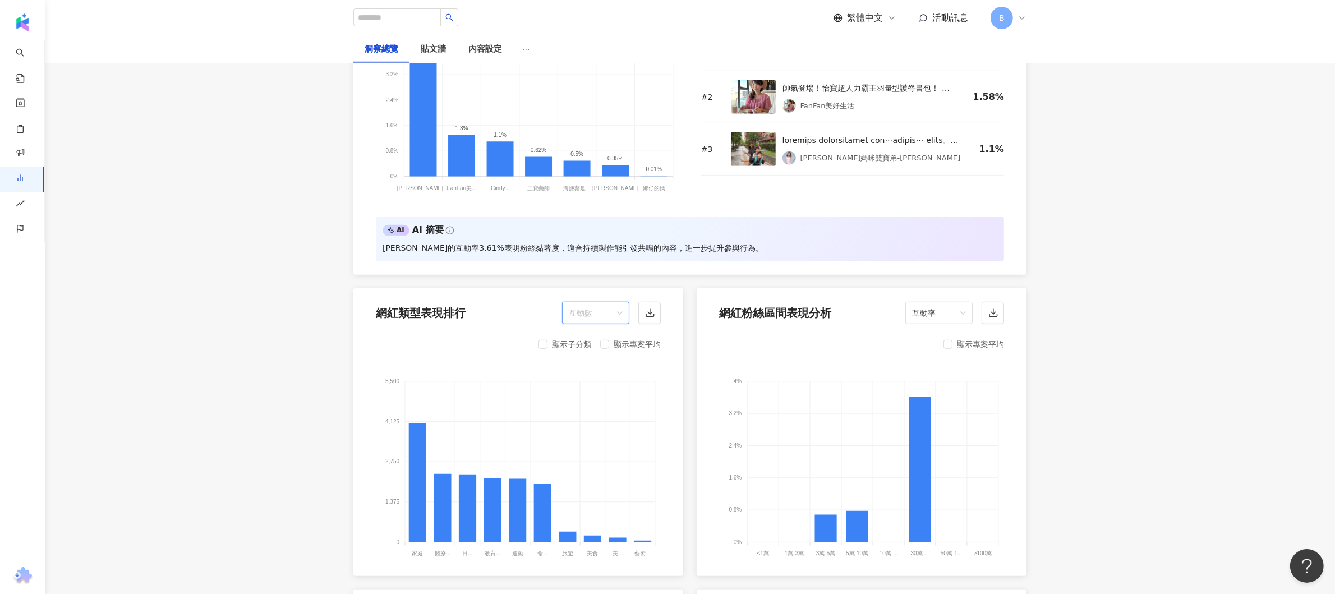
click at [613, 311] on span "互動數" at bounding box center [596, 312] width 54 height 21
click at [593, 358] on div "留言數" at bounding box center [595, 356] width 49 height 12
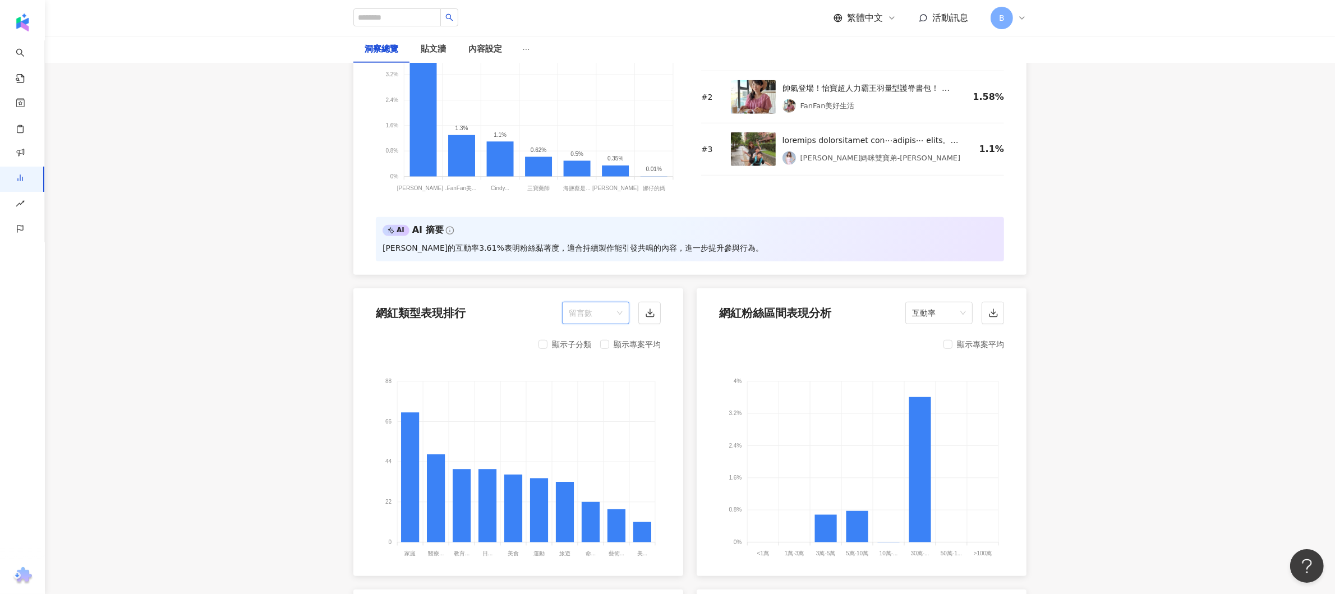
click at [610, 308] on span "留言數" at bounding box center [596, 312] width 54 height 21
click at [587, 395] on div "觸及數" at bounding box center [595, 452] width 49 height 12
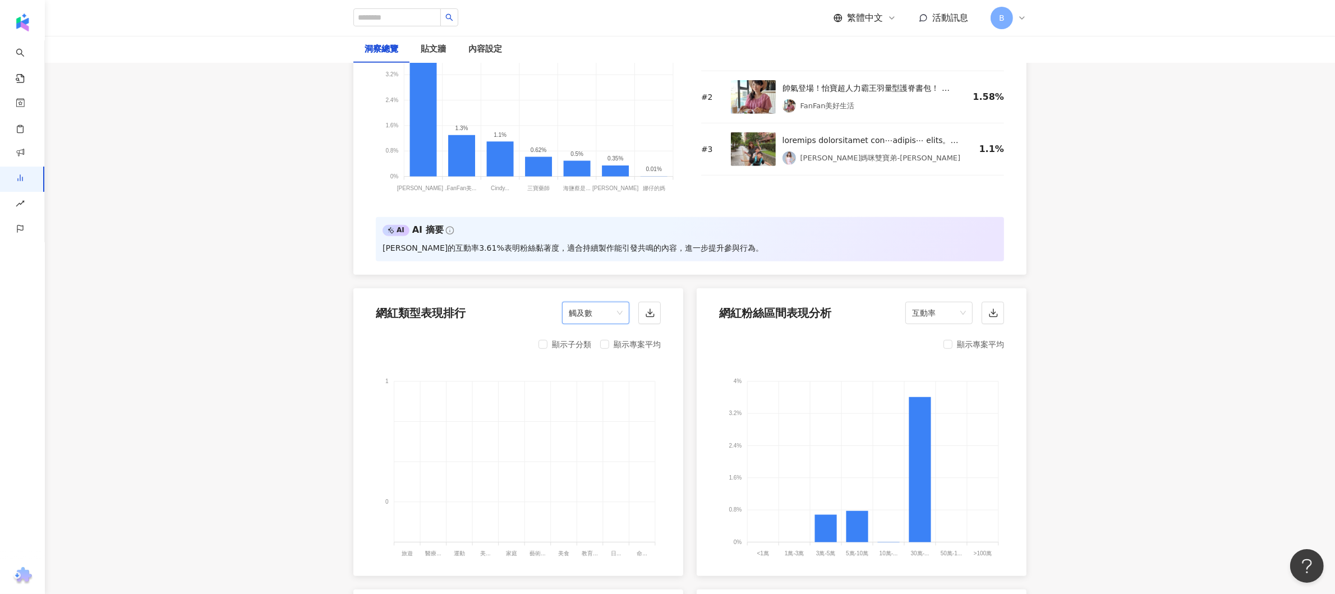
click at [623, 318] on div "觸及數" at bounding box center [595, 313] width 67 height 22
click at [594, 395] on div "觸及率" at bounding box center [595, 471] width 49 height 12
click at [616, 314] on span "觸及率" at bounding box center [596, 312] width 54 height 21
click at [603, 354] on div "留言數" at bounding box center [595, 347] width 63 height 19
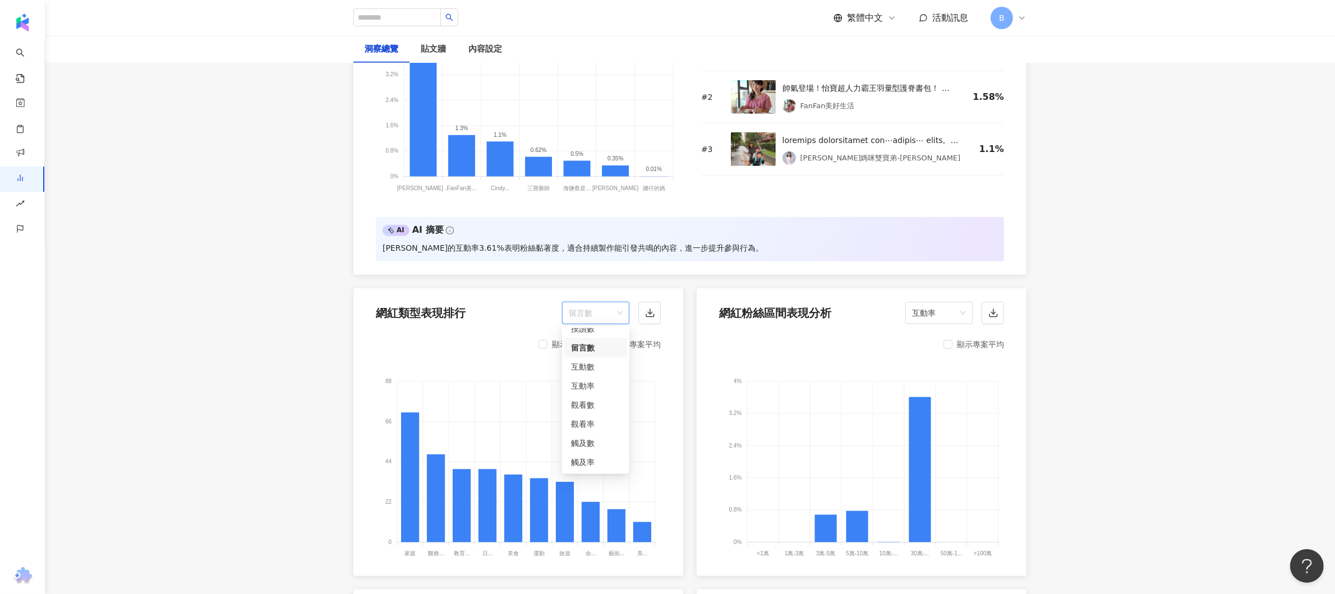
click at [611, 313] on span "留言數" at bounding box center [596, 312] width 54 height 21
click at [601, 395] on div "連結點擊數" at bounding box center [595, 443] width 49 height 12
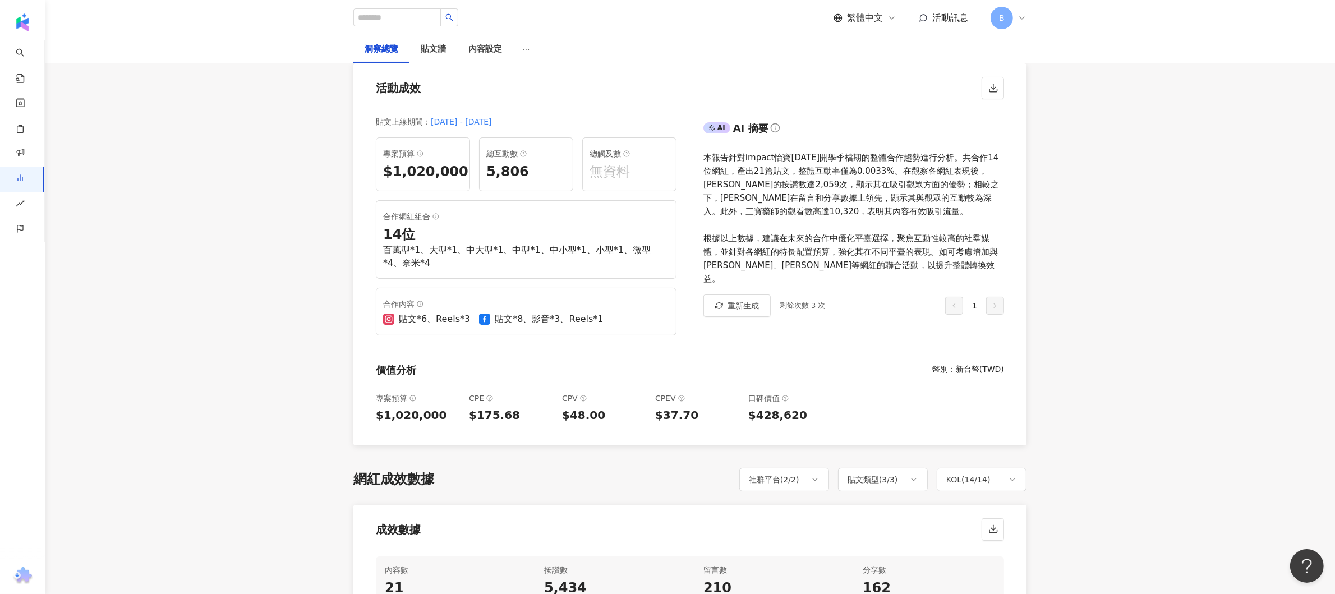
scroll to position [0, 0]
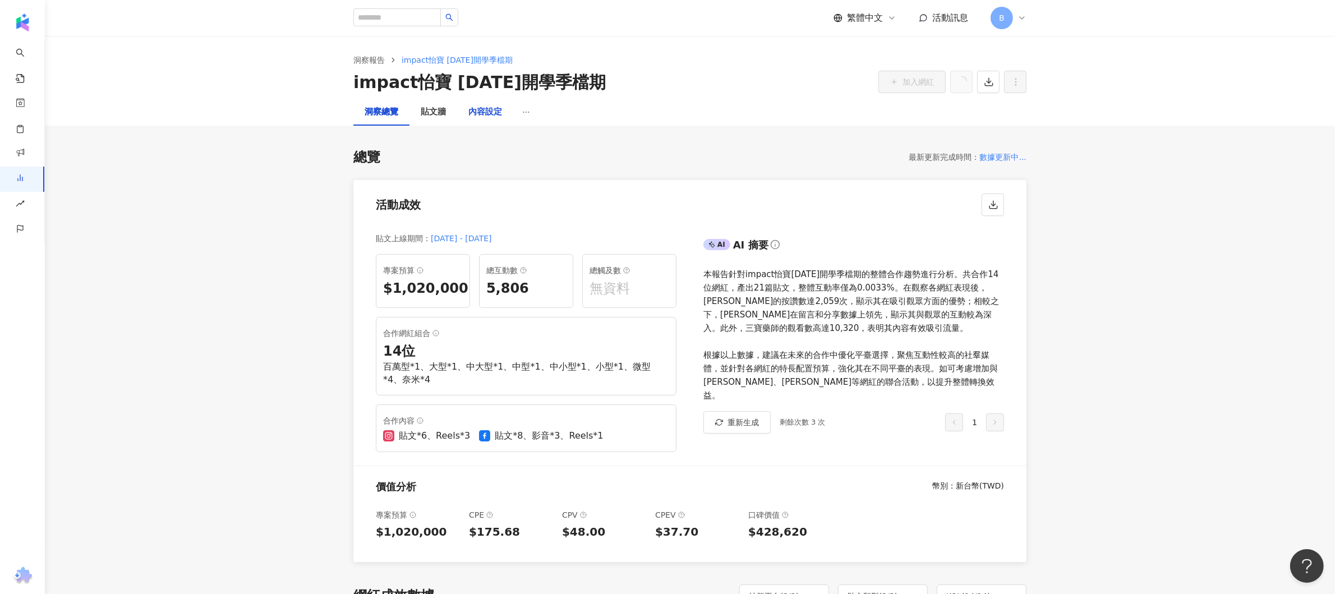
click at [487, 108] on div "內容設定" at bounding box center [485, 111] width 34 height 13
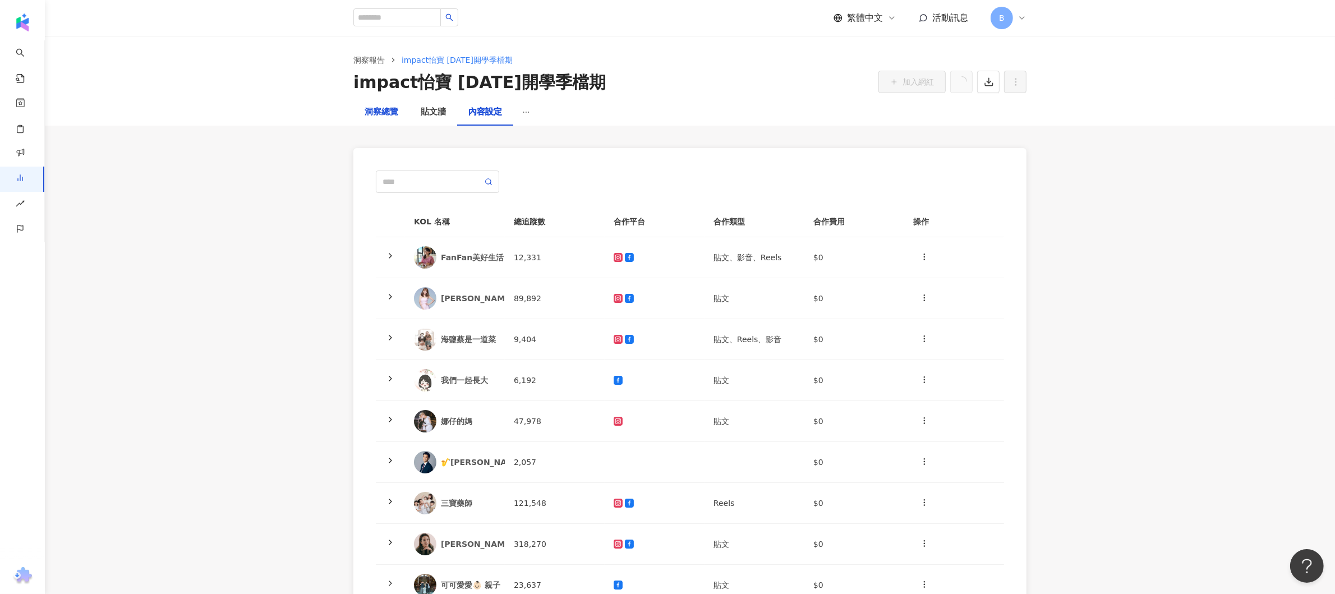
click at [377, 114] on div "洞察總覽" at bounding box center [382, 111] width 34 height 13
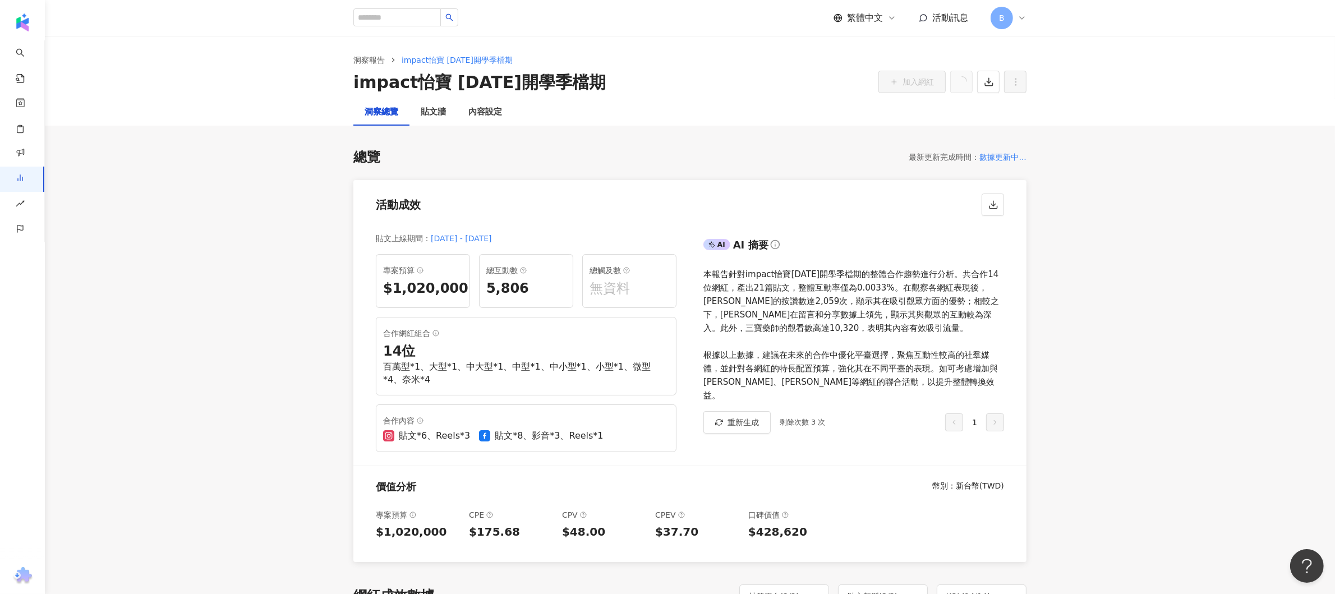
scroll to position [112, 0]
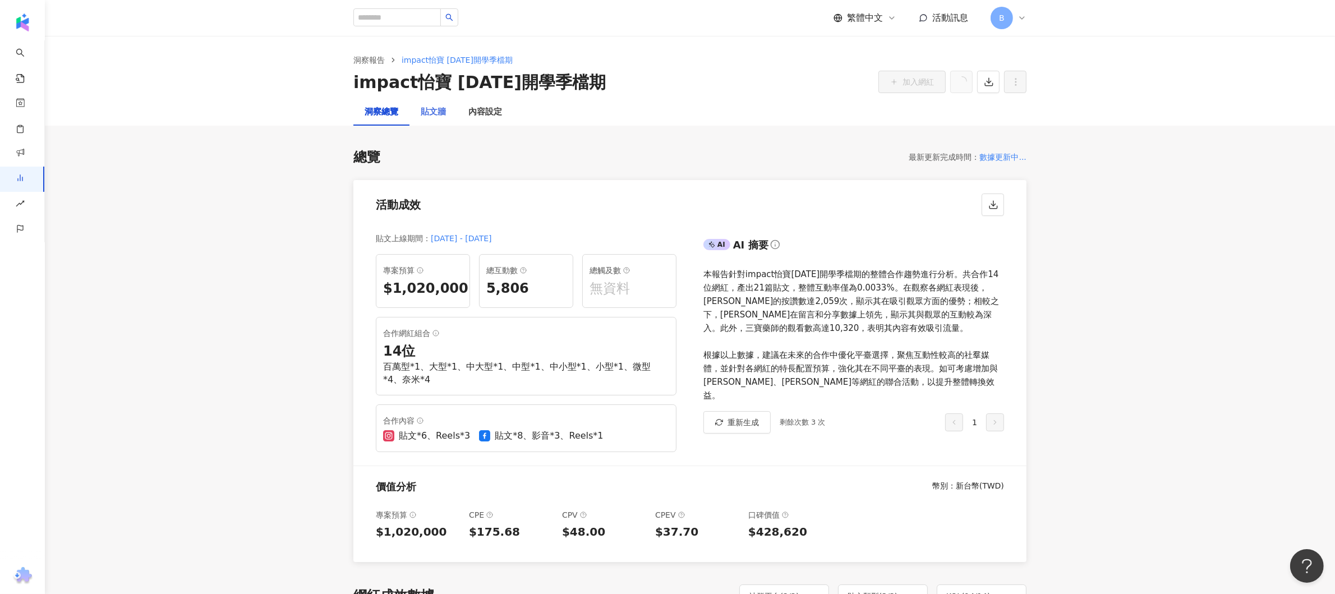
click at [432, 120] on div "貼文牆" at bounding box center [433, 112] width 48 height 27
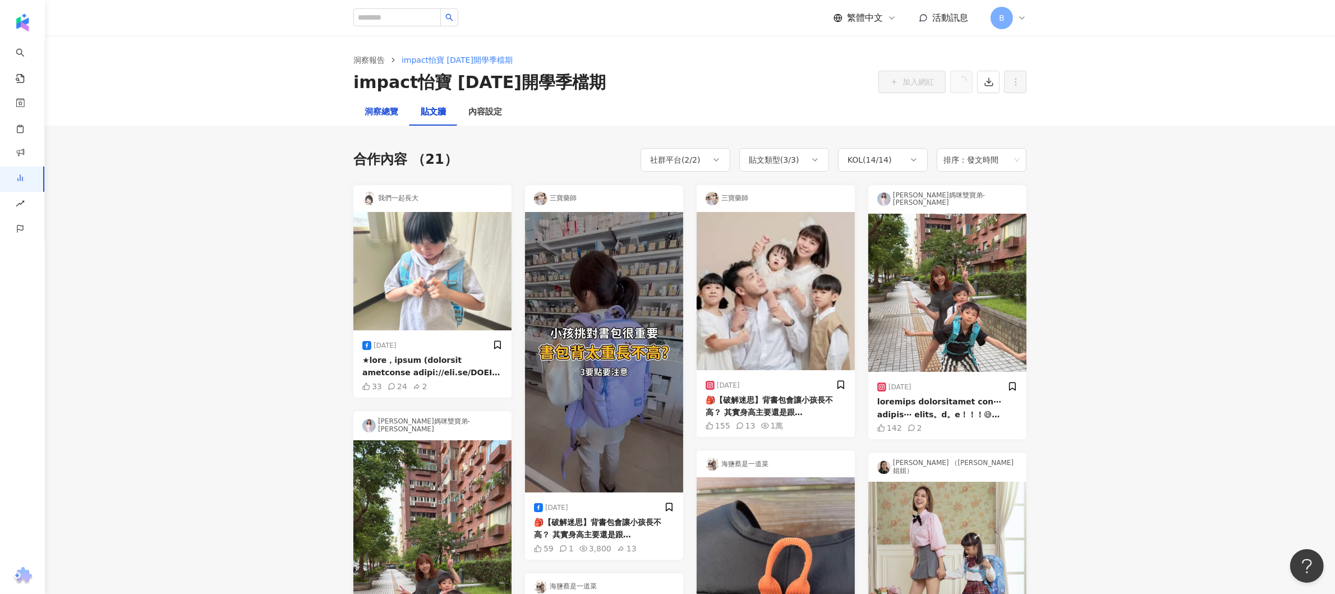
click at [388, 107] on div "洞察總覽" at bounding box center [382, 111] width 34 height 13
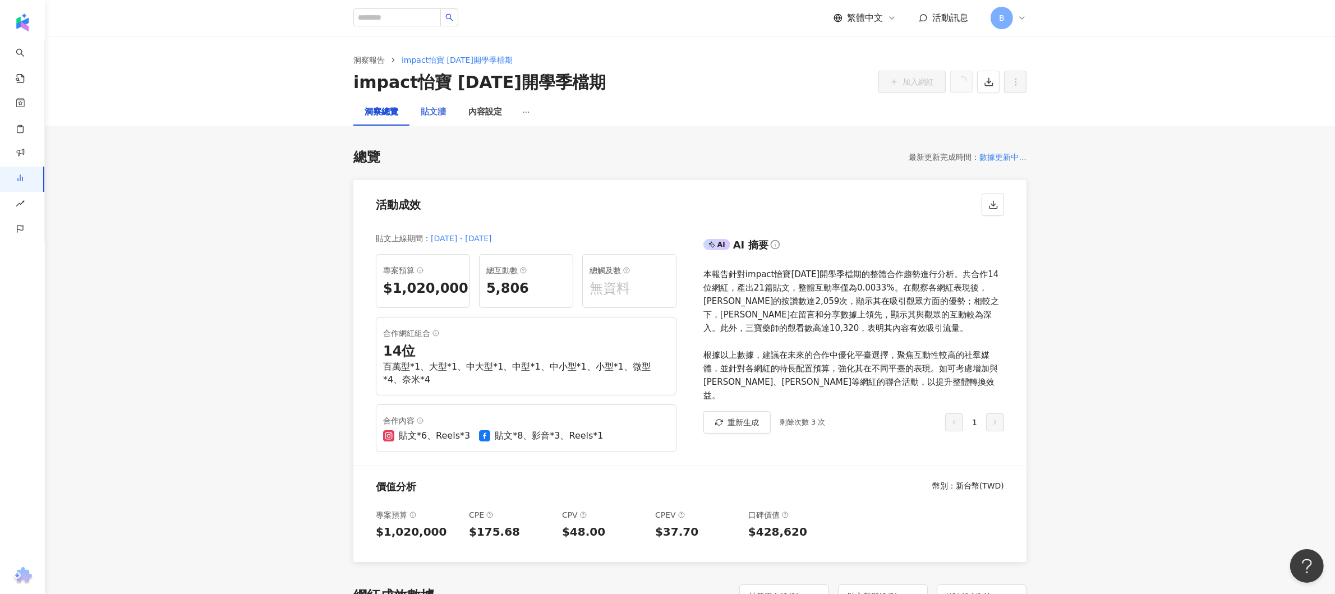
click at [448, 116] on div "貼文牆" at bounding box center [433, 112] width 48 height 27
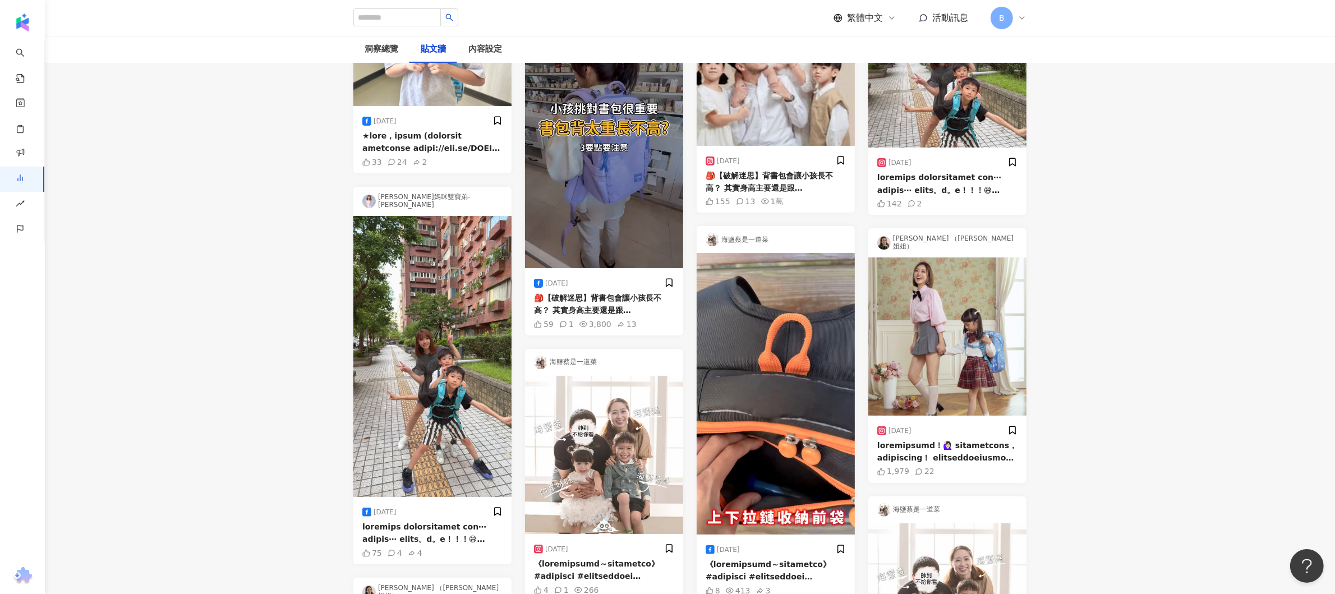
scroll to position [112, 0]
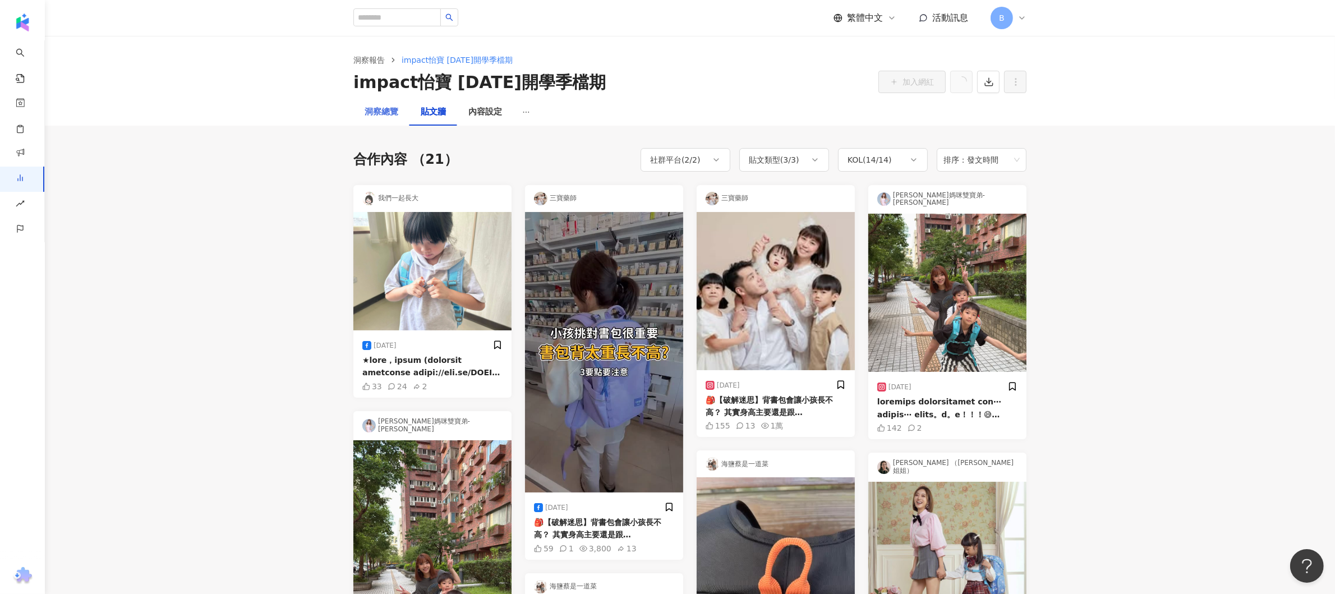
click at [377, 100] on div "洞察總覽" at bounding box center [381, 112] width 56 height 27
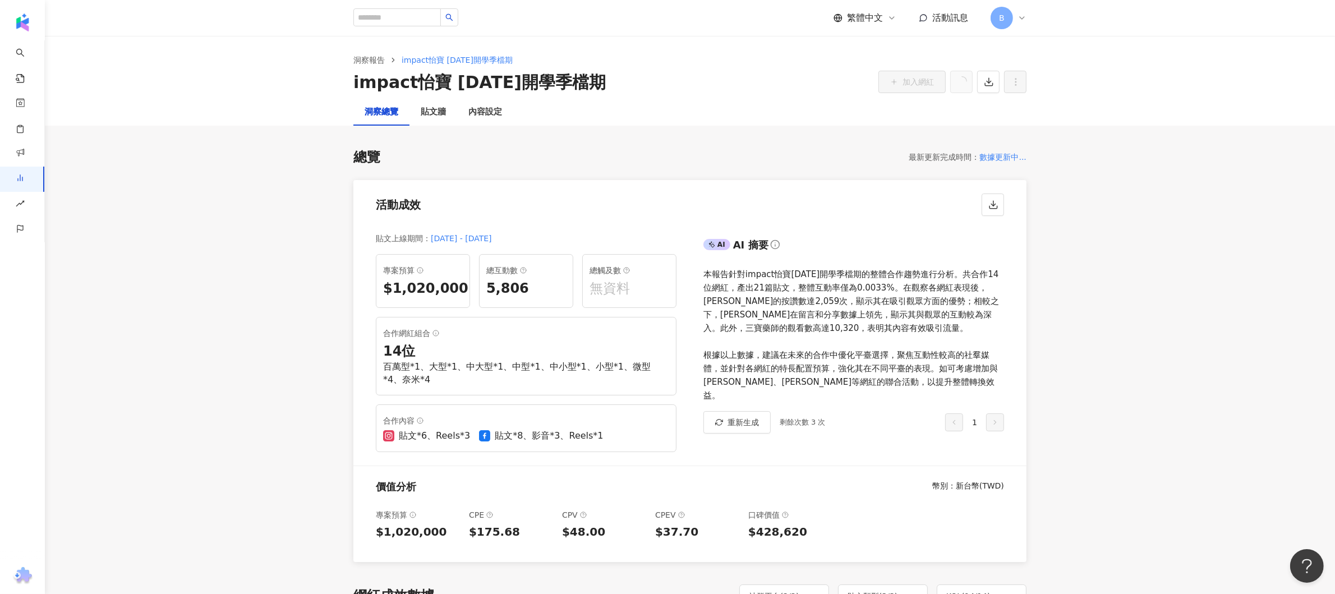
click at [437, 112] on div "貼文牆" at bounding box center [433, 111] width 25 height 13
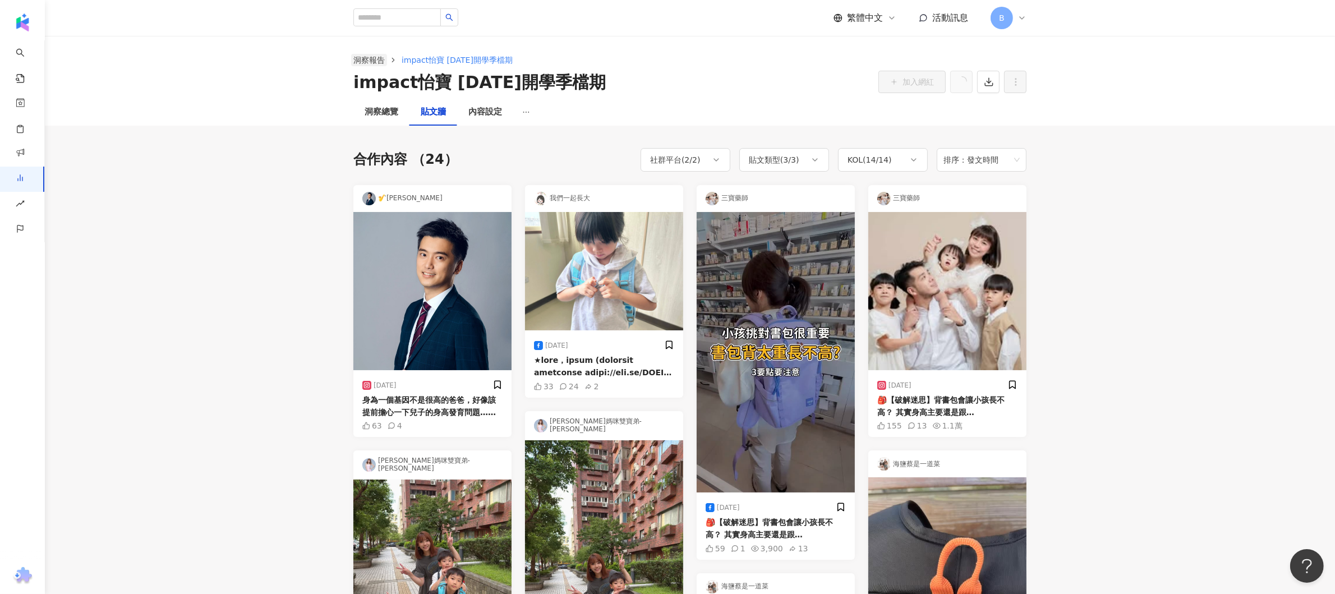
click at [370, 58] on link "洞察報告" at bounding box center [369, 60] width 36 height 12
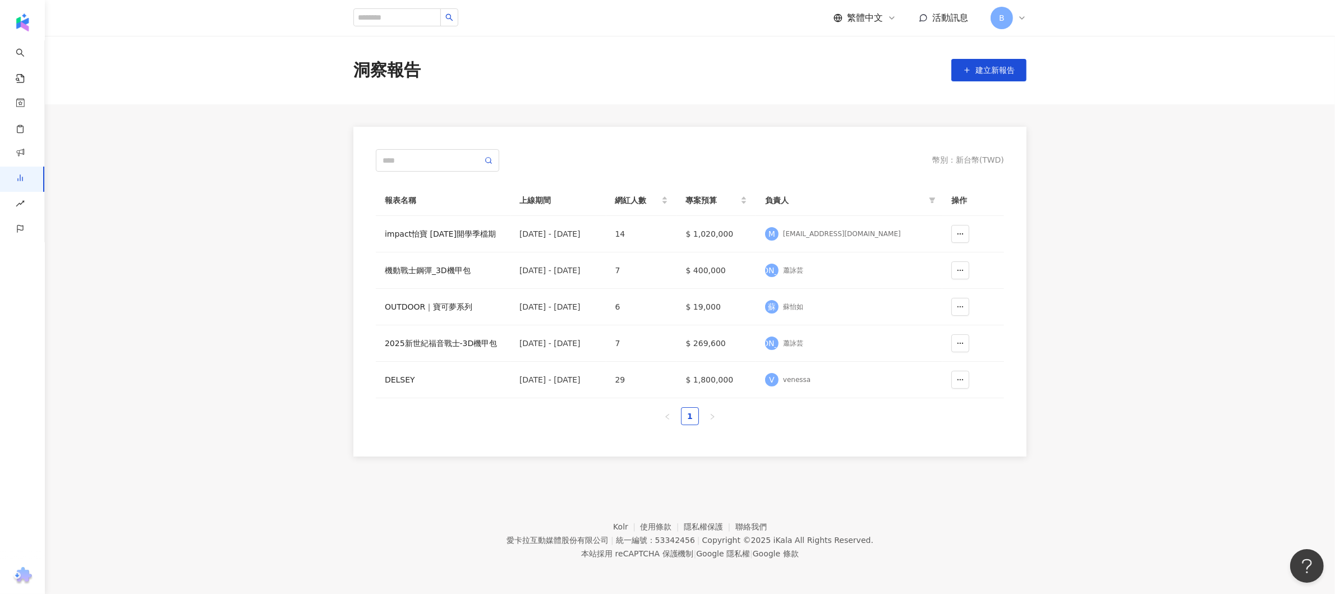
click at [889, 294] on main "洞察報告 建立新報告 幣別 ： 新台幣 ( TWD ) 報表名稱 上線期間 網紅人數 專案預算 負責人 操作 impact怡寶 [DATE]開學季檔期 [DA…" at bounding box center [690, 246] width 1290 height 421
